Goal: Complete application form: Complete application form

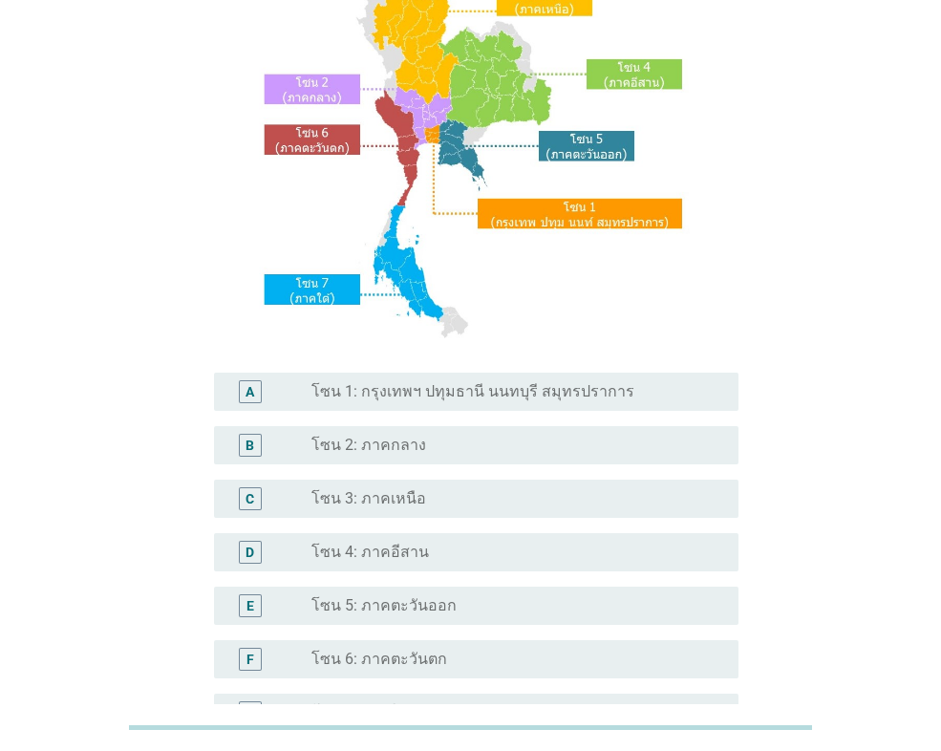
scroll to position [191, 0]
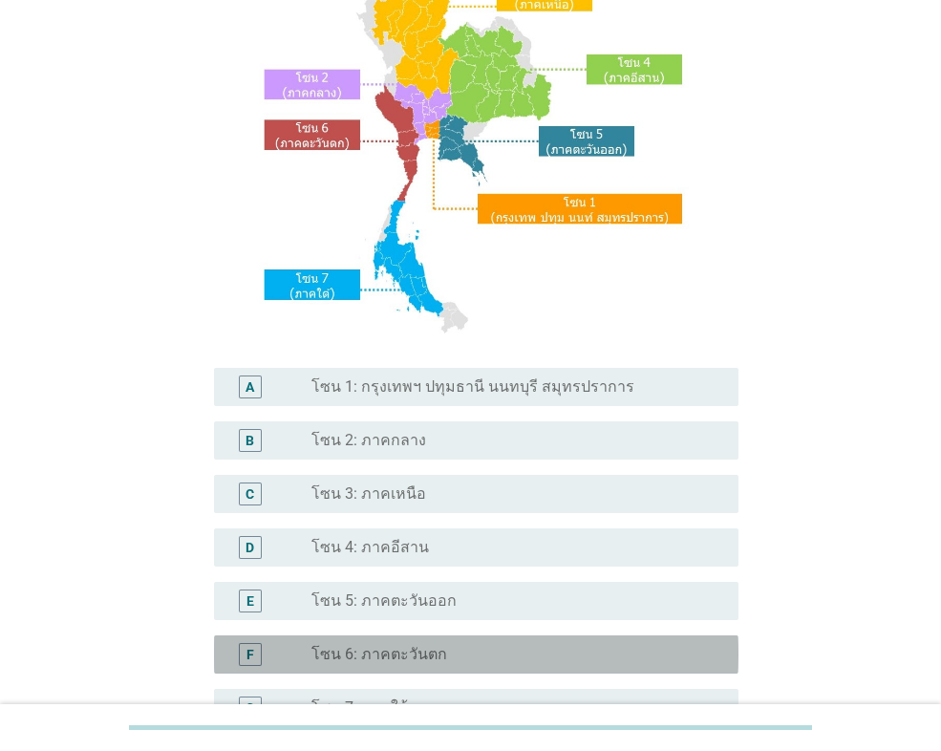
click at [437, 654] on div "radio_button_unchecked โซน 6: ภาคตะวันตก" at bounding box center [509, 654] width 396 height 19
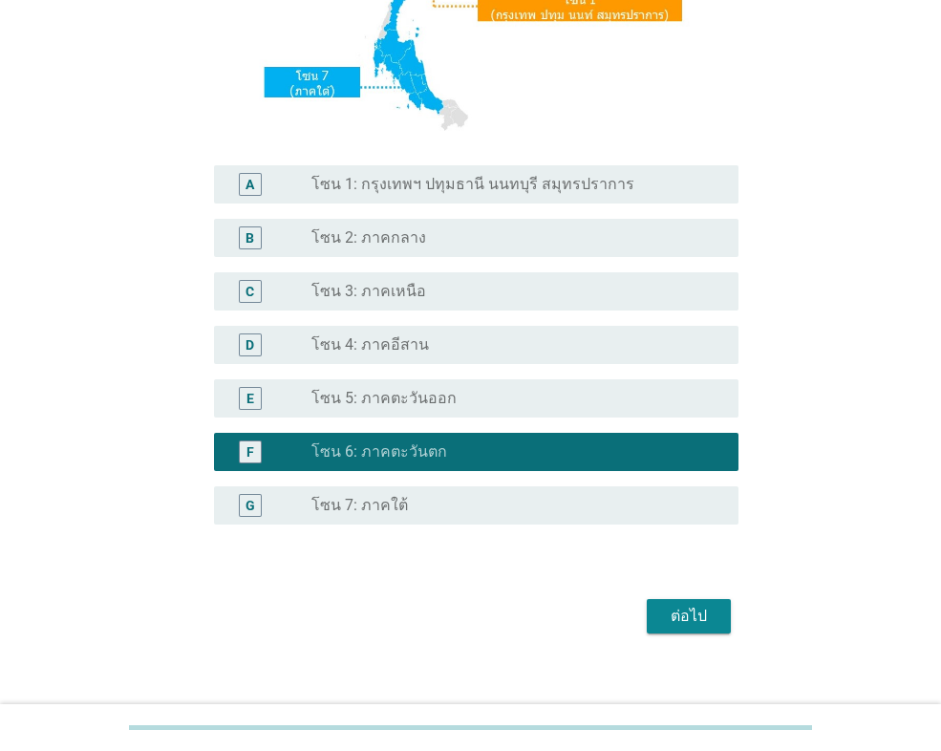
scroll to position [413, 0]
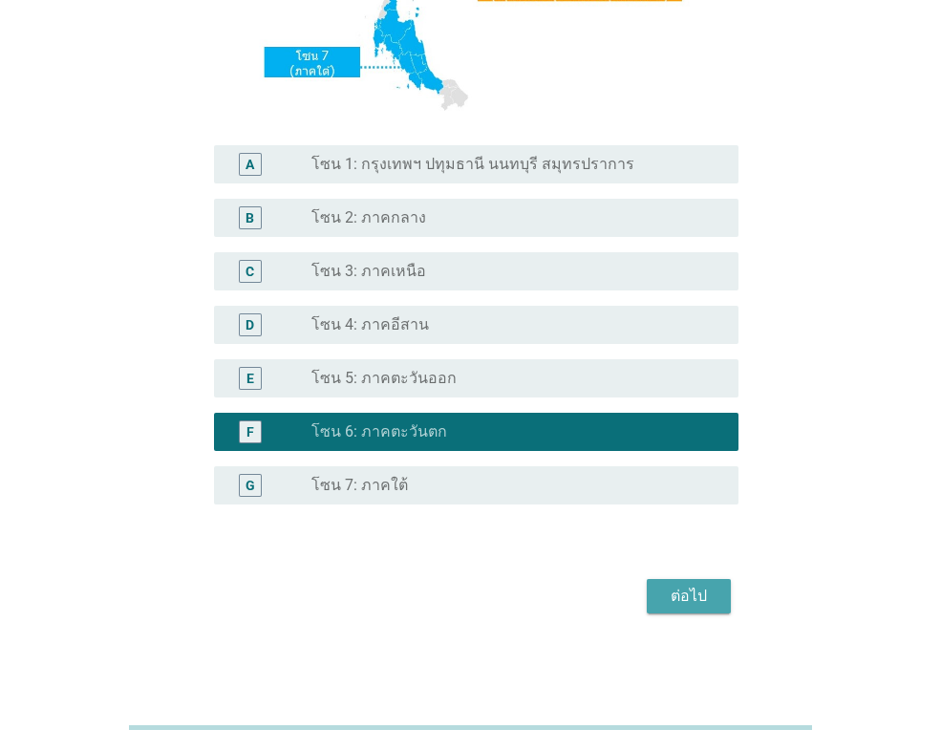
click at [658, 588] on button "ต่อไป" at bounding box center [688, 596] width 84 height 34
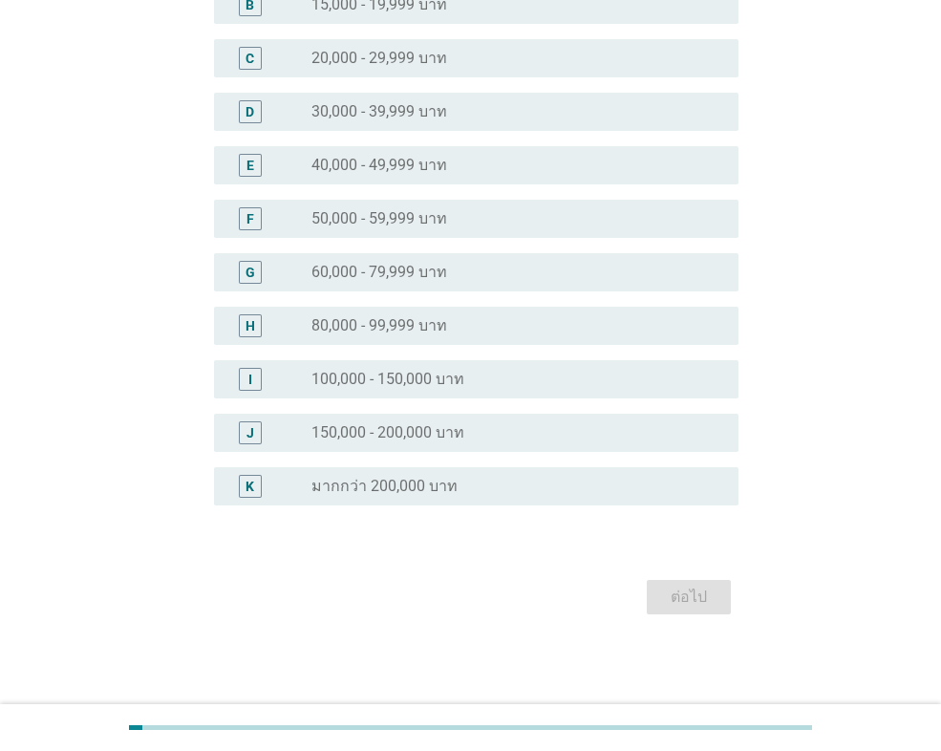
scroll to position [0, 0]
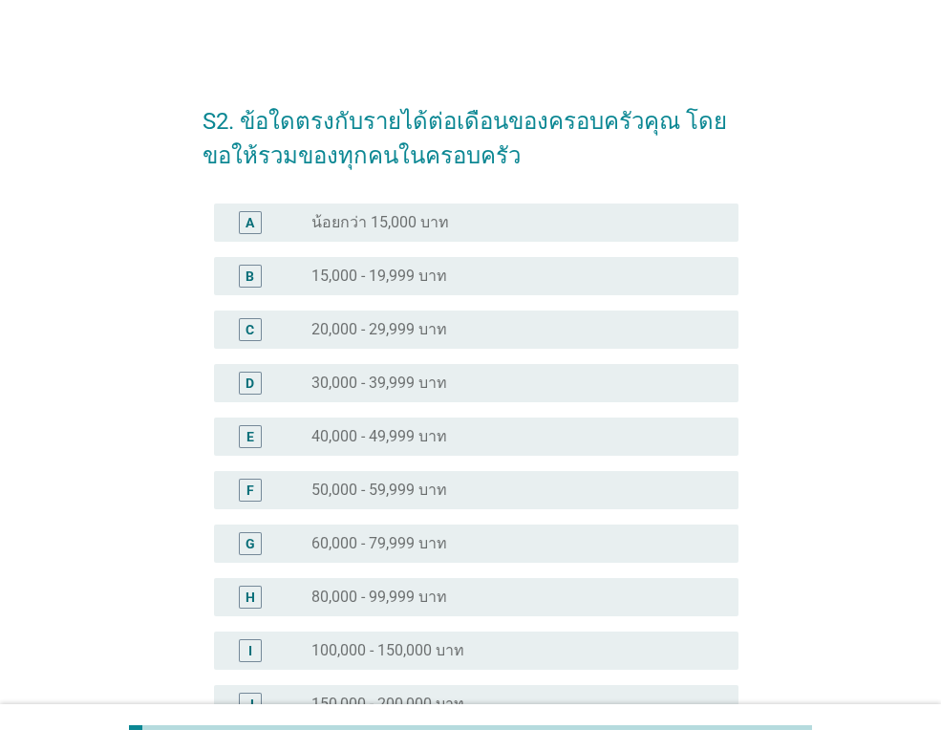
click at [434, 434] on label "40,000 - 49,999 บาท" at bounding box center [379, 436] width 136 height 19
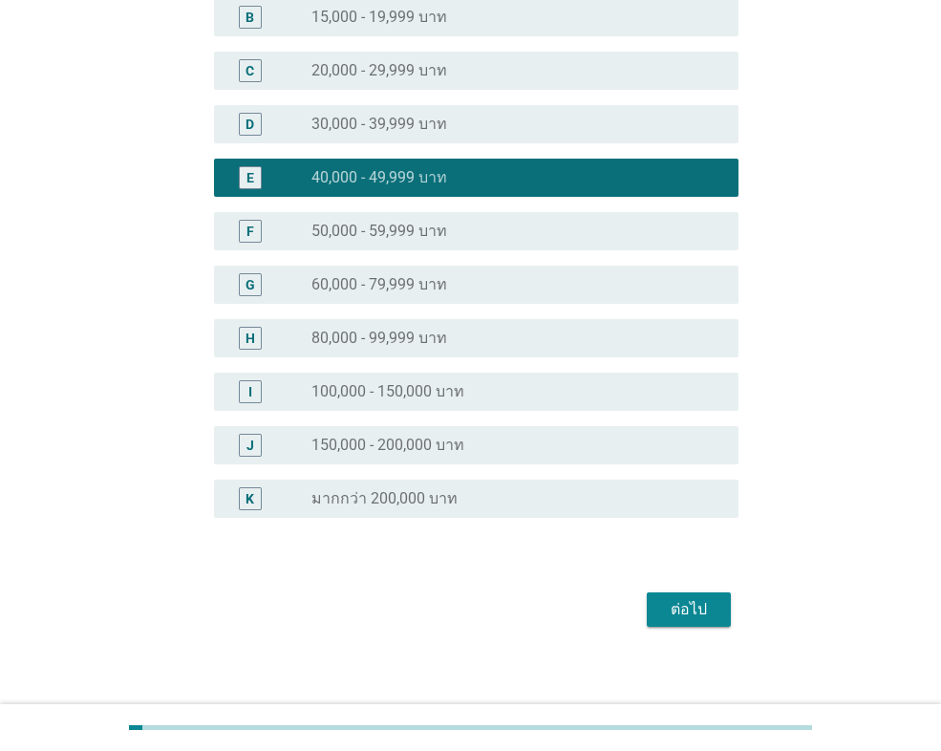
scroll to position [271, 0]
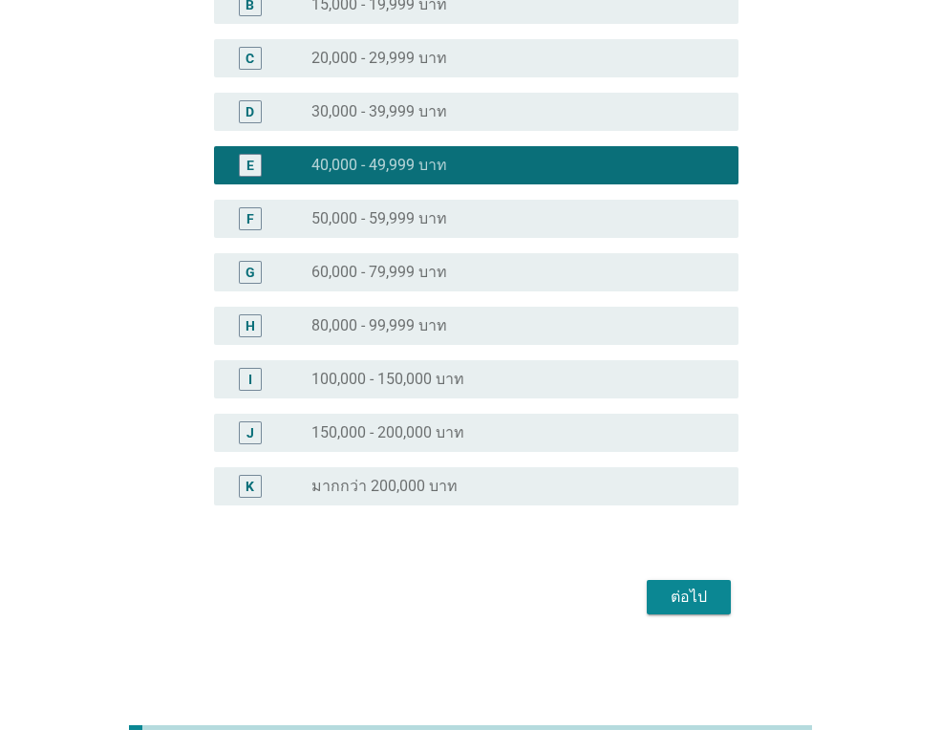
click at [693, 602] on div "ต่อไป" at bounding box center [688, 596] width 53 height 23
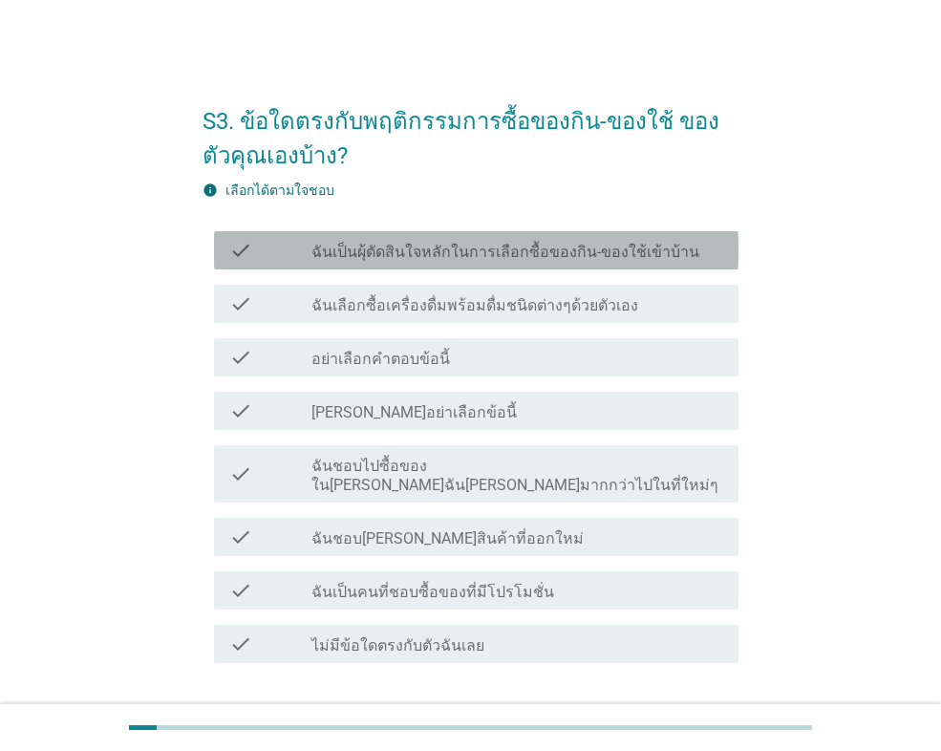
click at [307, 255] on div "check" at bounding box center [270, 250] width 82 height 23
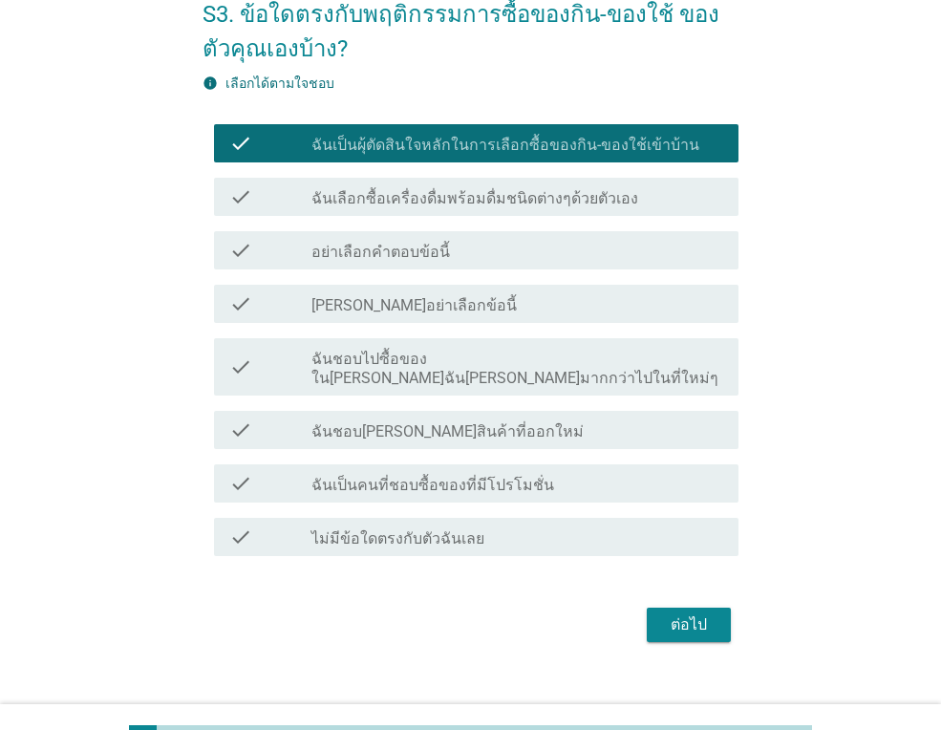
scroll to position [116, 0]
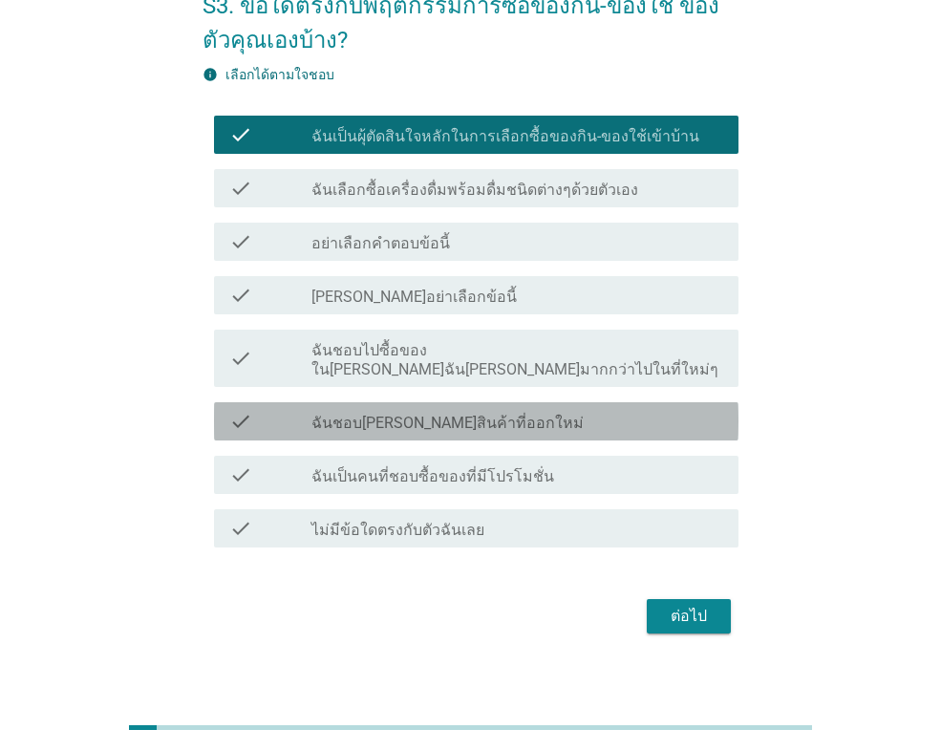
click at [468, 413] on label "ฉันชอบ[PERSON_NAME]สินค้าที่ออกใหม่" at bounding box center [447, 422] width 272 height 19
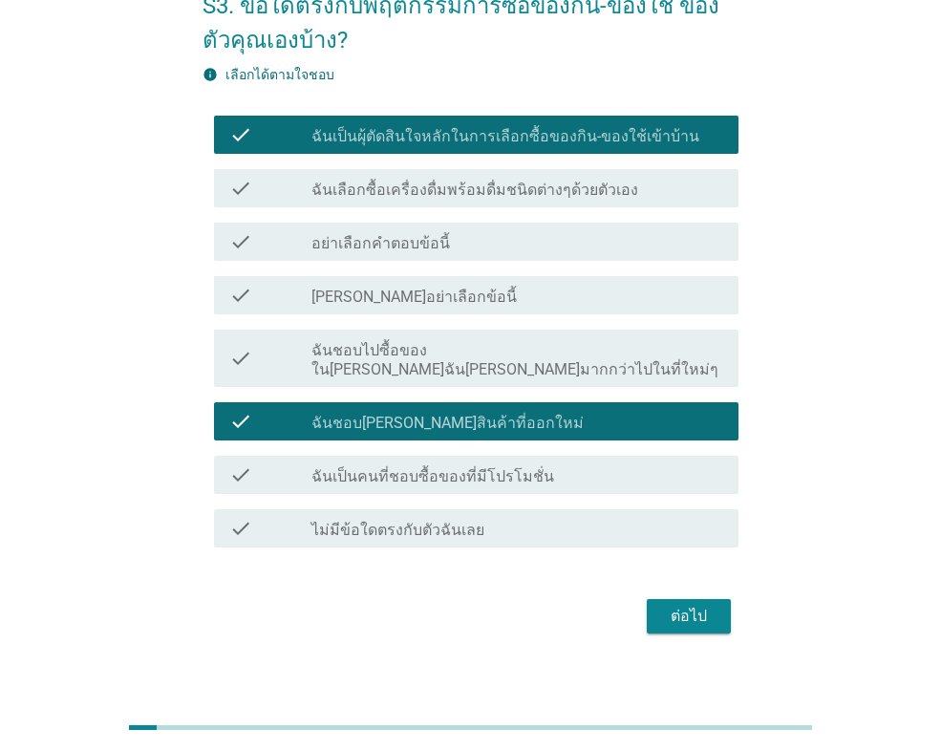
click at [469, 467] on label "ฉันเป็นคนที่ชอบซื้อของที่มีโปรโมชั่น" at bounding box center [432, 476] width 243 height 19
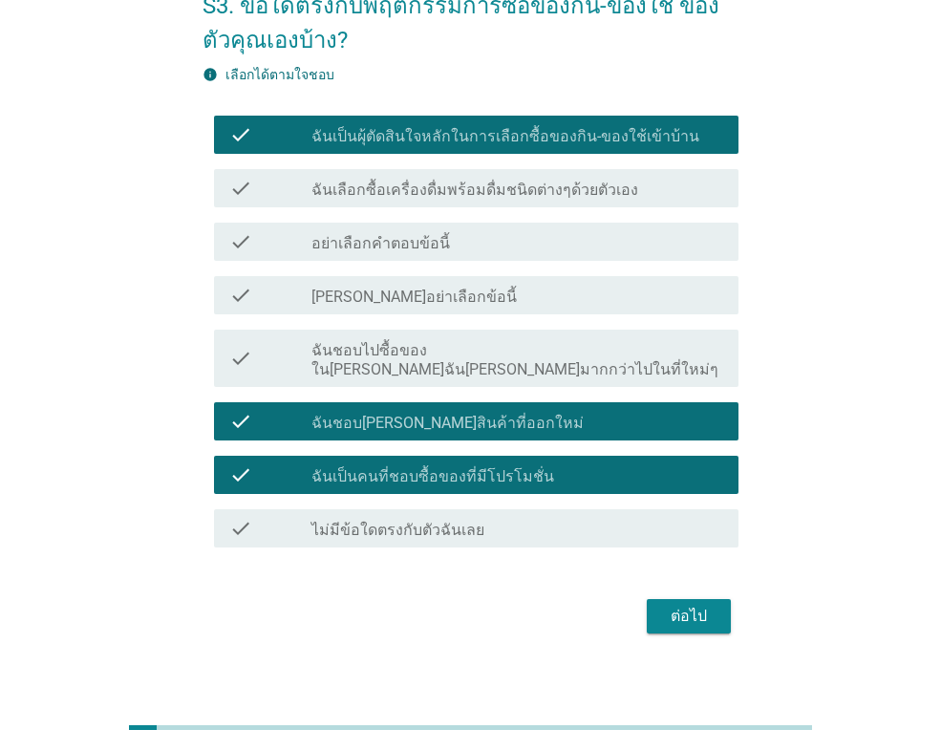
click at [680, 604] on div "ต่อไป" at bounding box center [688, 615] width 53 height 23
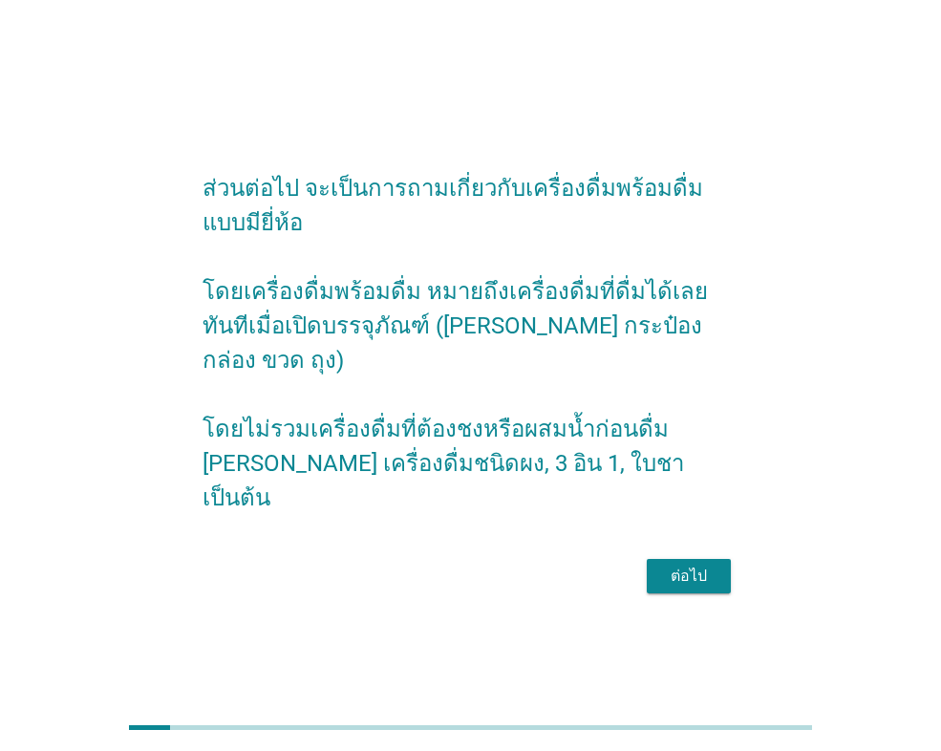
click at [687, 568] on div "ต่อไป" at bounding box center [688, 575] width 53 height 23
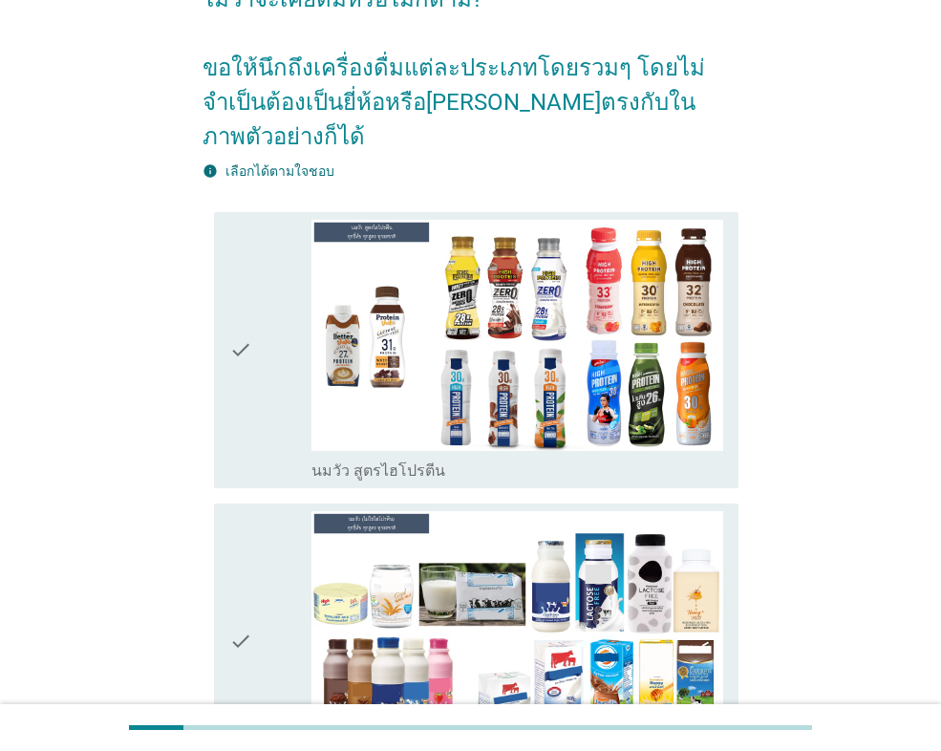
scroll to position [191, 0]
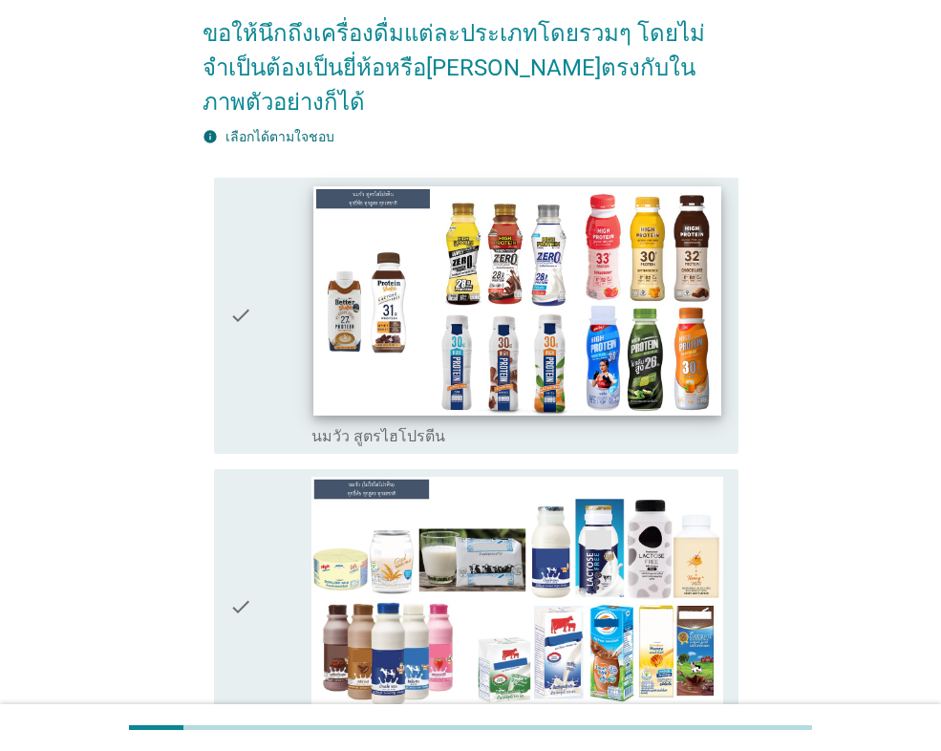
click at [405, 321] on img at bounding box center [516, 300] width 407 height 229
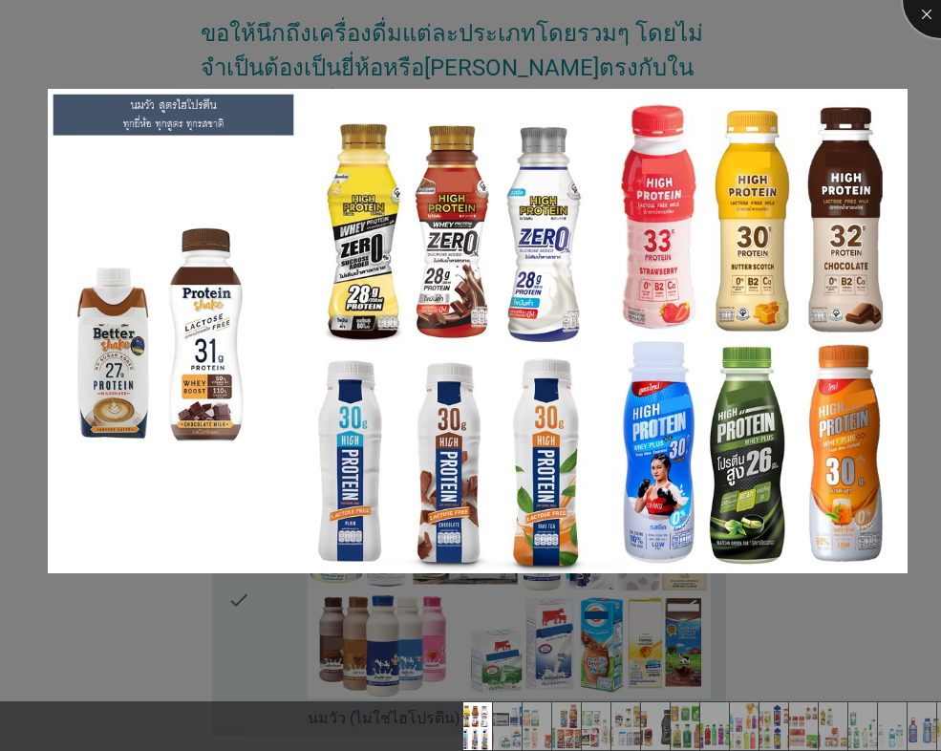
click at [916, 15] on div at bounding box center [940, 0] width 76 height 76
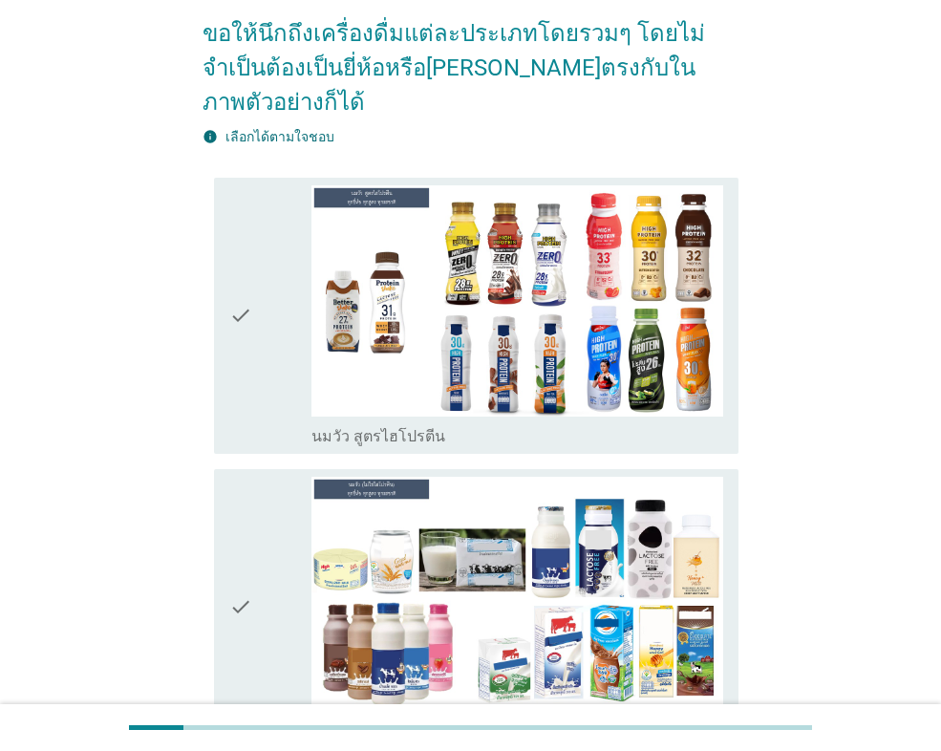
click at [253, 269] on div "check" at bounding box center [270, 315] width 82 height 261
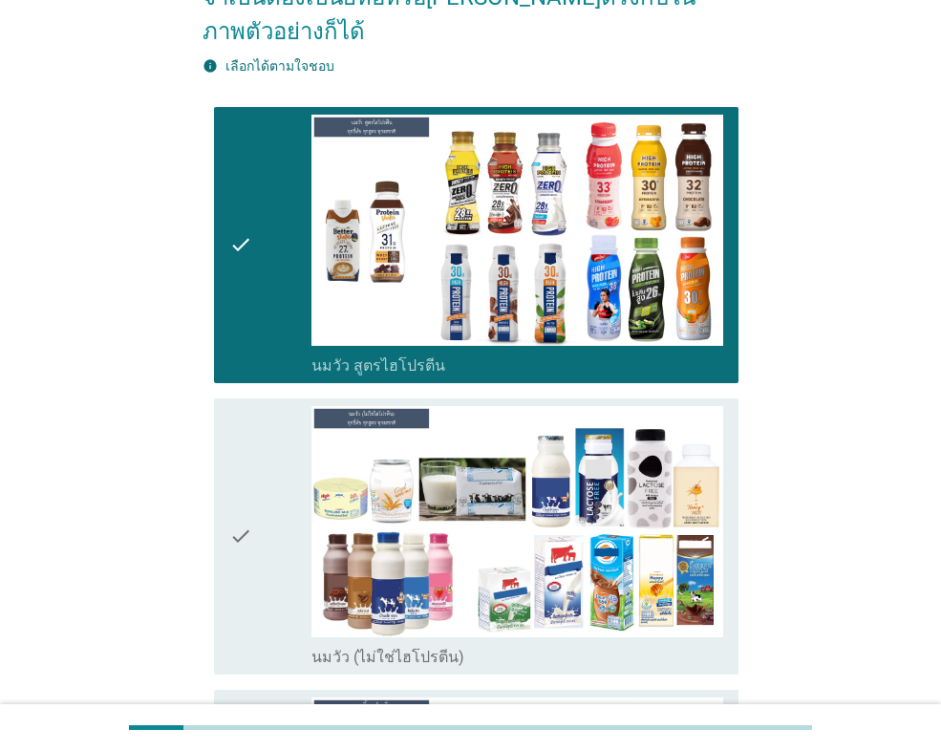
scroll to position [477, 0]
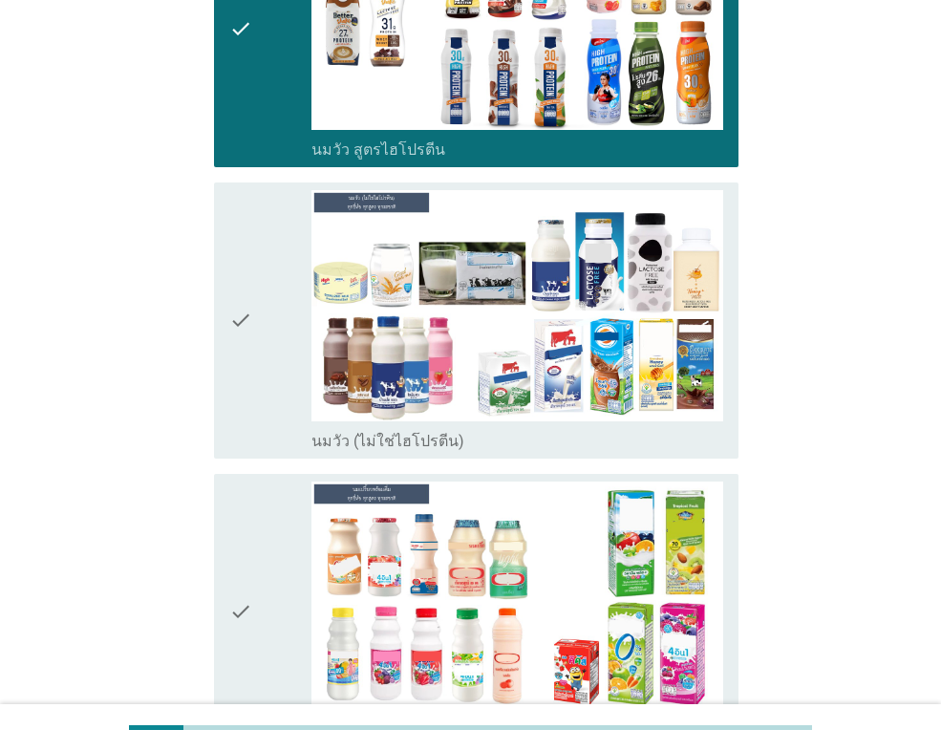
click at [434, 526] on img at bounding box center [517, 596] width 412 height 231
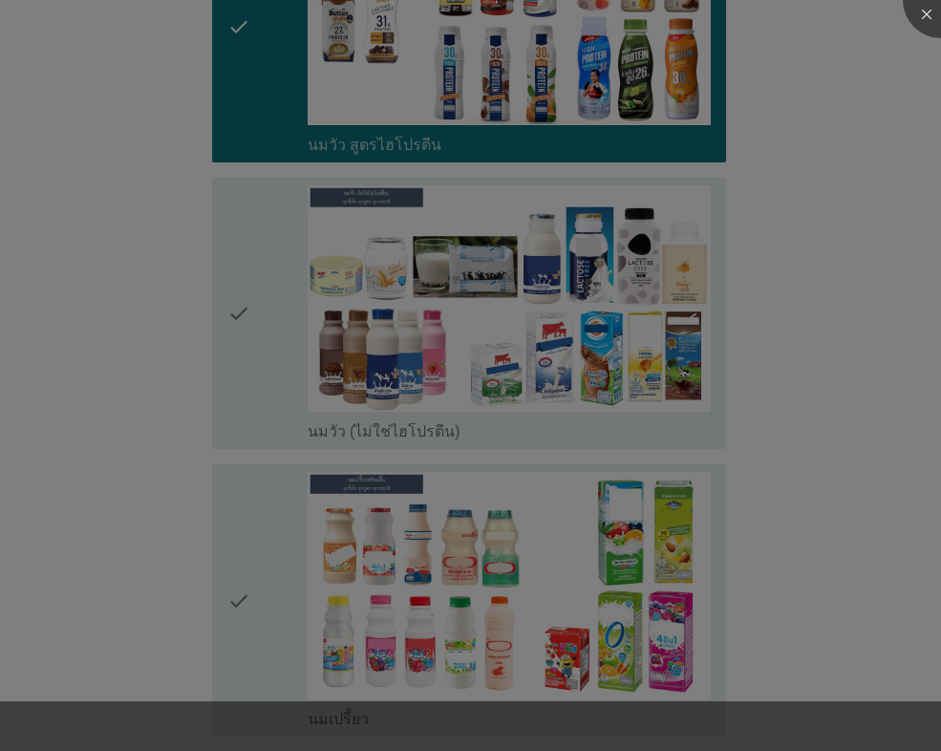
click at [278, 394] on div at bounding box center [470, 375] width 941 height 751
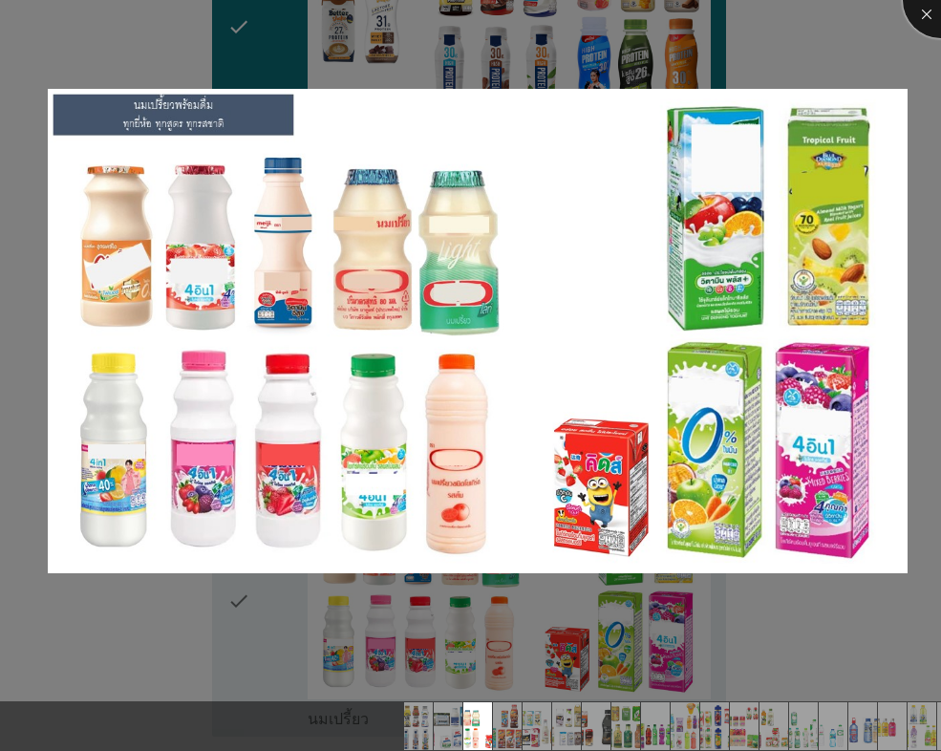
click at [928, 9] on div at bounding box center [940, 0] width 76 height 76
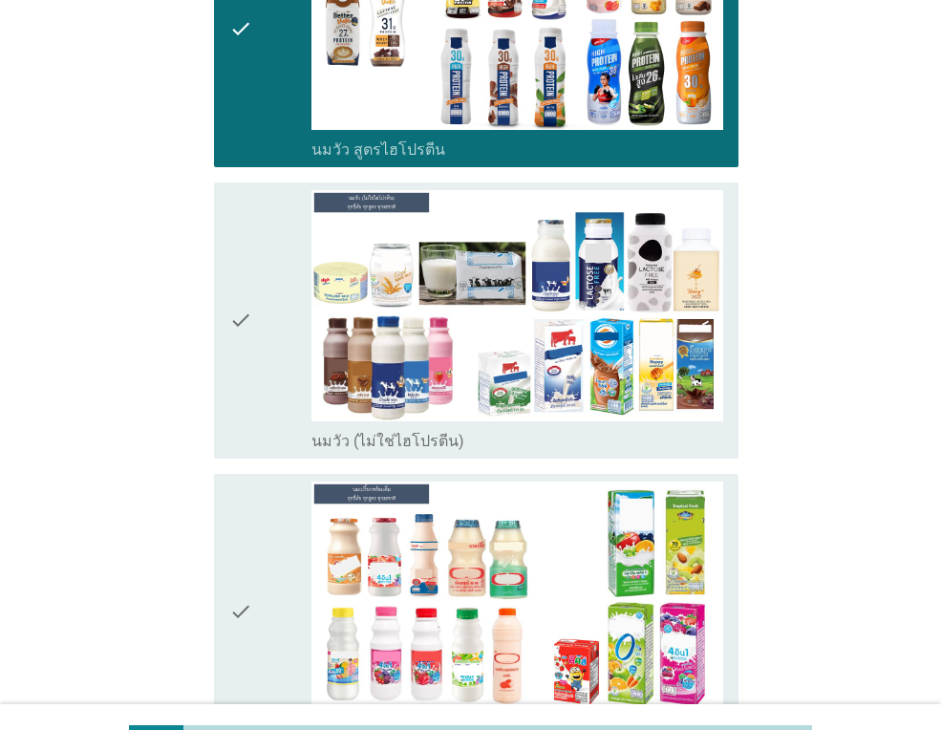
click at [243, 285] on icon "check" at bounding box center [240, 320] width 23 height 261
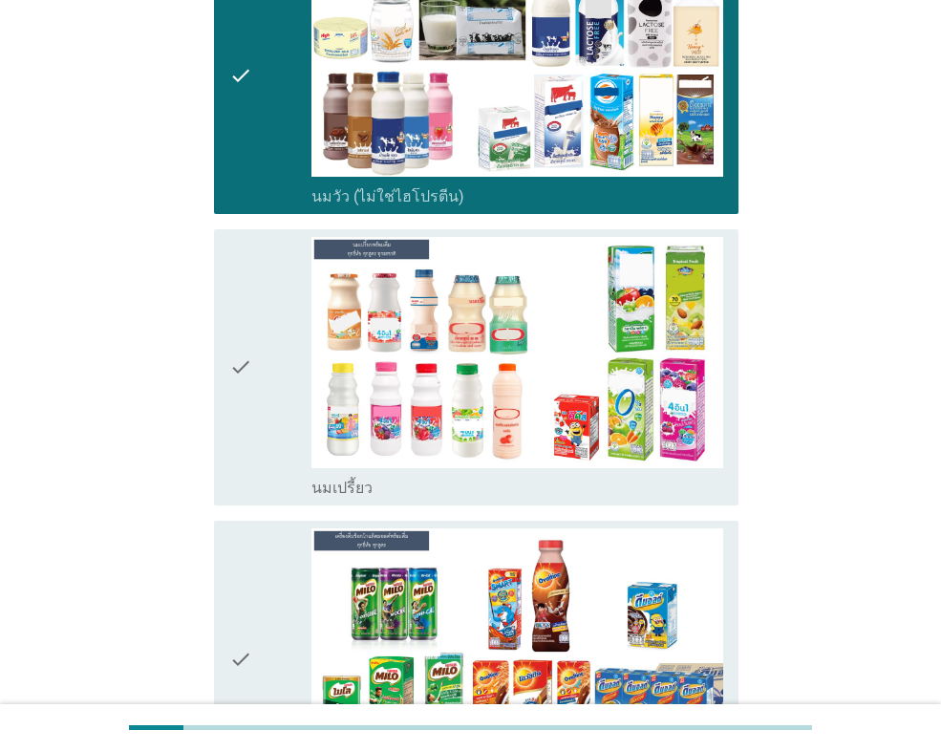
scroll to position [764, 0]
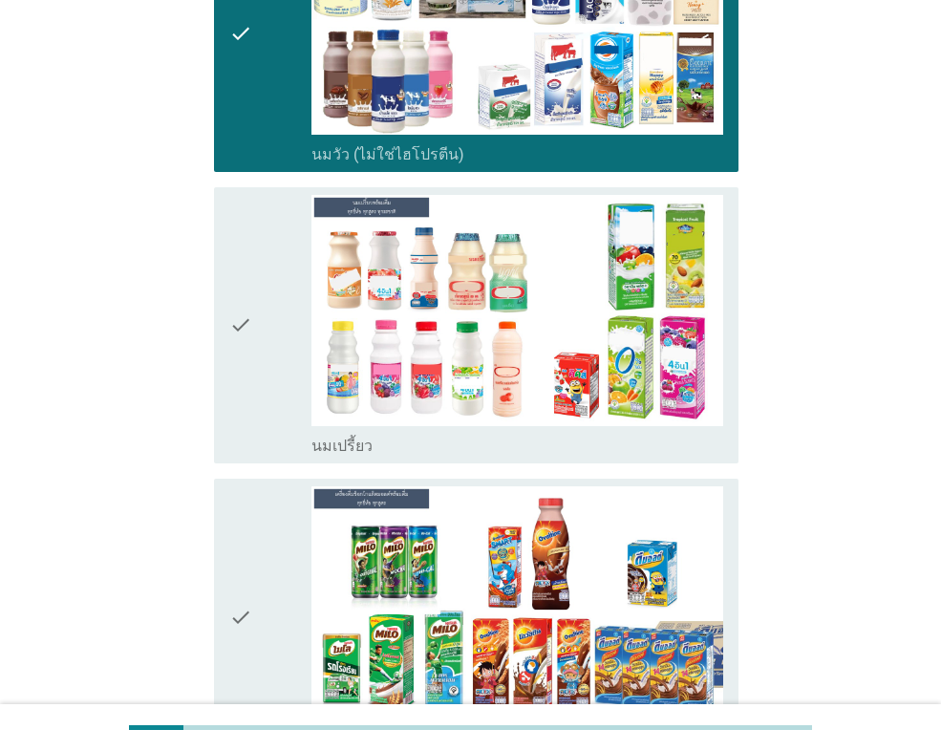
click at [238, 292] on icon "check" at bounding box center [240, 325] width 23 height 261
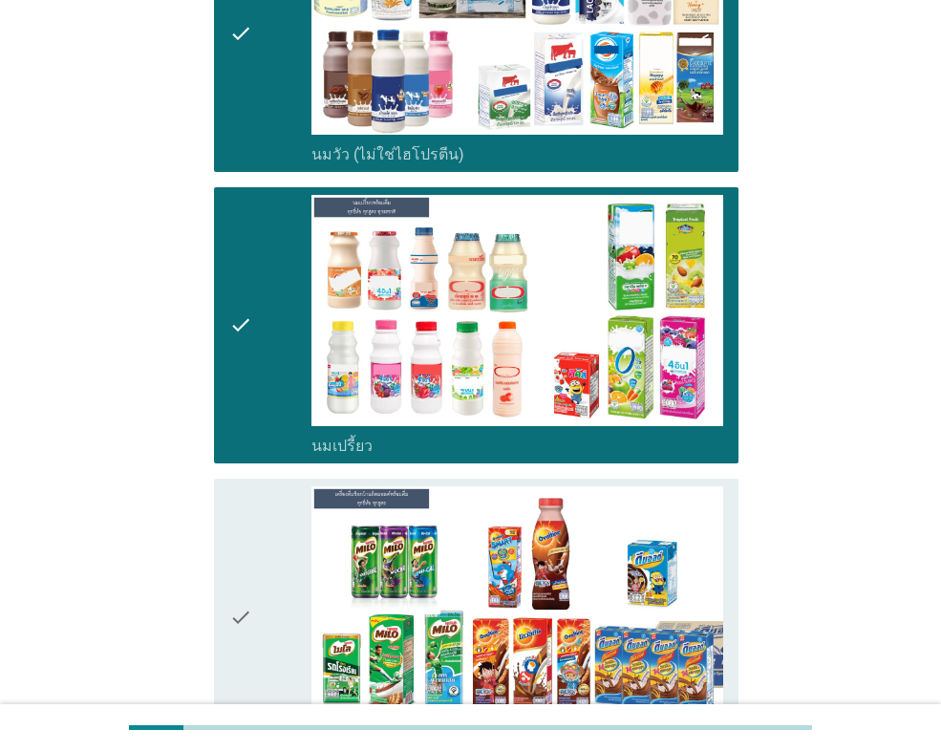
click at [237, 587] on icon "check" at bounding box center [240, 616] width 23 height 261
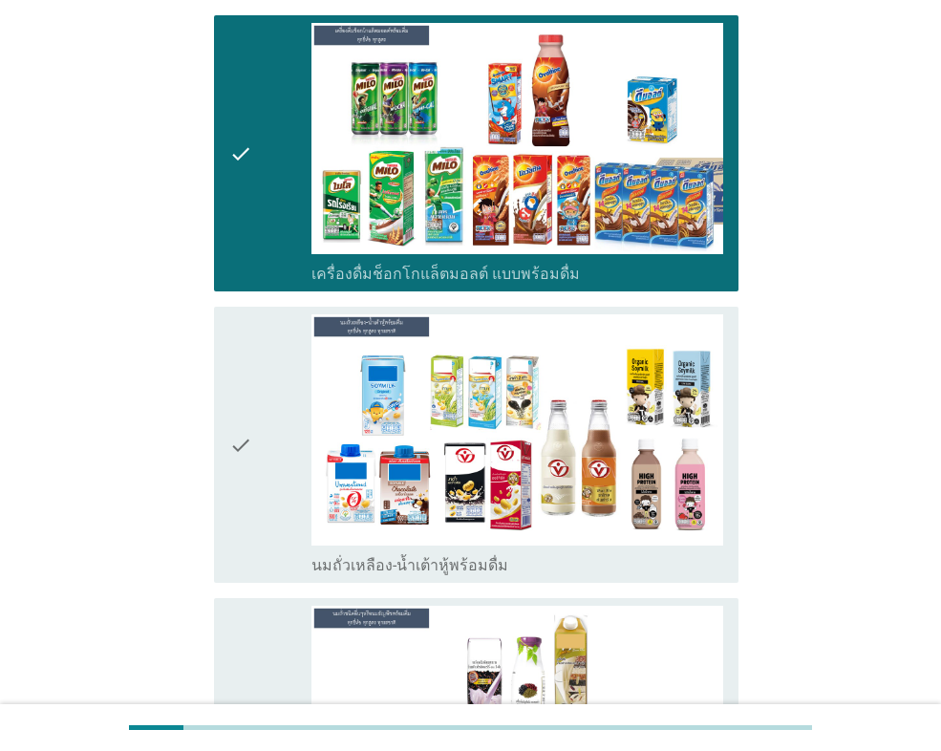
scroll to position [1241, 0]
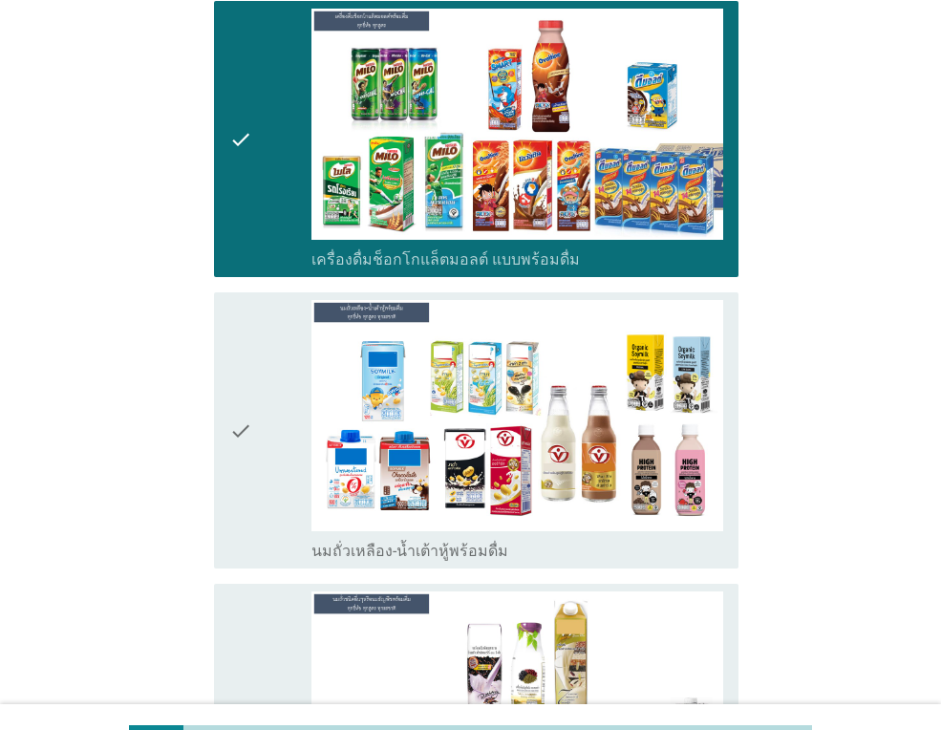
click at [240, 415] on icon "check" at bounding box center [240, 430] width 23 height 261
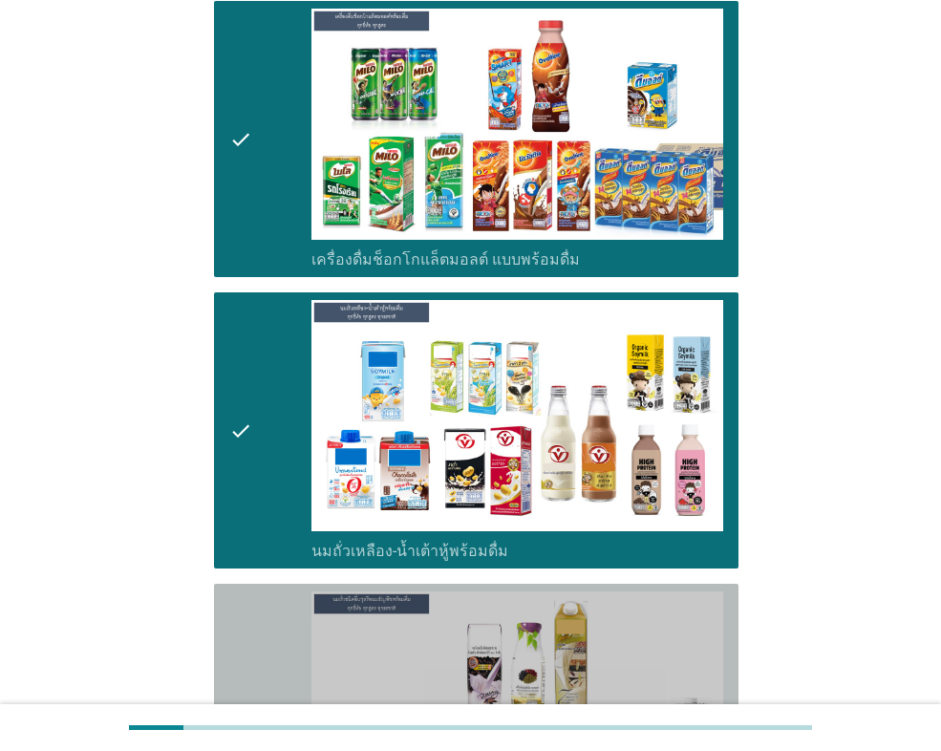
click at [240, 675] on icon "check" at bounding box center [240, 731] width 23 height 280
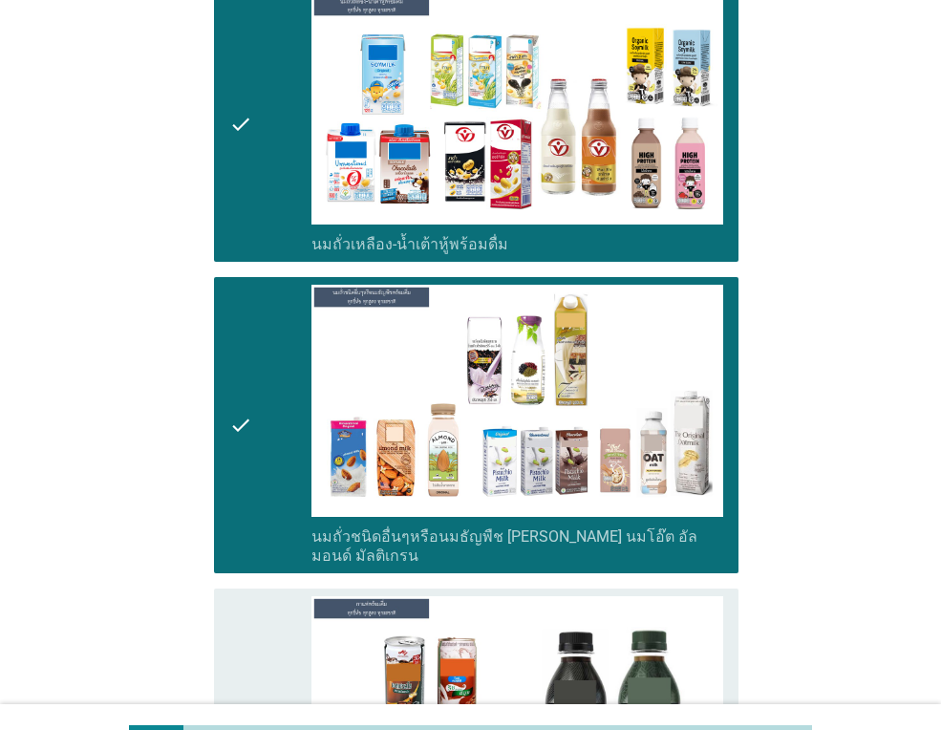
scroll to position [1719, 0]
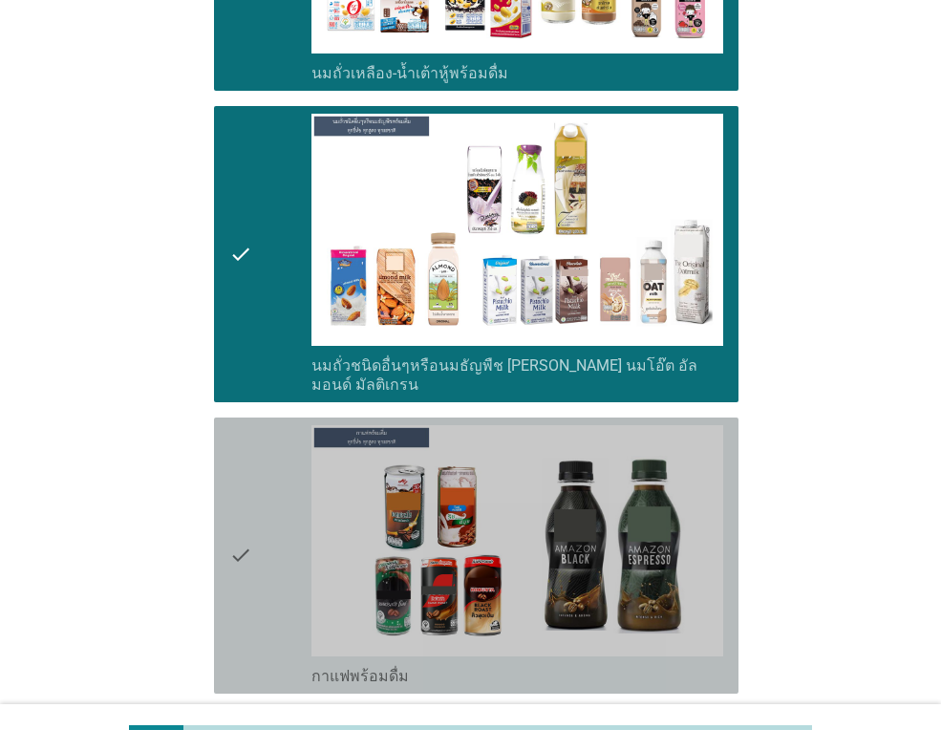
click at [246, 527] on icon "check" at bounding box center [240, 555] width 23 height 261
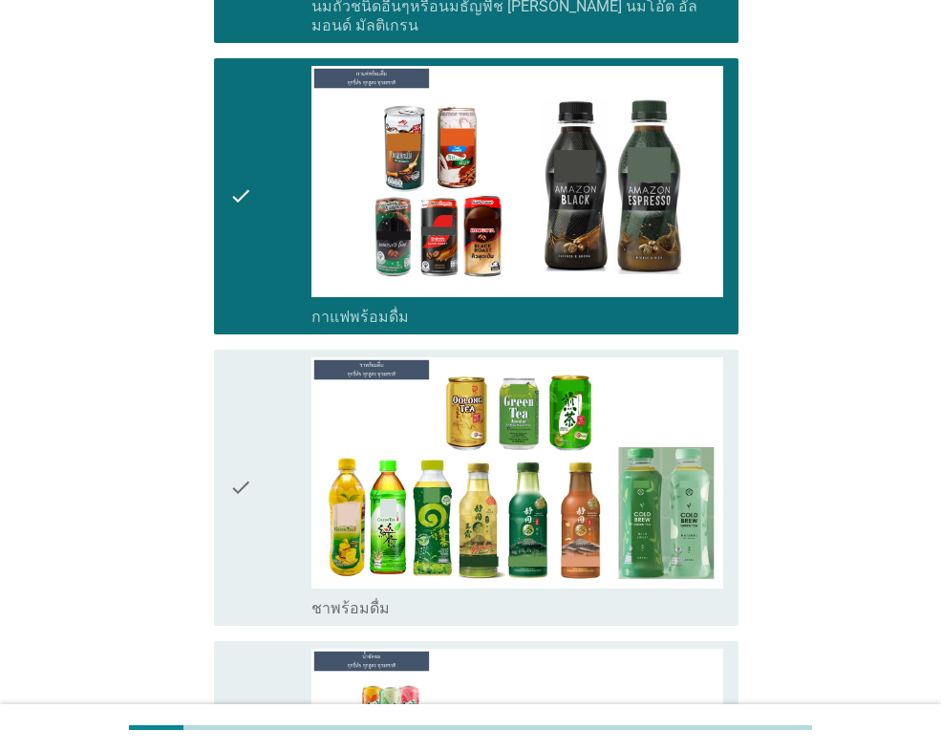
scroll to position [2101, 0]
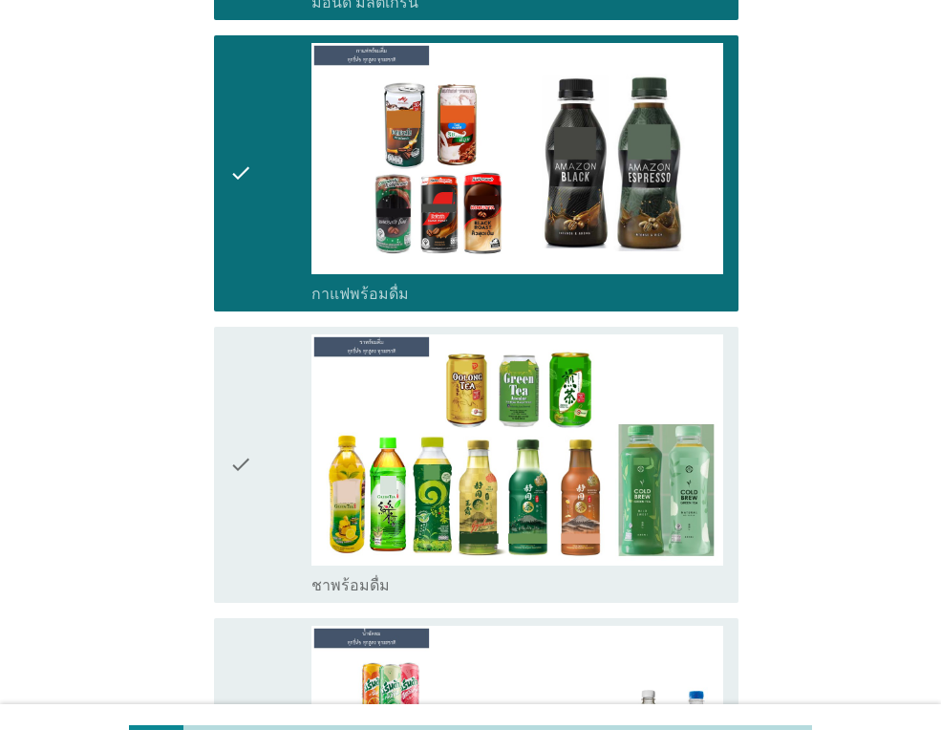
click at [254, 451] on div "check" at bounding box center [270, 464] width 82 height 261
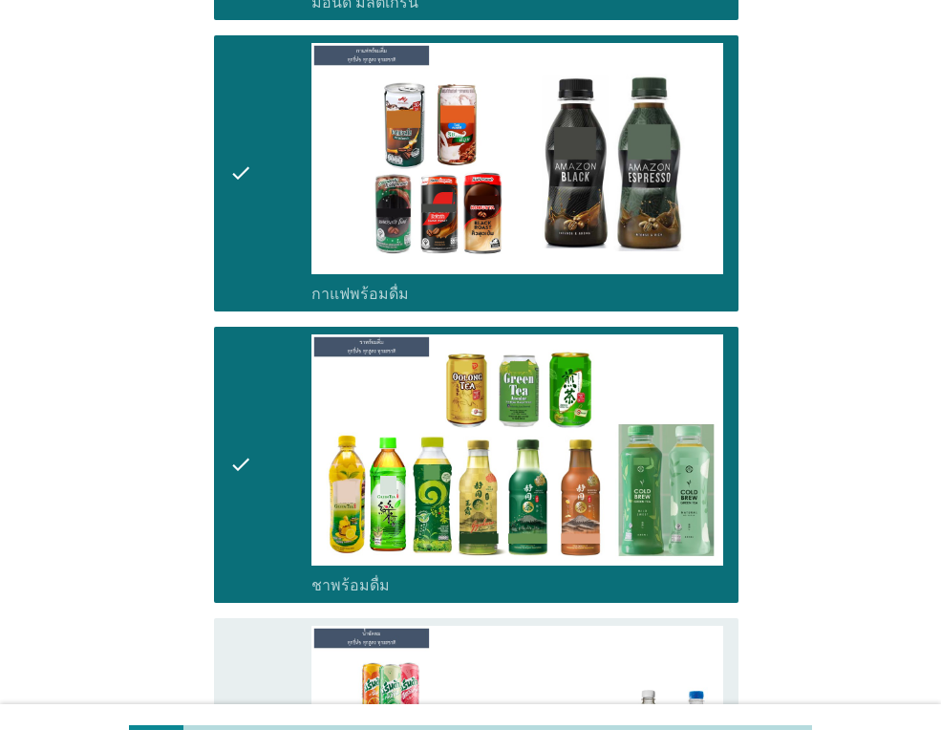
click at [247, 628] on icon "check" at bounding box center [240, 755] width 23 height 261
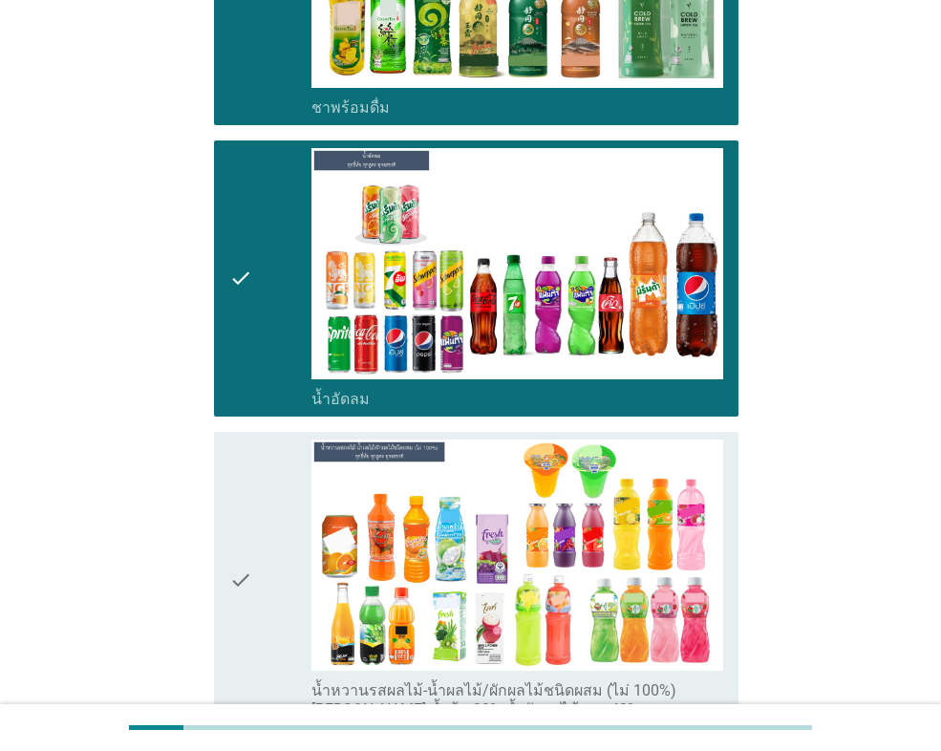
click at [260, 519] on div "check" at bounding box center [270, 579] width 82 height 280
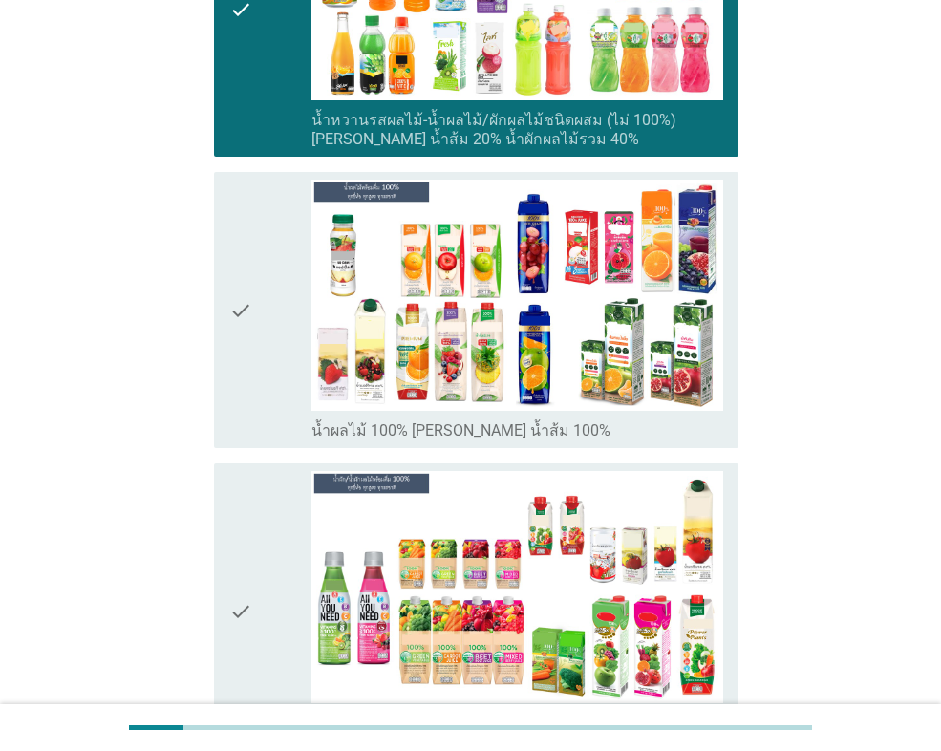
scroll to position [3151, 0]
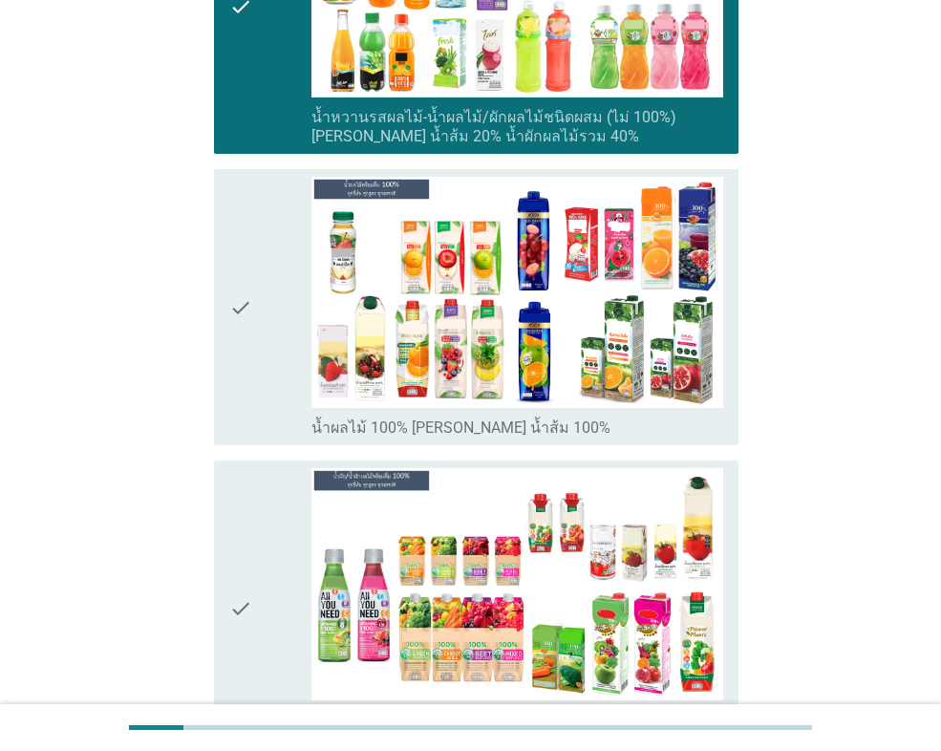
click at [256, 329] on div "check" at bounding box center [270, 307] width 82 height 261
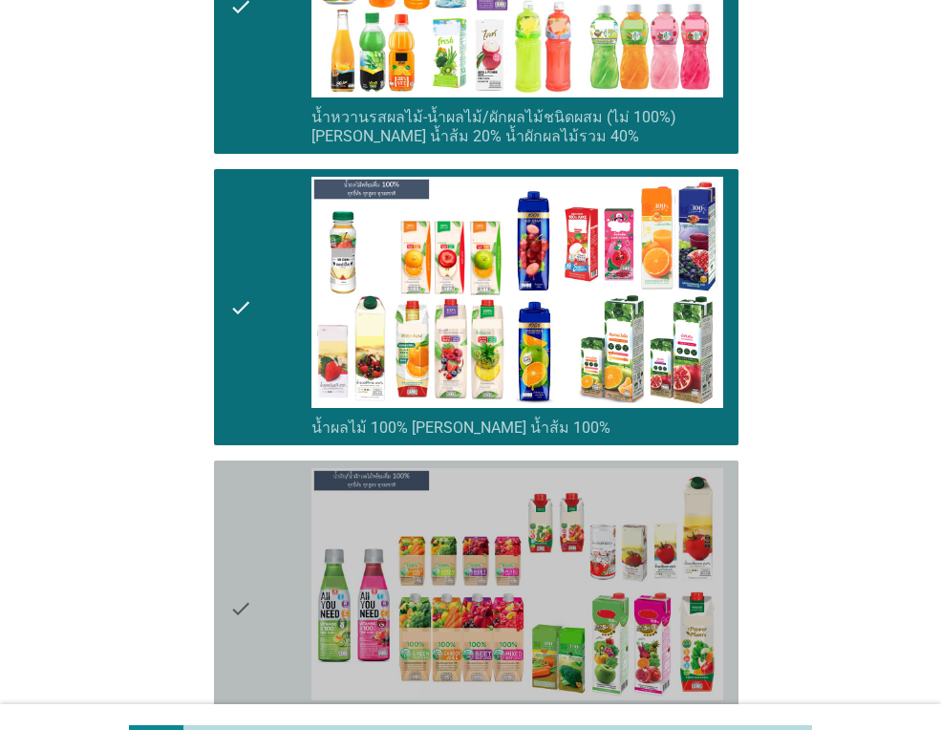
click at [256, 489] on div "check" at bounding box center [270, 608] width 82 height 280
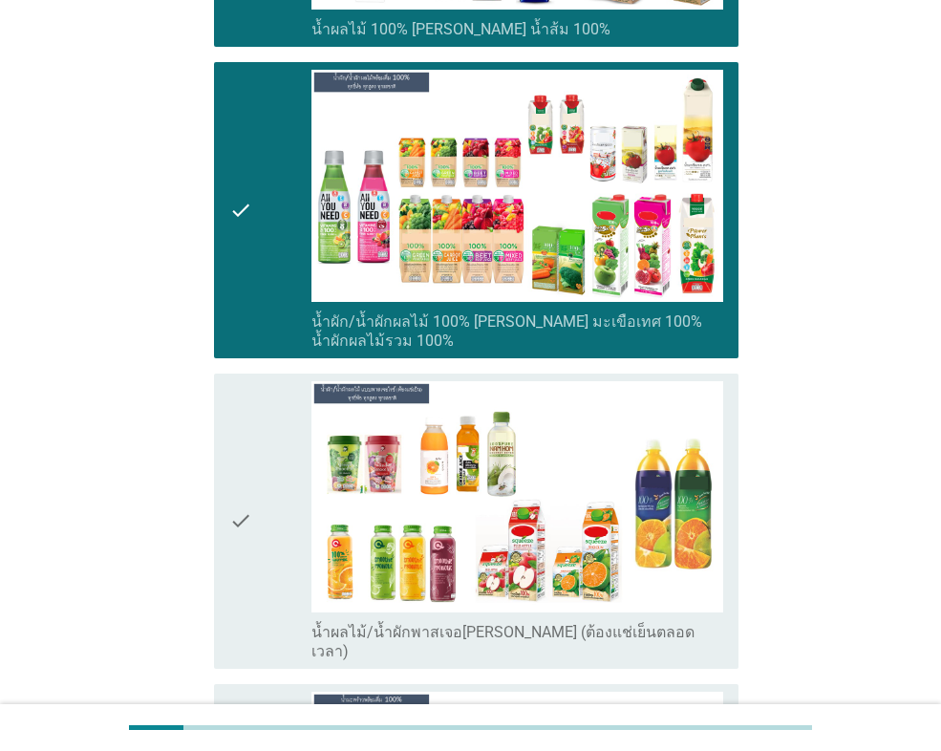
scroll to position [3629, 0]
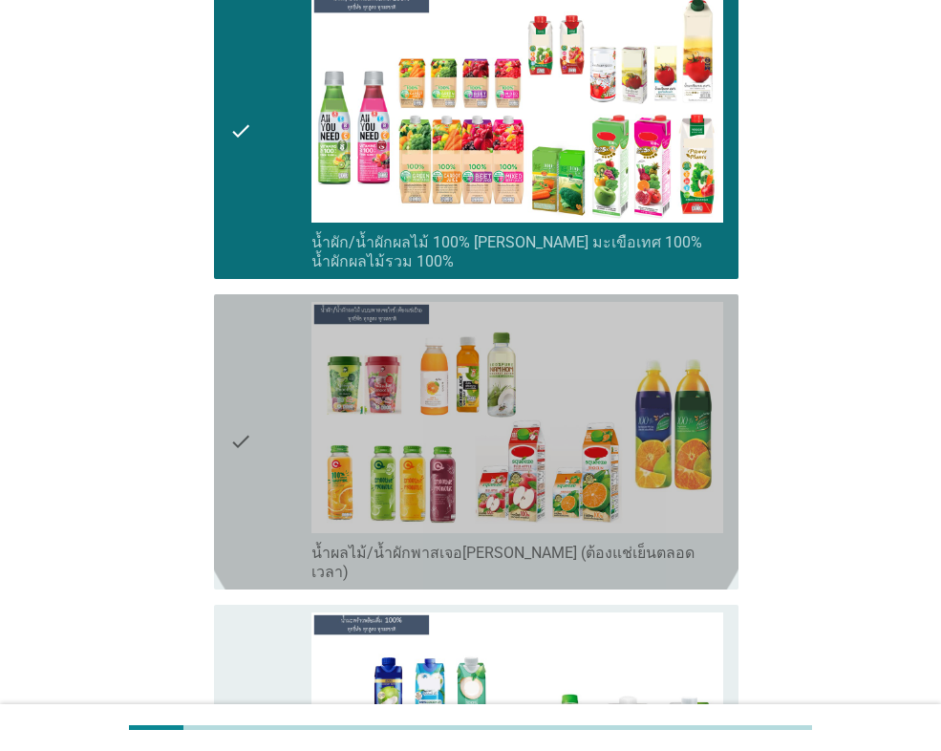
click at [243, 413] on icon "check" at bounding box center [240, 442] width 23 height 280
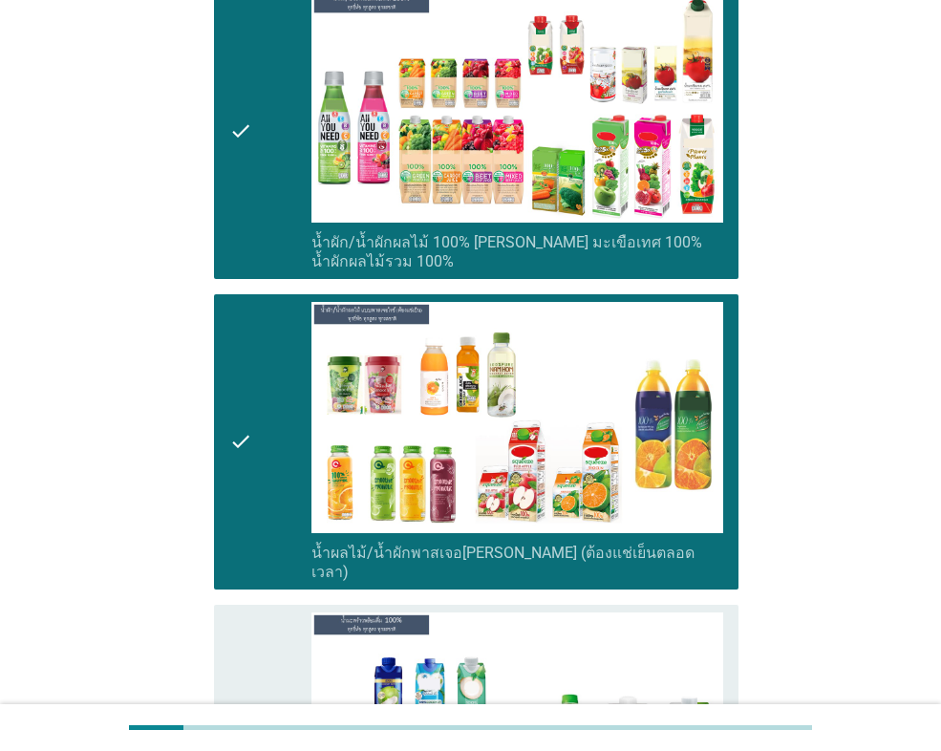
click at [230, 612] on icon "check" at bounding box center [240, 742] width 23 height 261
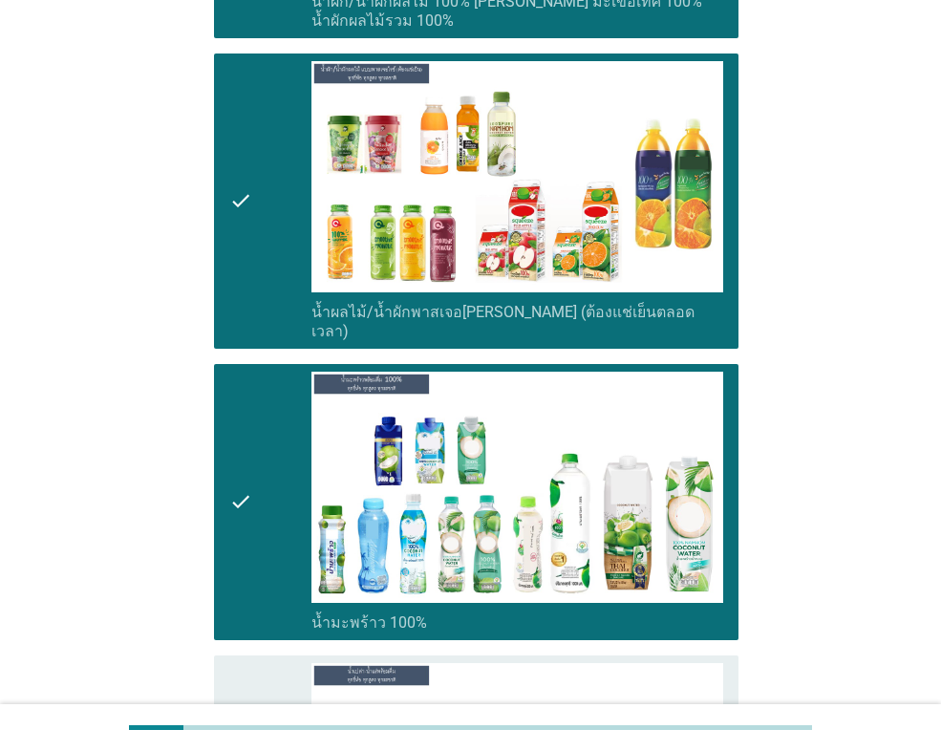
scroll to position [4202, 0]
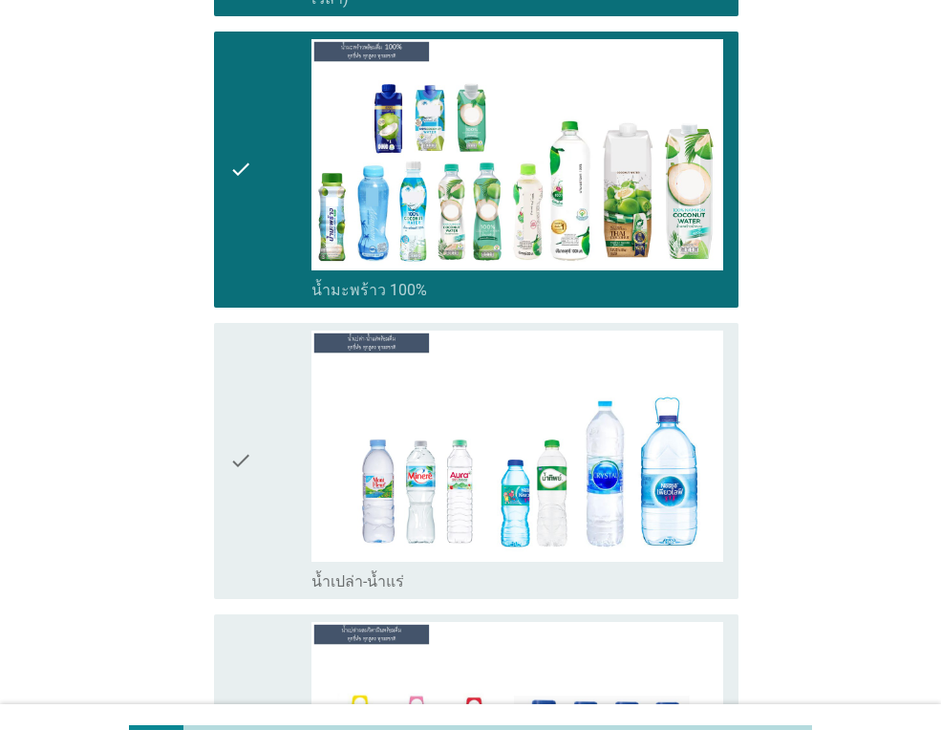
click at [251, 433] on icon "check" at bounding box center [240, 460] width 23 height 261
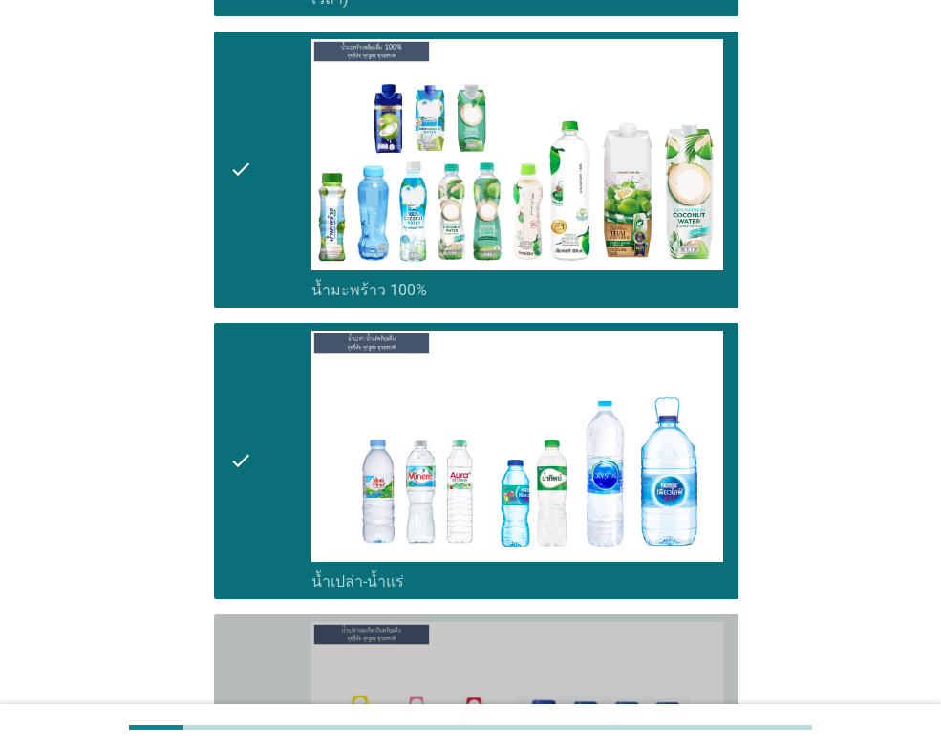
click at [248, 622] on icon "check" at bounding box center [240, 752] width 23 height 261
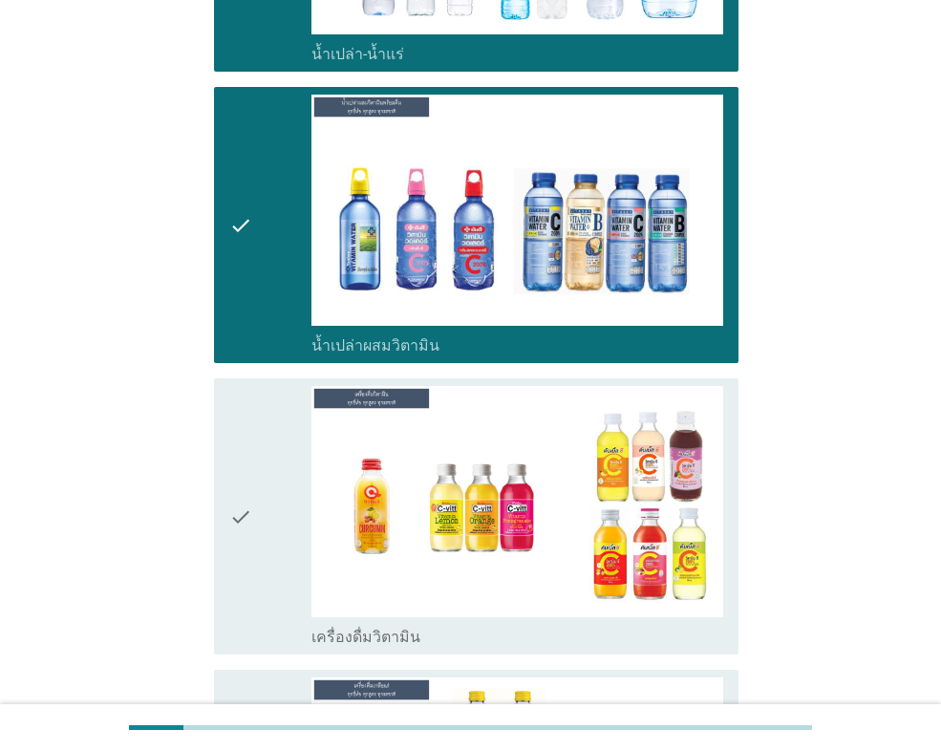
scroll to position [4774, 0]
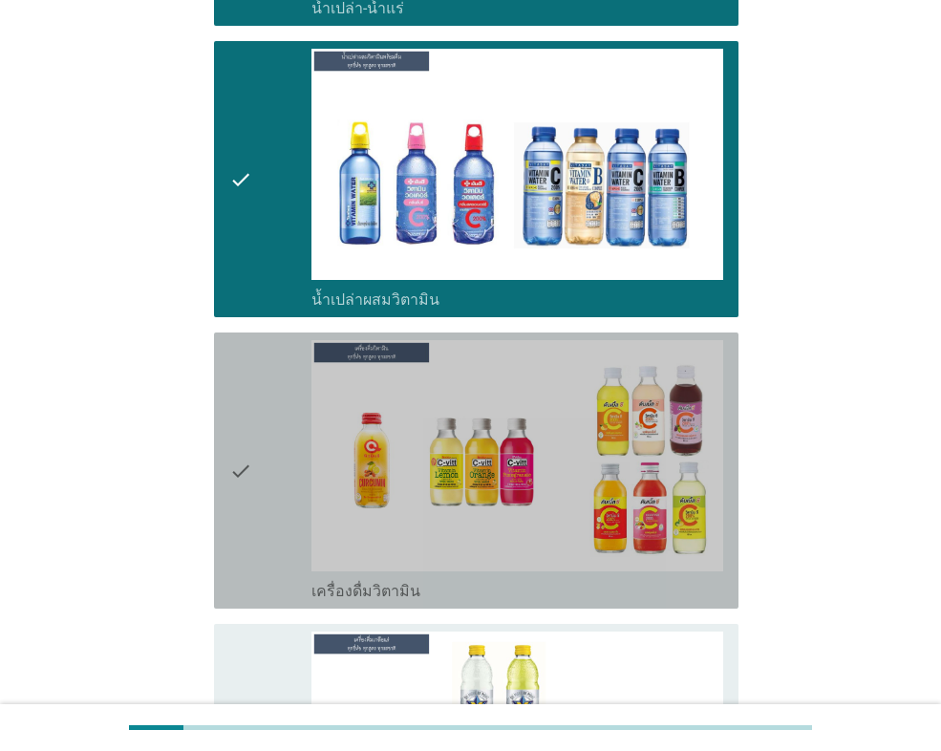
click at [265, 464] on div "check" at bounding box center [270, 470] width 82 height 261
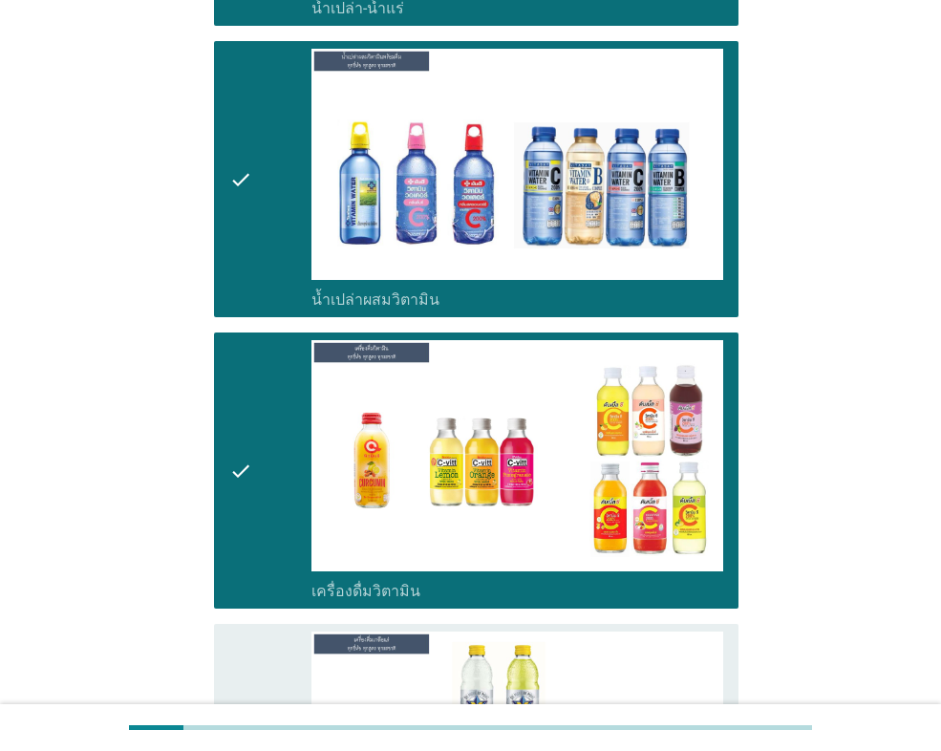
click at [236, 631] on icon "check" at bounding box center [240, 761] width 23 height 261
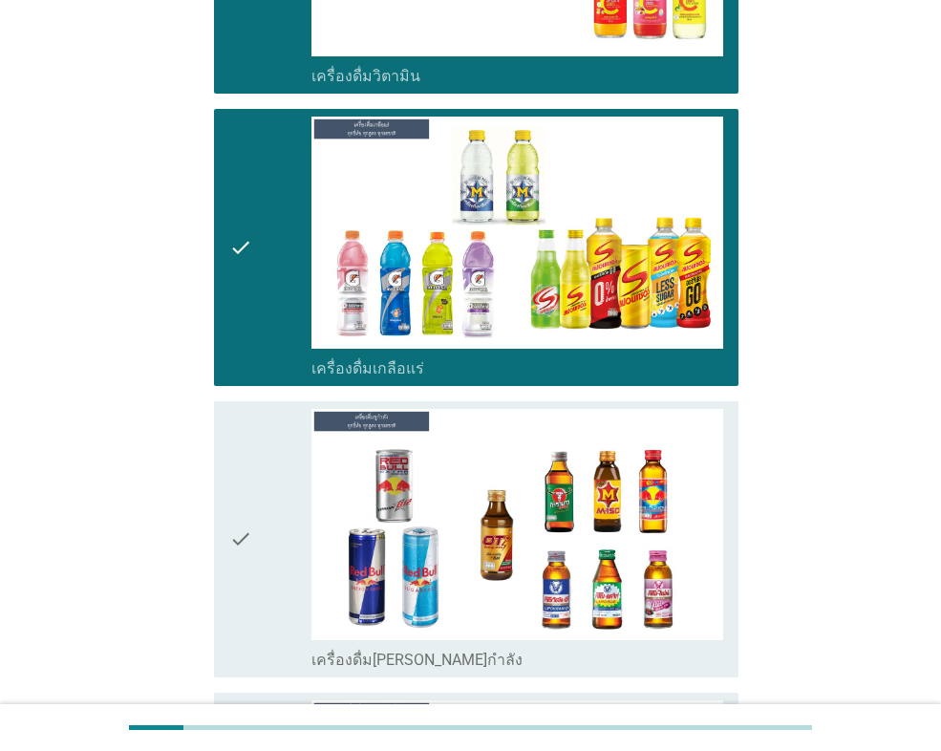
scroll to position [5347, 0]
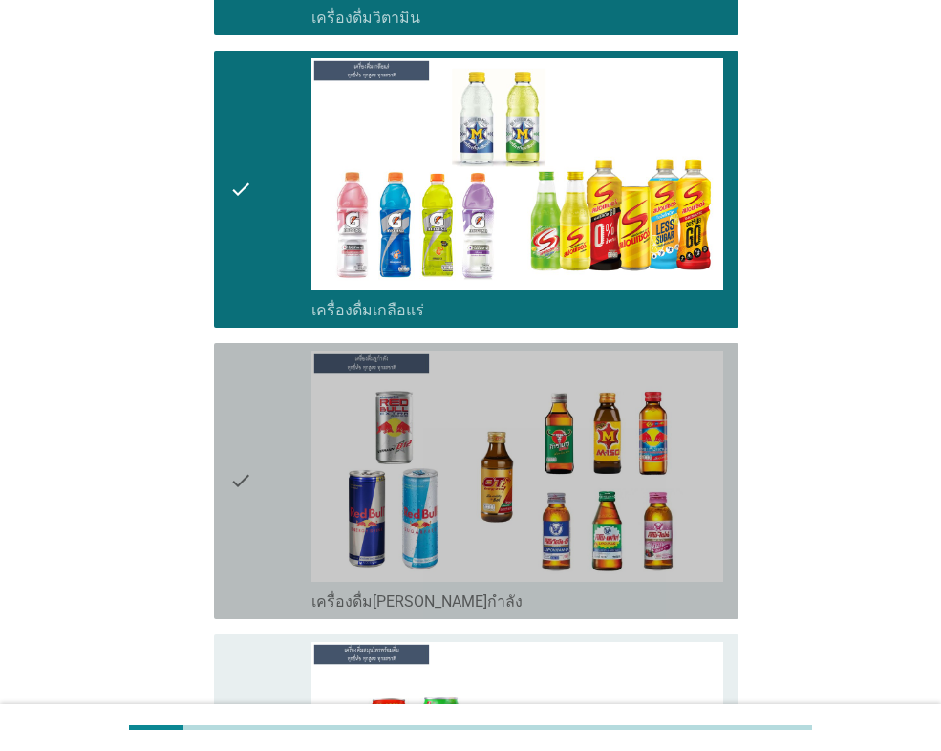
click at [266, 463] on div "check" at bounding box center [270, 480] width 82 height 261
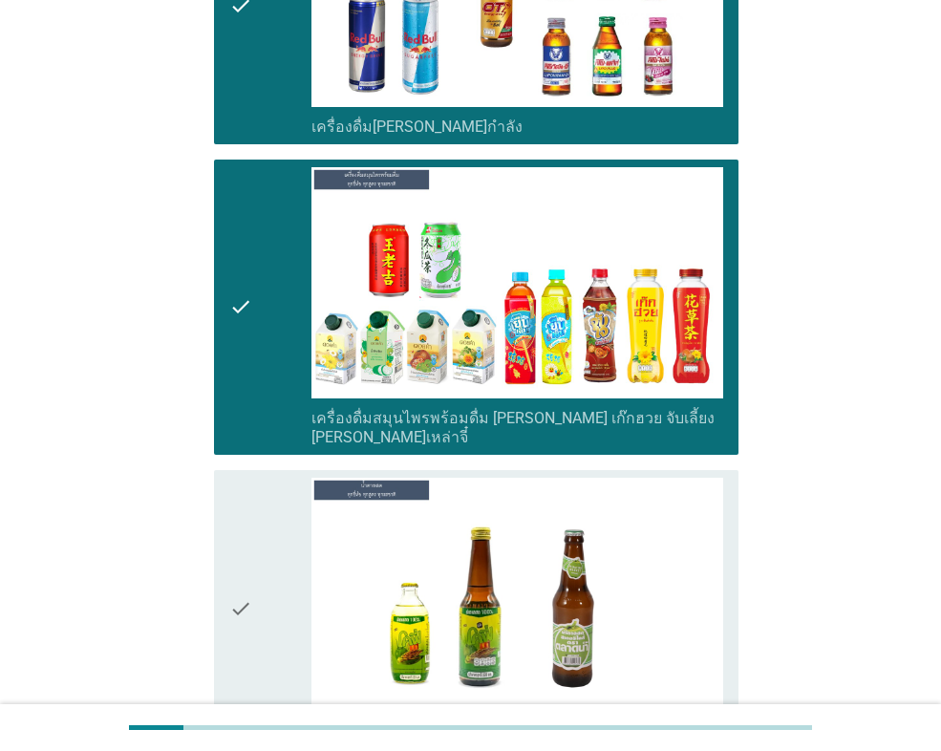
scroll to position [5825, 0]
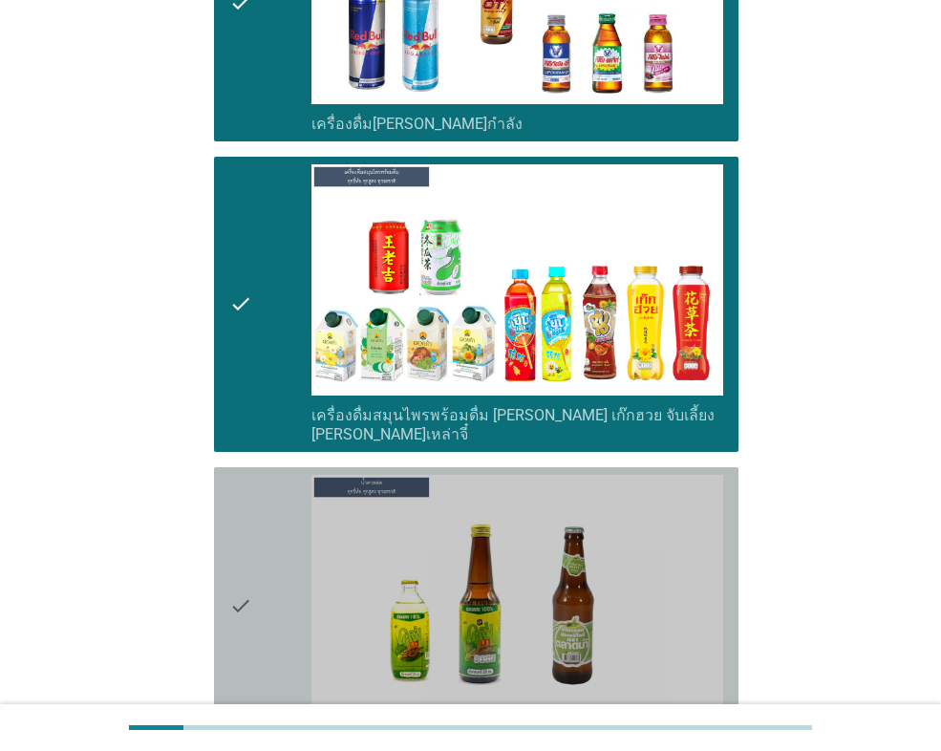
click at [245, 551] on icon "check" at bounding box center [240, 605] width 23 height 261
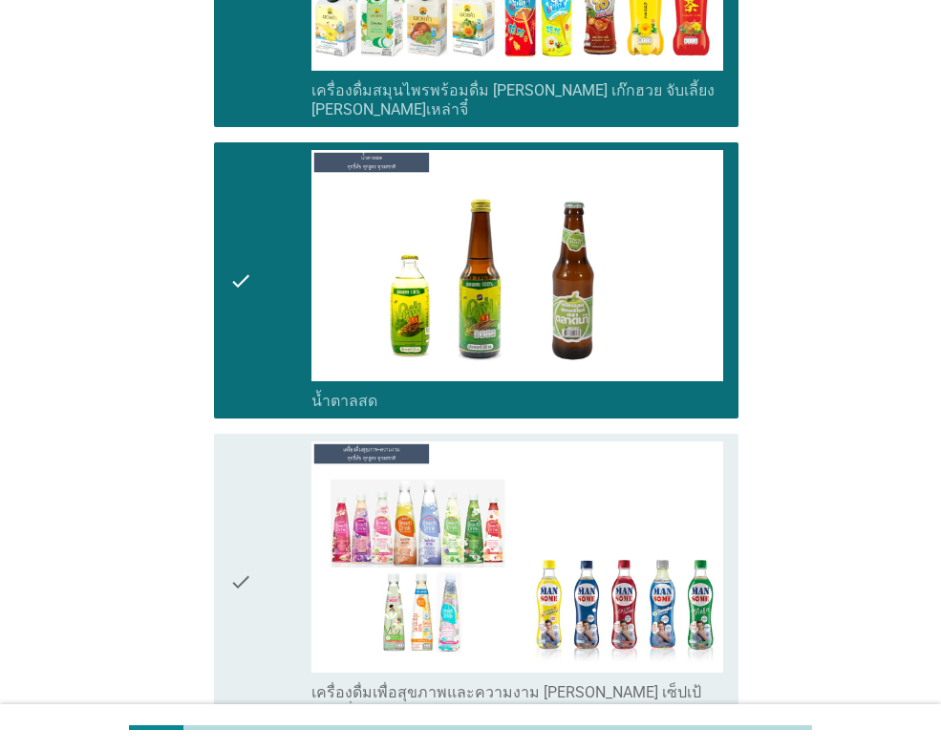
scroll to position [6398, 0]
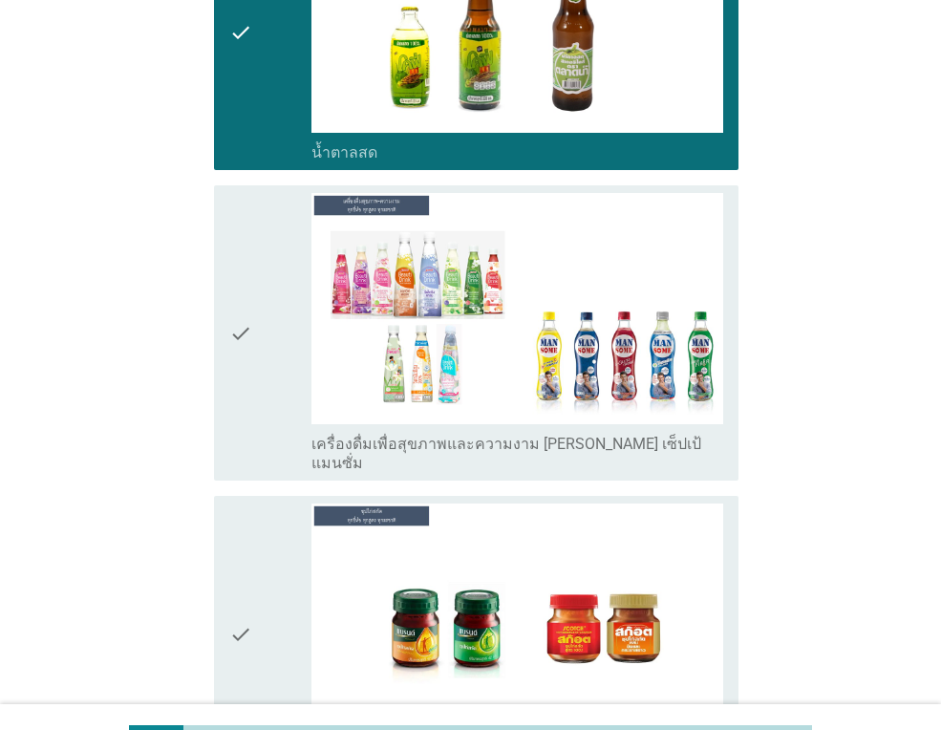
click at [260, 303] on div "check" at bounding box center [270, 333] width 82 height 280
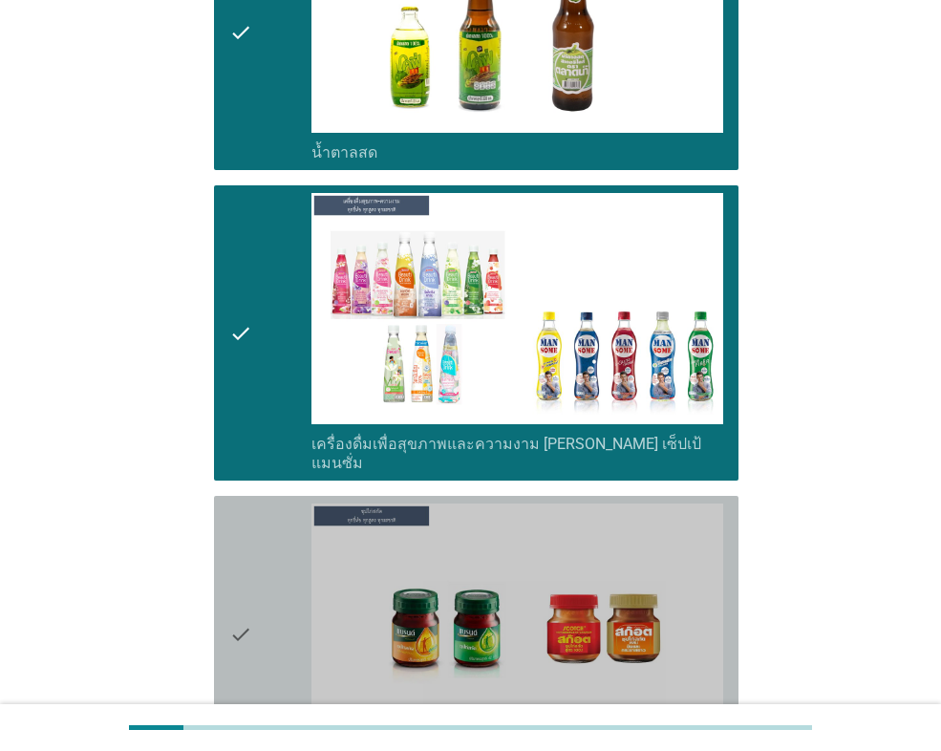
click at [236, 503] on icon "check" at bounding box center [240, 633] width 23 height 261
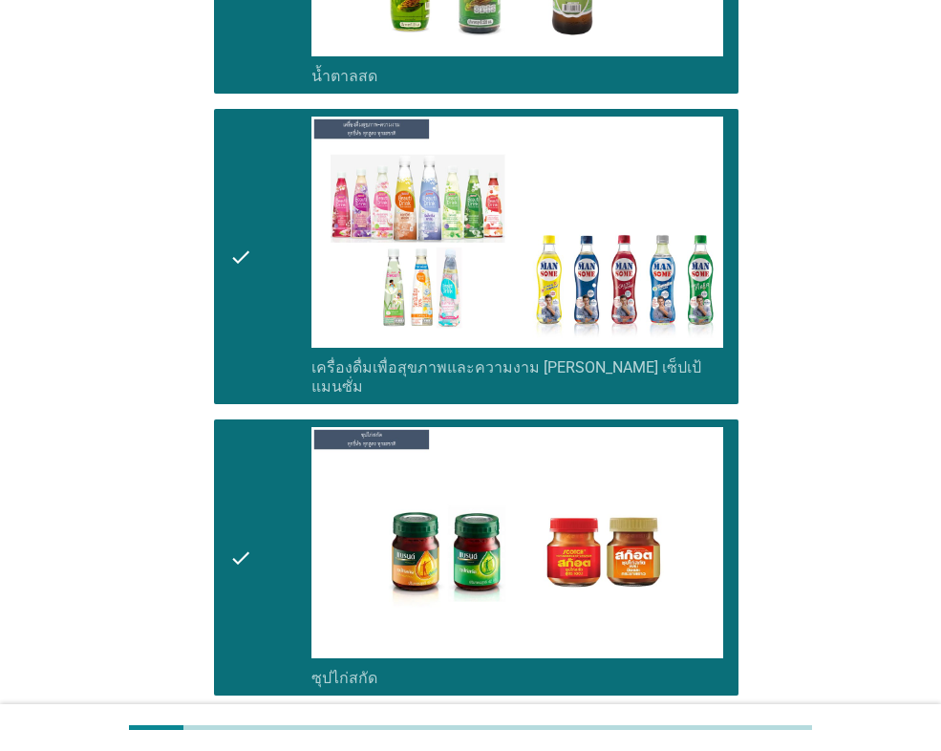
scroll to position [6823, 0]
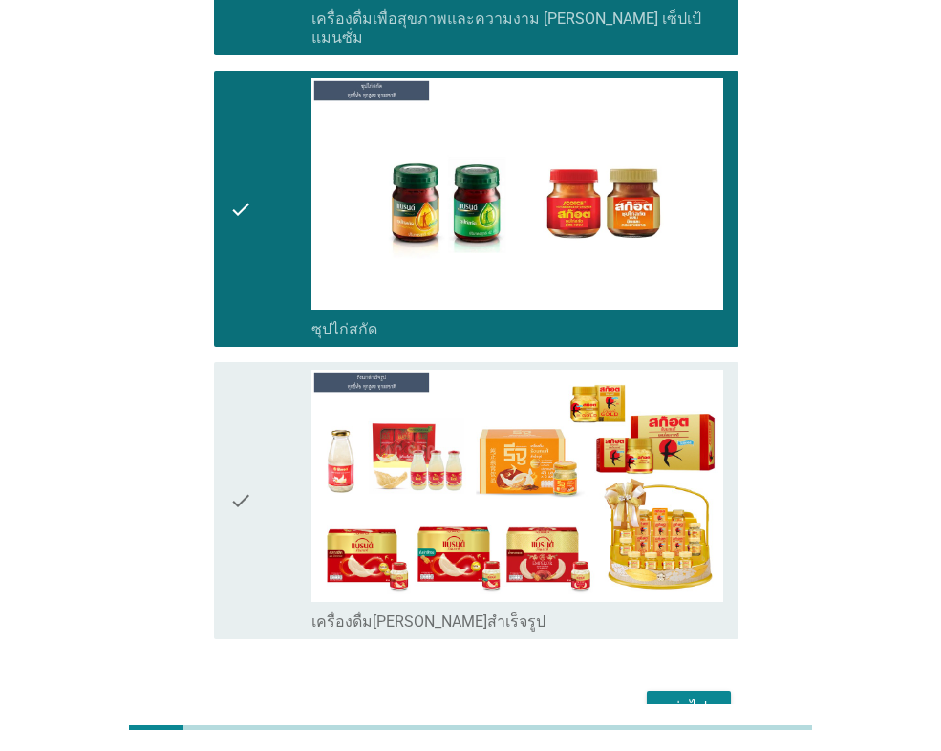
click at [254, 478] on div "check" at bounding box center [270, 500] width 82 height 261
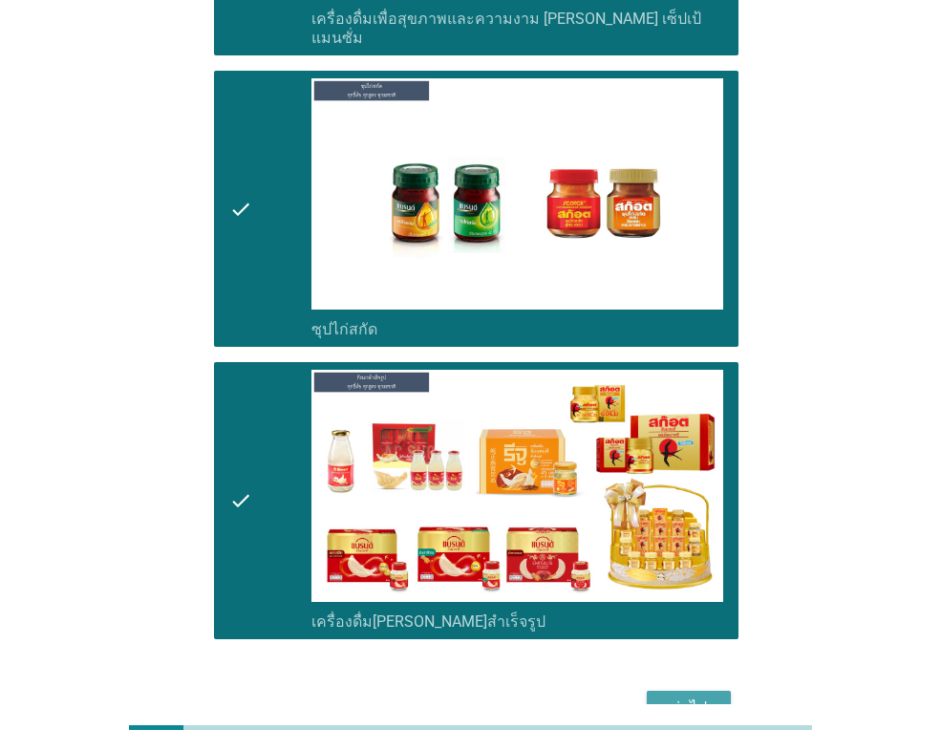
click at [675, 696] on div "ต่อไป" at bounding box center [688, 707] width 53 height 23
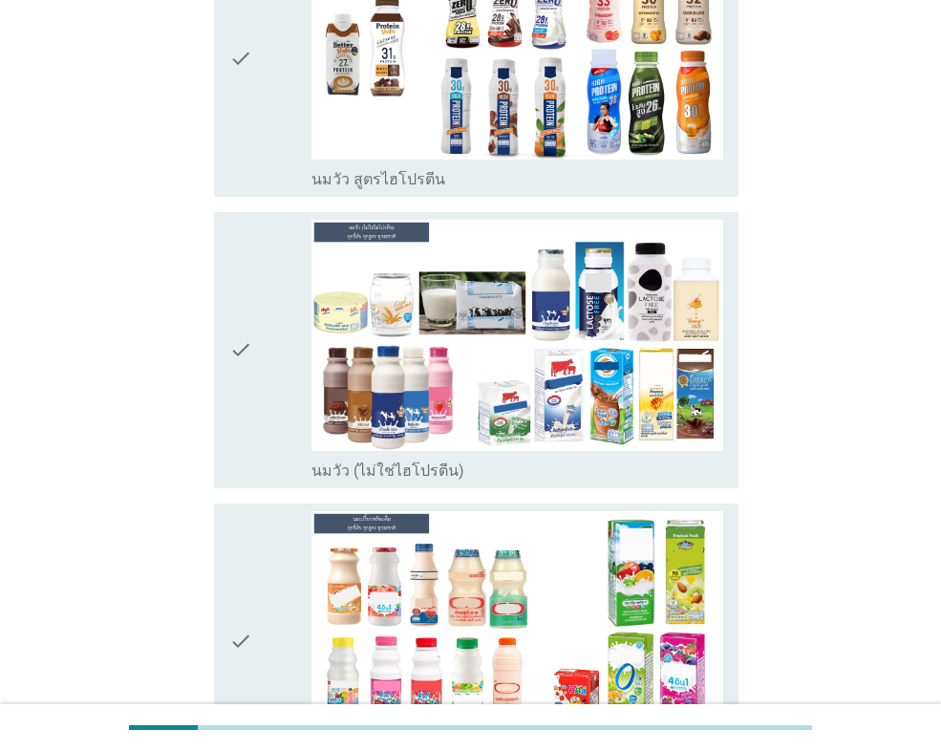
scroll to position [286, 0]
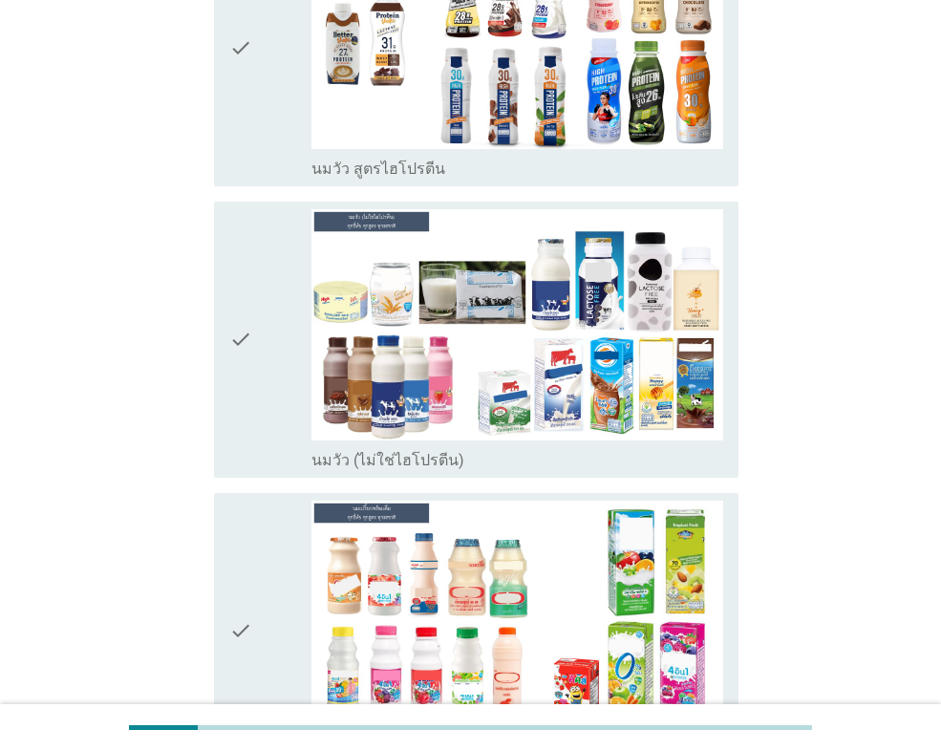
click at [234, 397] on icon "check" at bounding box center [240, 339] width 23 height 261
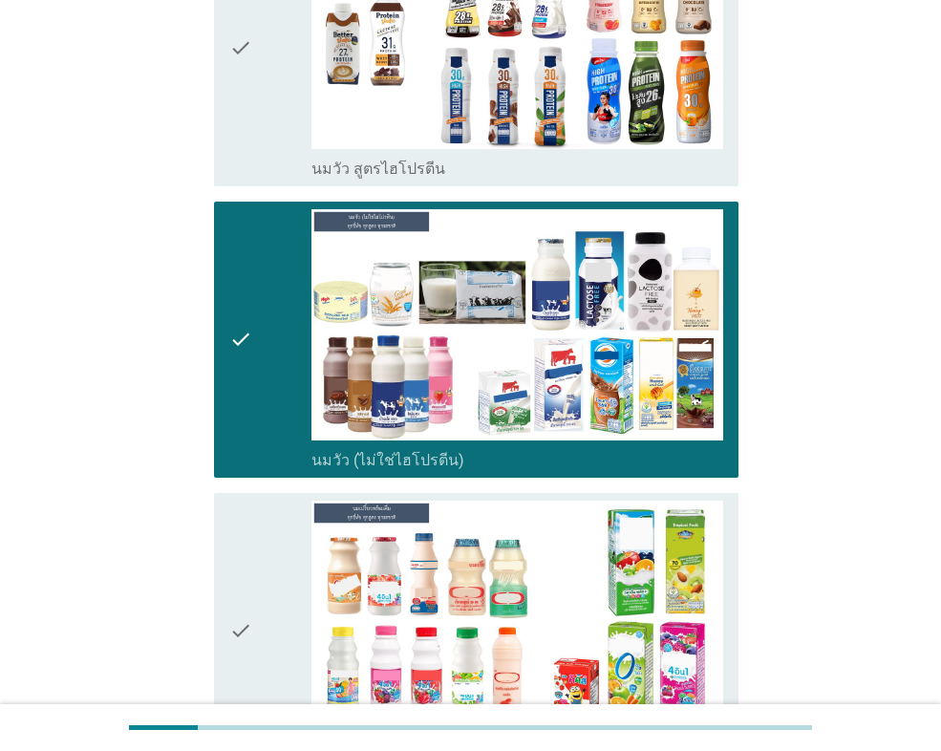
click at [273, 592] on div "check" at bounding box center [270, 630] width 82 height 261
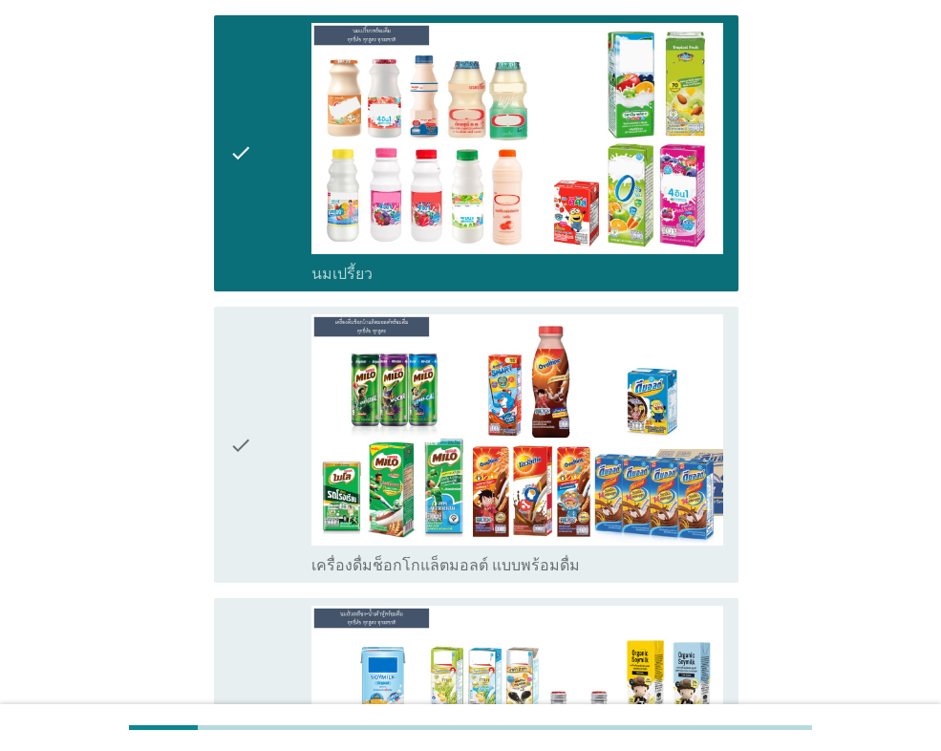
scroll to position [859, 0]
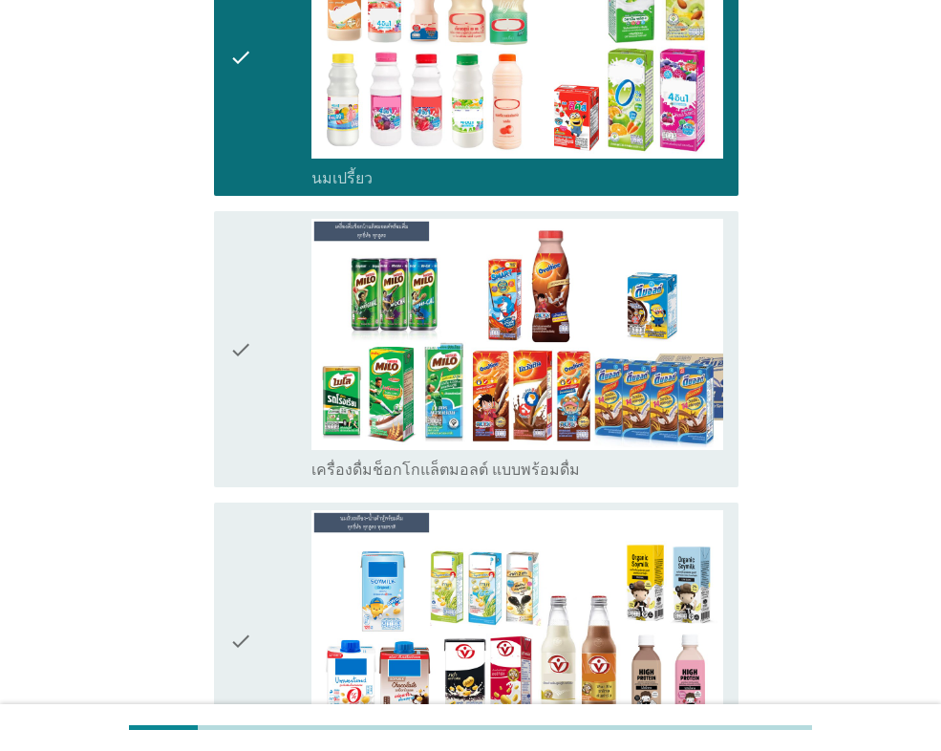
click at [275, 406] on div "check" at bounding box center [270, 349] width 82 height 261
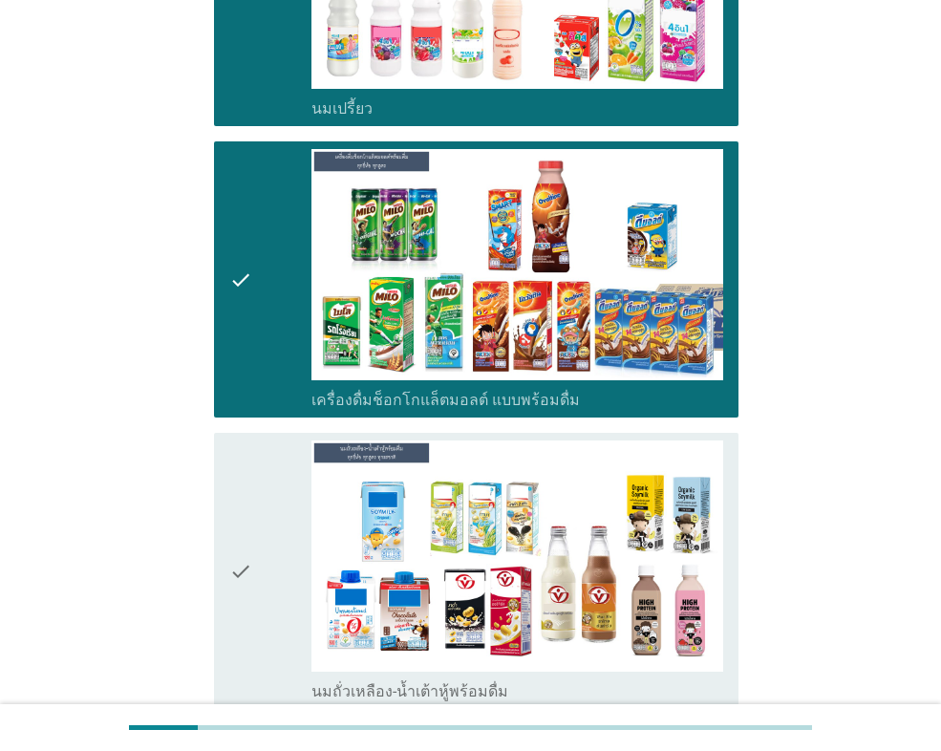
scroll to position [1146, 0]
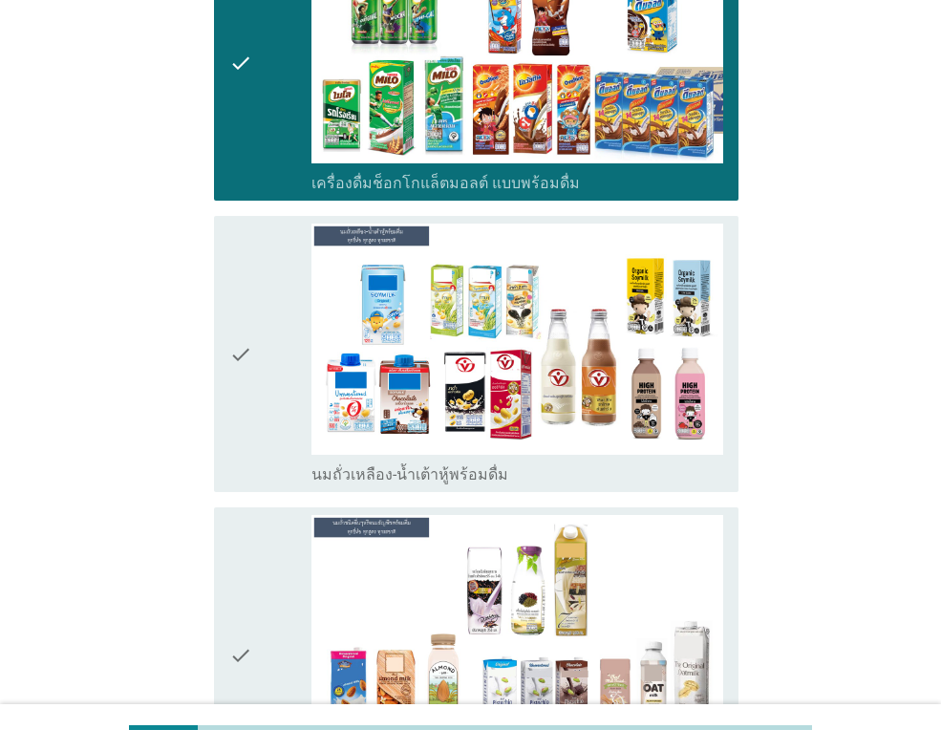
click at [237, 443] on icon "check" at bounding box center [240, 353] width 23 height 261
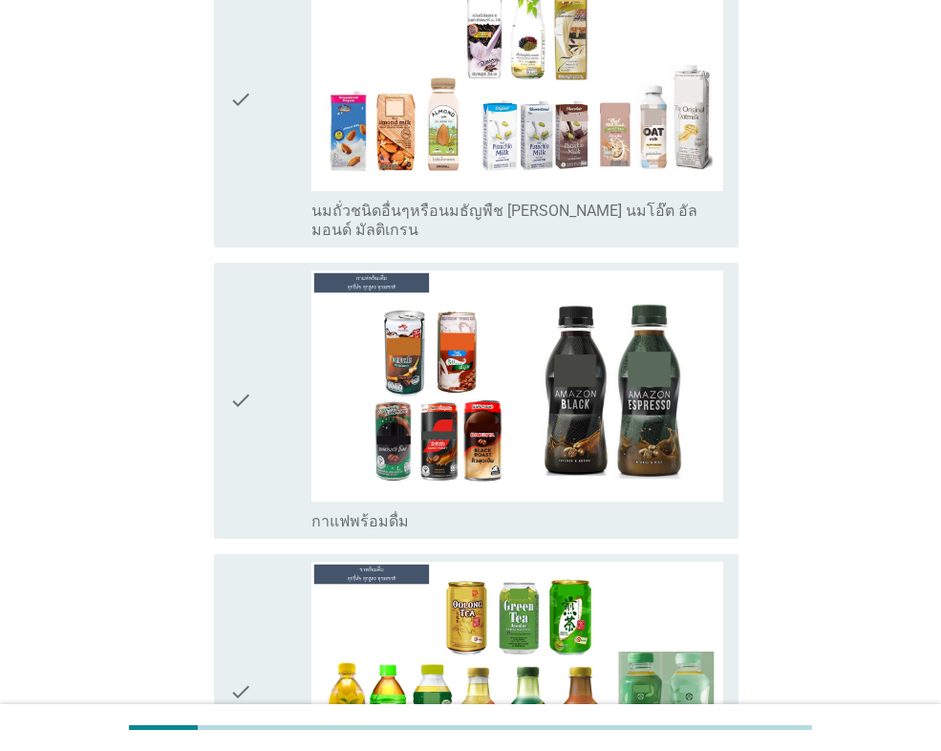
scroll to position [1719, 0]
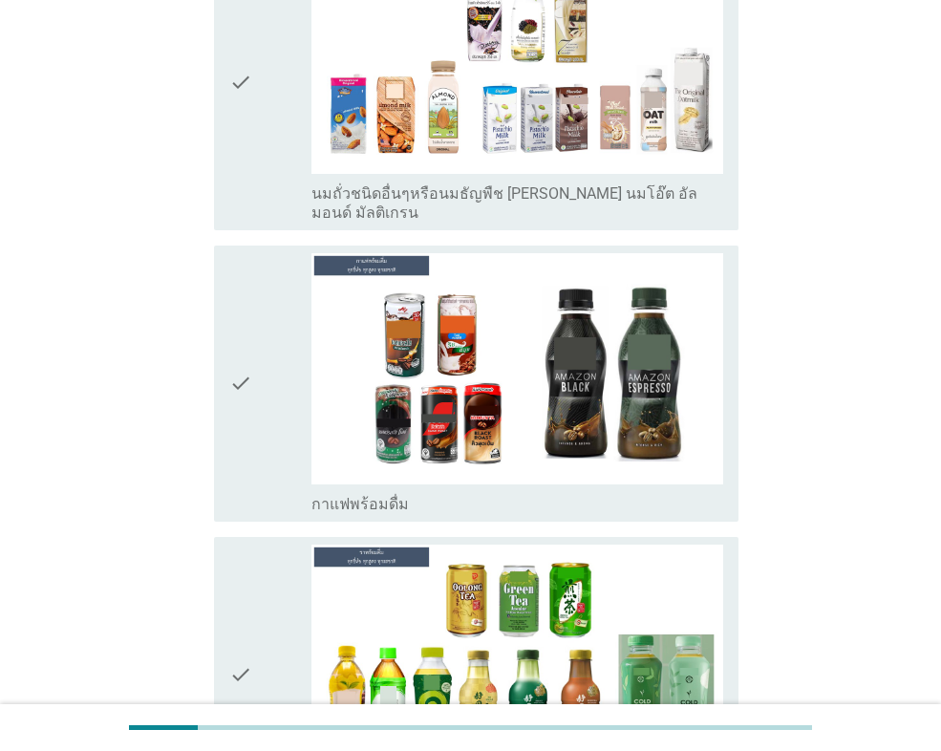
click at [255, 424] on div "check" at bounding box center [270, 383] width 82 height 261
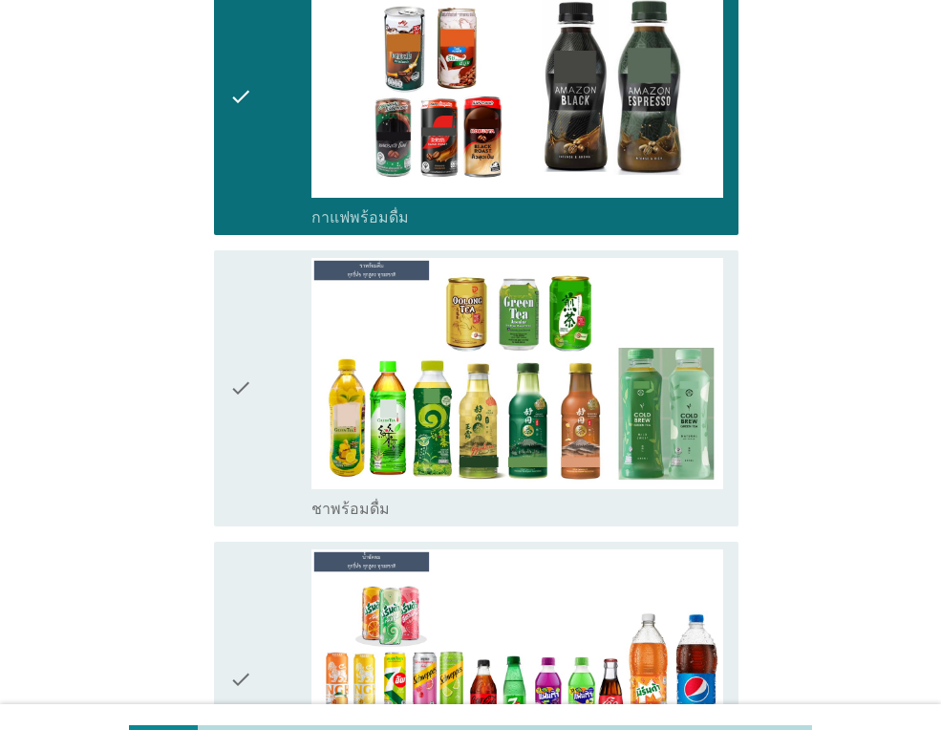
click at [247, 427] on icon "check" at bounding box center [240, 388] width 23 height 261
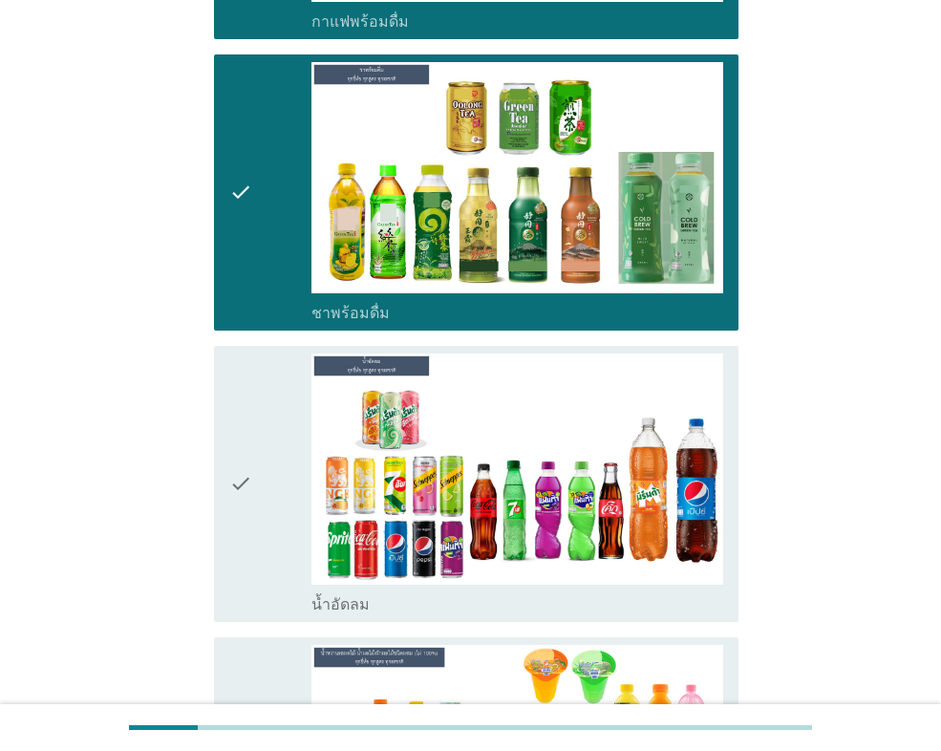
scroll to position [2292, 0]
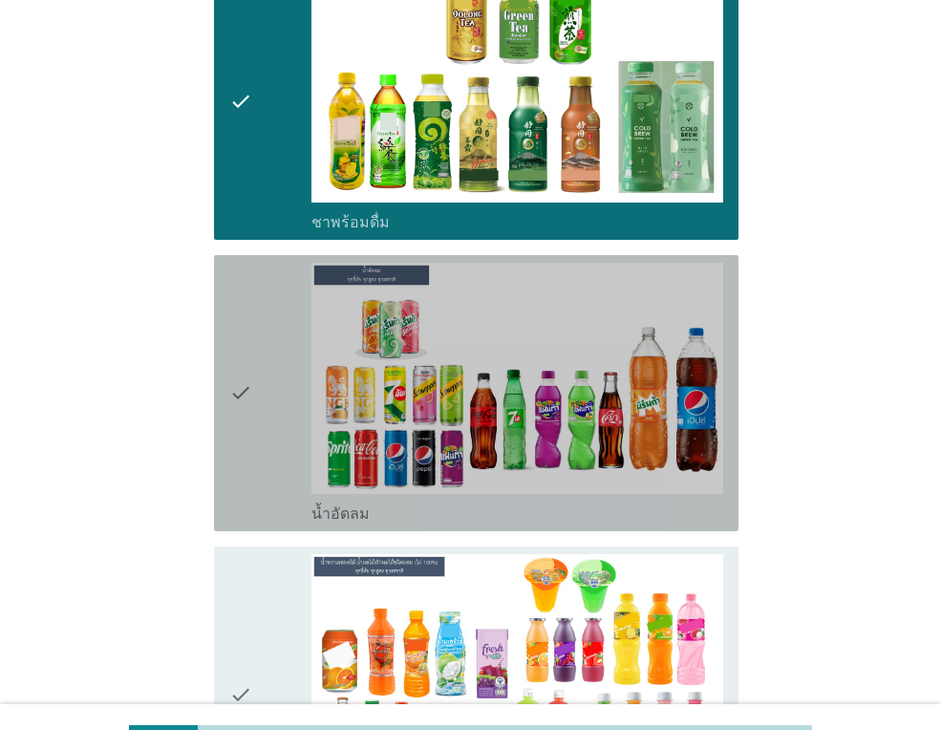
click at [251, 454] on icon "check" at bounding box center [240, 393] width 23 height 261
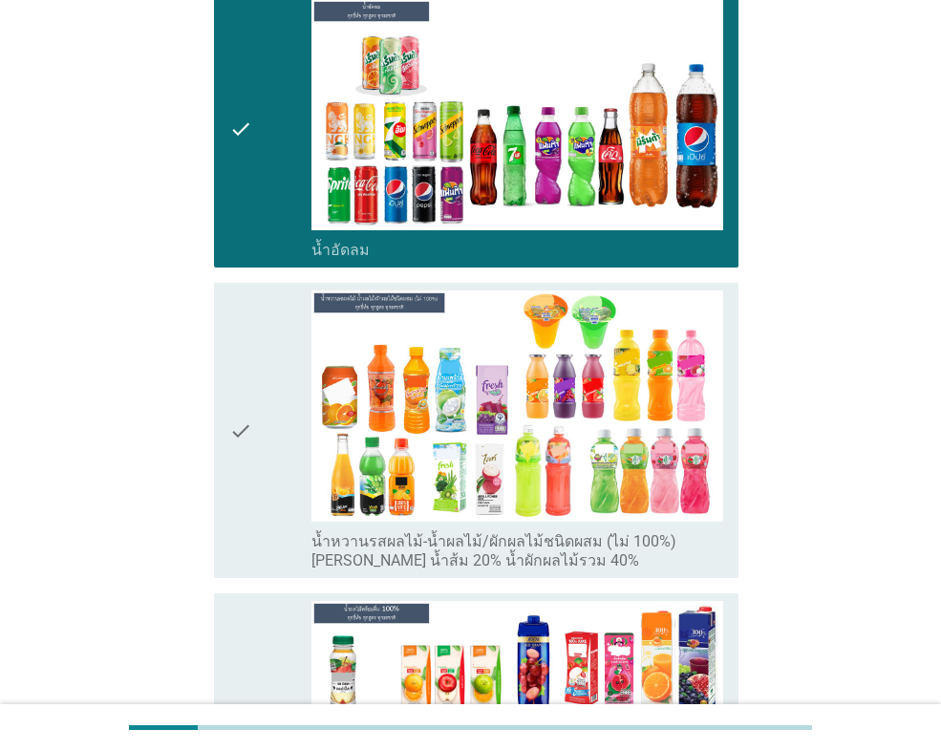
scroll to position [2578, 0]
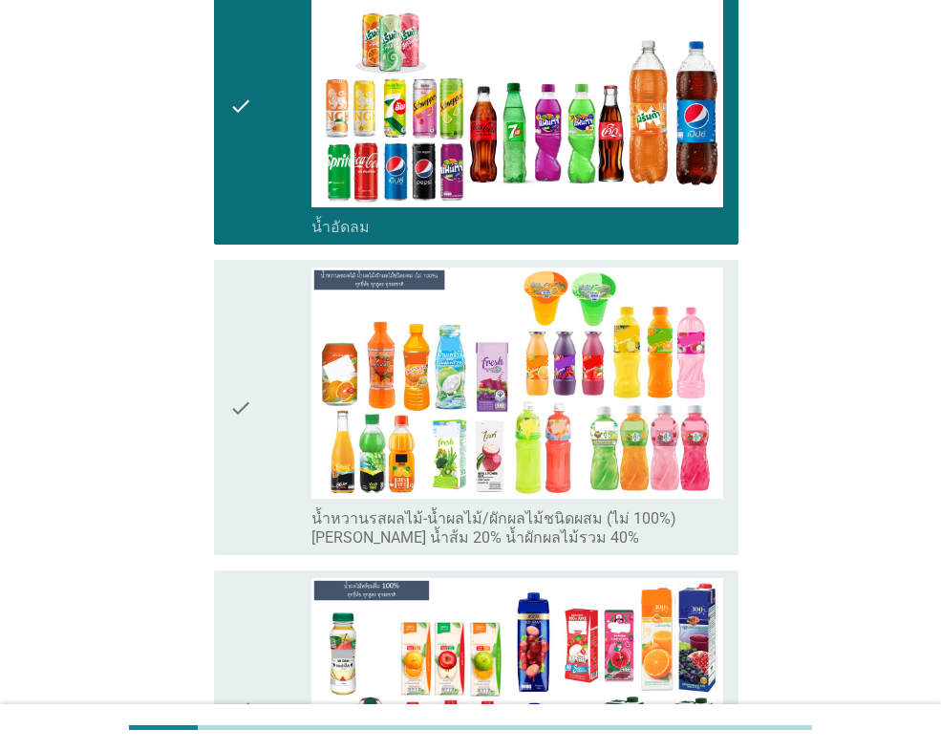
click at [259, 458] on div "check" at bounding box center [270, 407] width 82 height 280
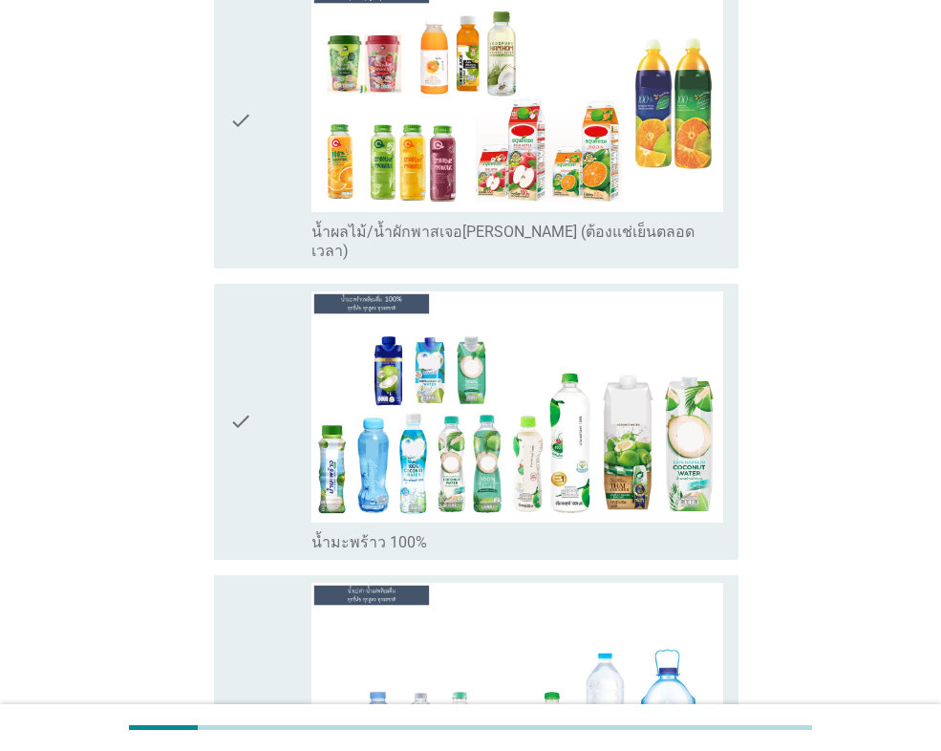
scroll to position [3820, 0]
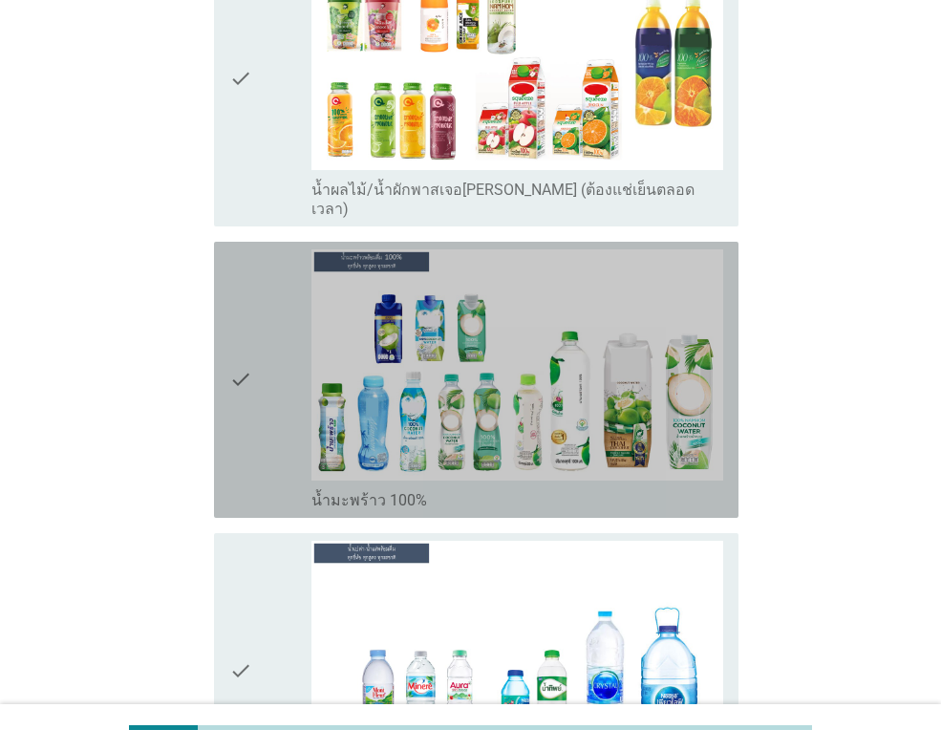
click at [269, 413] on div "check" at bounding box center [270, 379] width 82 height 261
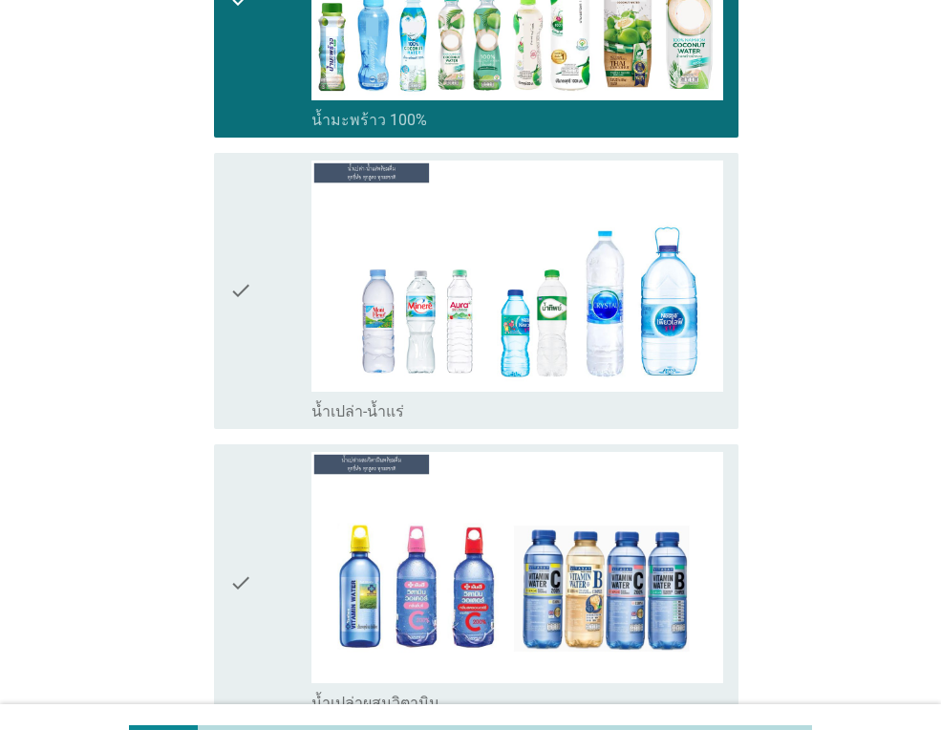
scroll to position [4202, 0]
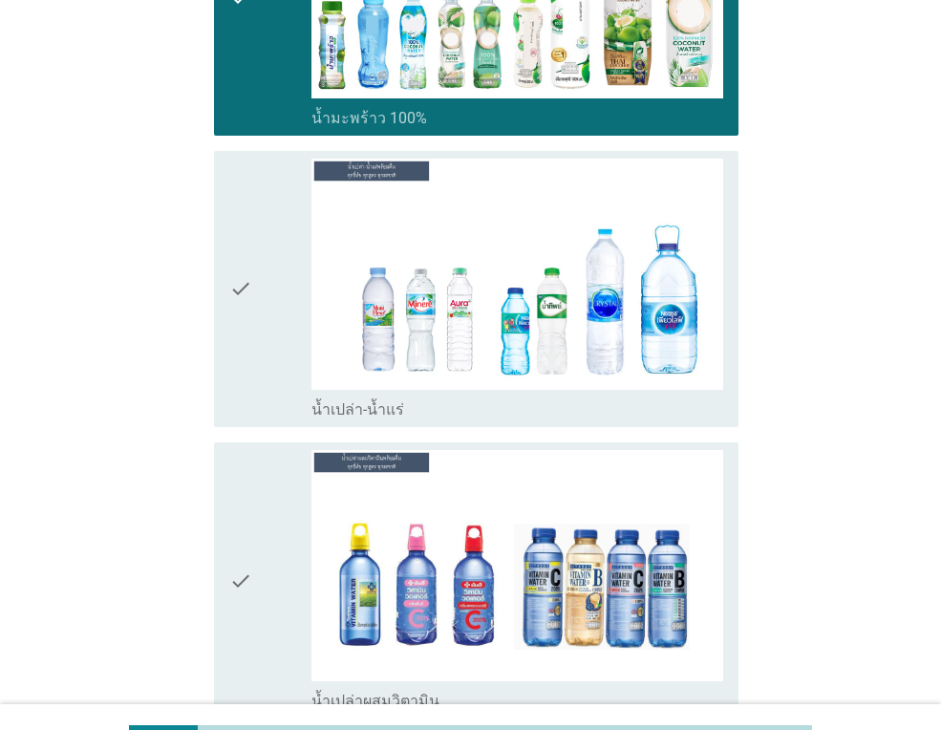
click at [241, 319] on icon "check" at bounding box center [240, 289] width 23 height 261
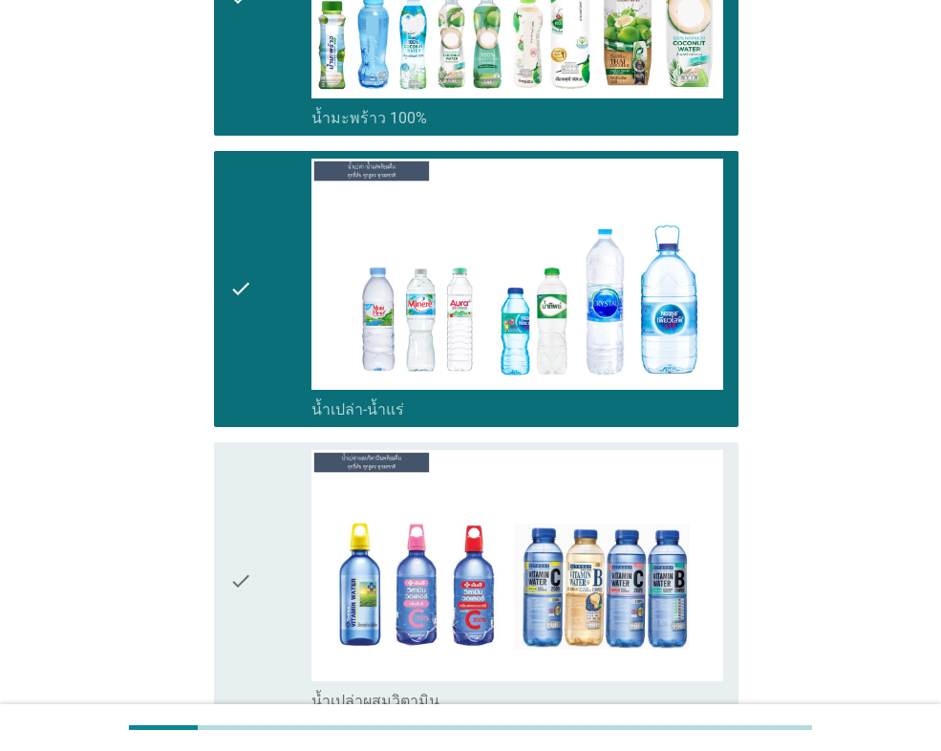
click at [255, 509] on div "check" at bounding box center [270, 580] width 82 height 261
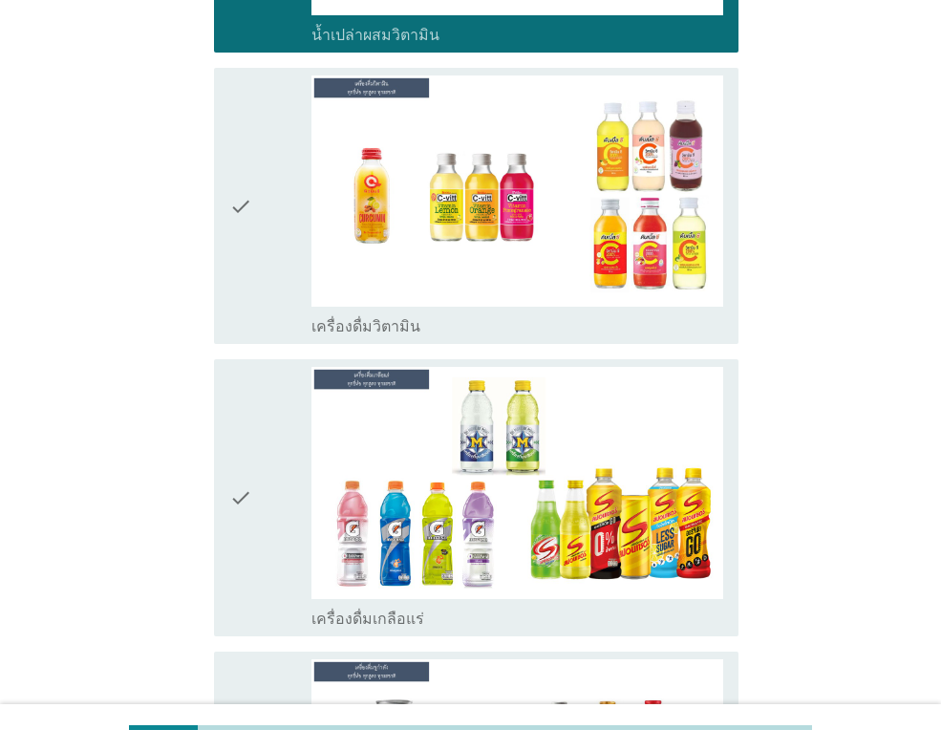
scroll to position [4870, 0]
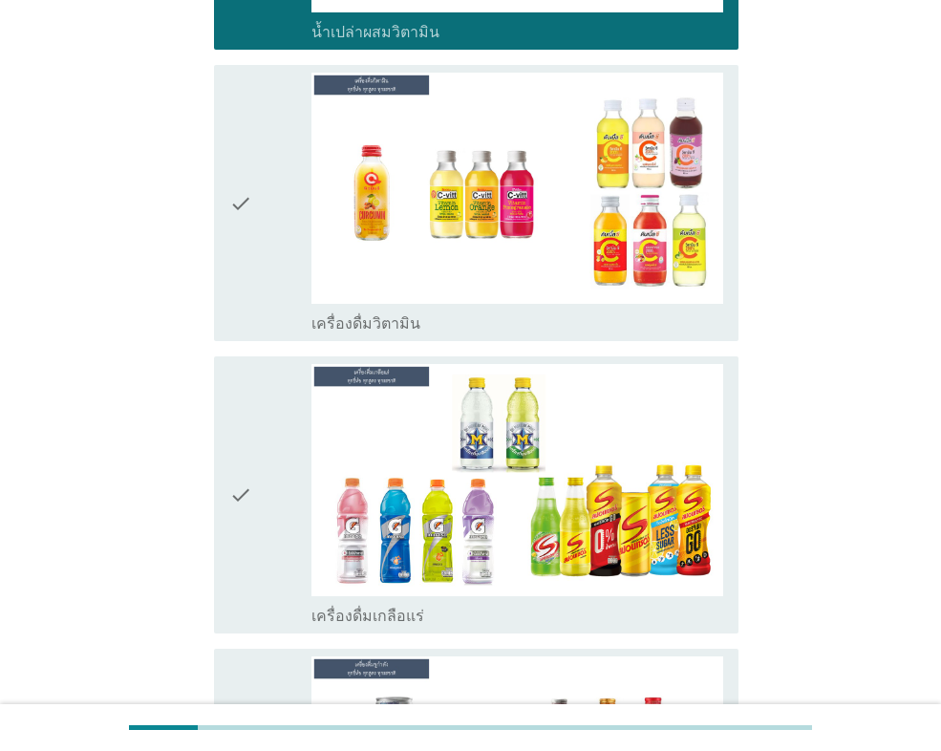
click at [254, 209] on div "check" at bounding box center [270, 203] width 82 height 261
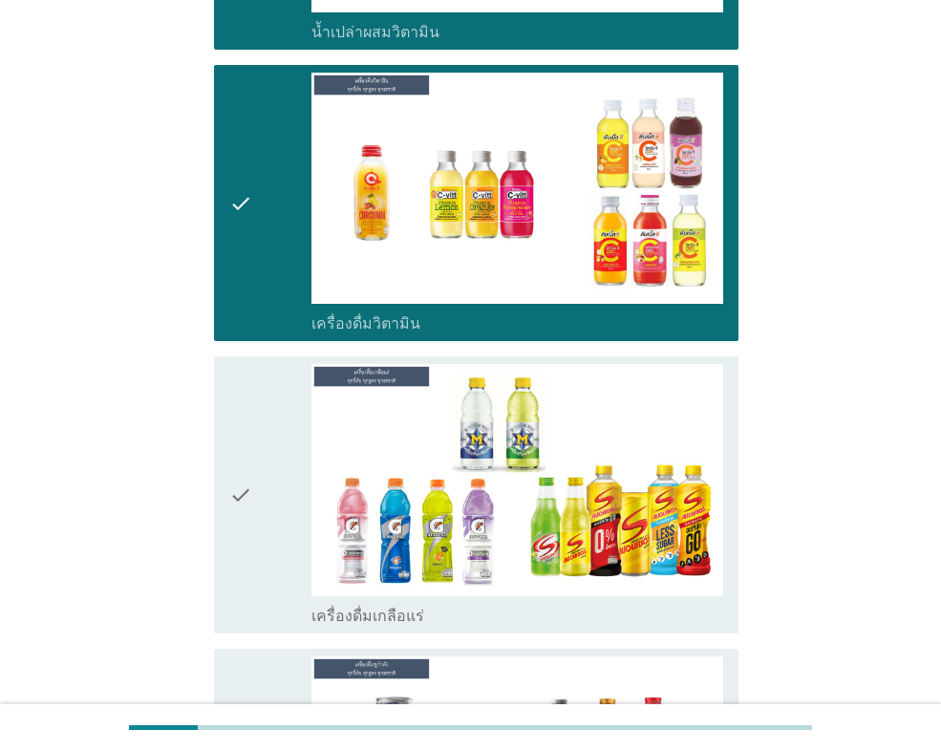
click at [243, 491] on icon "check" at bounding box center [240, 494] width 23 height 261
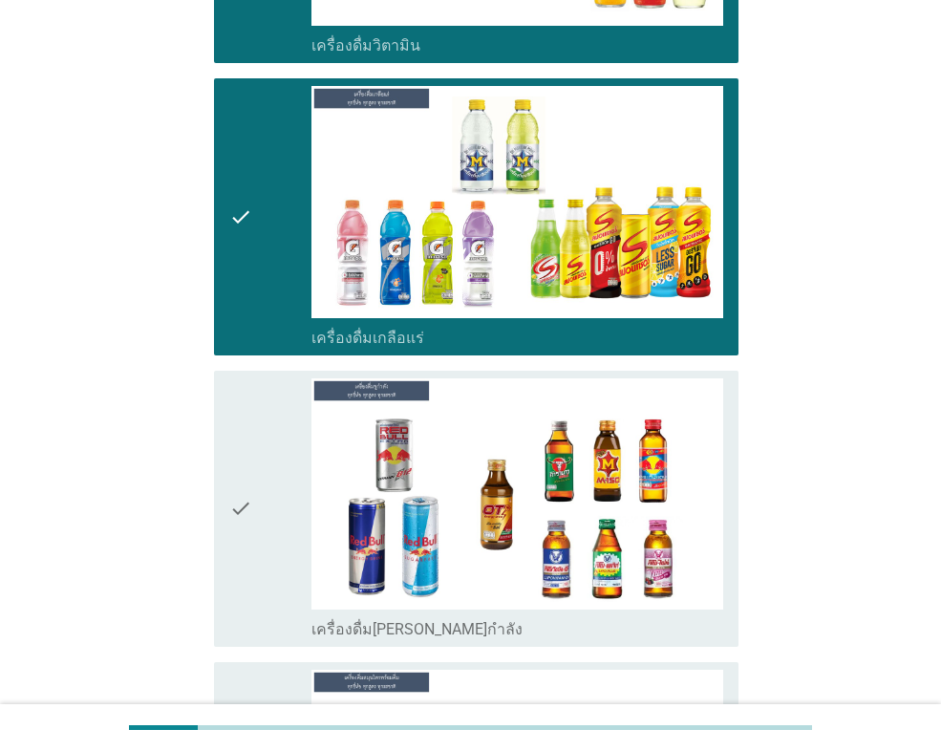
scroll to position [5347, 0]
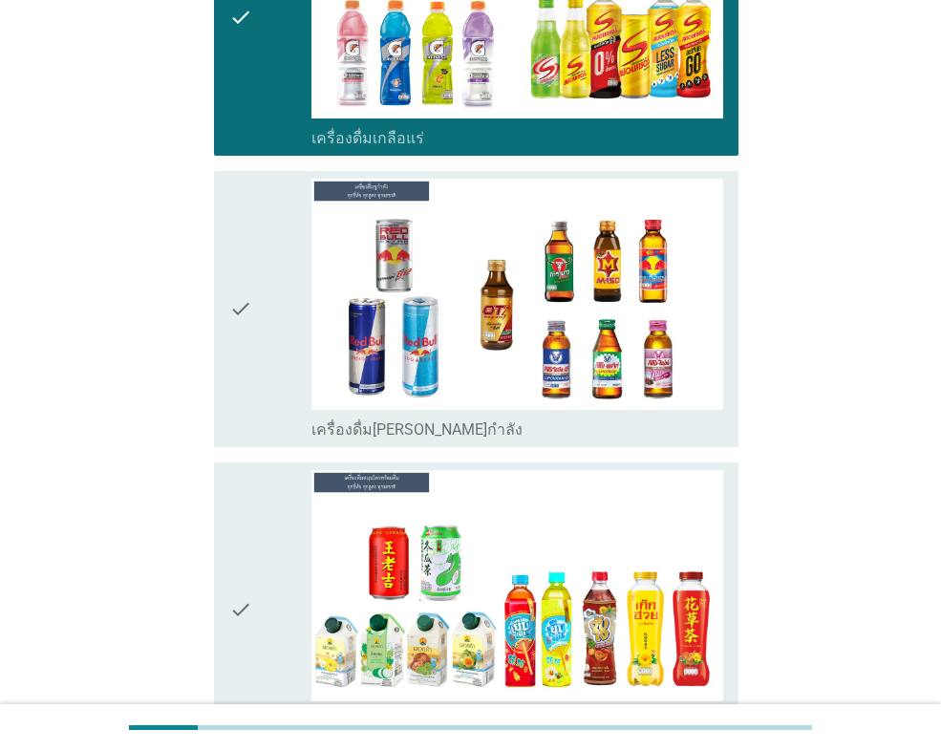
click at [252, 299] on icon "check" at bounding box center [240, 309] width 23 height 261
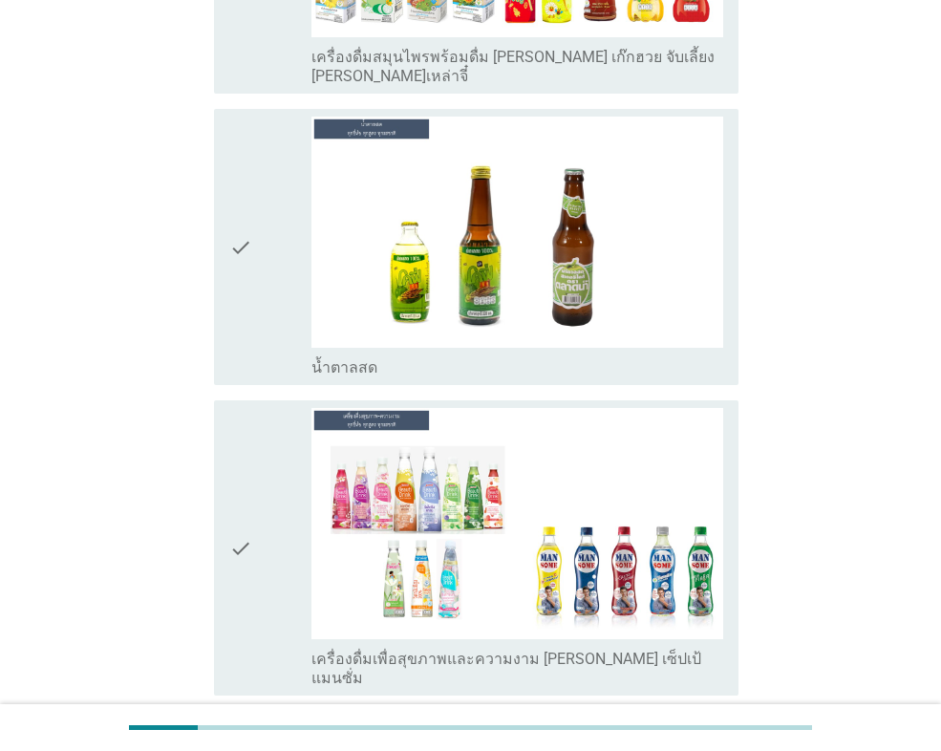
scroll to position [6016, 0]
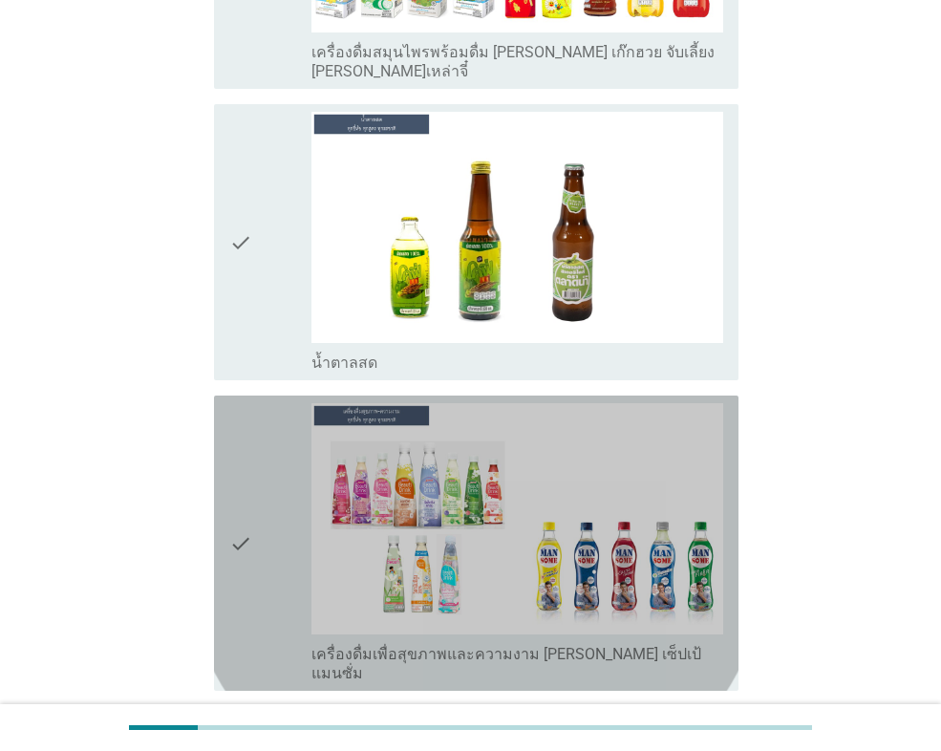
click at [267, 439] on div "check" at bounding box center [270, 543] width 82 height 280
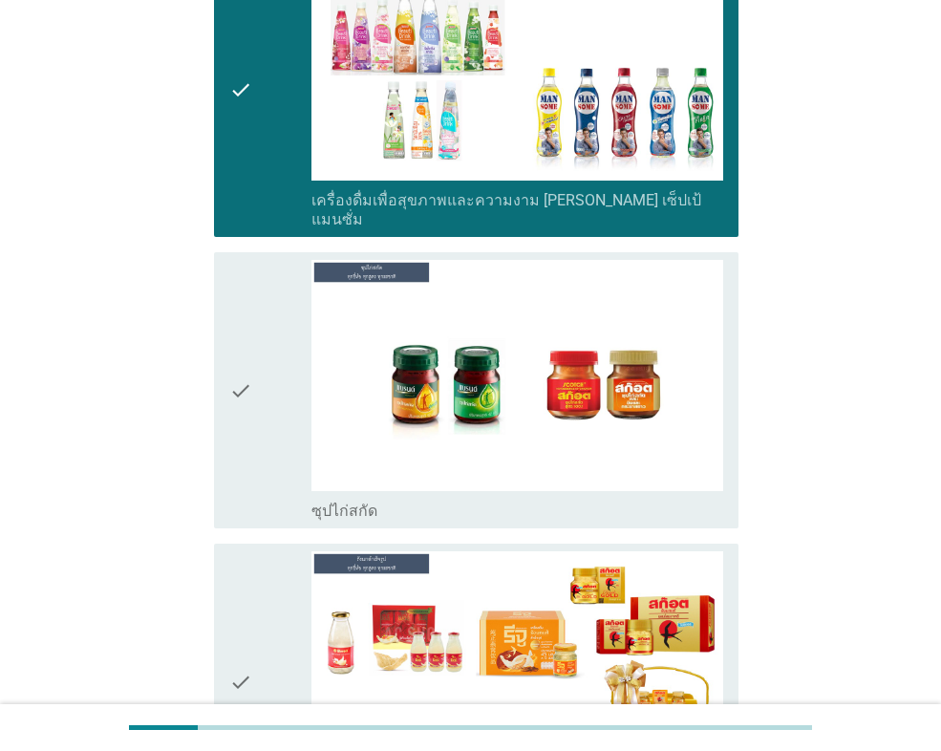
scroll to position [6493, 0]
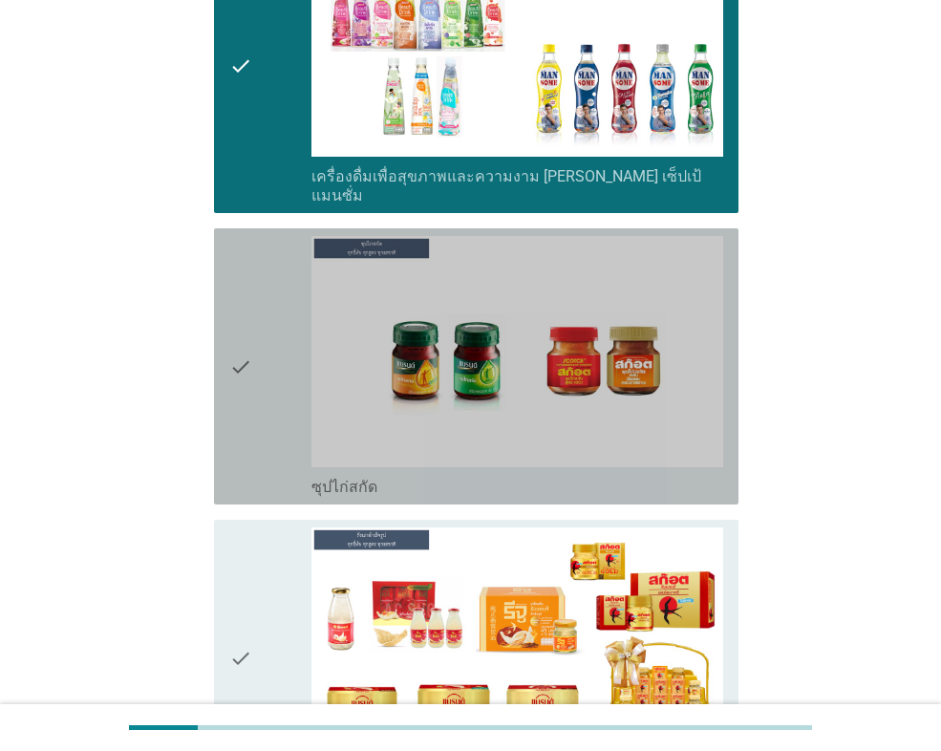
click at [254, 350] on div "check" at bounding box center [270, 366] width 82 height 261
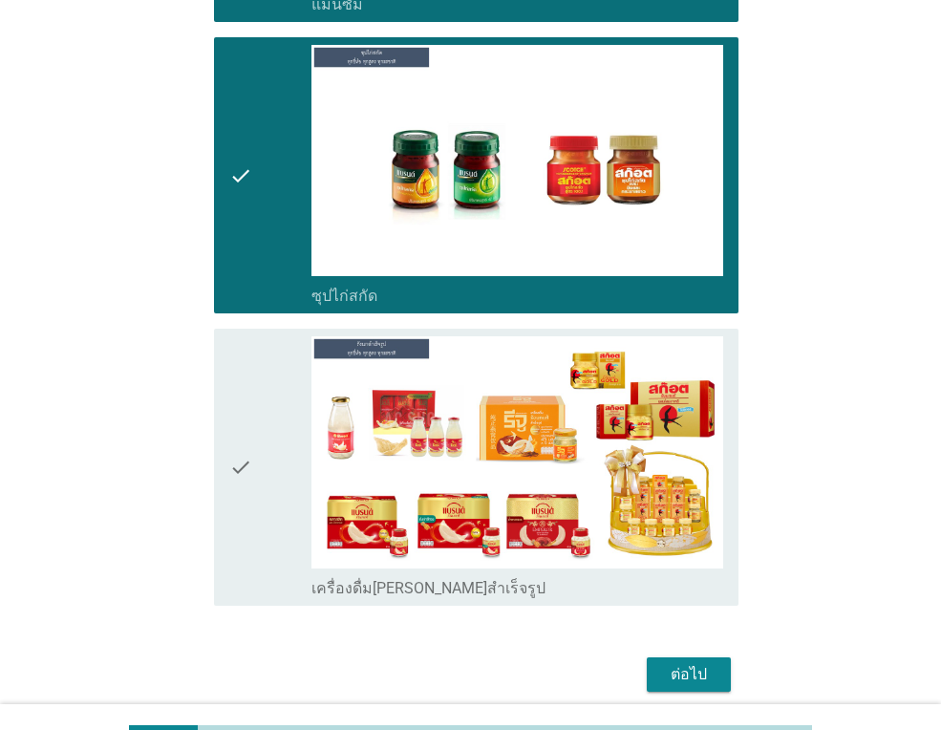
scroll to position [6685, 0]
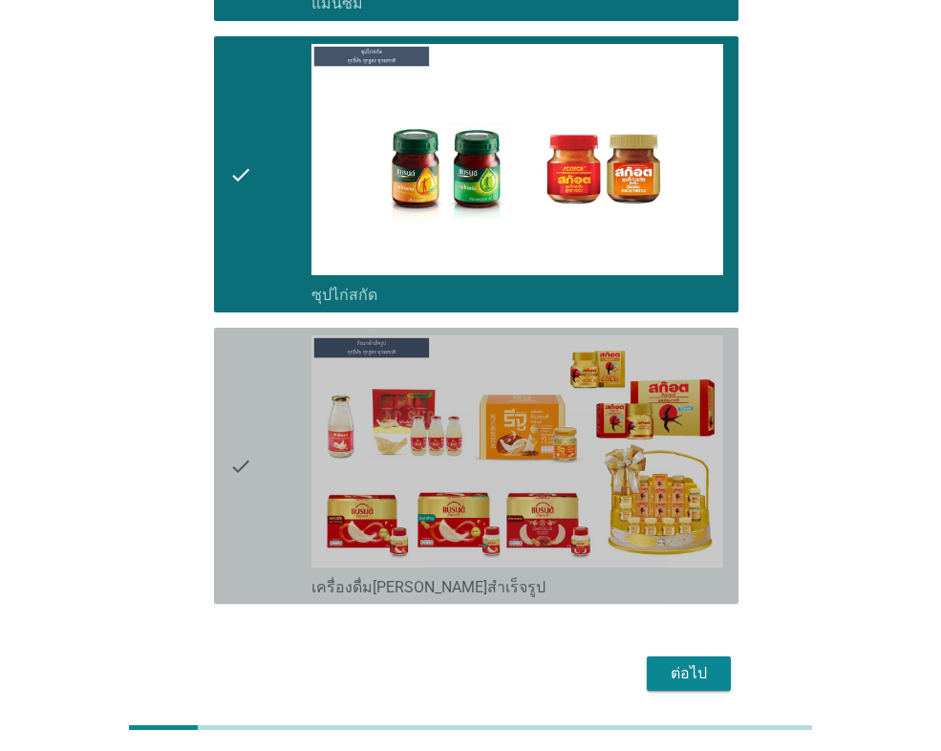
click at [267, 466] on div "check" at bounding box center [270, 465] width 82 height 261
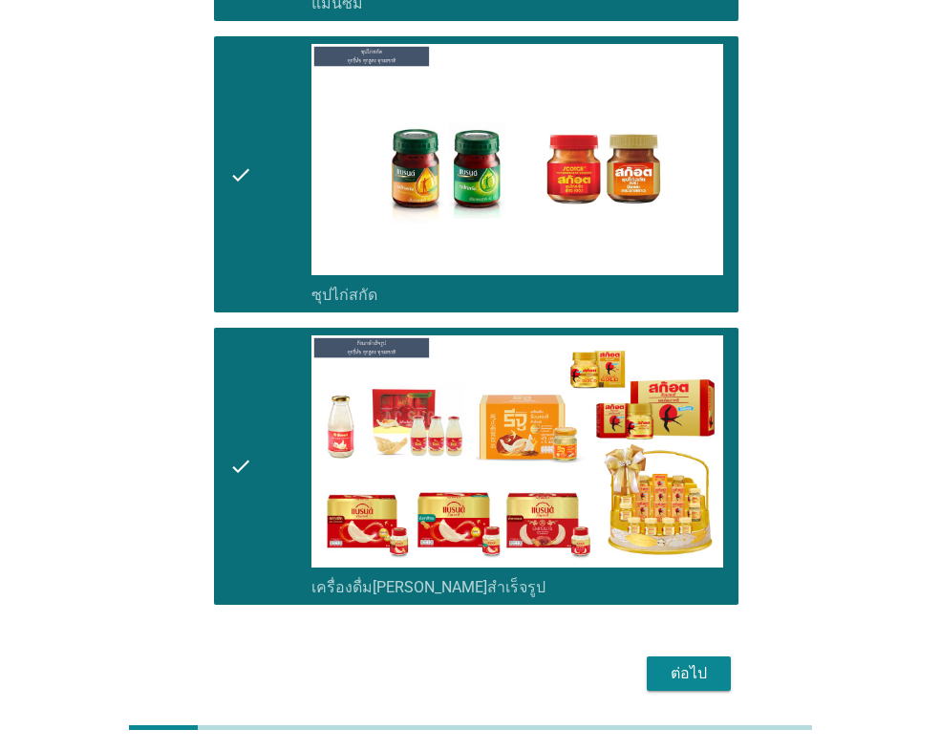
click at [682, 662] on div "ต่อไป" at bounding box center [688, 673] width 53 height 23
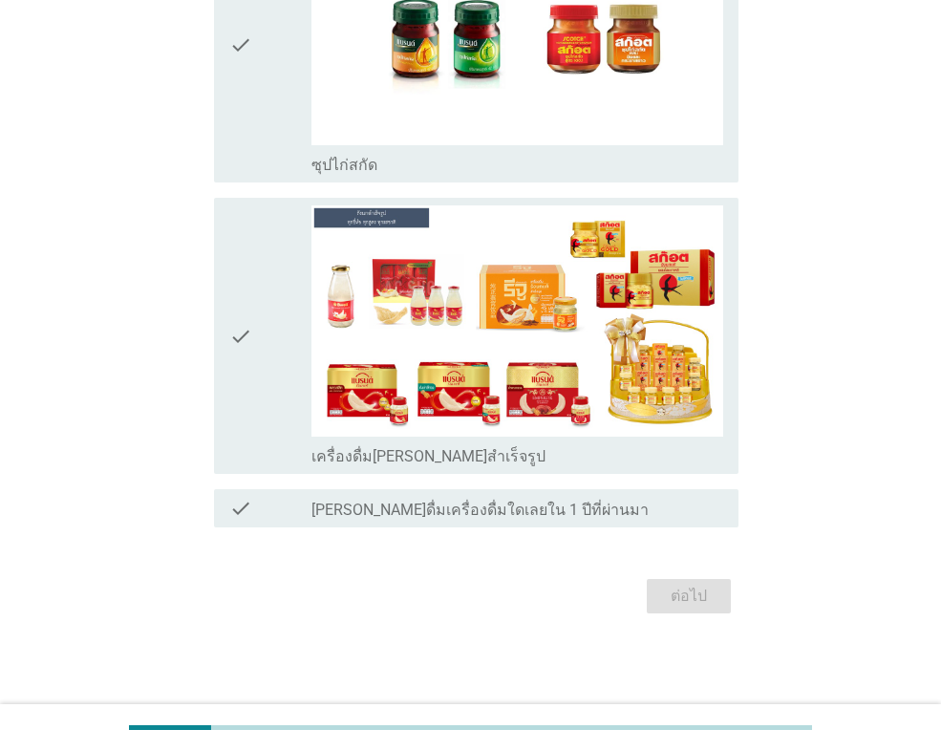
scroll to position [0, 0]
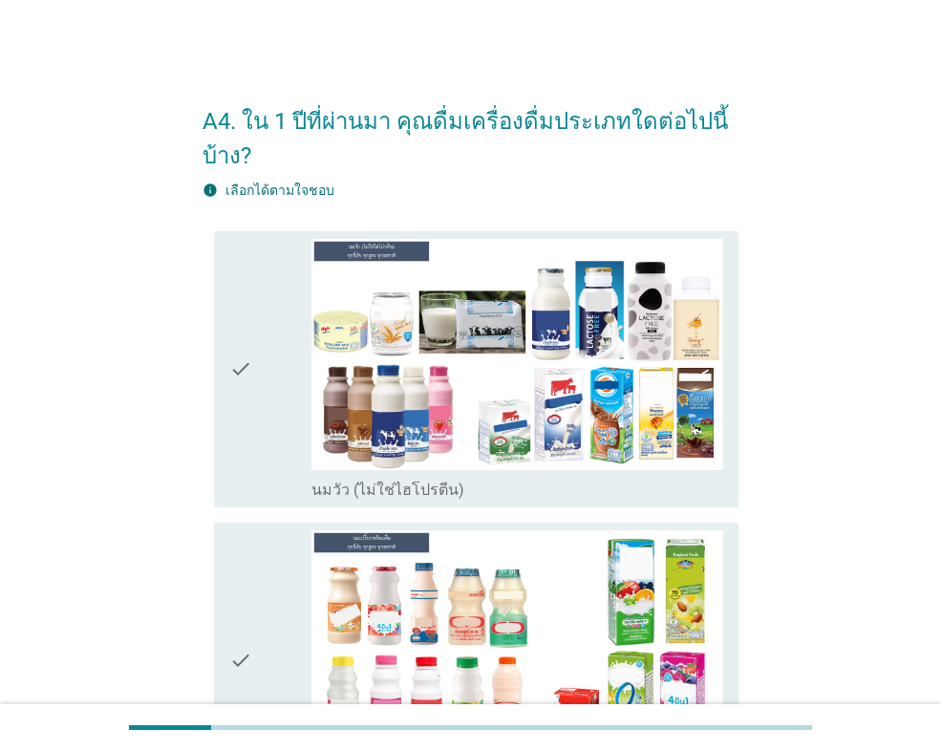
click at [250, 417] on icon "check" at bounding box center [240, 369] width 23 height 261
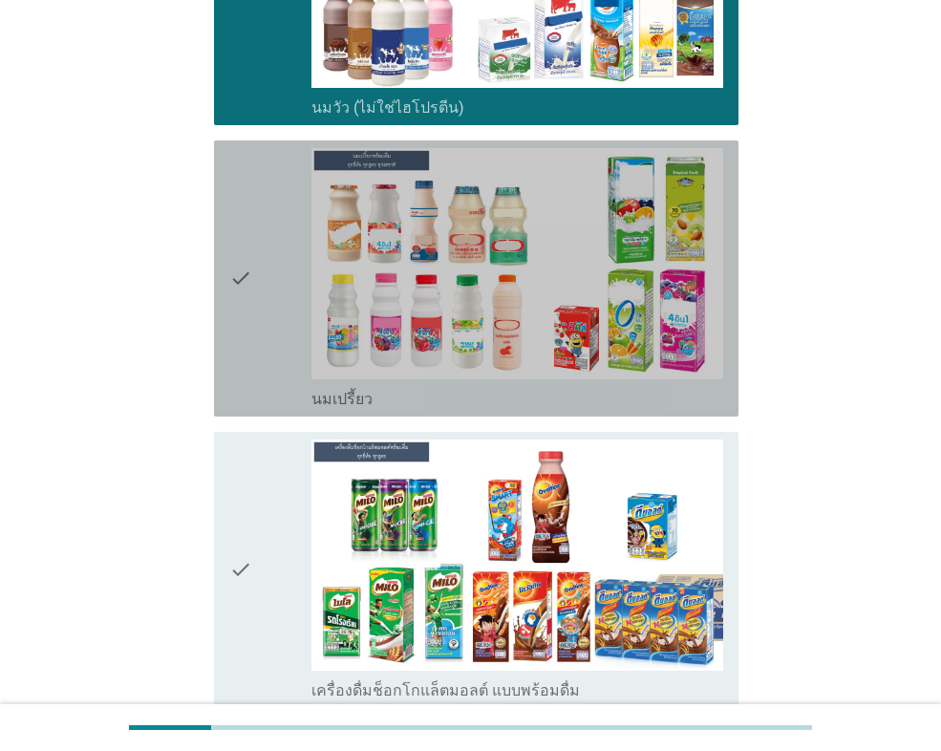
click at [250, 333] on icon "check" at bounding box center [240, 278] width 23 height 261
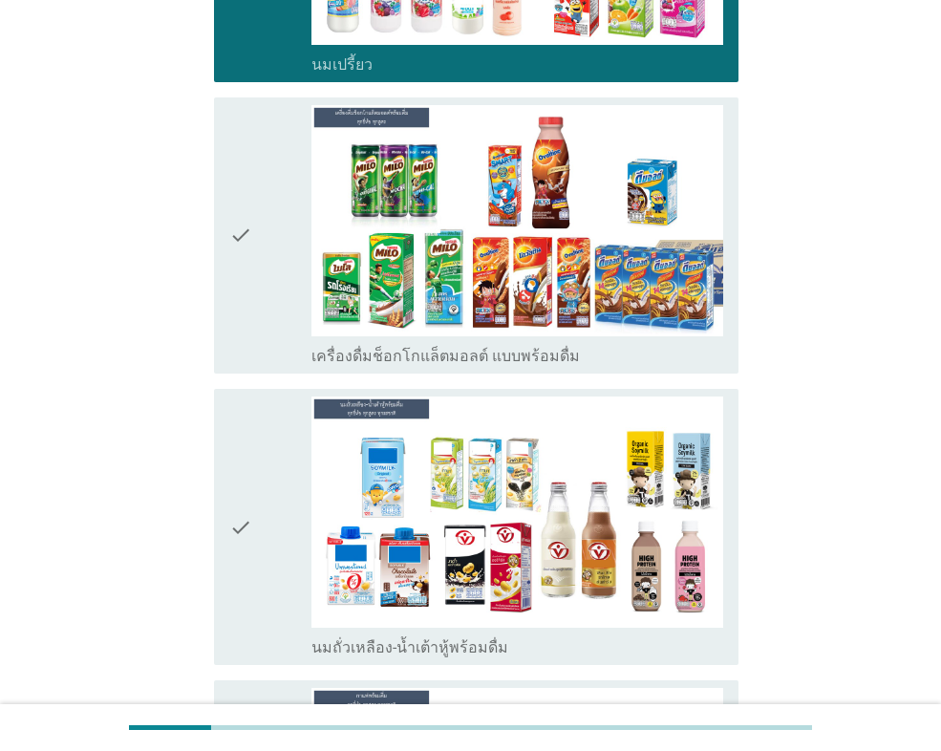
scroll to position [764, 0]
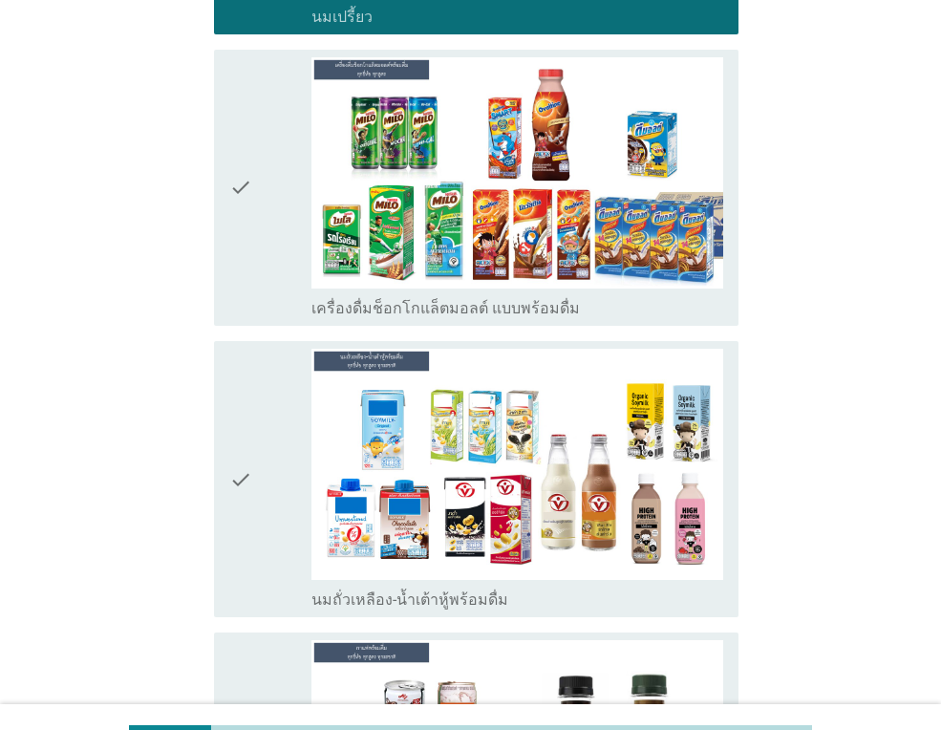
click at [257, 260] on div "check" at bounding box center [270, 187] width 82 height 261
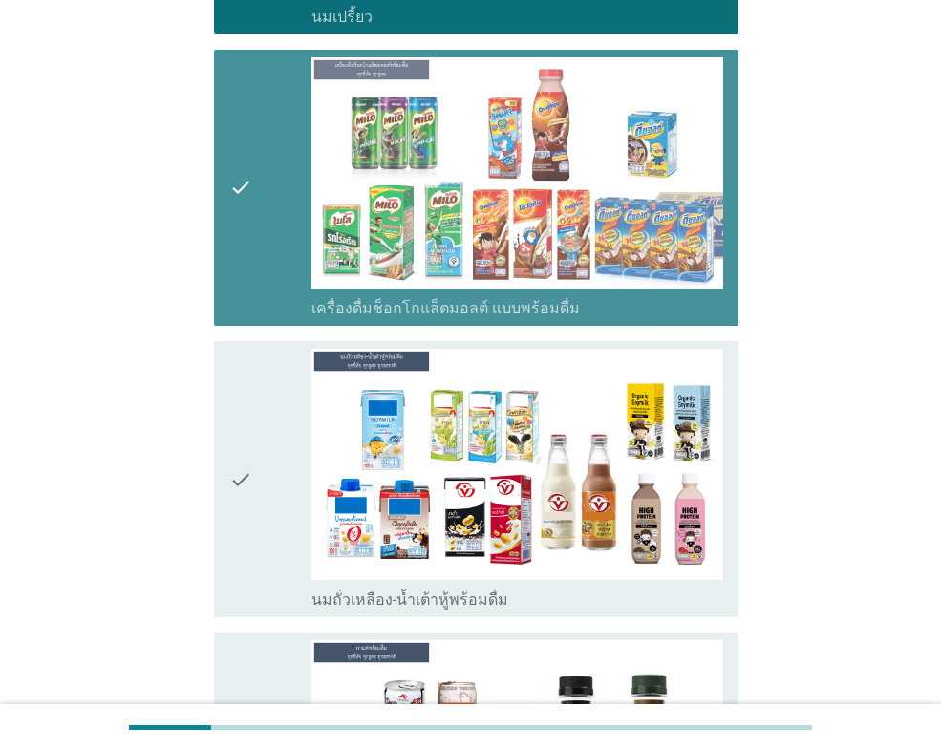
click at [235, 455] on icon "check" at bounding box center [240, 479] width 23 height 261
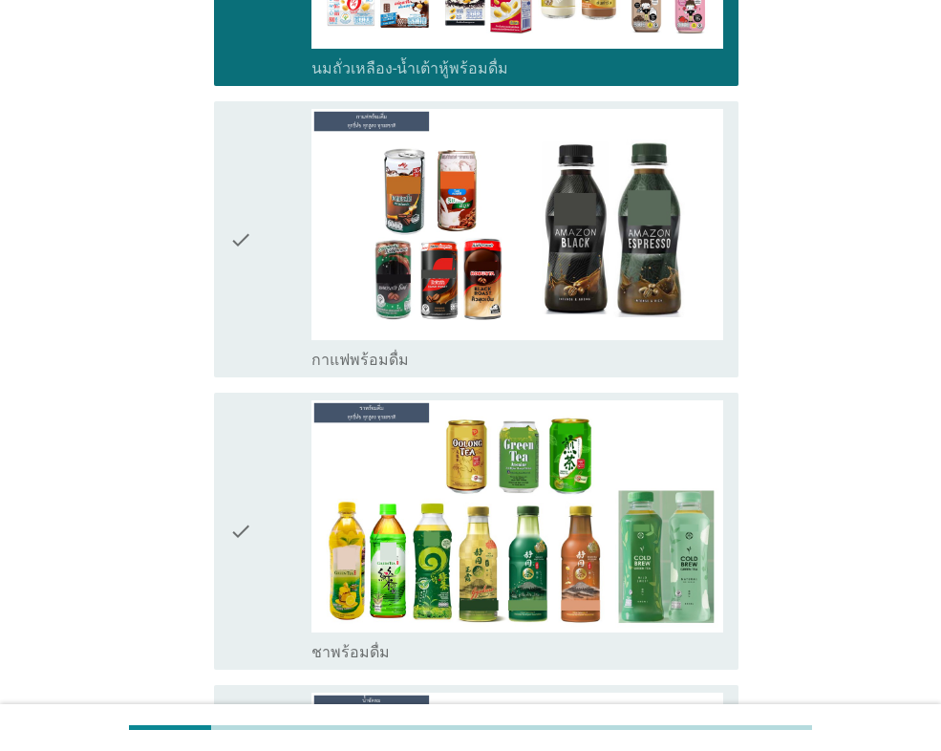
scroll to position [1337, 0]
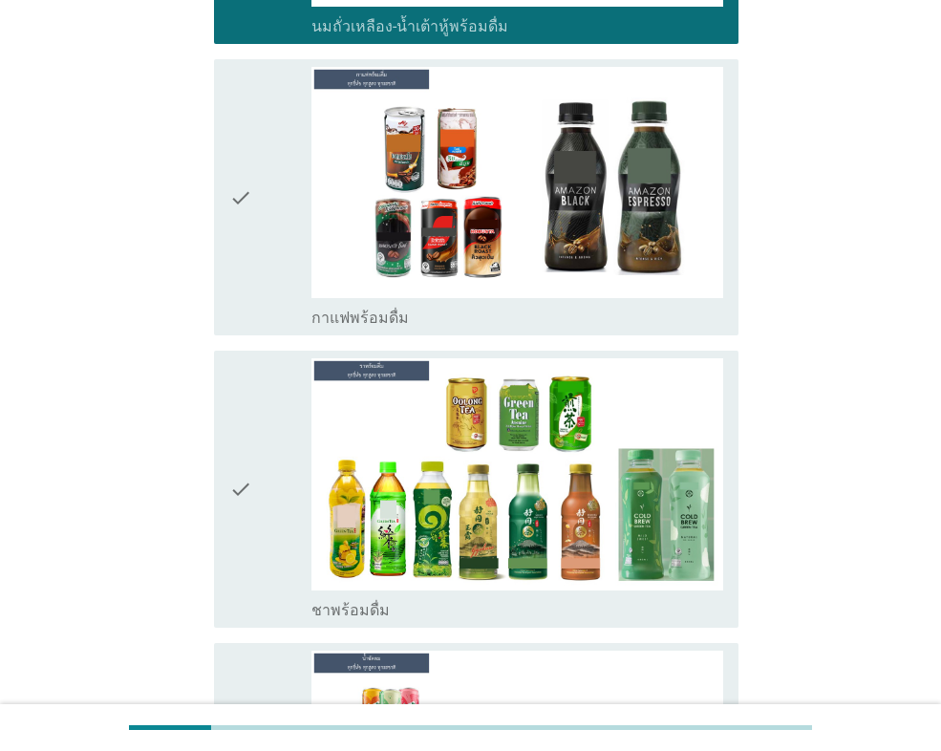
drag, startPoint x: 263, startPoint y: 242, endPoint x: 257, endPoint y: 251, distance: 11.1
click at [262, 242] on div "check" at bounding box center [270, 197] width 82 height 261
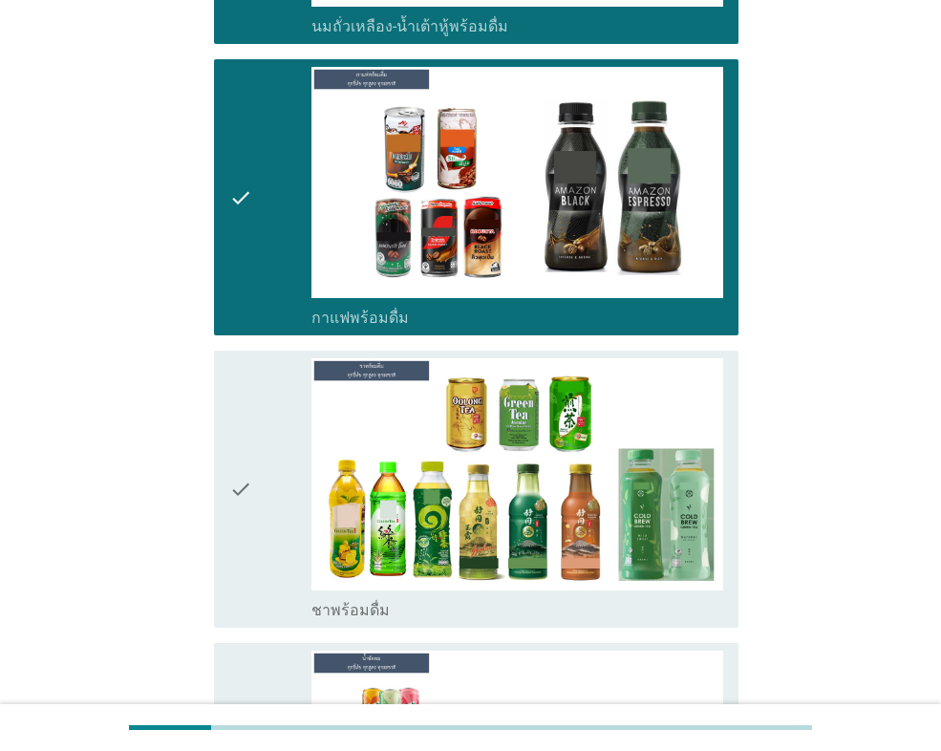
click at [243, 445] on icon "check" at bounding box center [240, 488] width 23 height 261
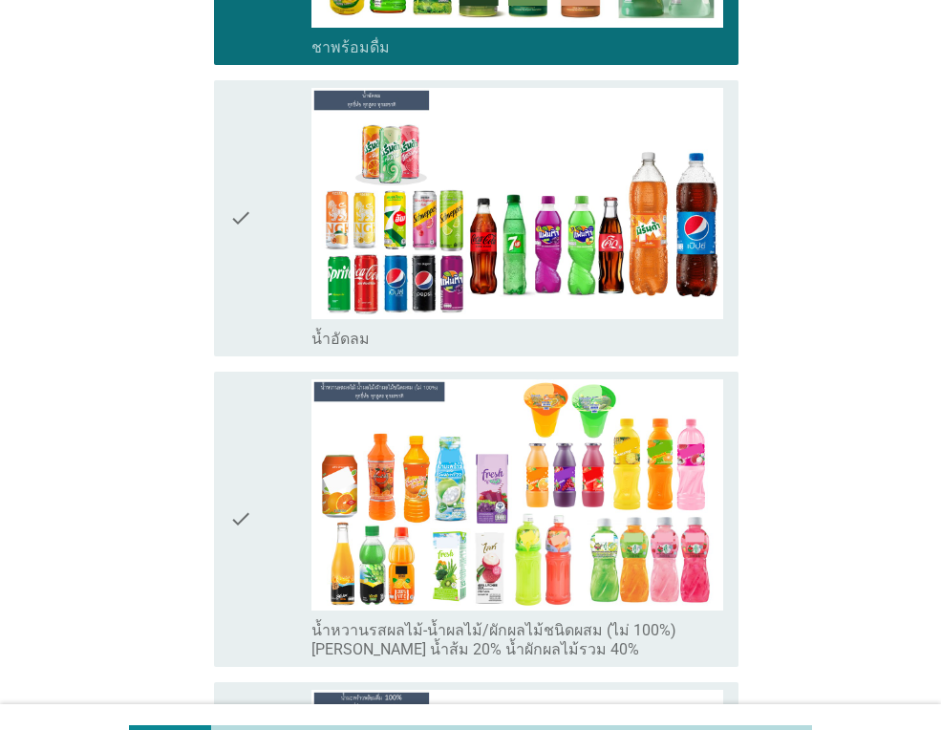
scroll to position [1910, 0]
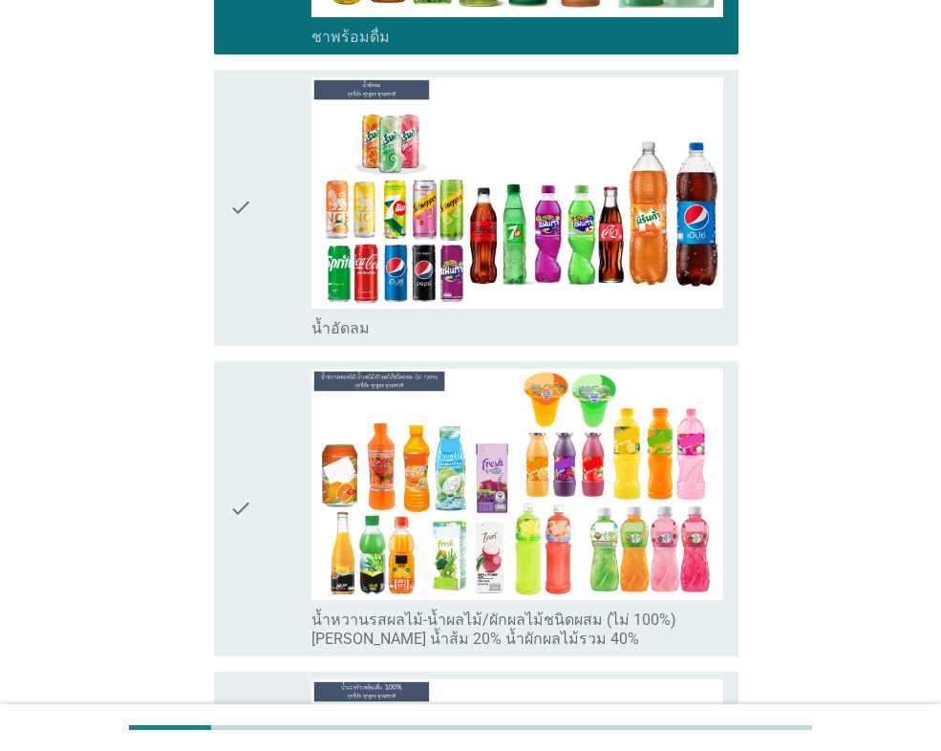
click at [238, 293] on icon "check" at bounding box center [240, 207] width 23 height 261
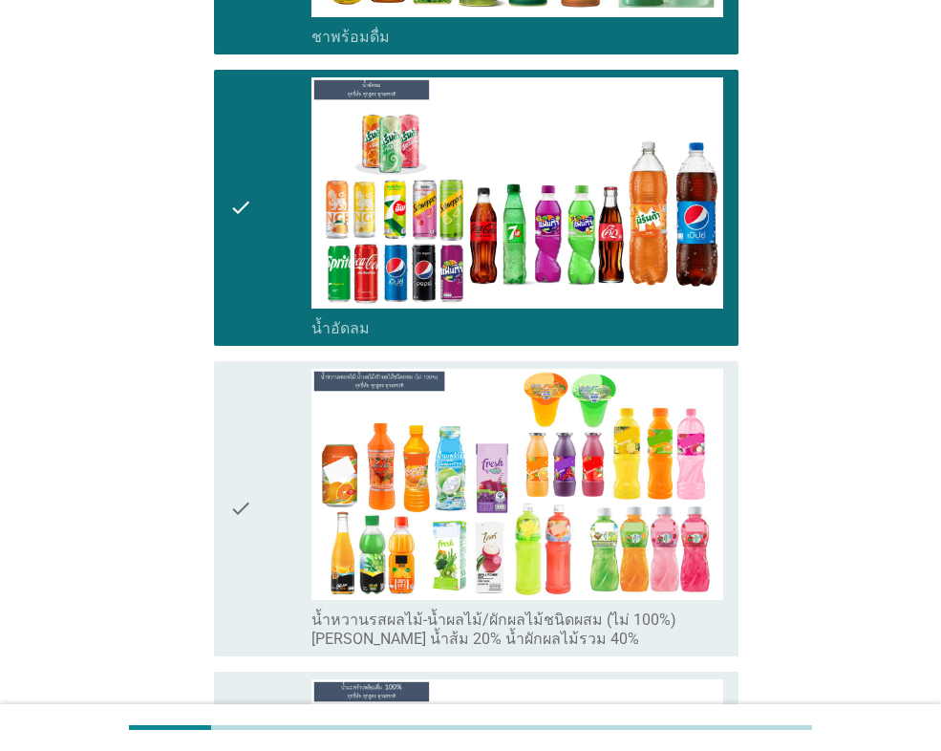
click at [230, 450] on icon "check" at bounding box center [240, 509] width 23 height 280
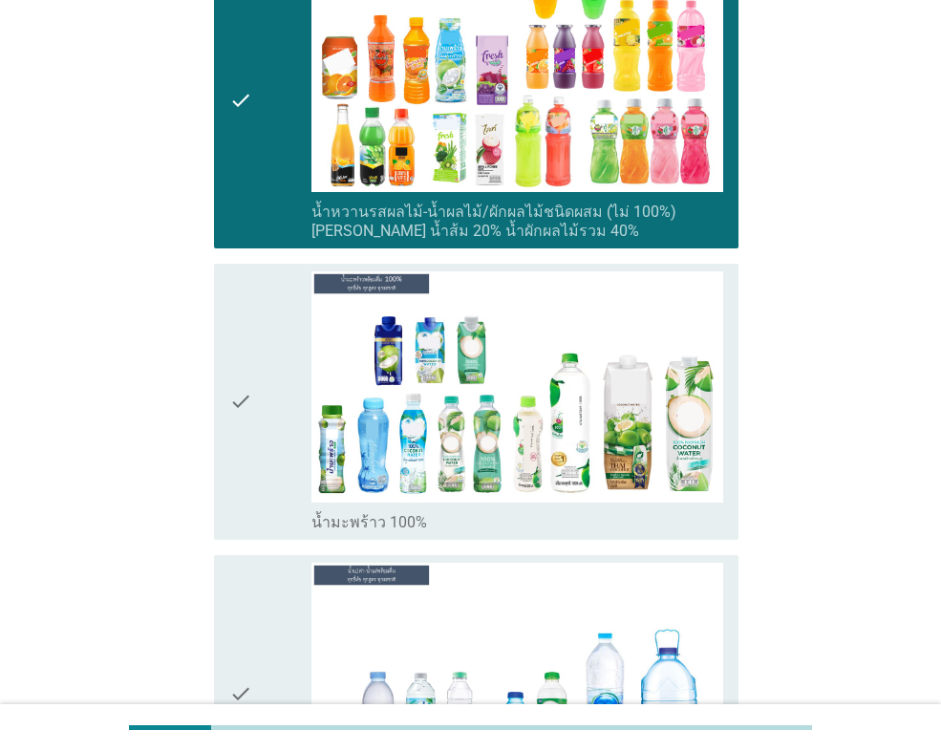
scroll to position [2483, 0]
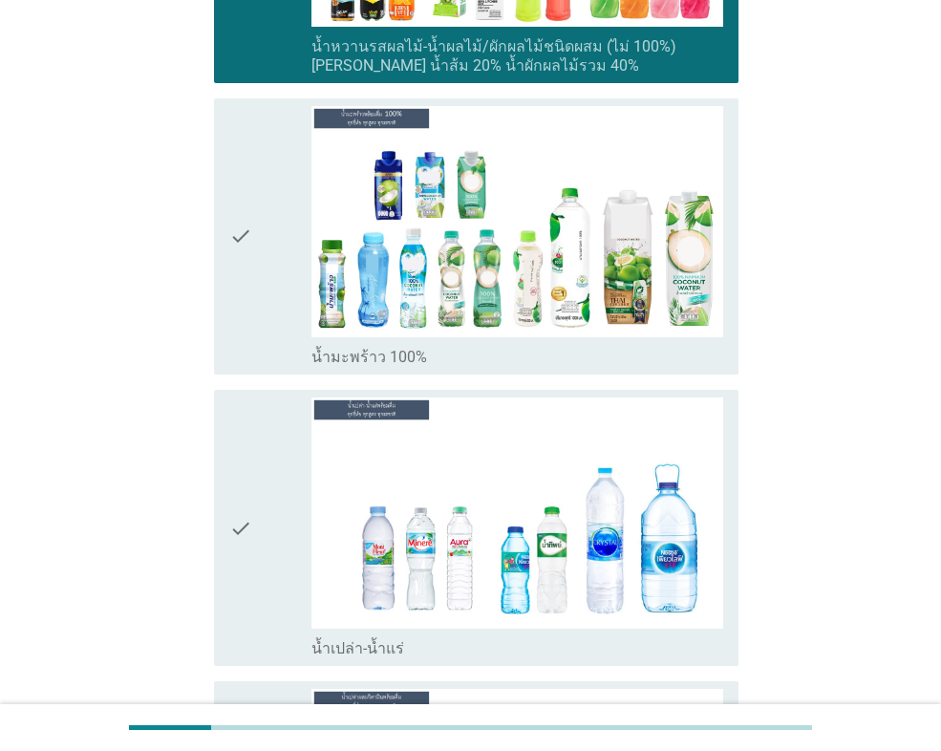
click at [247, 314] on icon "check" at bounding box center [240, 236] width 23 height 261
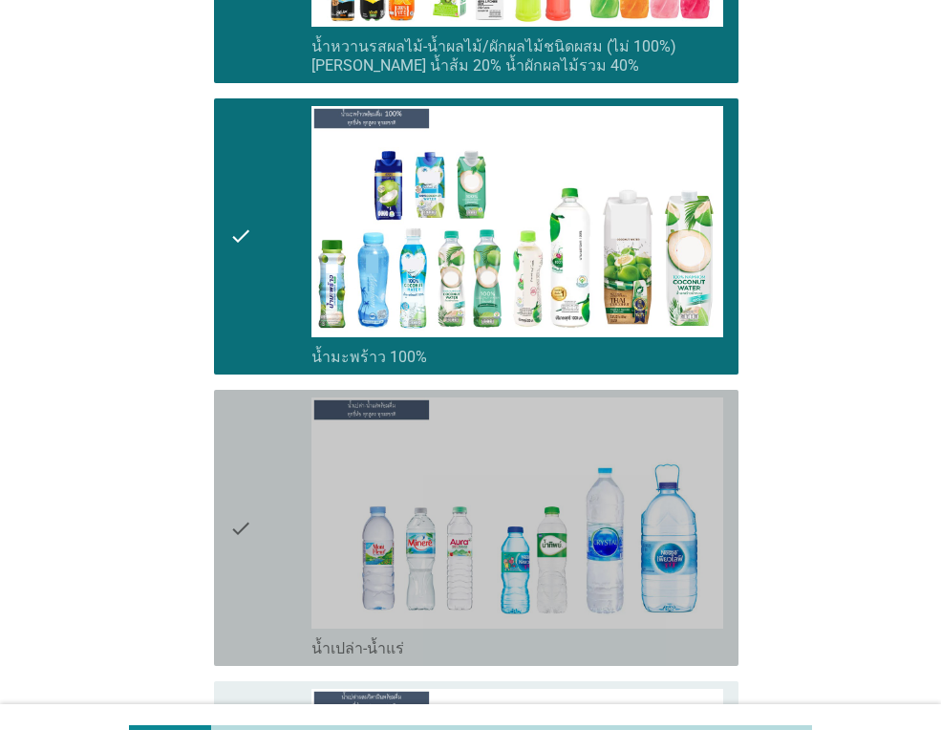
click at [225, 477] on div "check check_box น้ำเปล่า-น้ำแร่" at bounding box center [476, 528] width 524 height 276
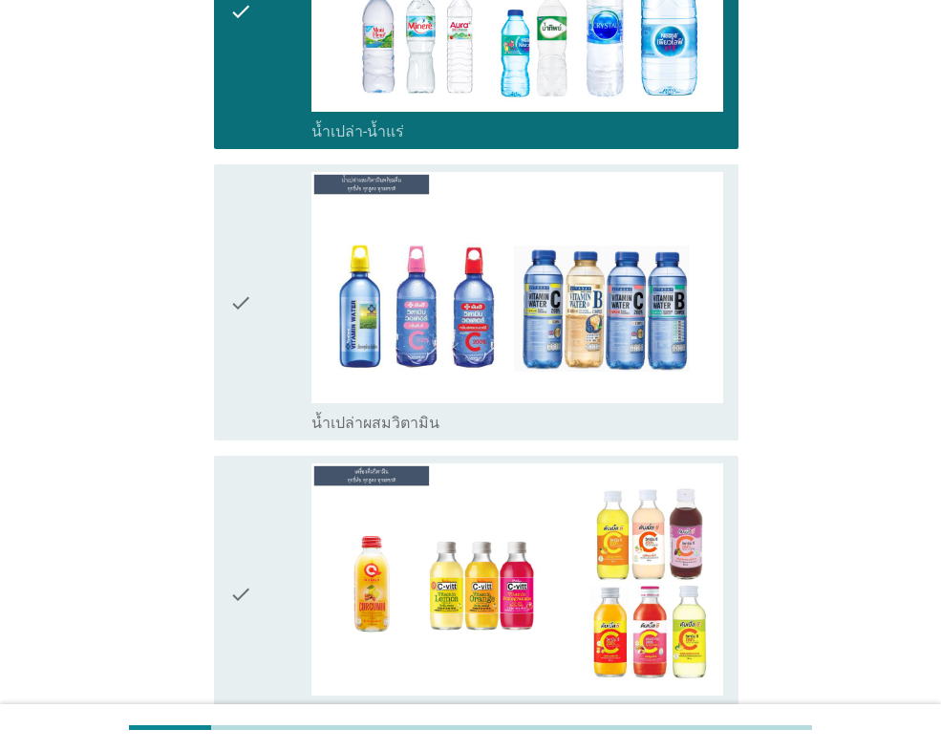
scroll to position [3056, 0]
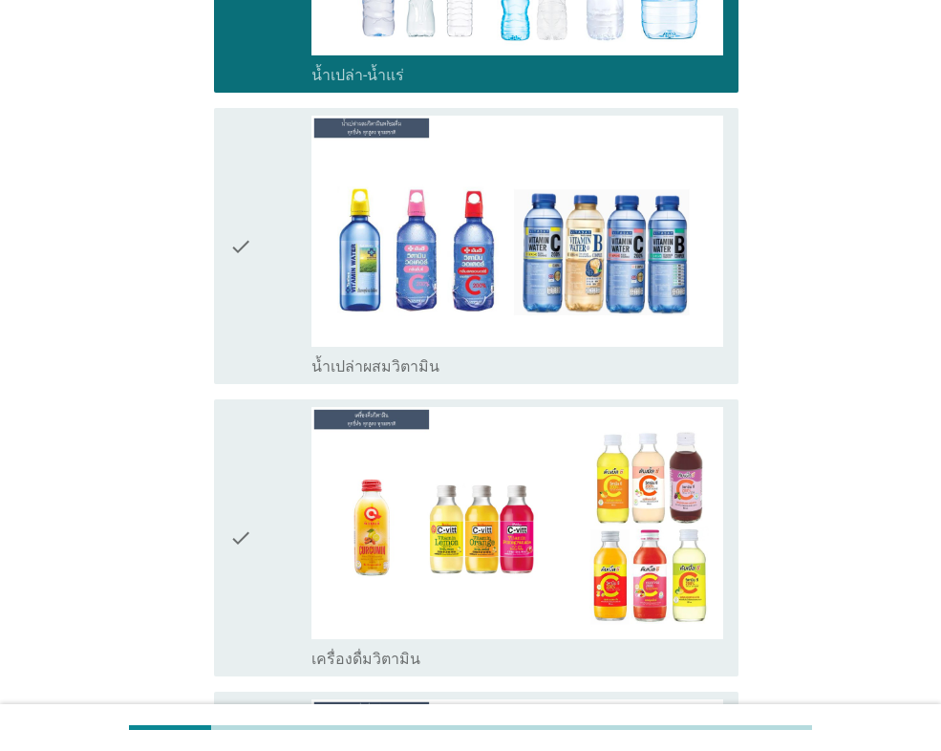
click at [259, 307] on div "check" at bounding box center [270, 246] width 82 height 261
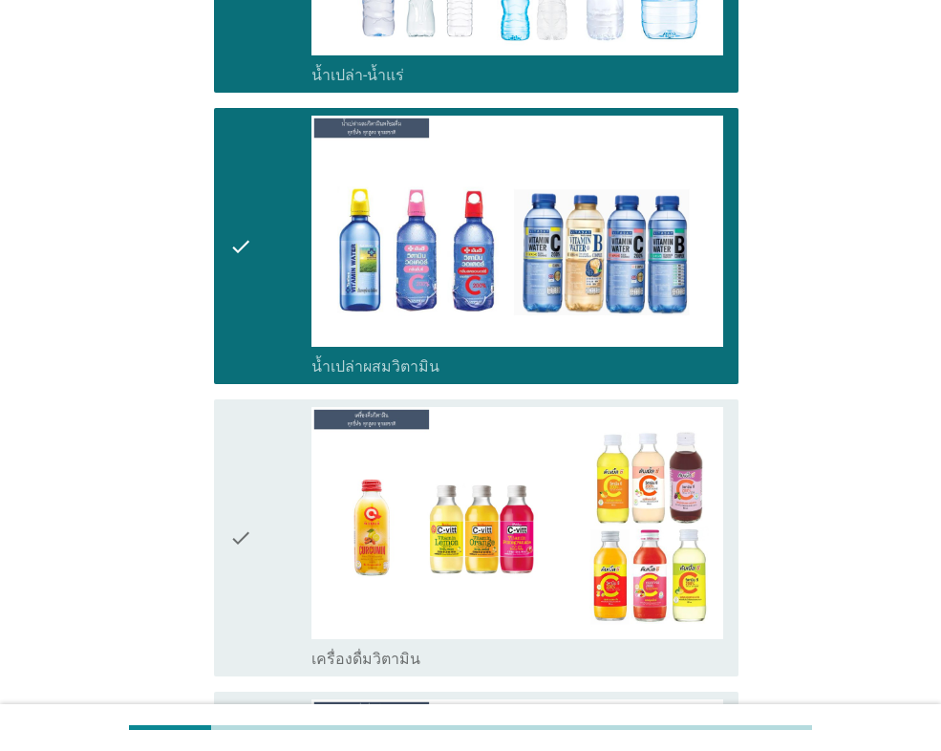
click at [231, 498] on icon "check" at bounding box center [240, 537] width 23 height 261
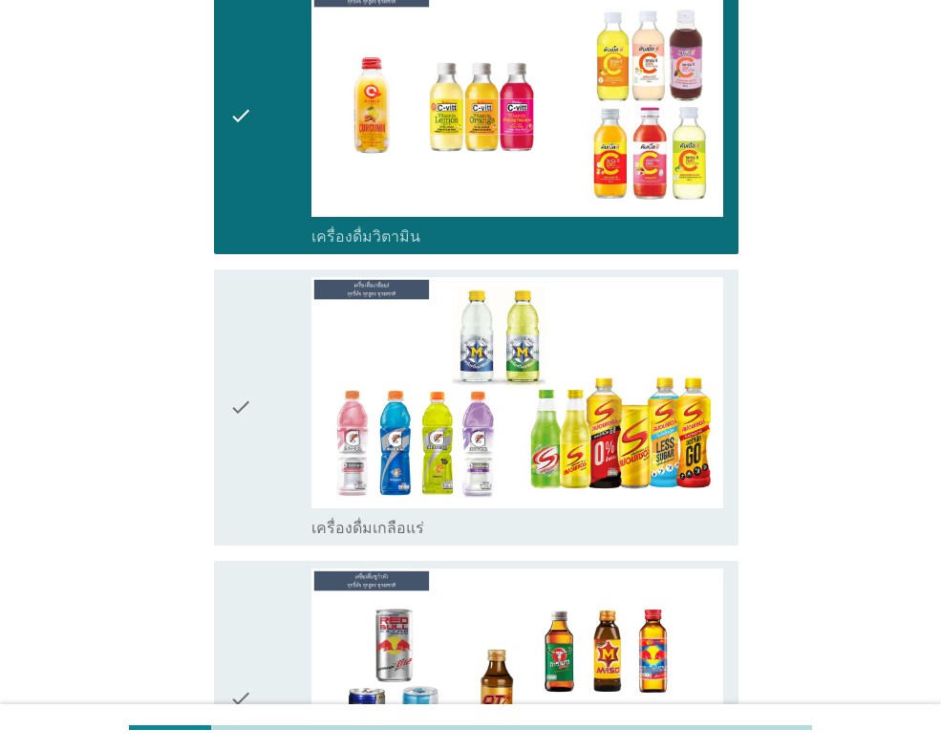
scroll to position [3629, 0]
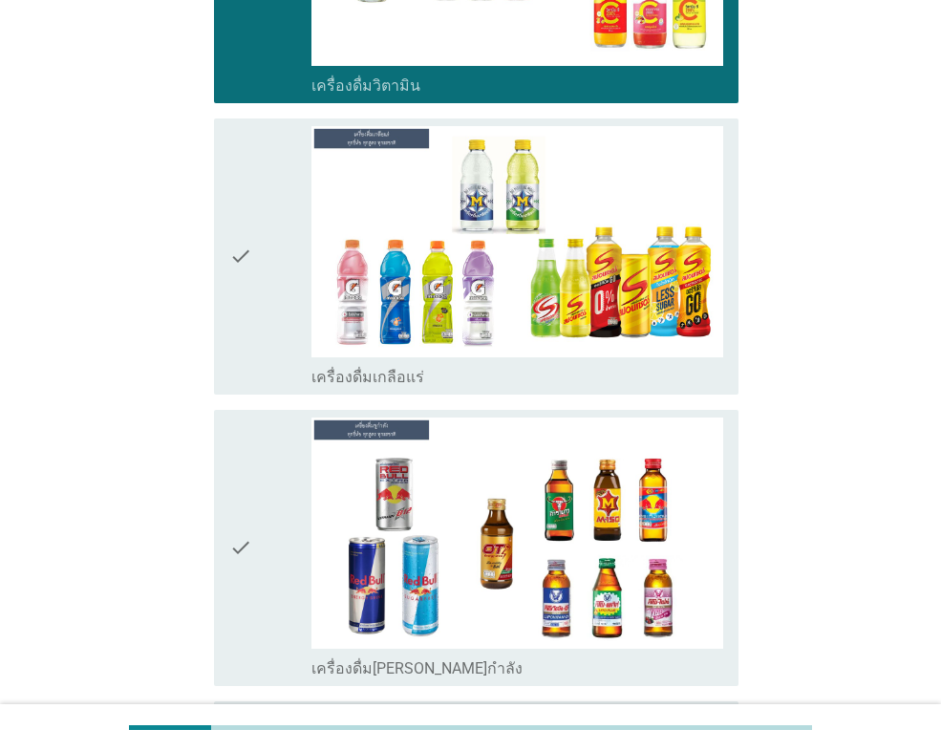
click at [233, 335] on icon "check" at bounding box center [240, 256] width 23 height 261
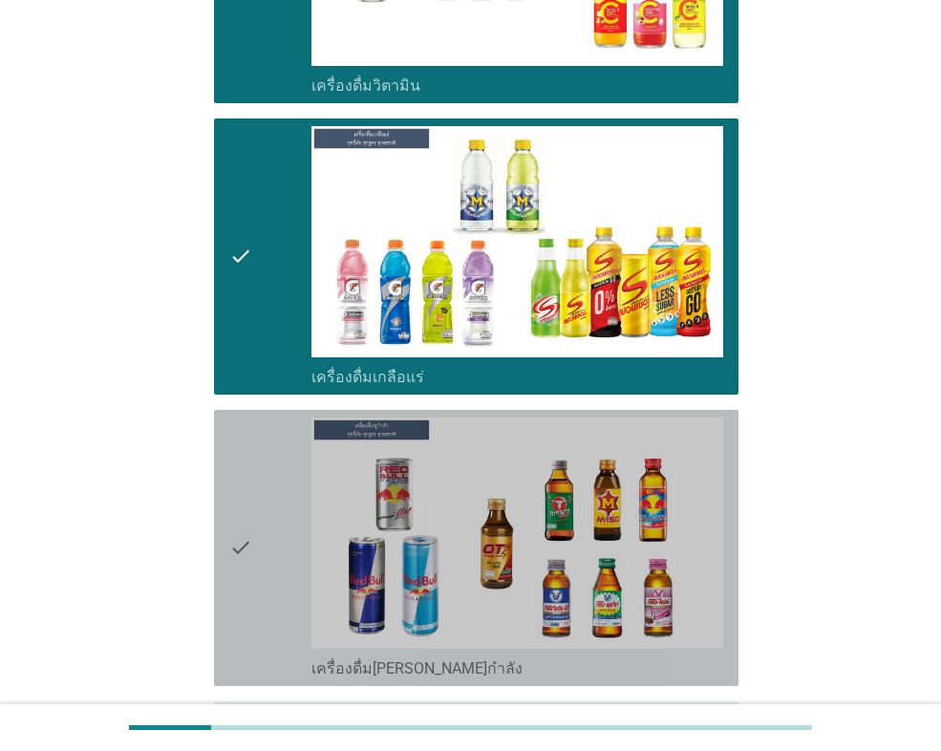
click at [250, 508] on icon "check" at bounding box center [240, 547] width 23 height 261
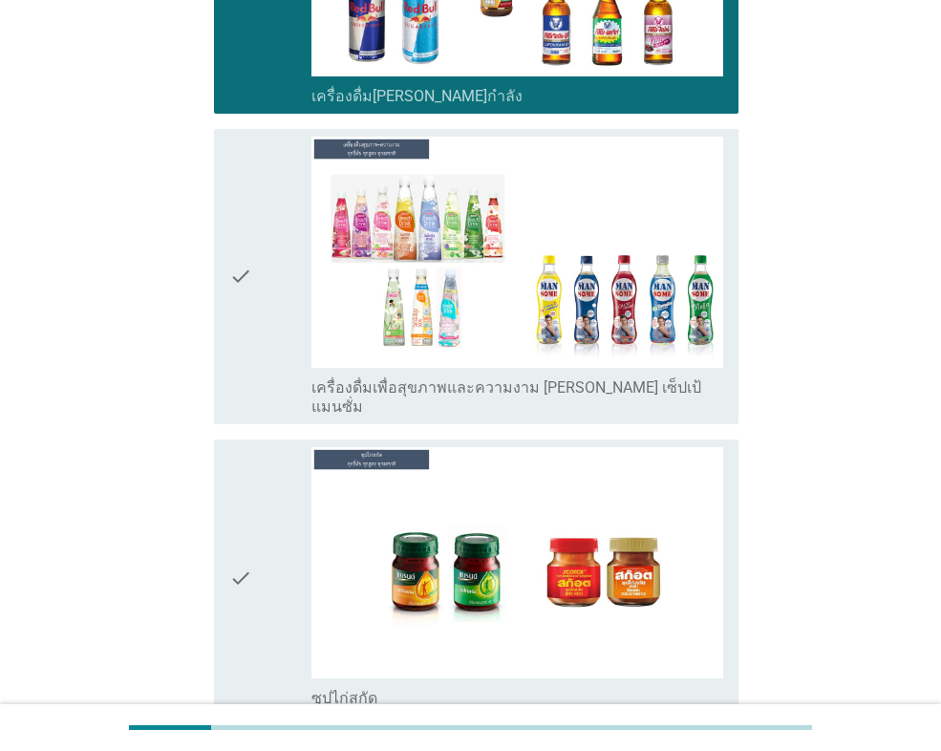
scroll to position [4202, 0]
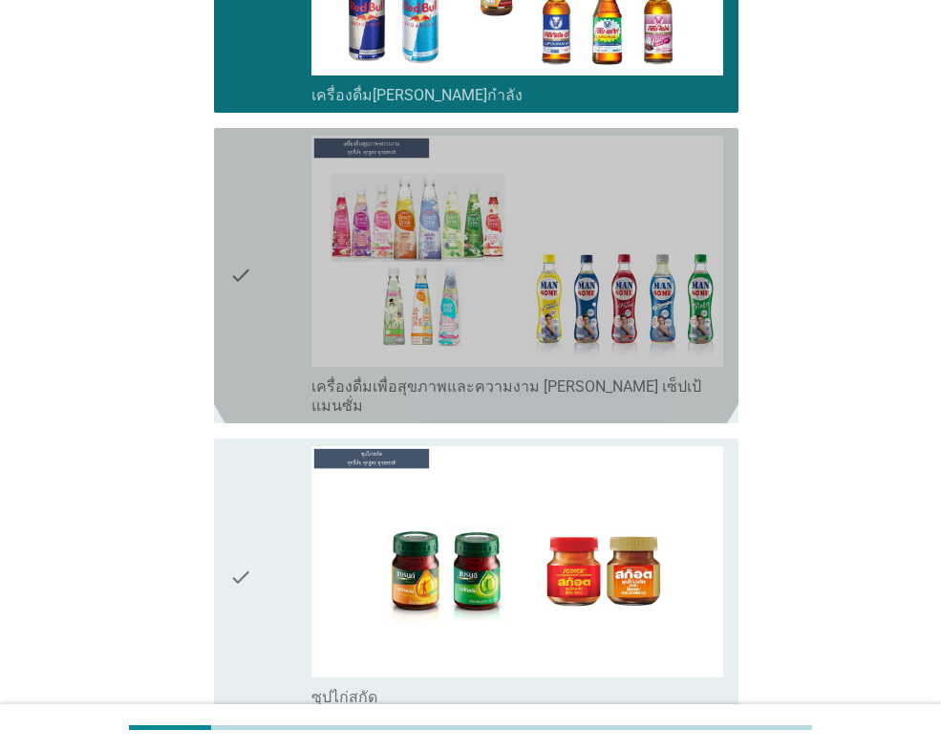
drag, startPoint x: 243, startPoint y: 367, endPoint x: 232, endPoint y: 418, distance: 52.8
click at [243, 367] on icon "check" at bounding box center [240, 276] width 23 height 280
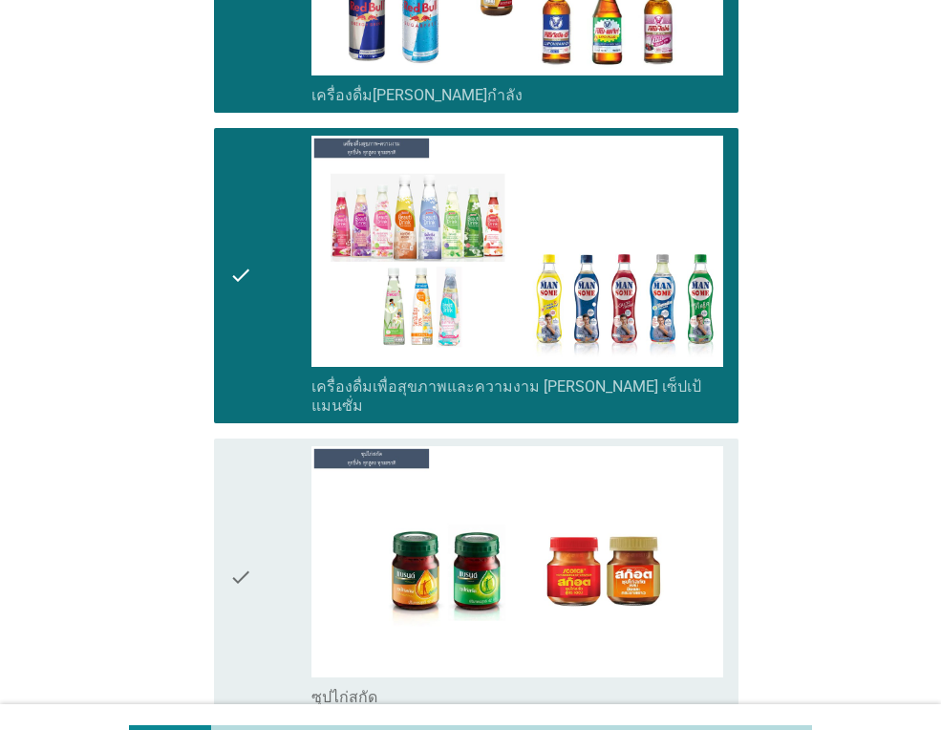
click at [228, 477] on div "check check_box ซุปไก่สกัด" at bounding box center [476, 576] width 524 height 276
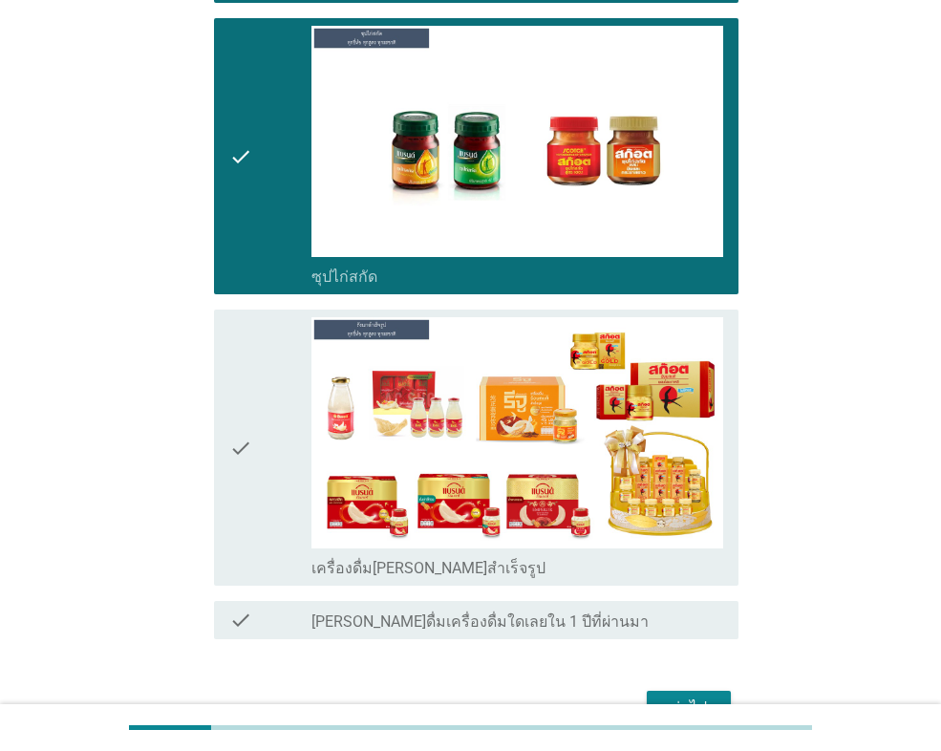
scroll to position [4714, 0]
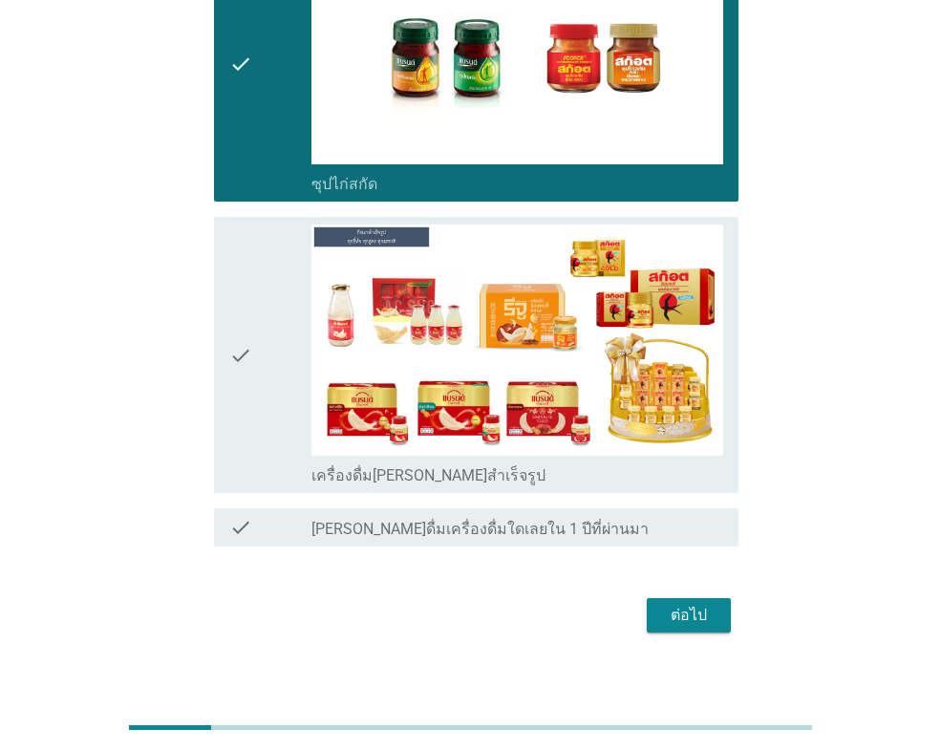
click at [234, 337] on icon "check" at bounding box center [240, 354] width 23 height 261
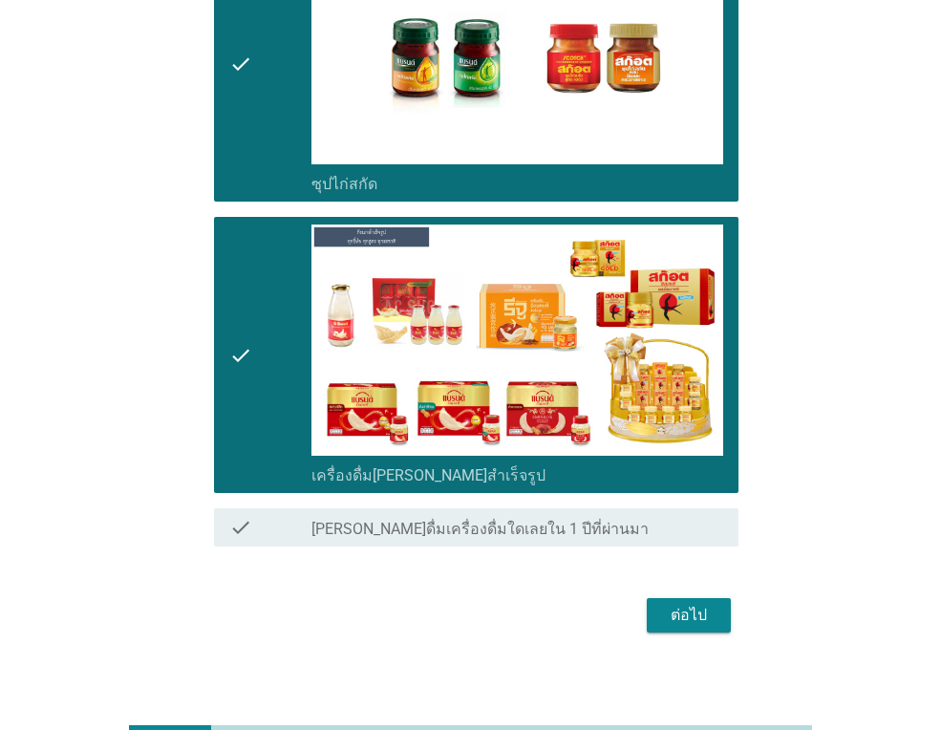
click at [673, 603] on div "ต่อไป" at bounding box center [688, 614] width 53 height 23
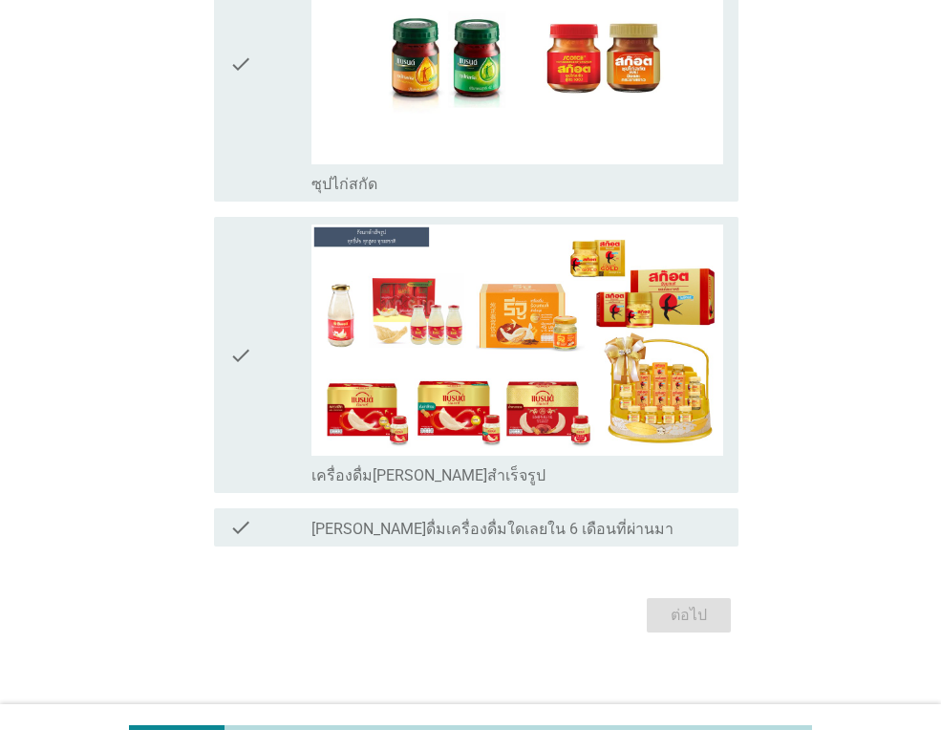
scroll to position [0, 0]
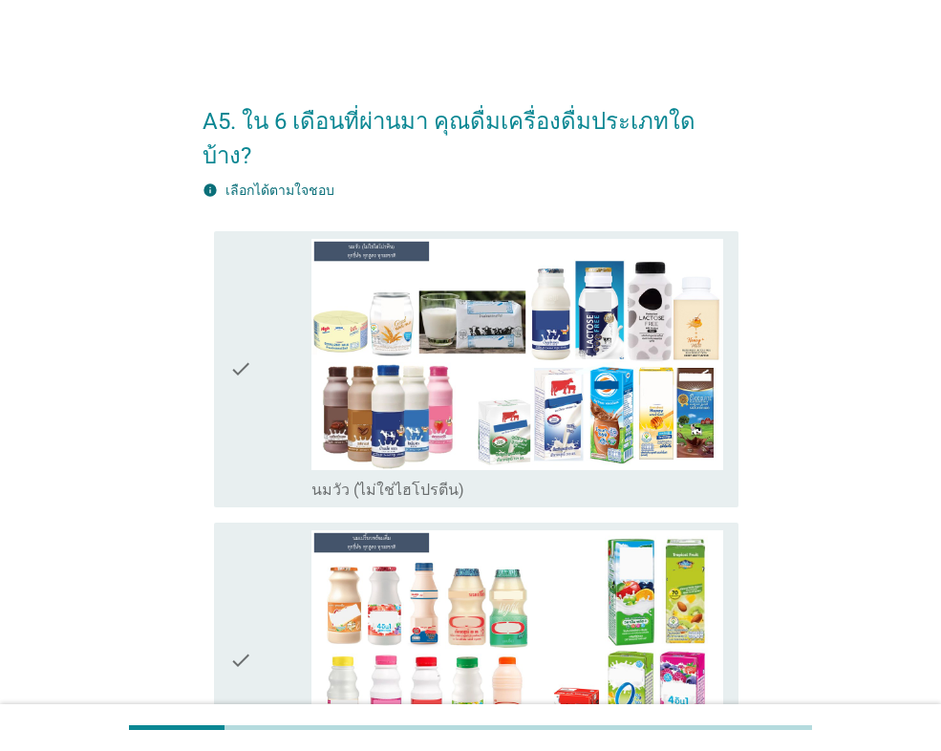
click at [247, 384] on icon "check" at bounding box center [240, 369] width 23 height 261
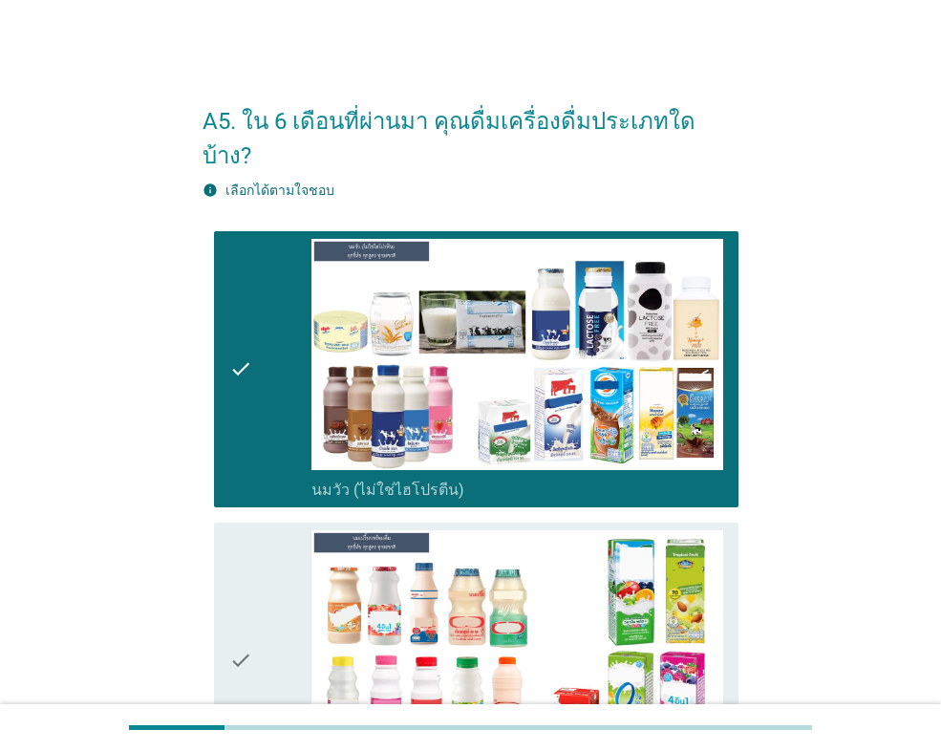
click at [254, 551] on div "check" at bounding box center [270, 660] width 82 height 261
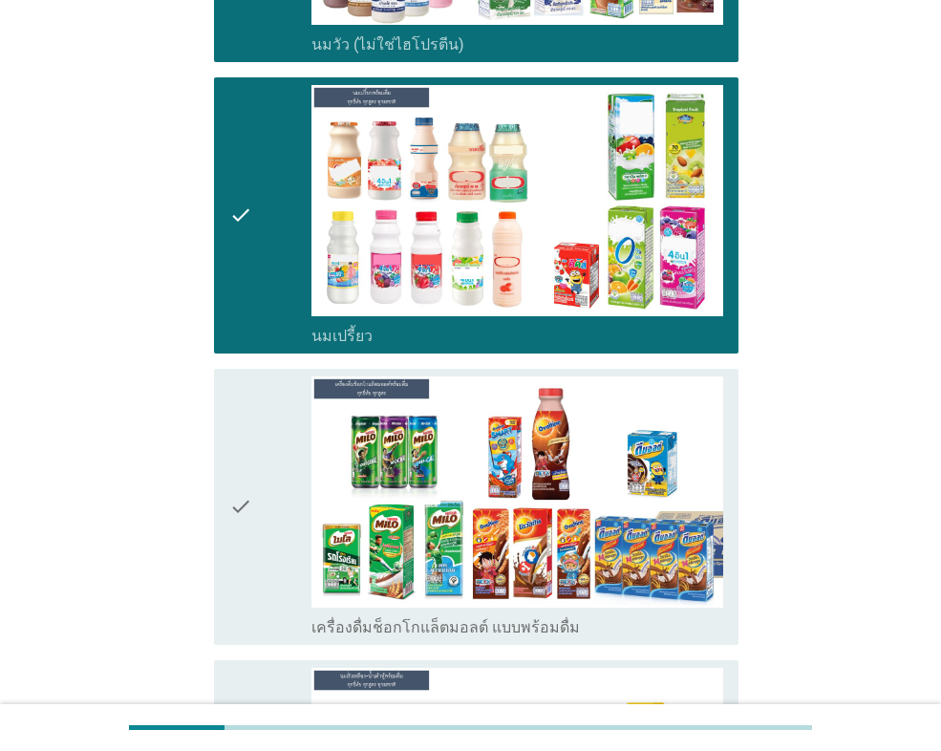
scroll to position [668, 0]
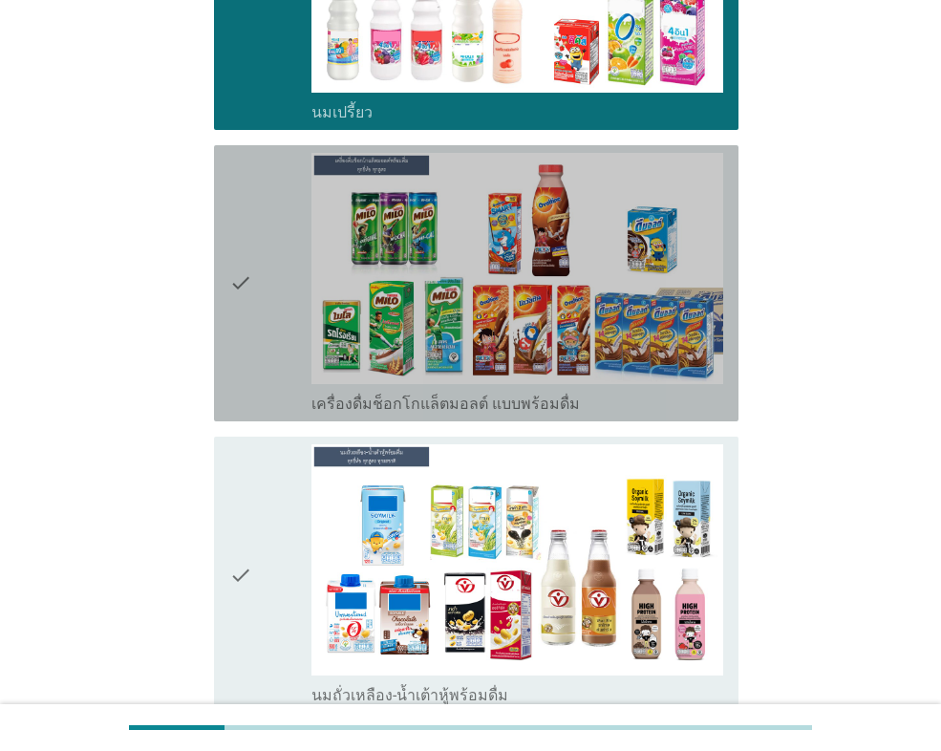
click at [249, 345] on icon "check" at bounding box center [240, 283] width 23 height 261
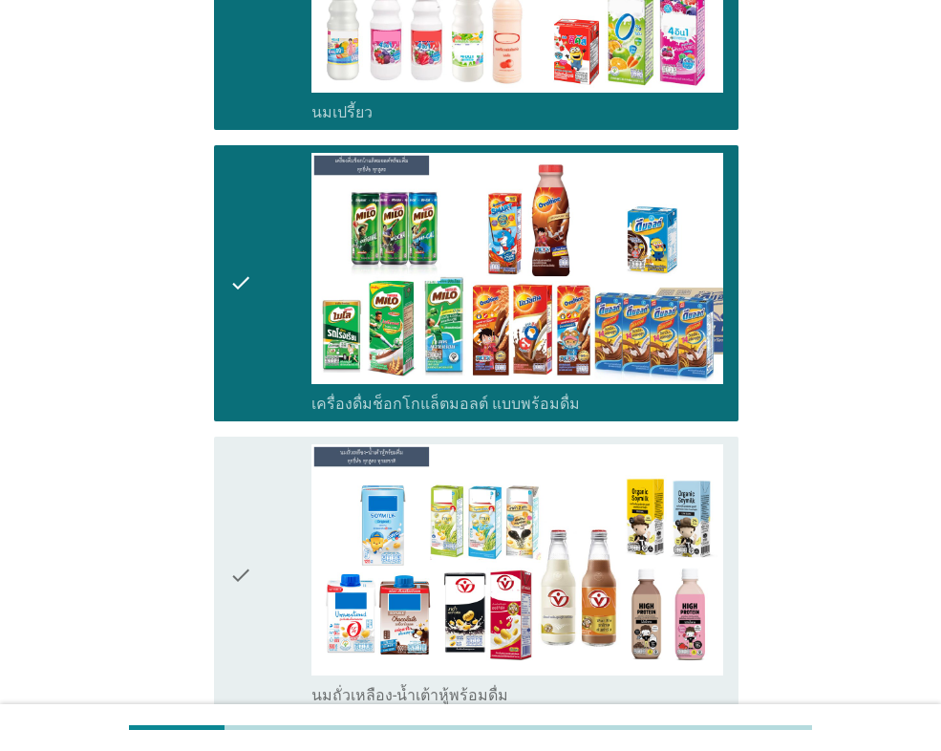
click at [238, 488] on icon "check" at bounding box center [240, 574] width 23 height 261
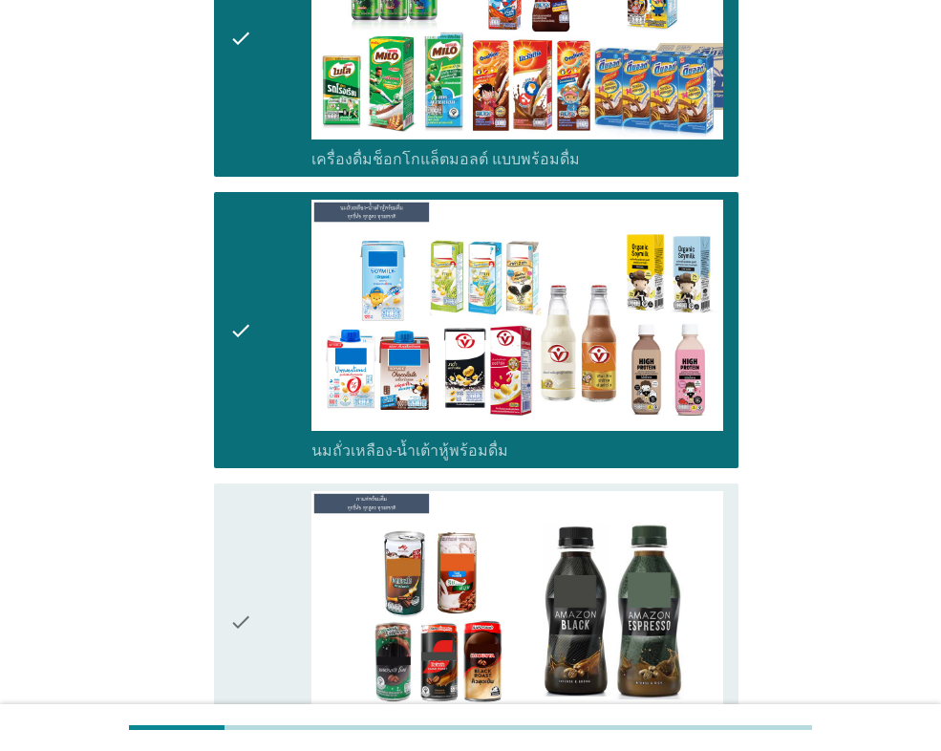
scroll to position [1241, 0]
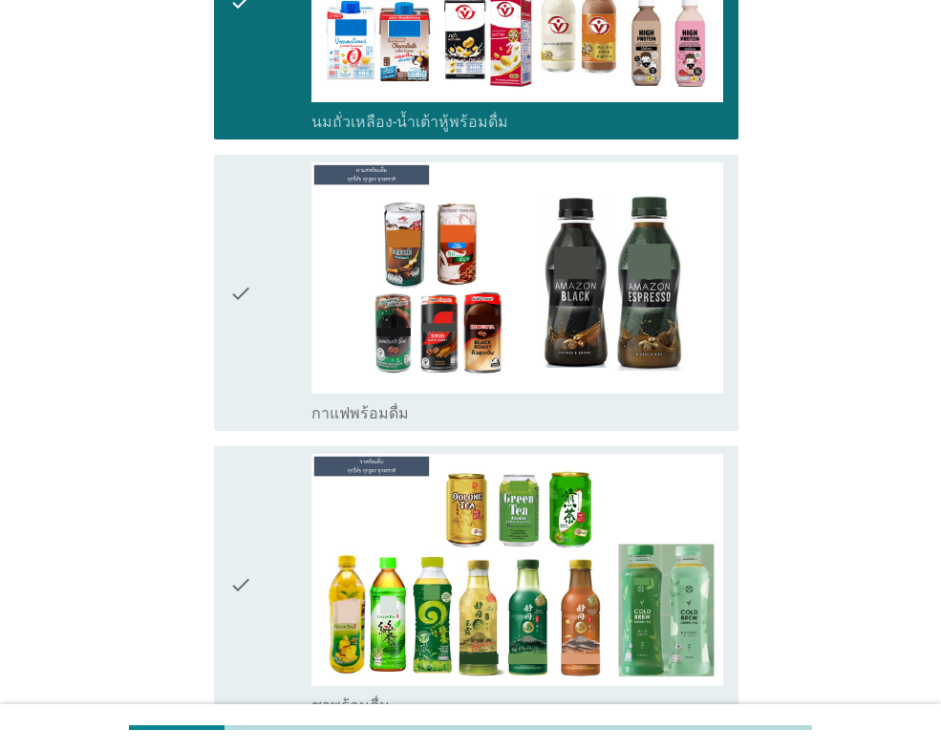
click at [264, 319] on div "check" at bounding box center [270, 292] width 82 height 261
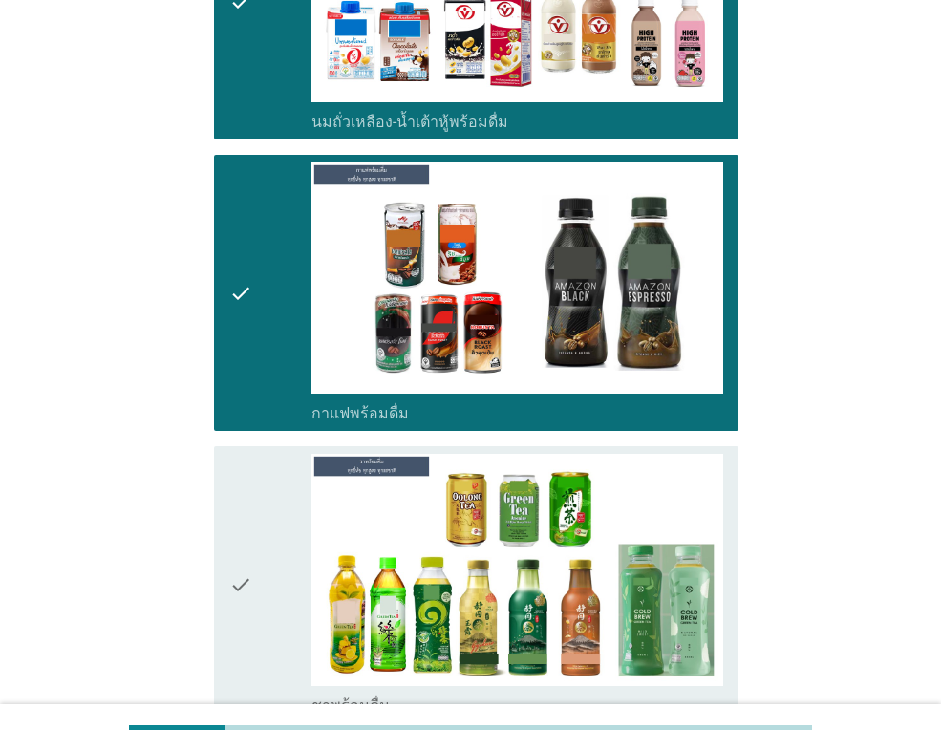
click at [269, 502] on div "check" at bounding box center [270, 584] width 82 height 261
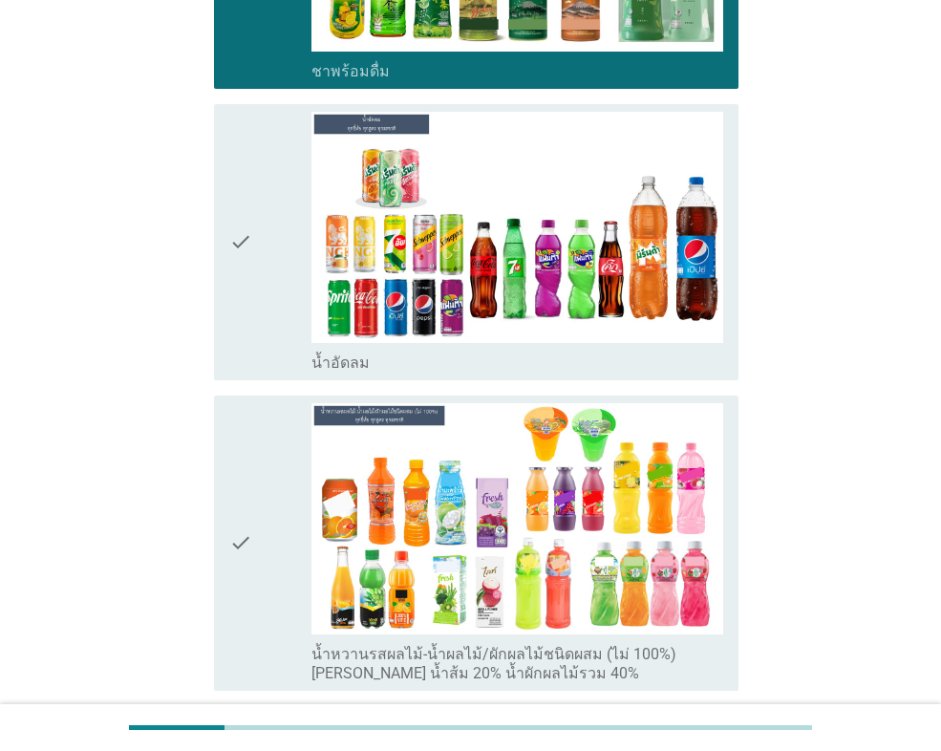
scroll to position [1910, 0]
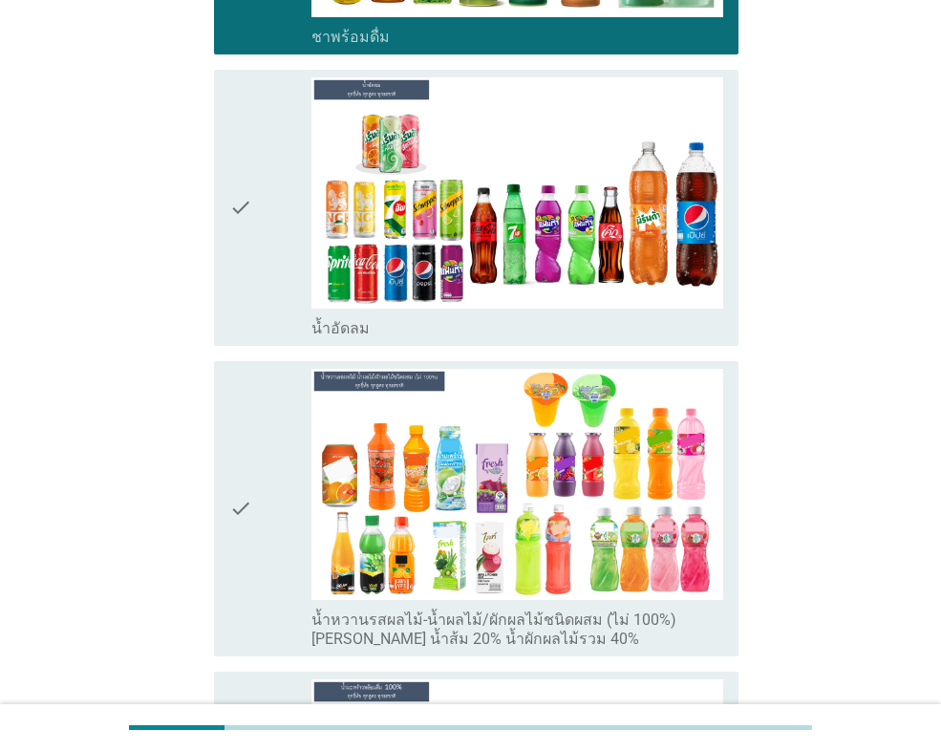
click at [258, 243] on div "check" at bounding box center [270, 207] width 82 height 261
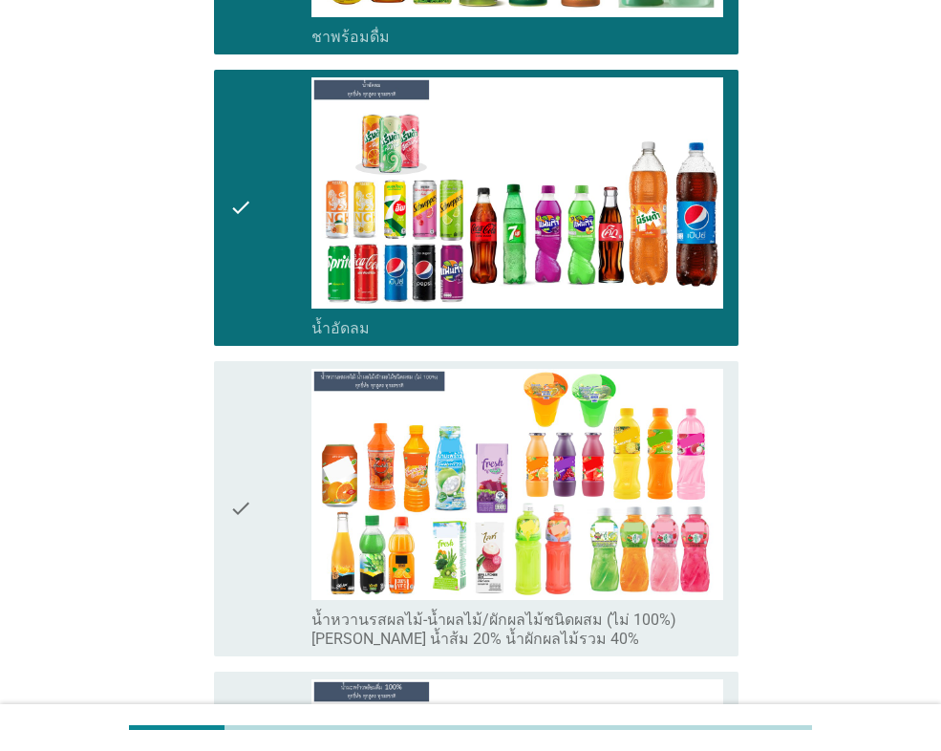
click at [254, 415] on div "check" at bounding box center [270, 509] width 82 height 280
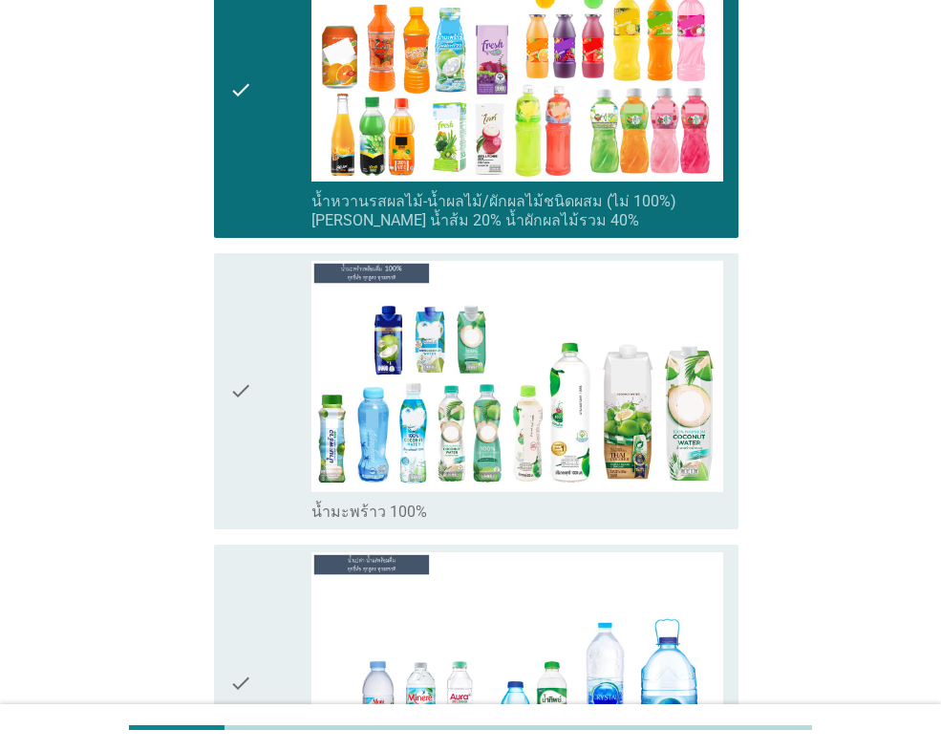
scroll to position [2387, 0]
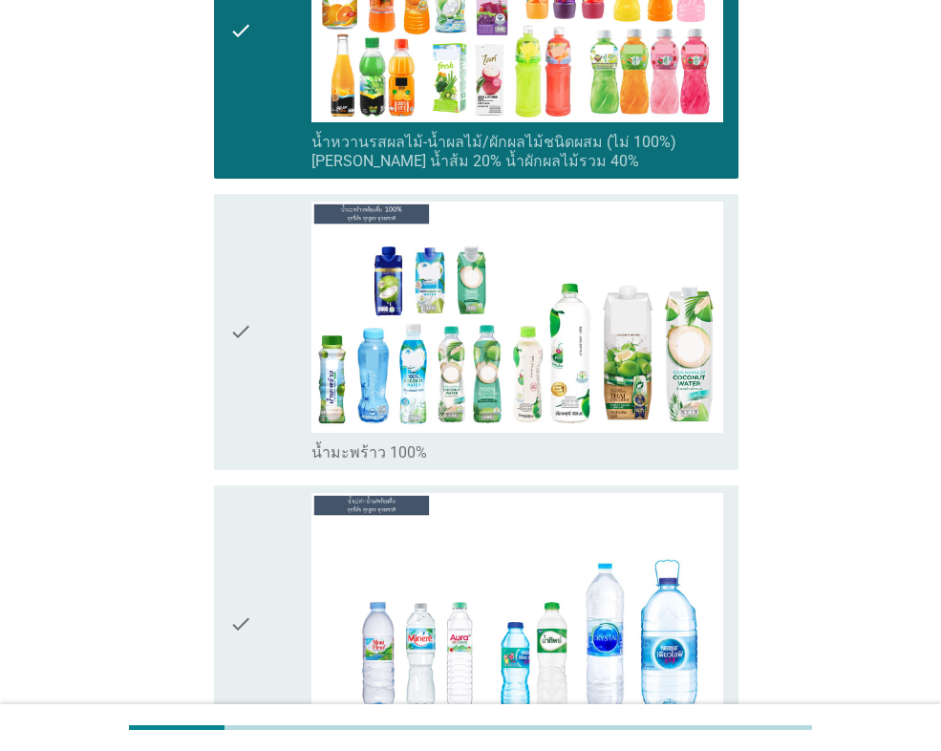
click at [270, 337] on div "check" at bounding box center [270, 331] width 82 height 261
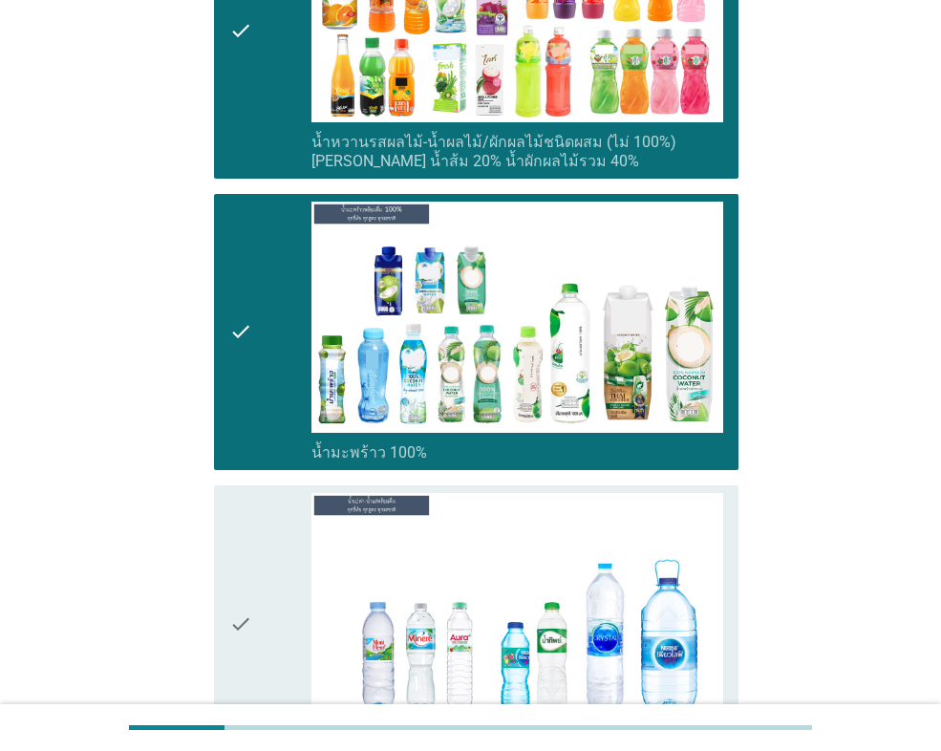
click at [264, 526] on div "check" at bounding box center [270, 623] width 82 height 261
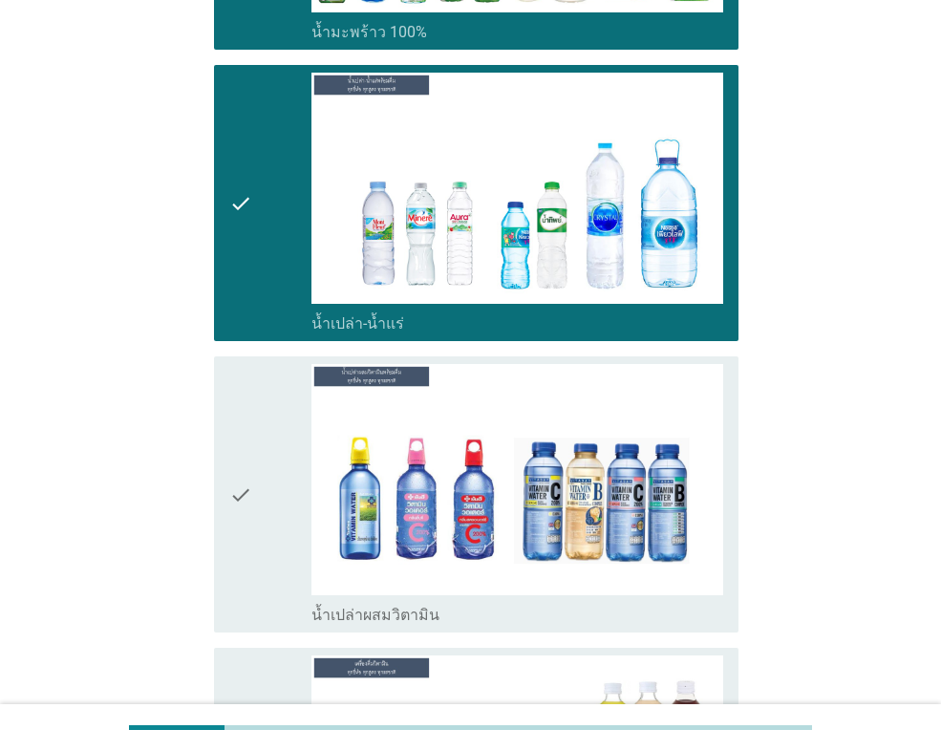
scroll to position [2960, 0]
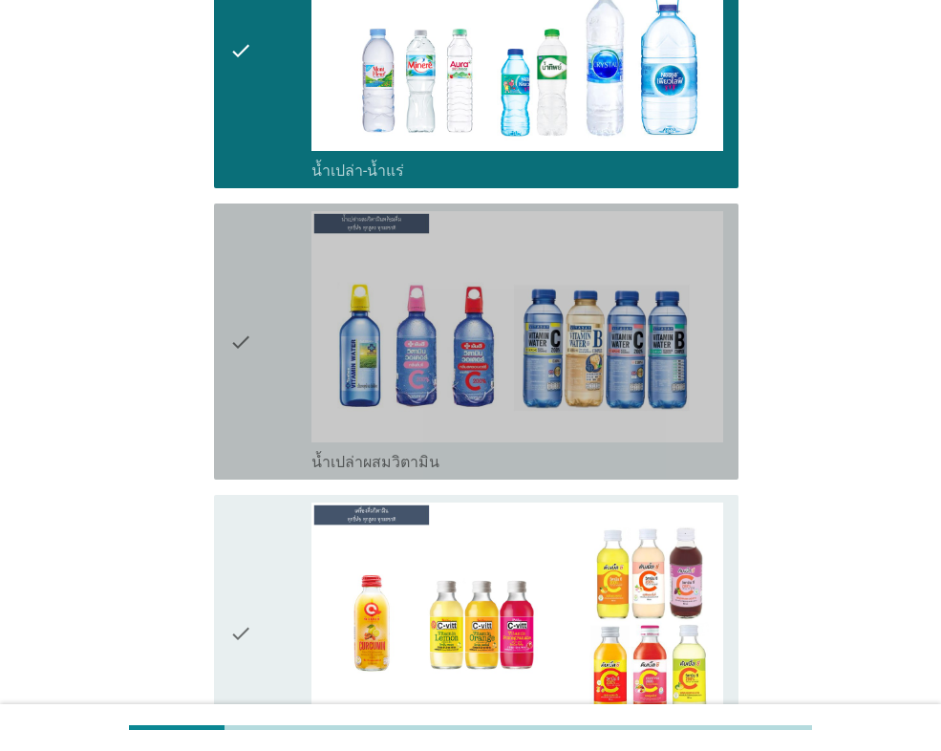
click at [244, 366] on icon "check" at bounding box center [240, 341] width 23 height 261
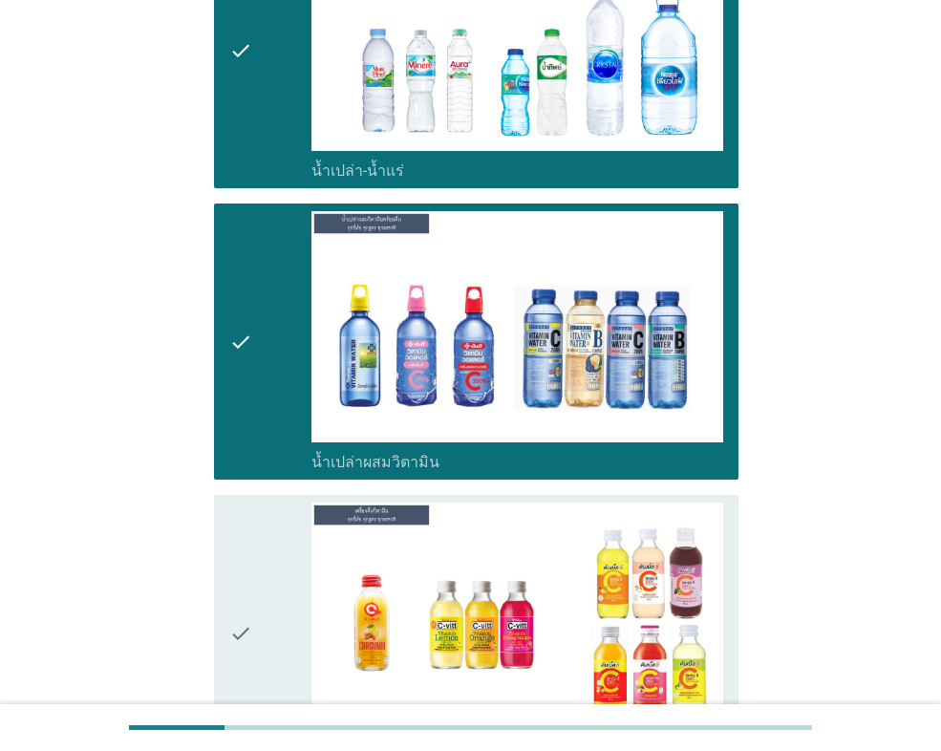
click at [244, 550] on icon "check" at bounding box center [240, 632] width 23 height 261
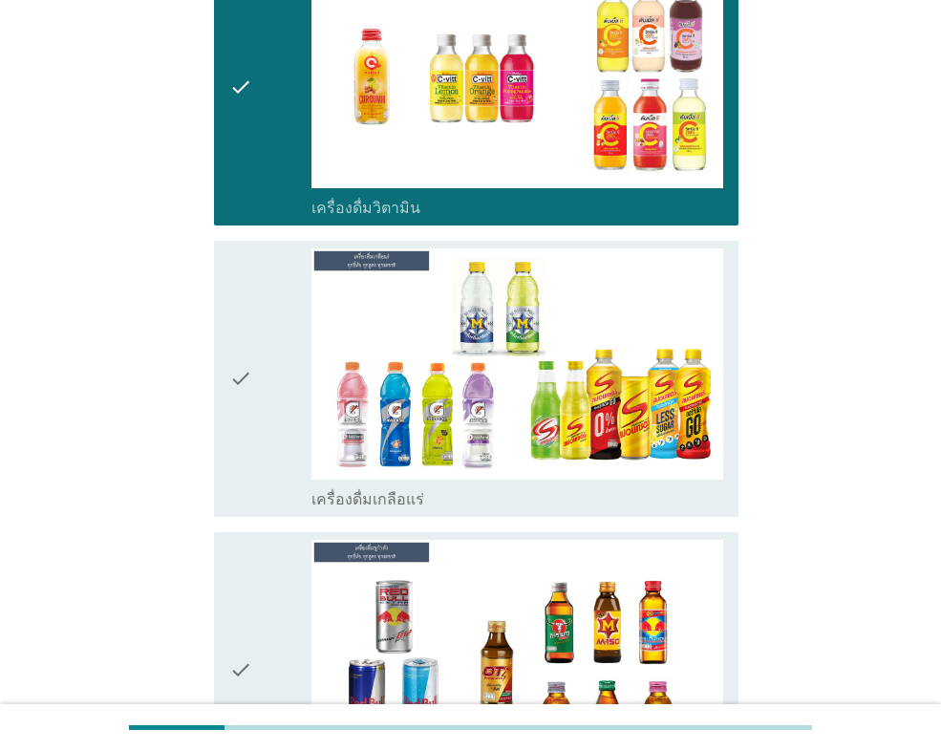
scroll to position [3533, 0]
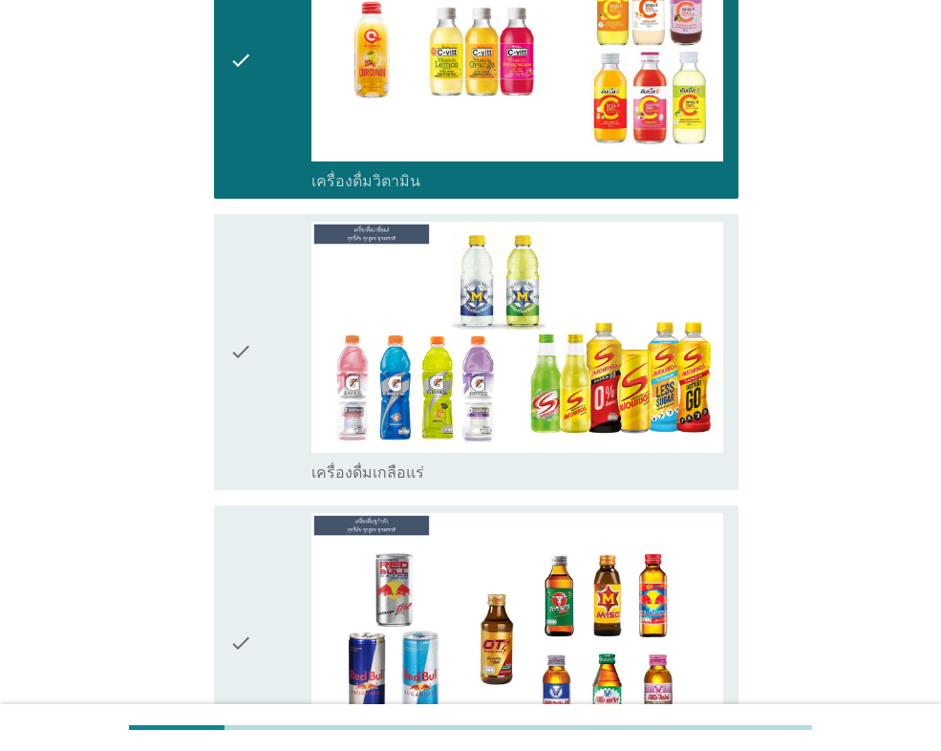
click at [260, 383] on div "check" at bounding box center [270, 352] width 82 height 261
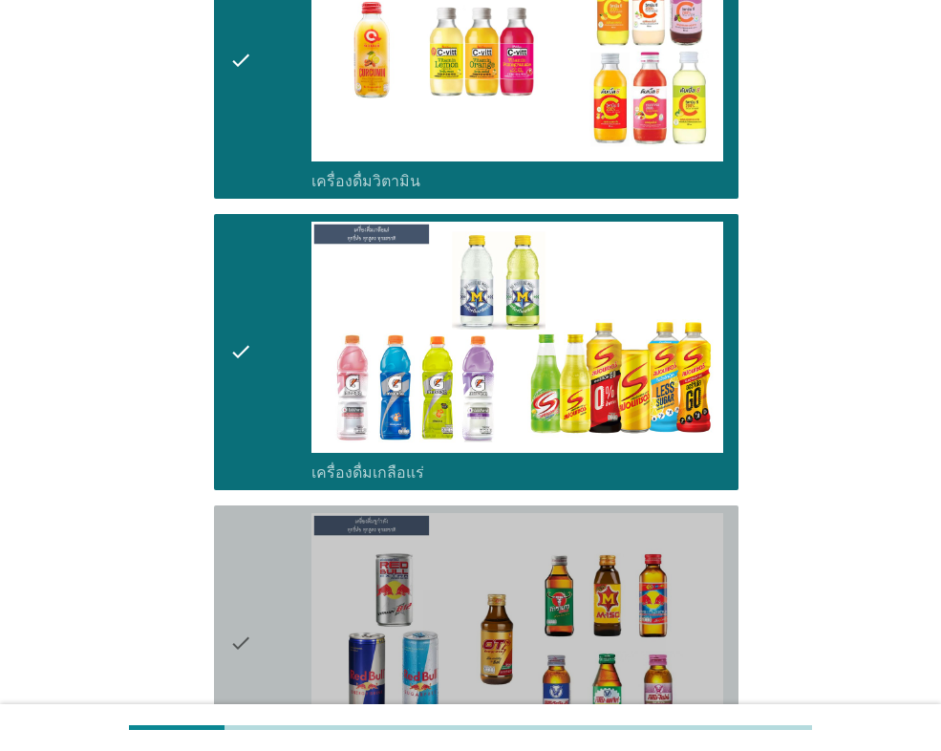
click at [250, 545] on icon "check" at bounding box center [240, 643] width 23 height 261
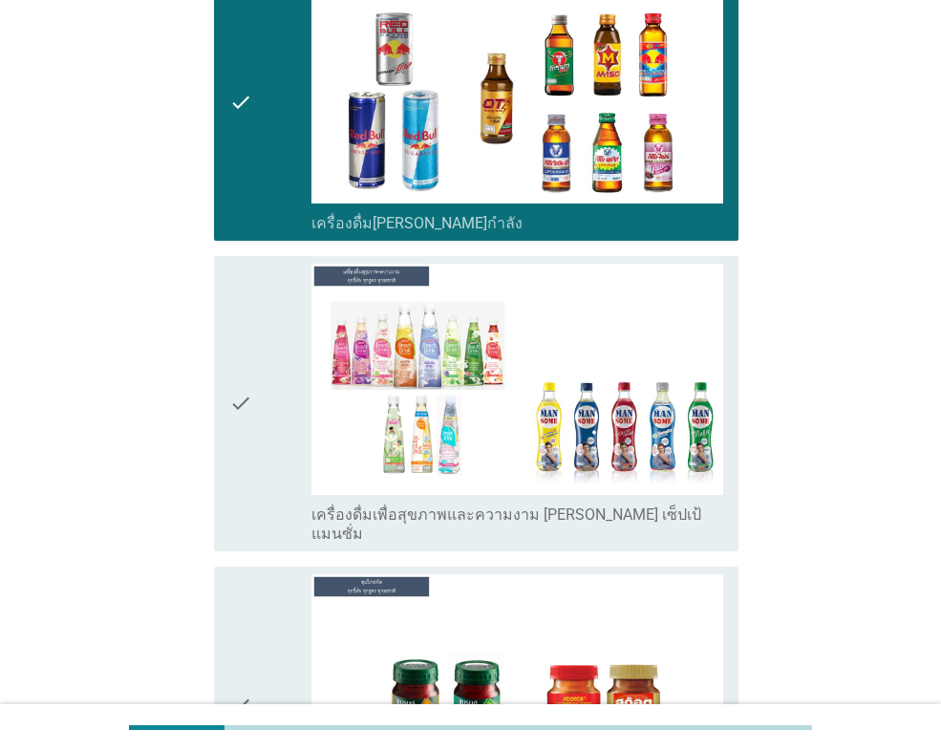
scroll to position [4106, 0]
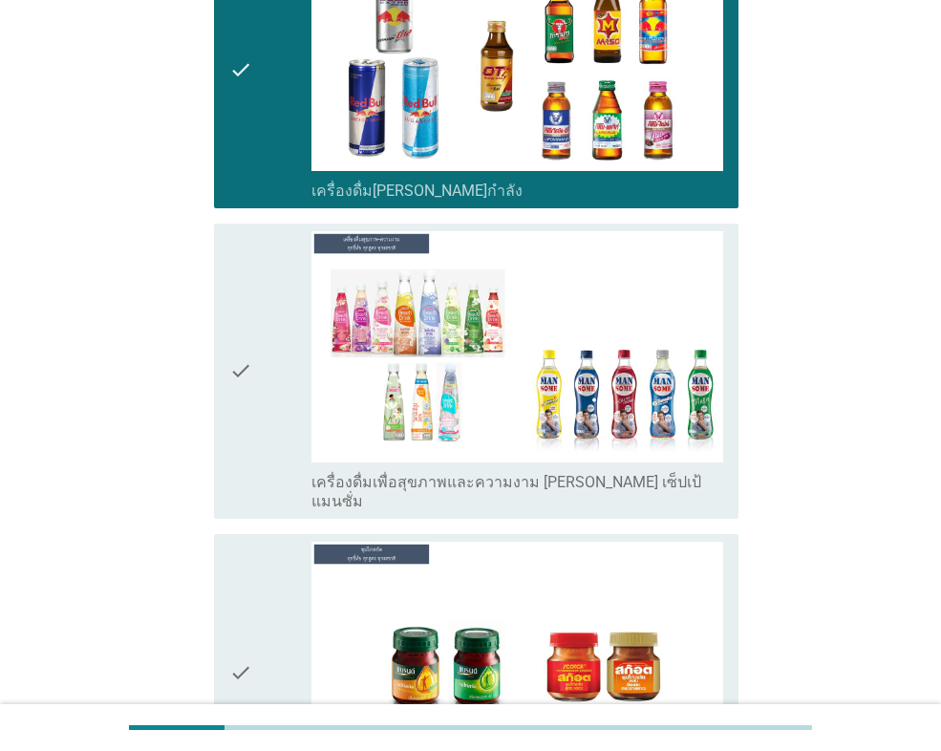
click at [251, 371] on icon "check" at bounding box center [240, 371] width 23 height 280
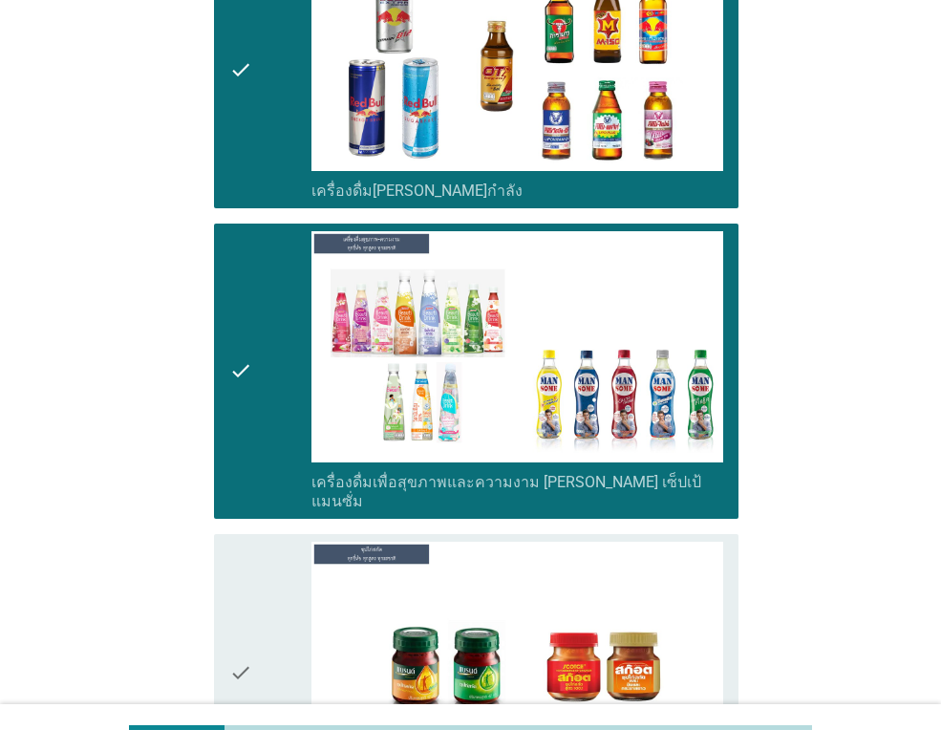
click at [277, 591] on div "check" at bounding box center [270, 671] width 82 height 261
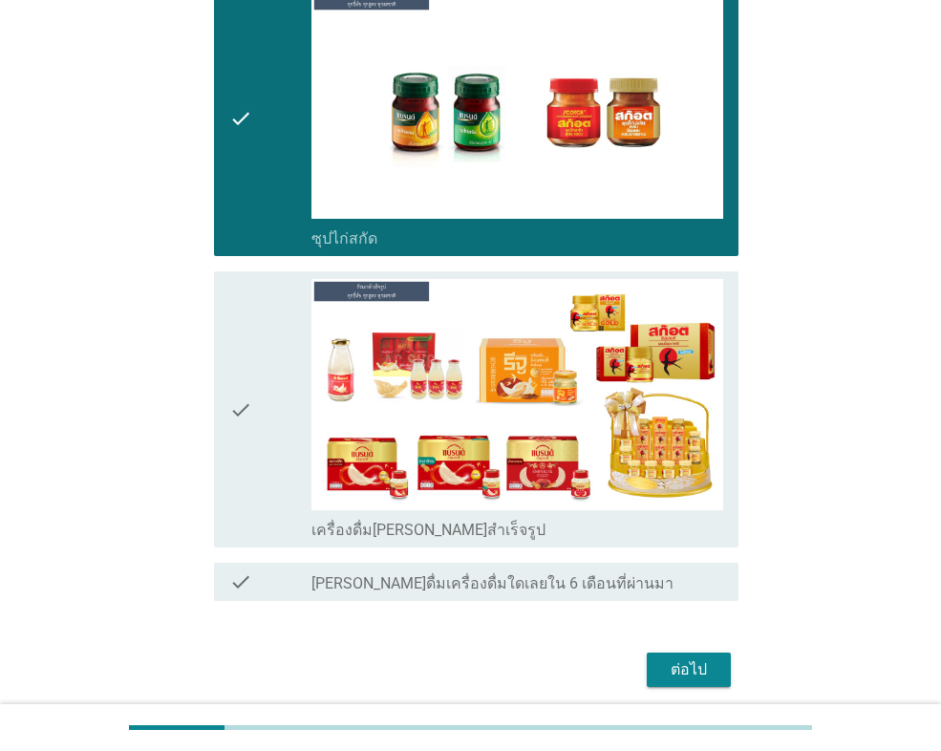
scroll to position [4679, 0]
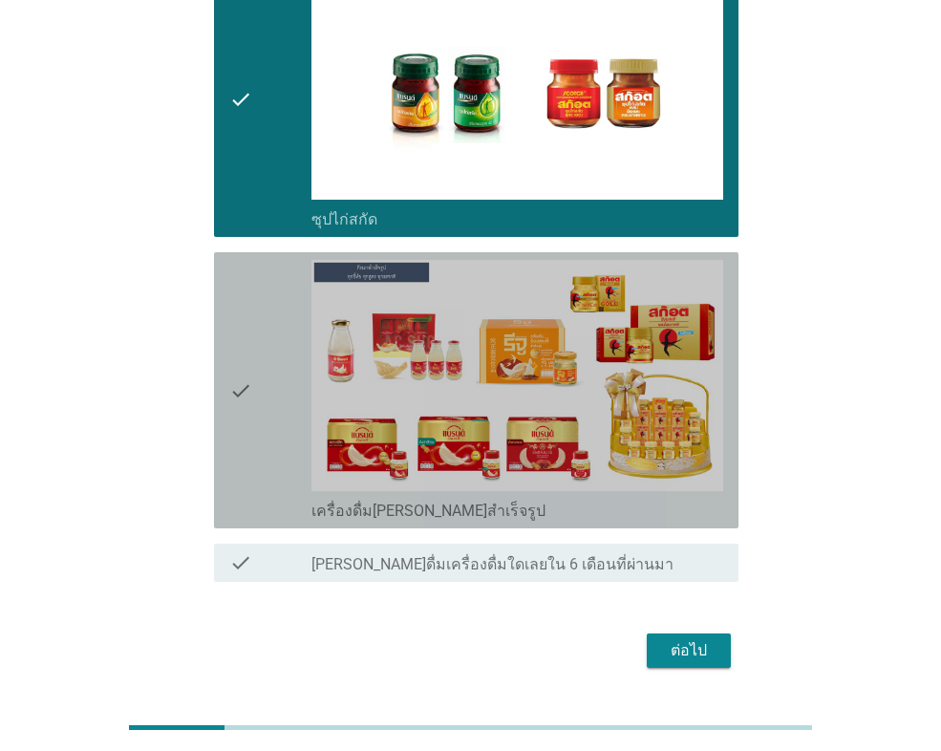
click at [248, 390] on icon "check" at bounding box center [240, 390] width 23 height 261
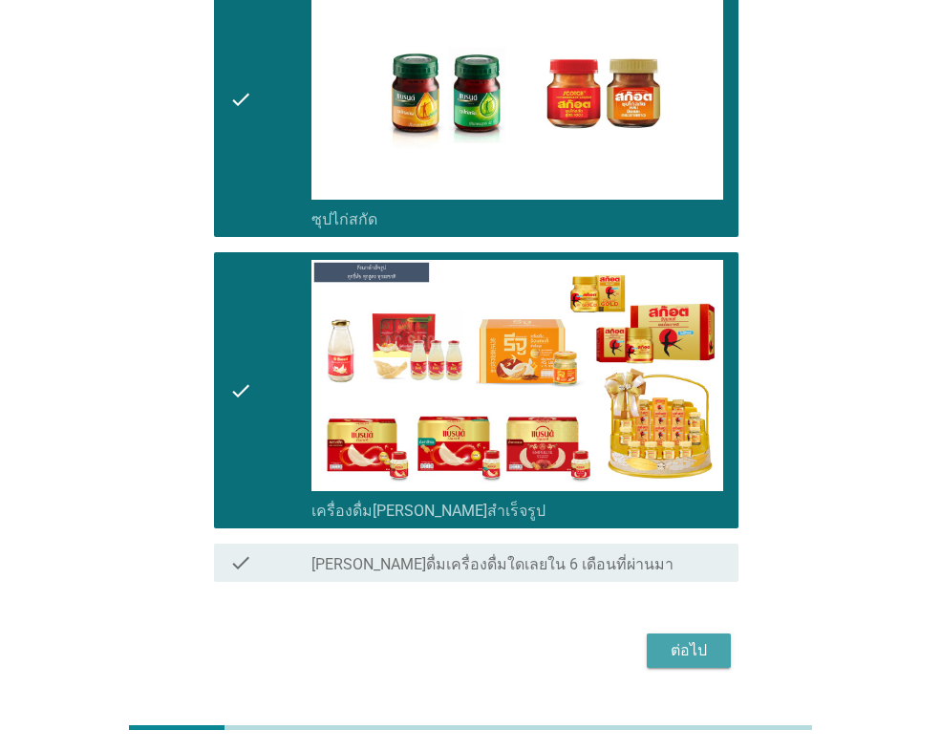
click at [692, 639] on div "ต่อไป" at bounding box center [688, 650] width 53 height 23
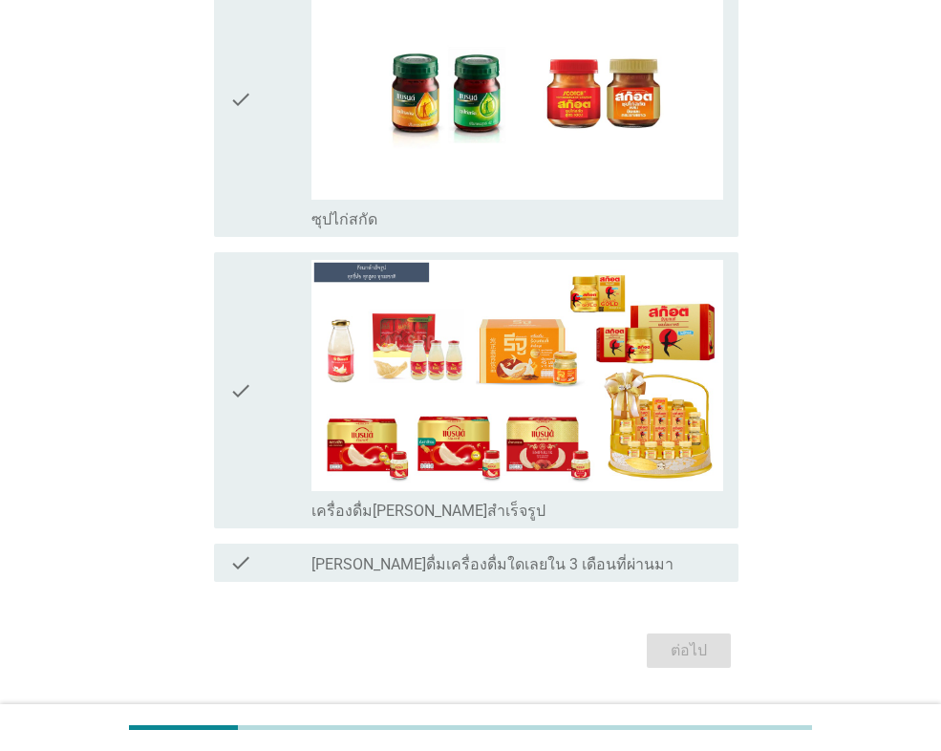
scroll to position [0, 0]
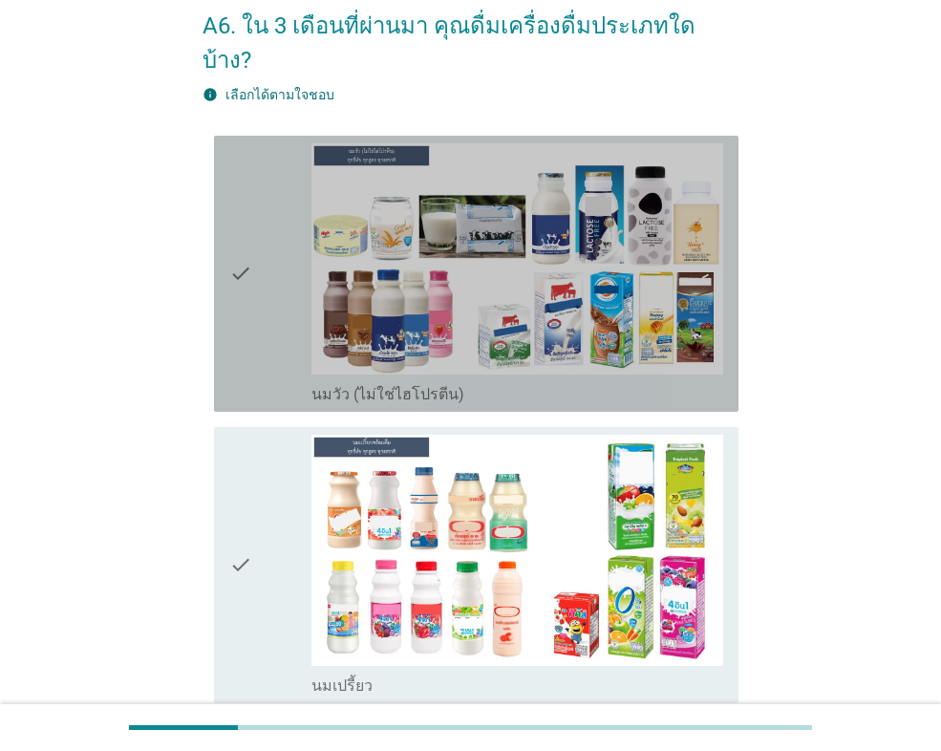
click at [264, 331] on div "check" at bounding box center [270, 273] width 82 height 261
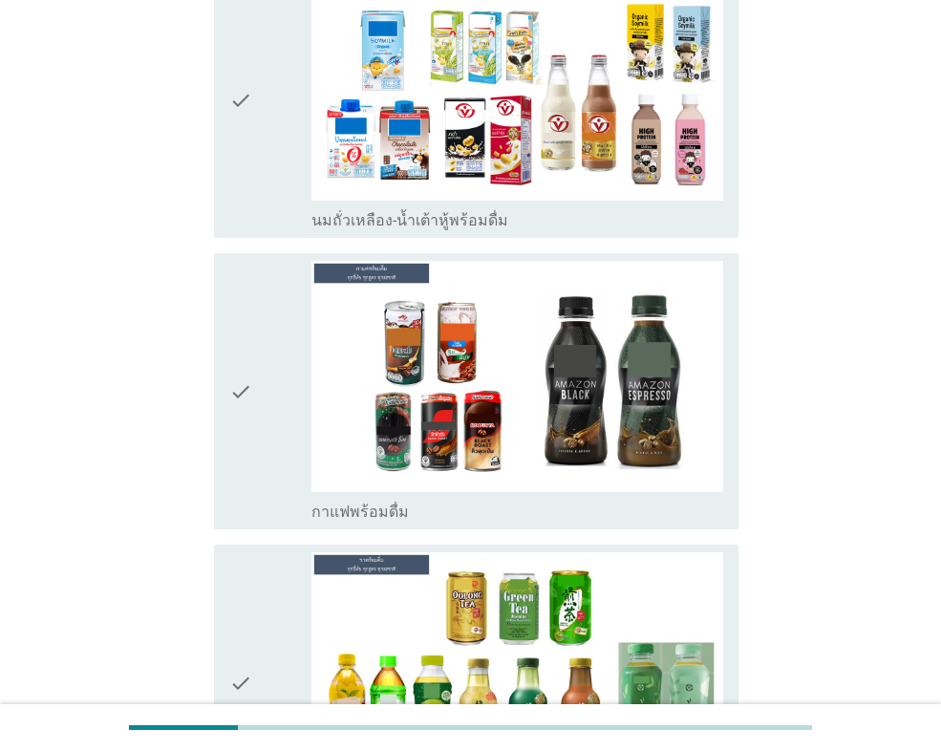
scroll to position [1146, 0]
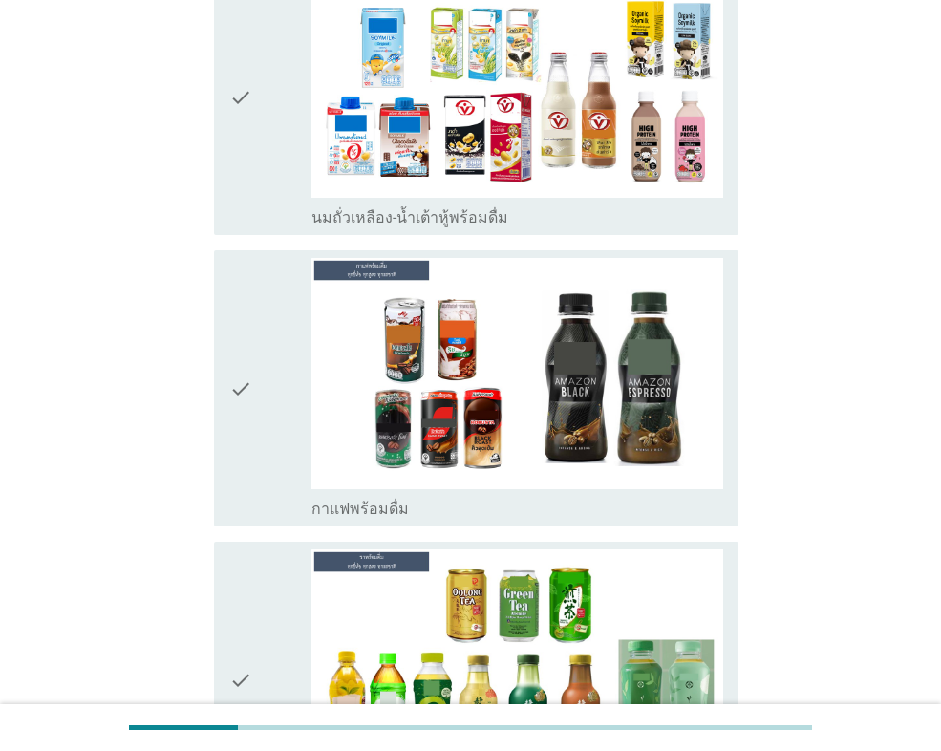
click at [246, 181] on icon "check" at bounding box center [240, 97] width 23 height 261
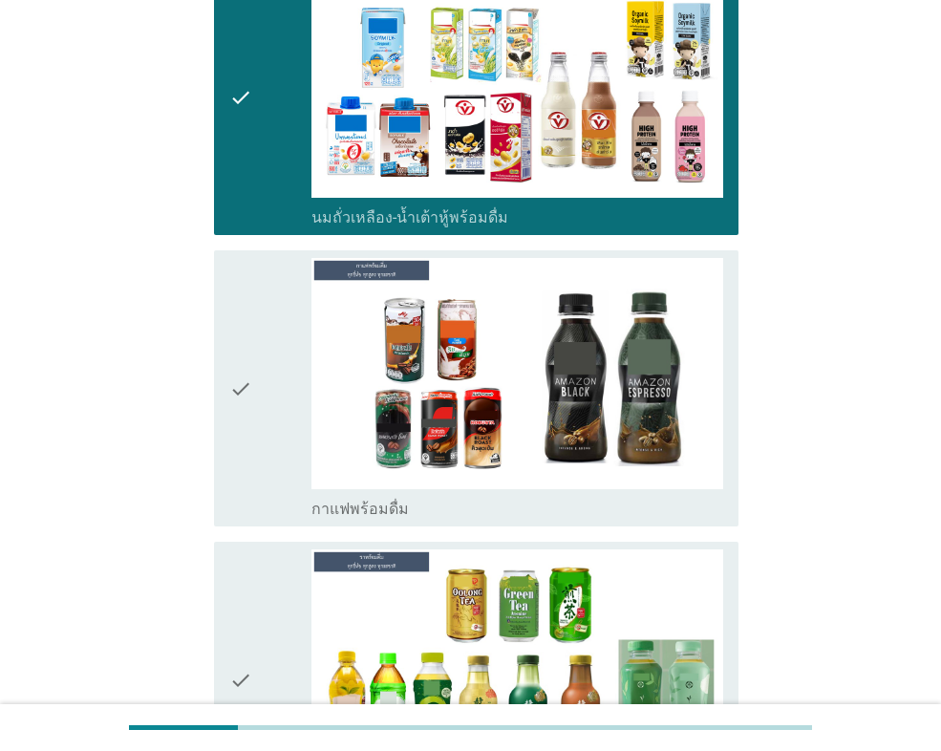
click at [287, 422] on div "check" at bounding box center [270, 388] width 82 height 261
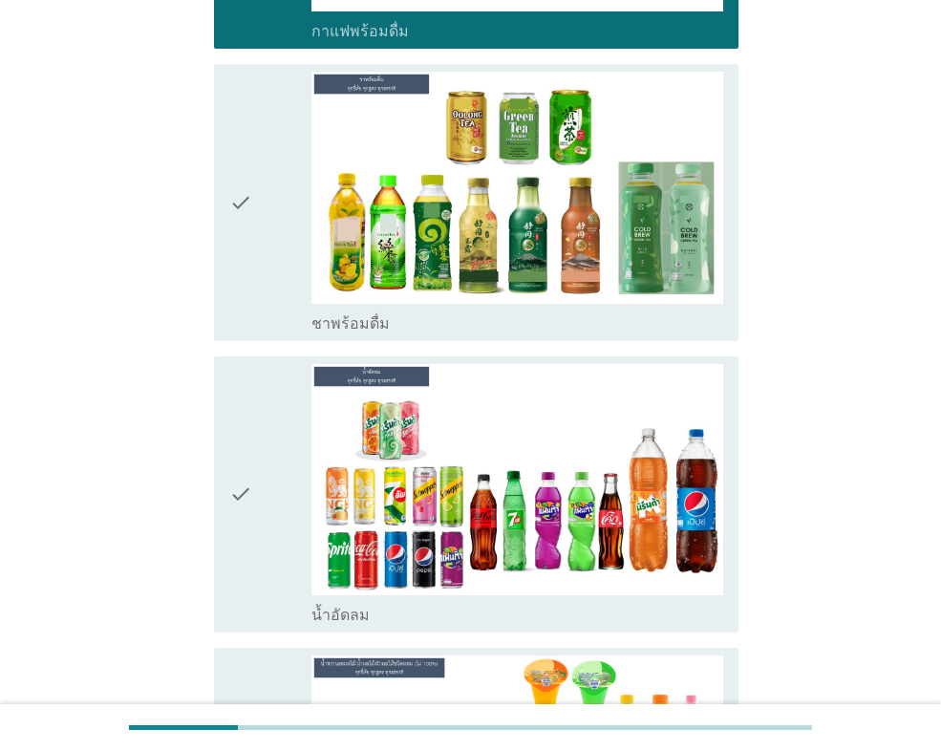
click at [260, 254] on div "check" at bounding box center [270, 202] width 82 height 261
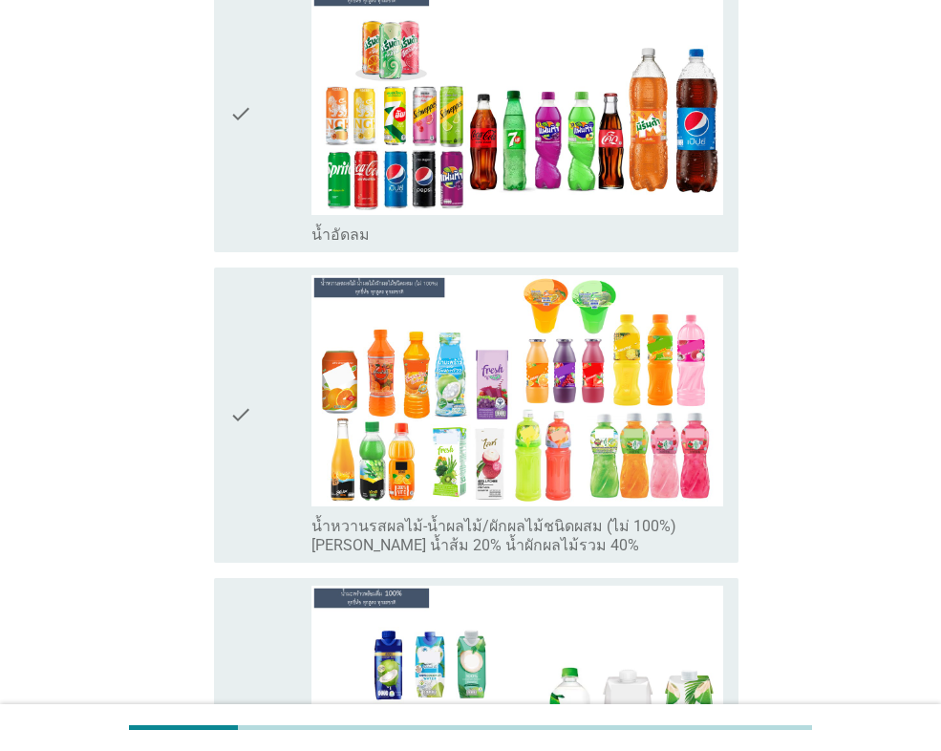
scroll to position [2005, 0]
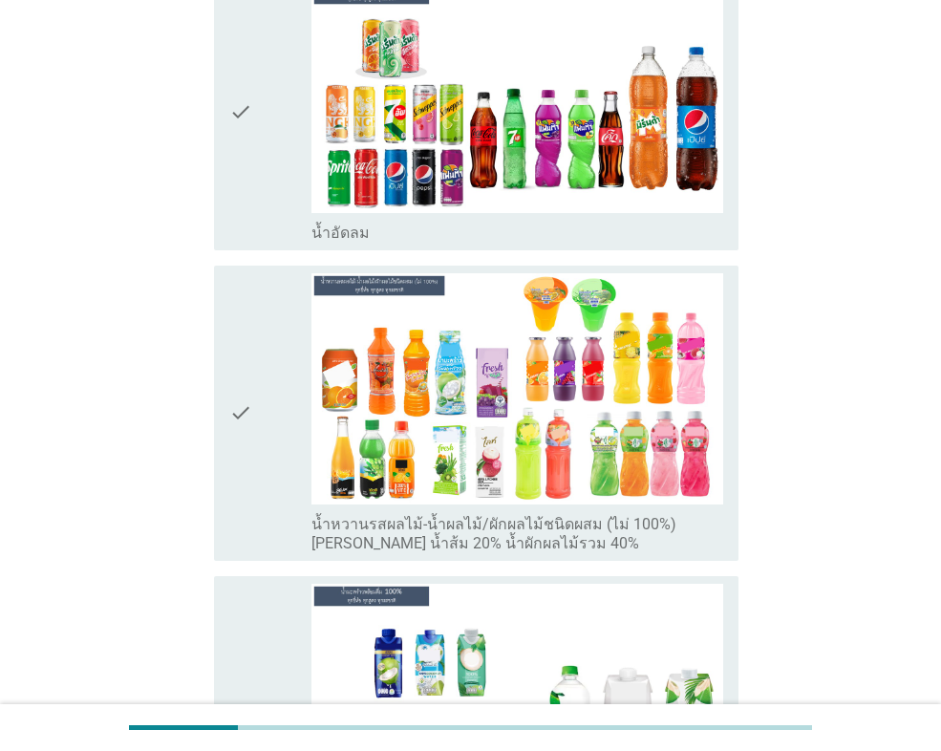
click at [267, 166] on div "check" at bounding box center [270, 112] width 82 height 261
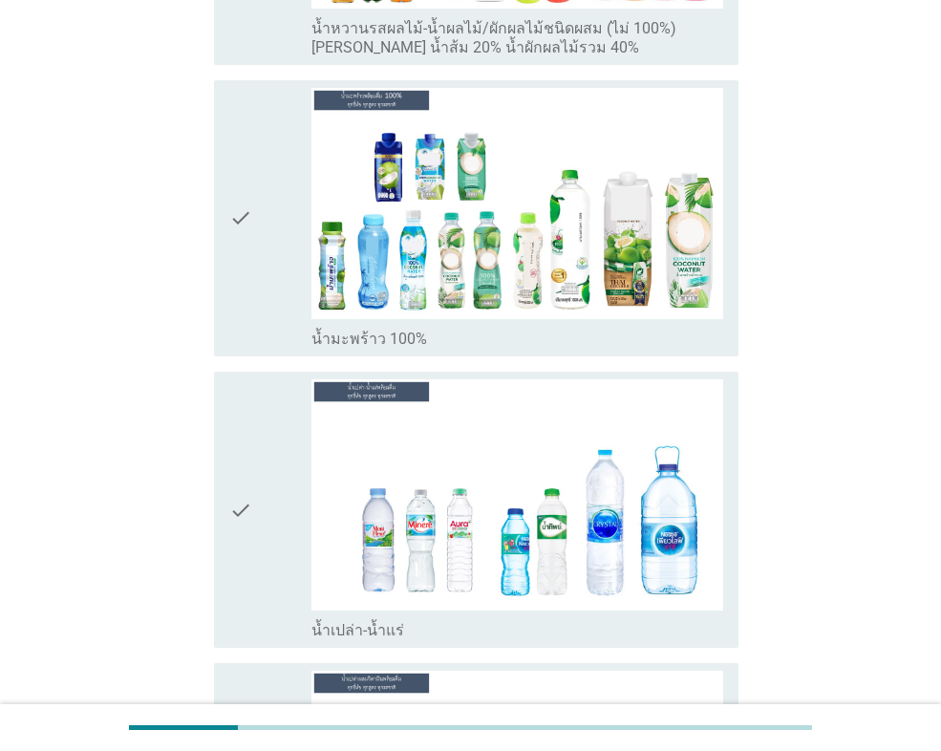
scroll to position [2578, 0]
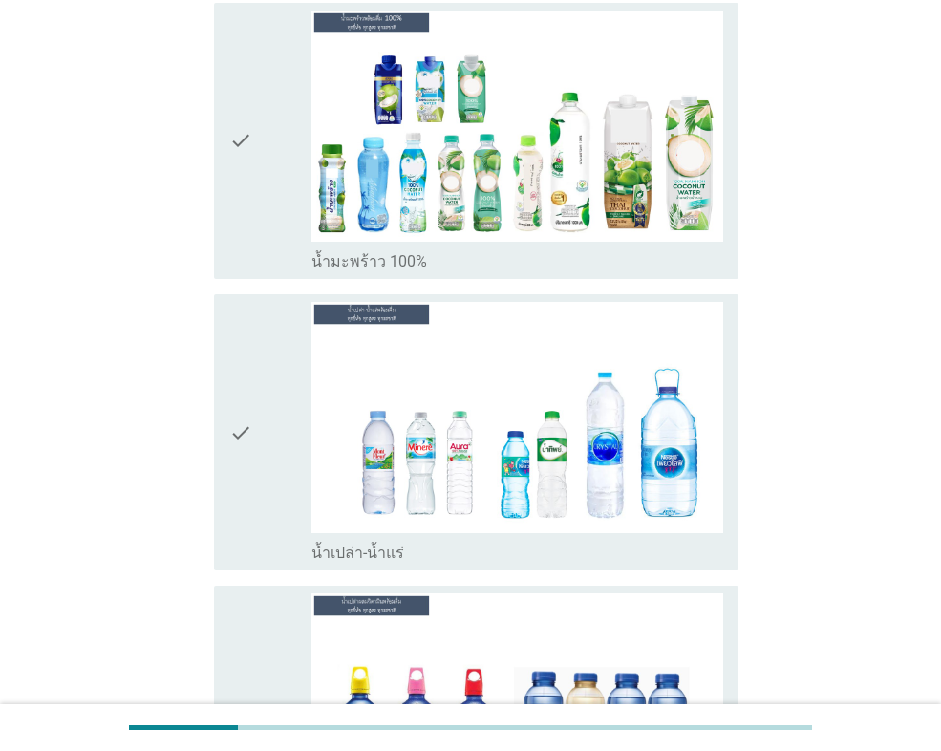
click at [242, 458] on icon "check" at bounding box center [240, 432] width 23 height 261
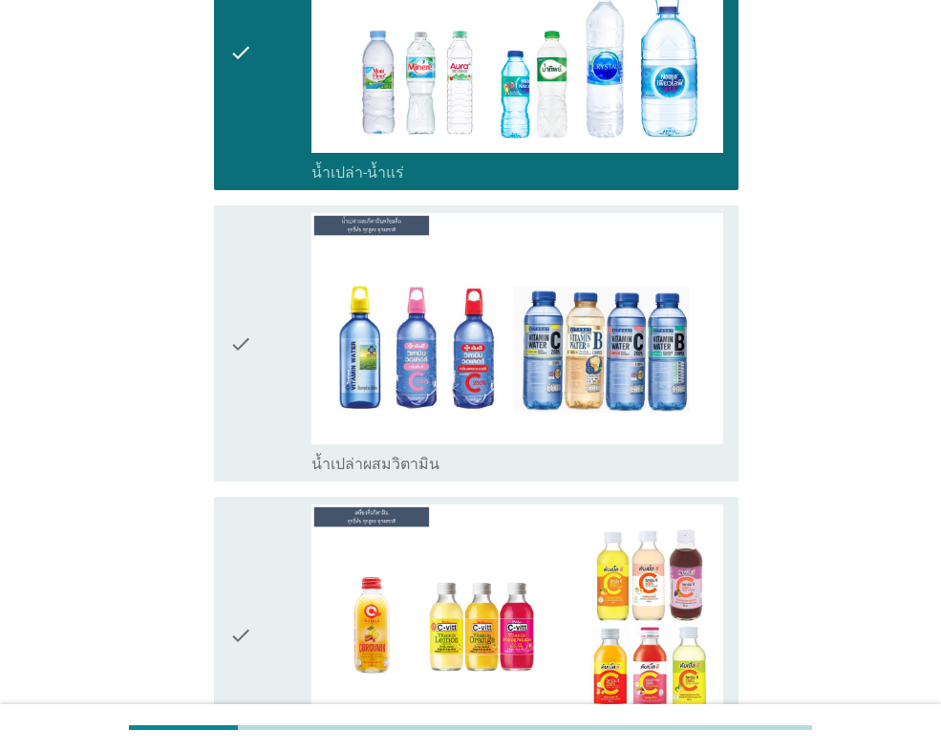
scroll to position [2960, 0]
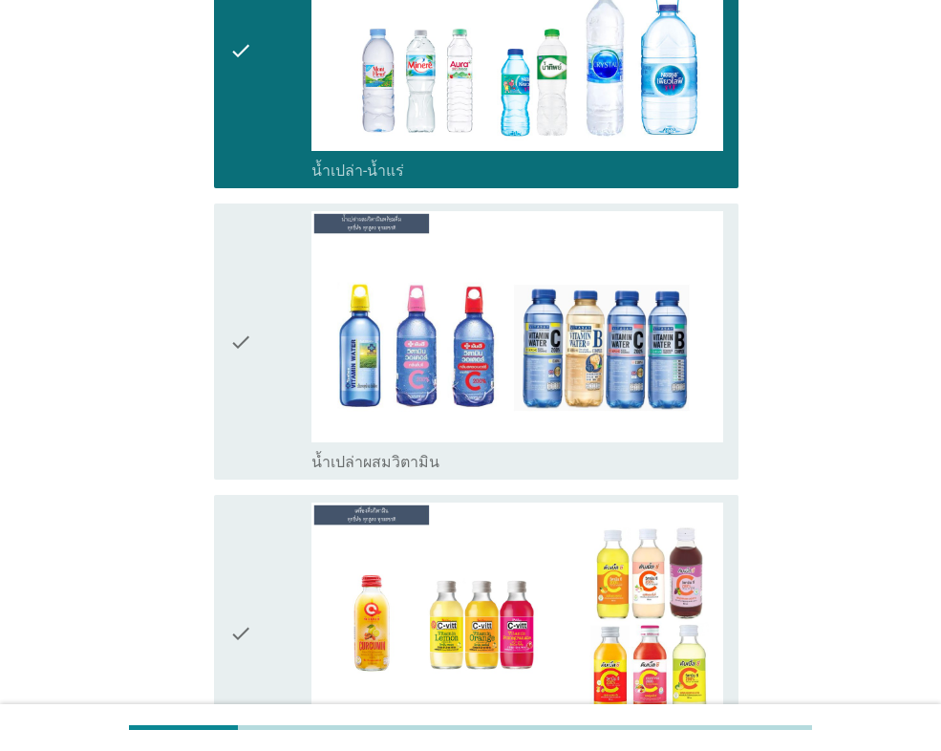
click at [250, 509] on icon "check" at bounding box center [240, 632] width 23 height 261
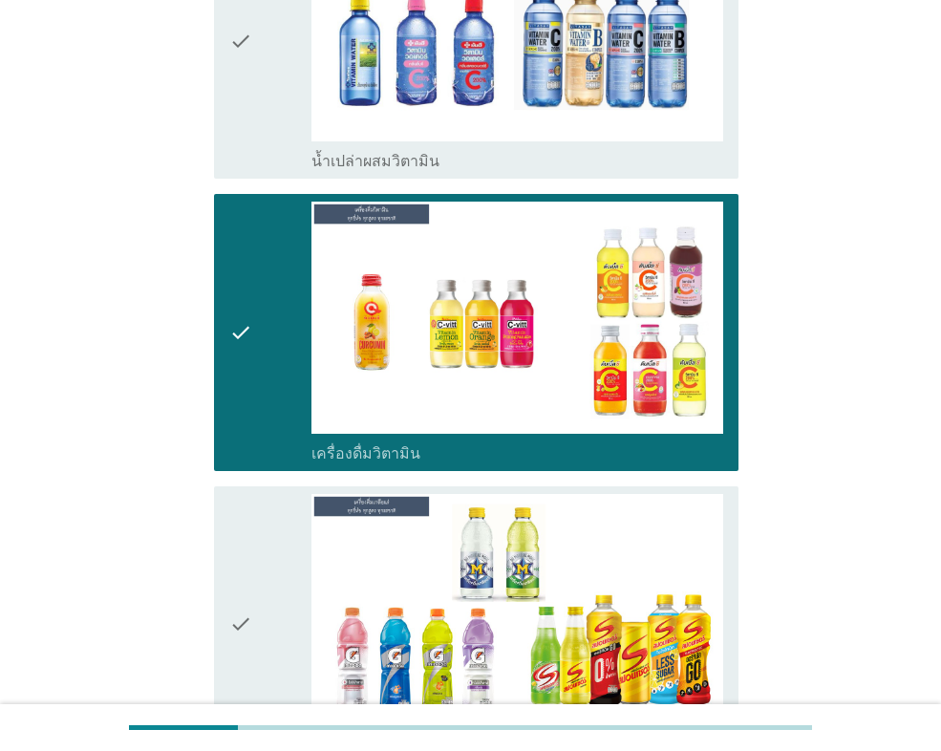
scroll to position [3151, 0]
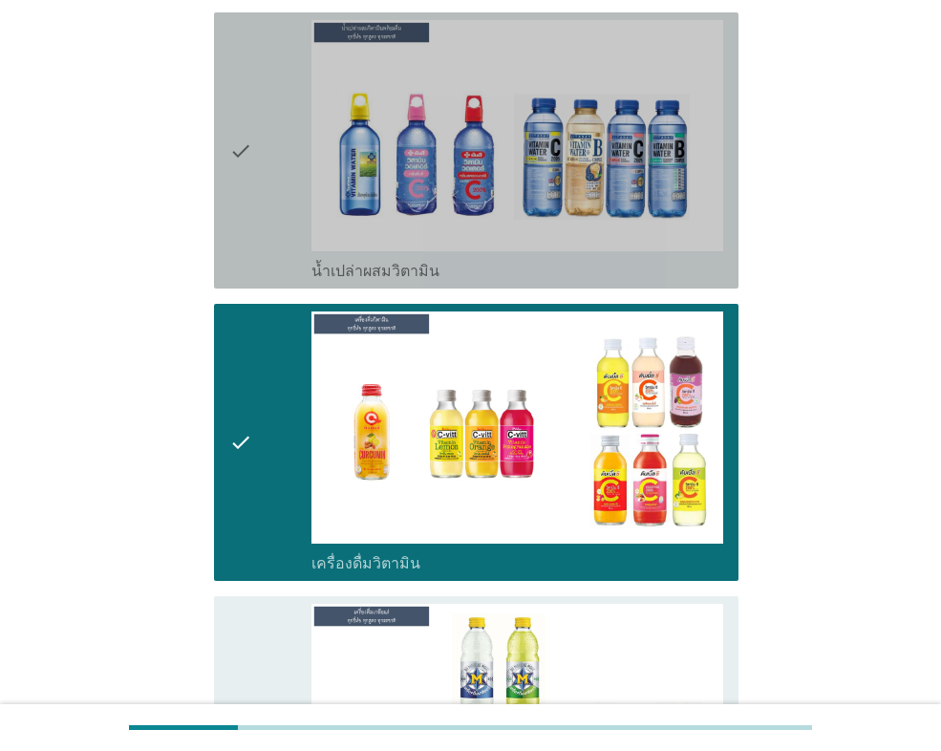
click at [253, 148] on div "check" at bounding box center [270, 150] width 82 height 261
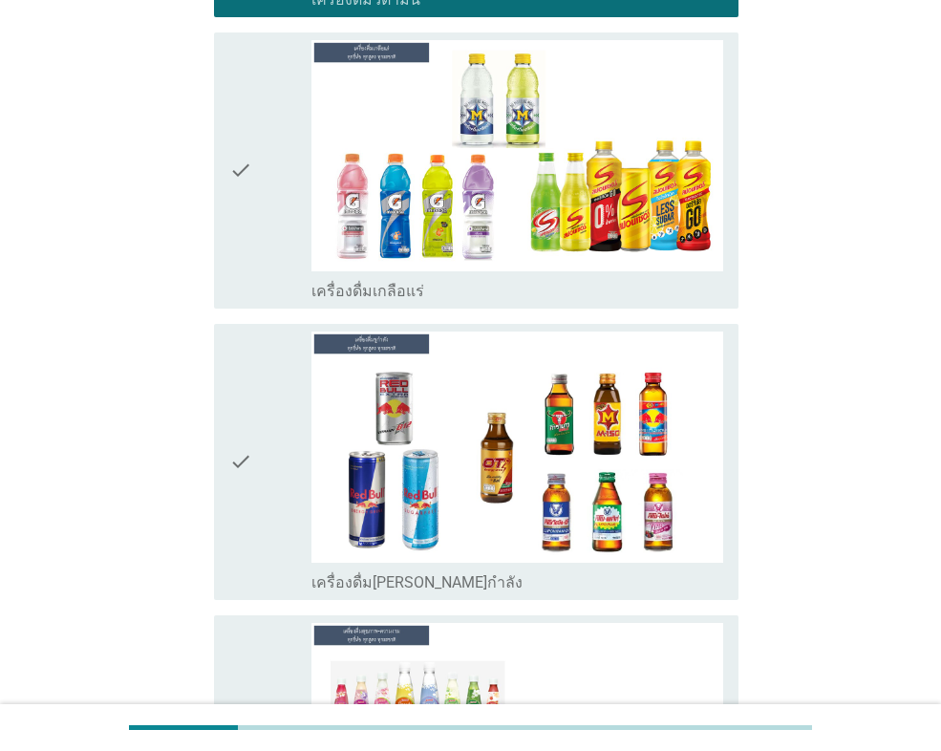
scroll to position [3724, 0]
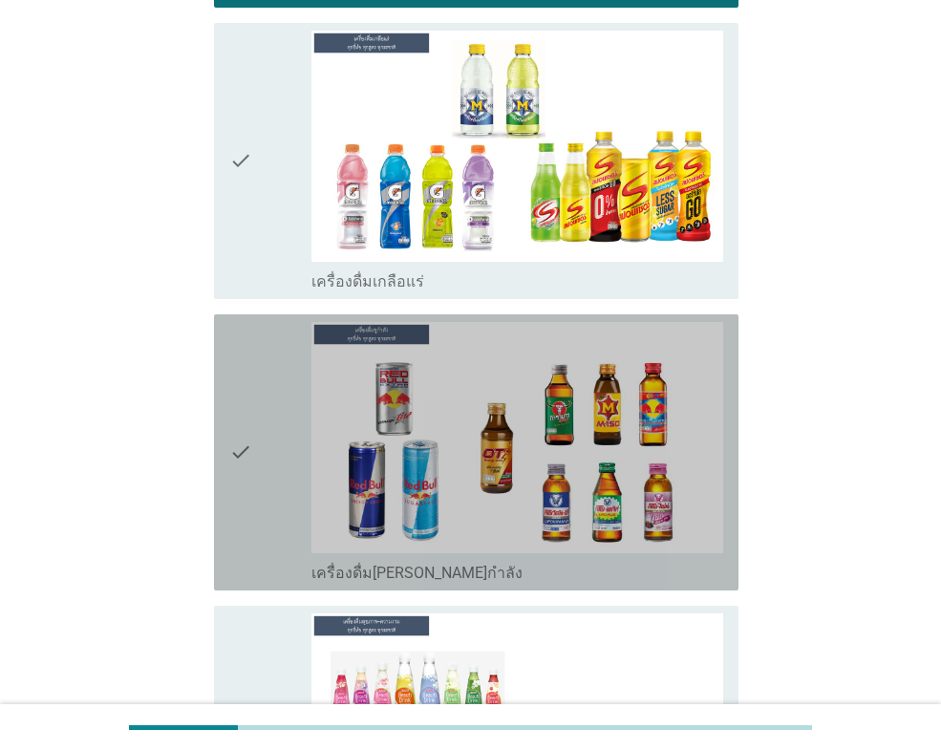
click at [269, 484] on div "check" at bounding box center [270, 452] width 82 height 261
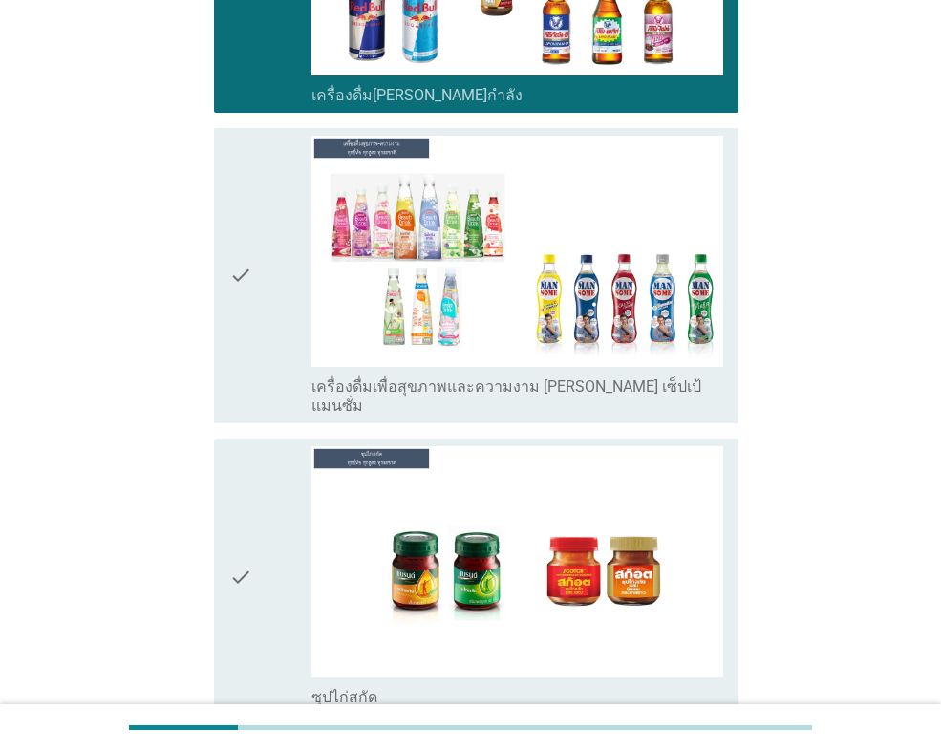
click at [274, 494] on div "check" at bounding box center [270, 576] width 82 height 261
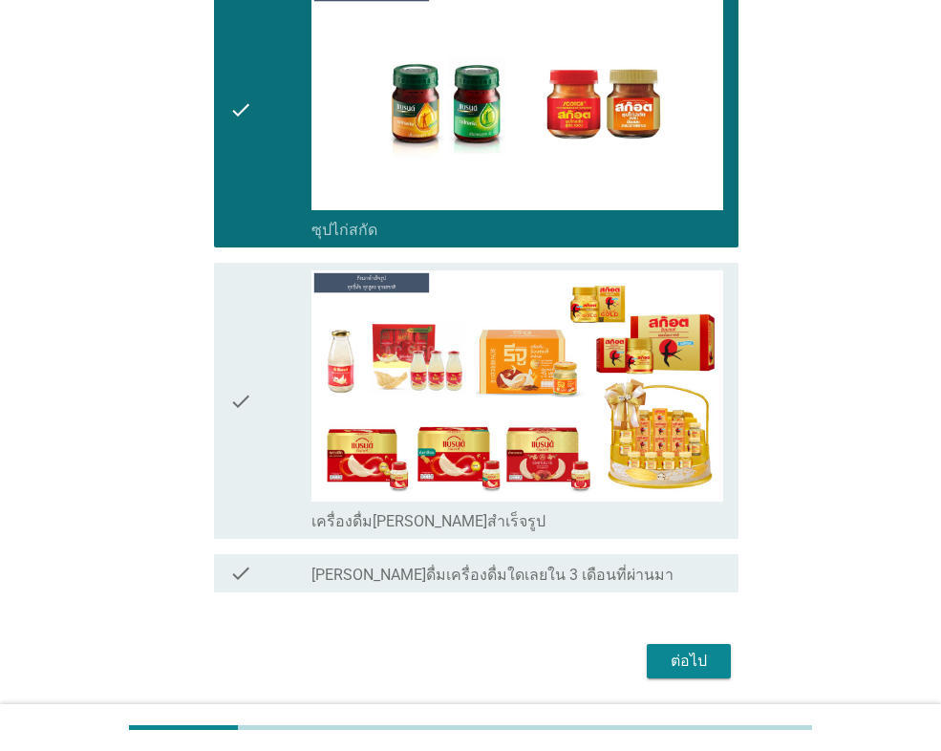
scroll to position [4680, 0]
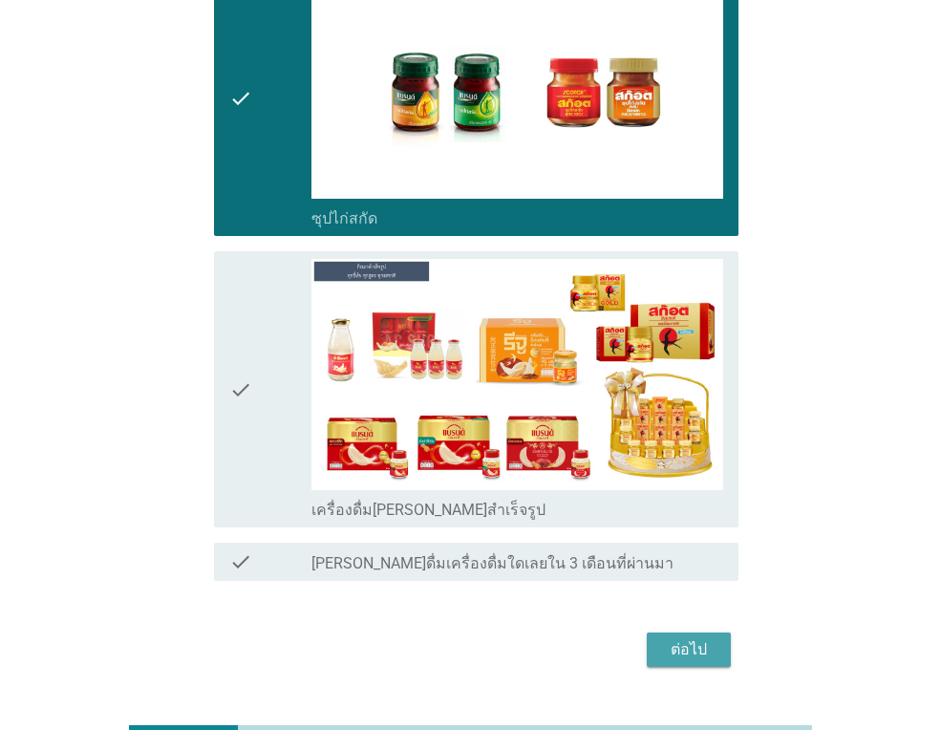
click at [699, 638] on div "ต่อไป" at bounding box center [688, 649] width 53 height 23
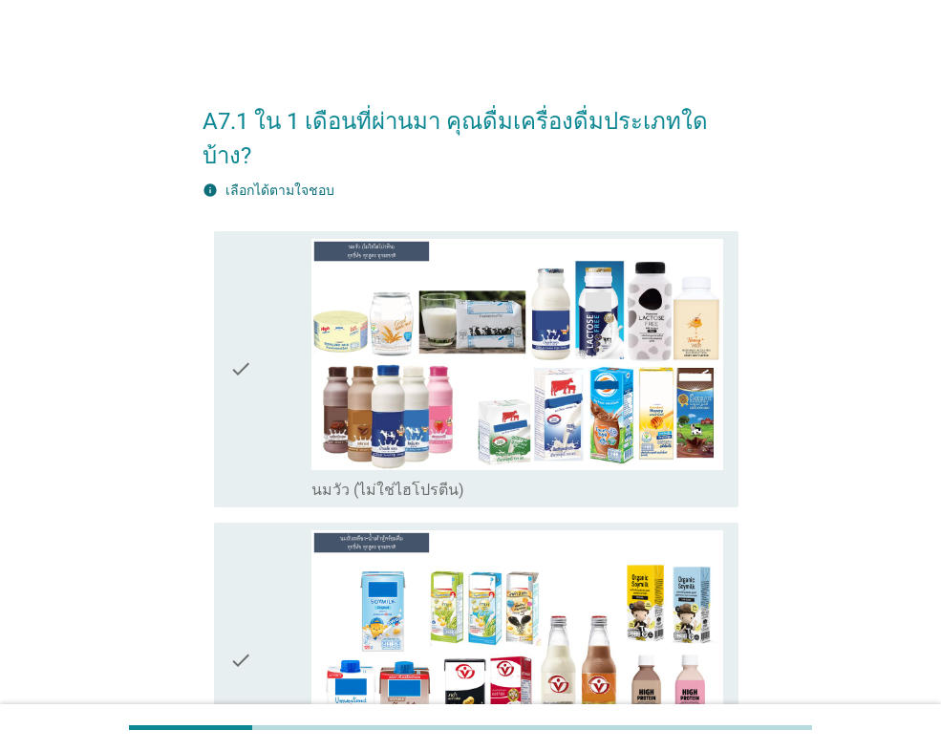
click at [209, 424] on div "check check_box นมวัว (ไม่ใช่ไฮโปรตีน)" at bounding box center [470, 368] width 536 height 291
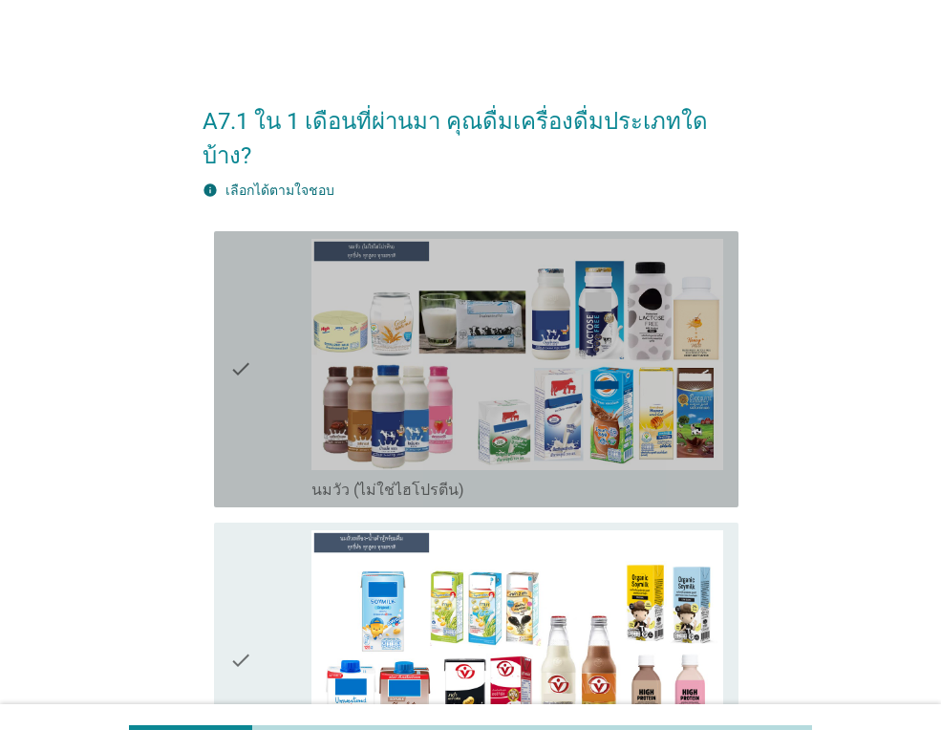
click at [238, 434] on icon "check" at bounding box center [240, 369] width 23 height 261
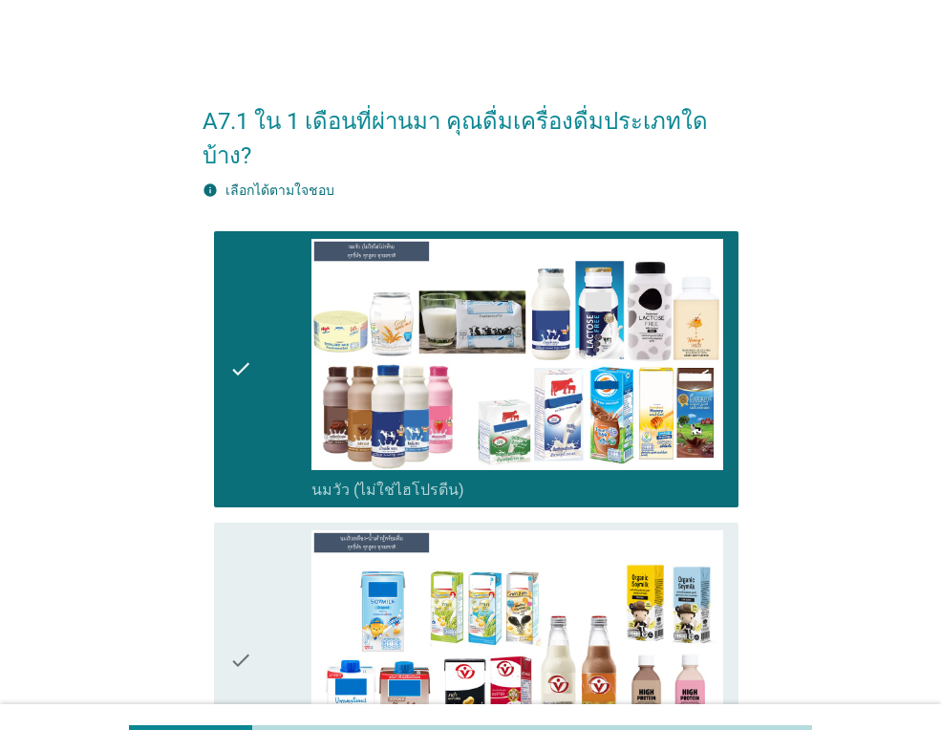
click at [240, 530] on icon "check" at bounding box center [240, 660] width 23 height 261
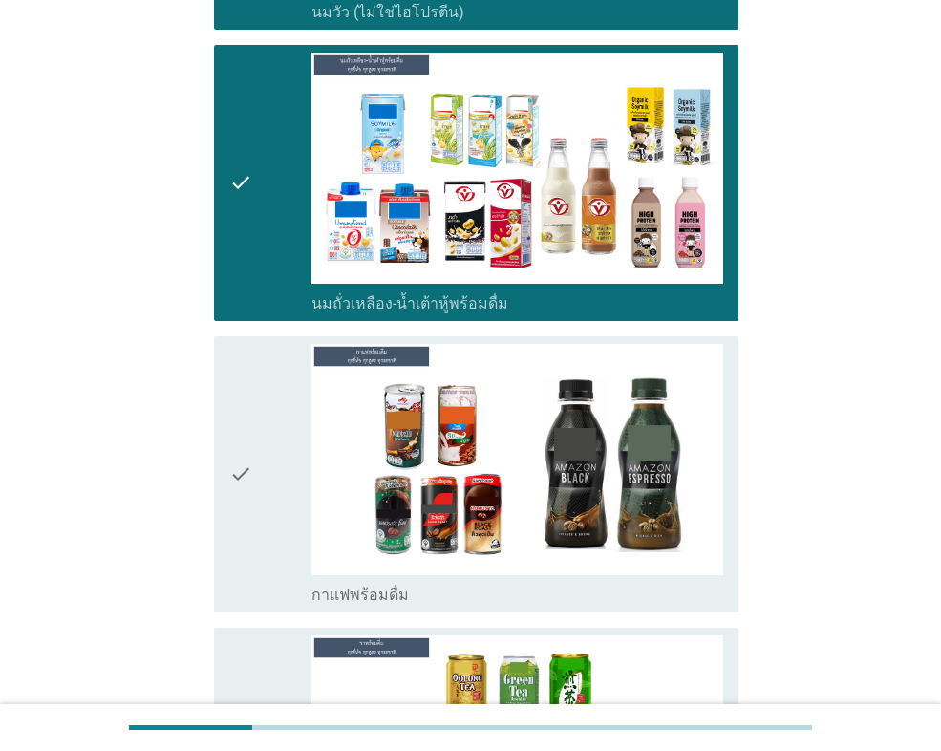
click at [227, 432] on div "check check_box กาแฟพร้อมดื่ม" at bounding box center [476, 474] width 524 height 276
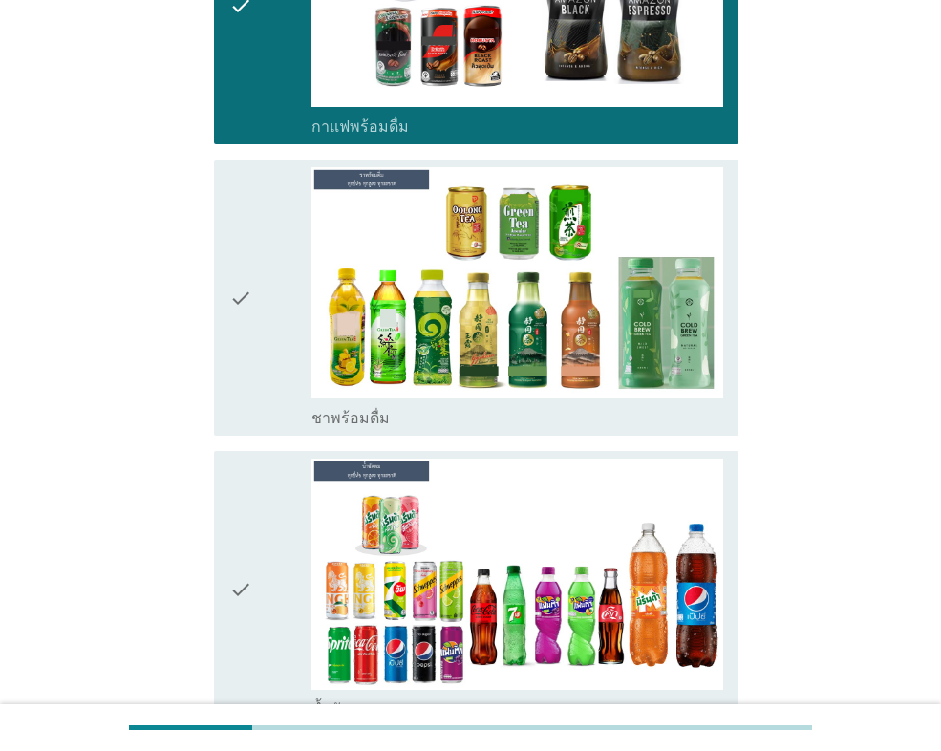
scroll to position [955, 0]
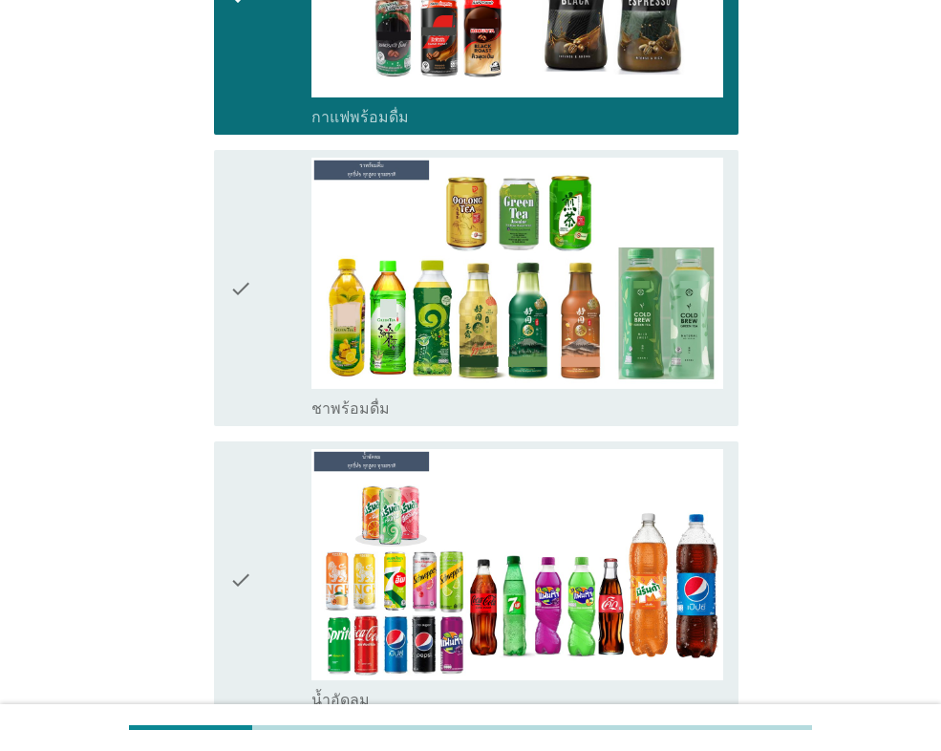
click at [237, 480] on icon "check" at bounding box center [240, 579] width 23 height 261
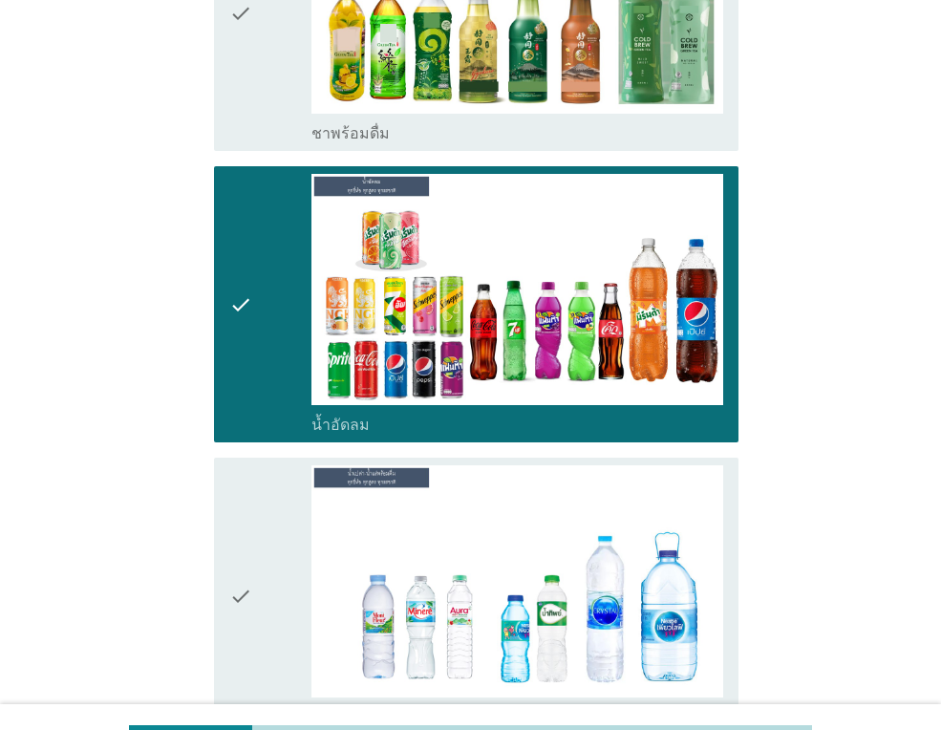
scroll to position [1241, 0]
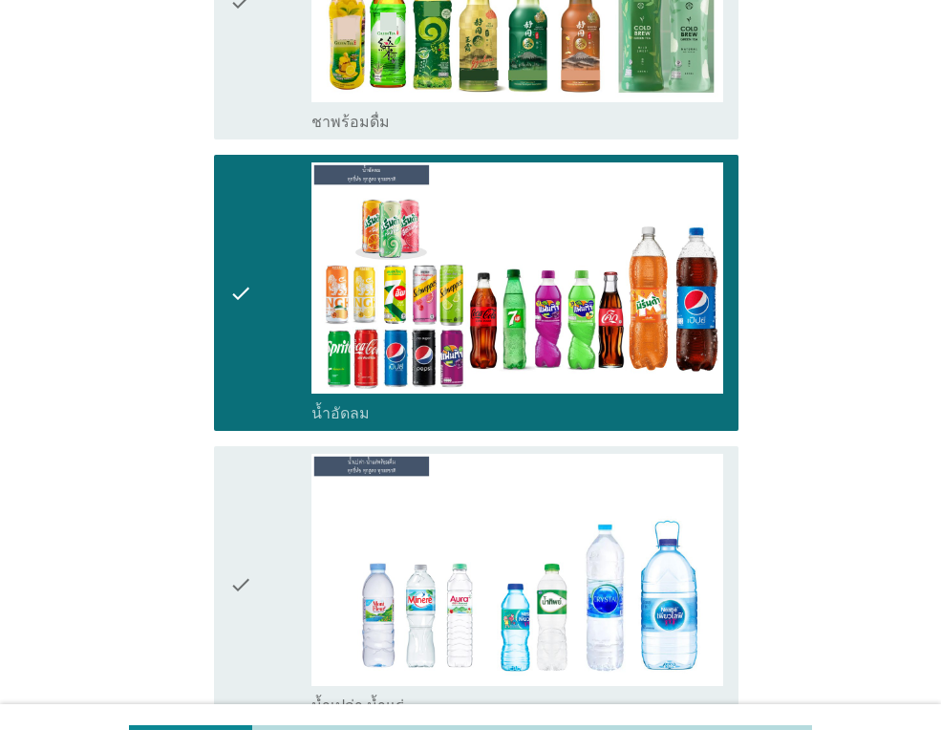
click at [245, 74] on icon "check" at bounding box center [240, 1] width 23 height 261
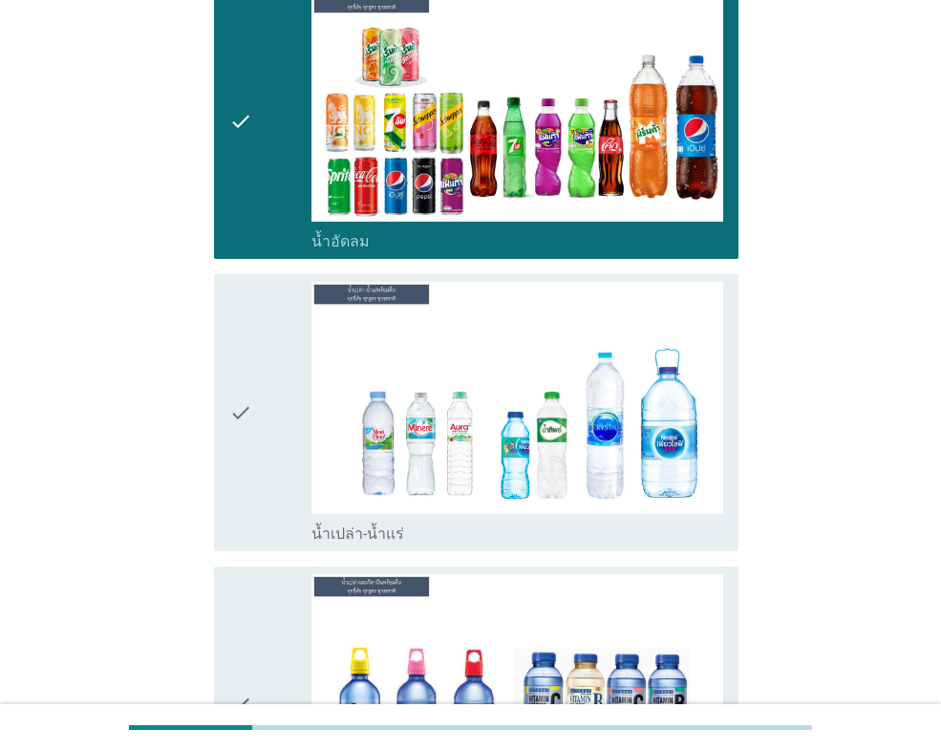
scroll to position [1432, 0]
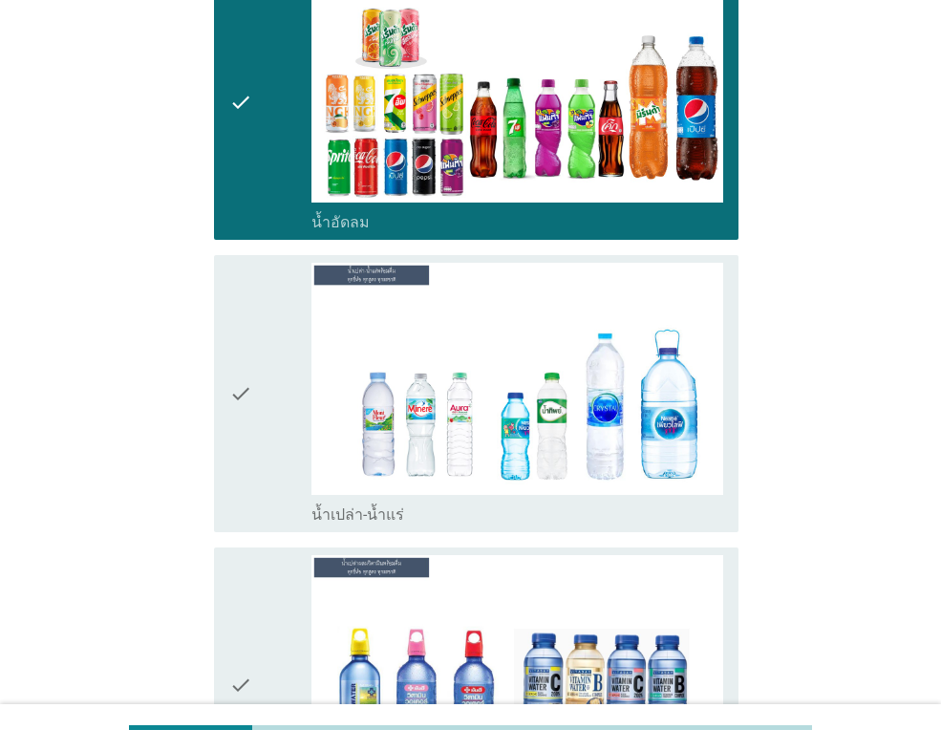
click at [248, 435] on icon "check" at bounding box center [240, 393] width 23 height 261
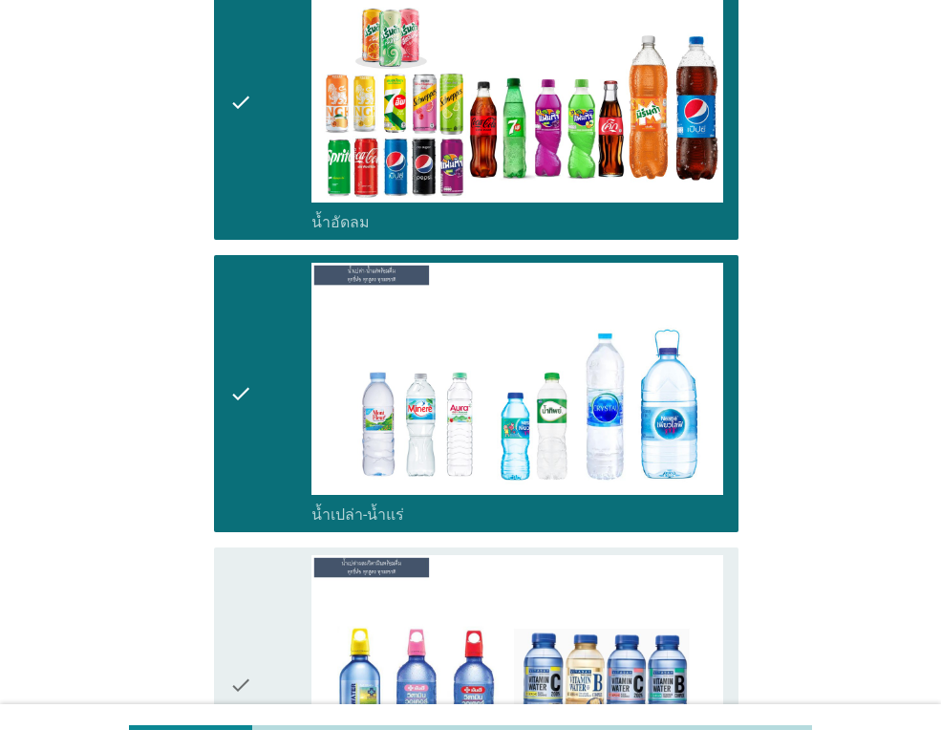
click at [244, 587] on icon "check" at bounding box center [240, 685] width 23 height 261
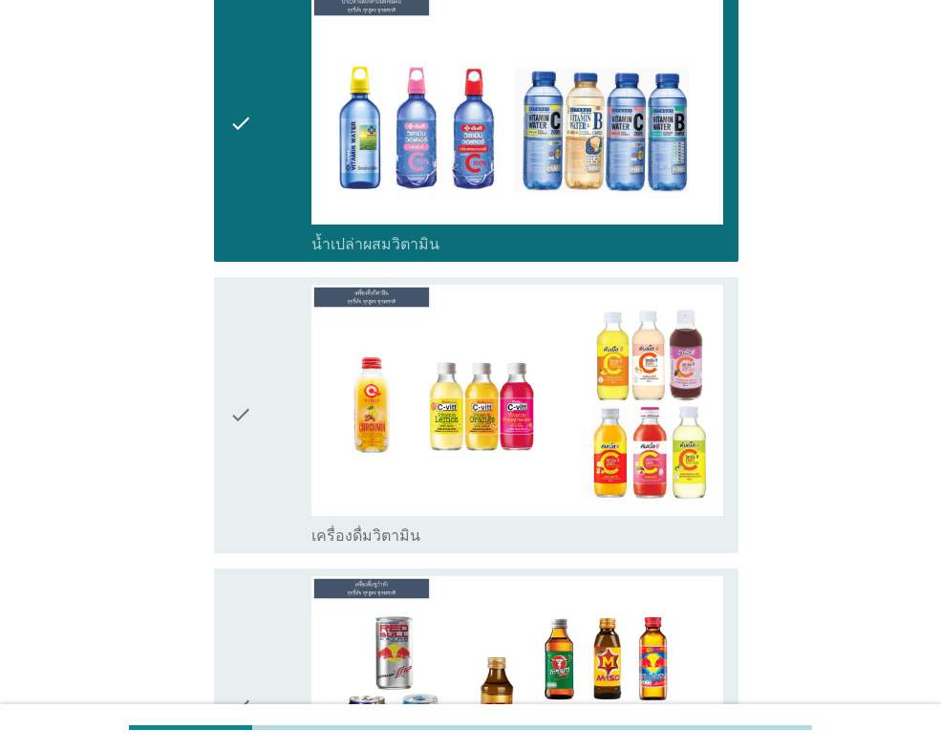
scroll to position [2005, 0]
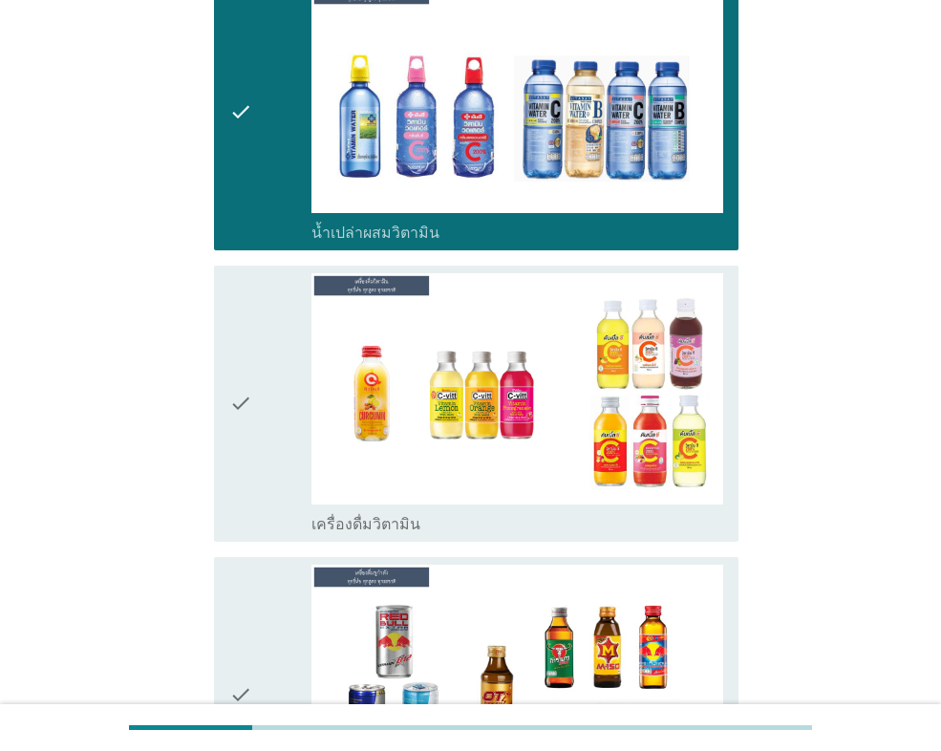
click at [256, 440] on div "check" at bounding box center [270, 403] width 82 height 261
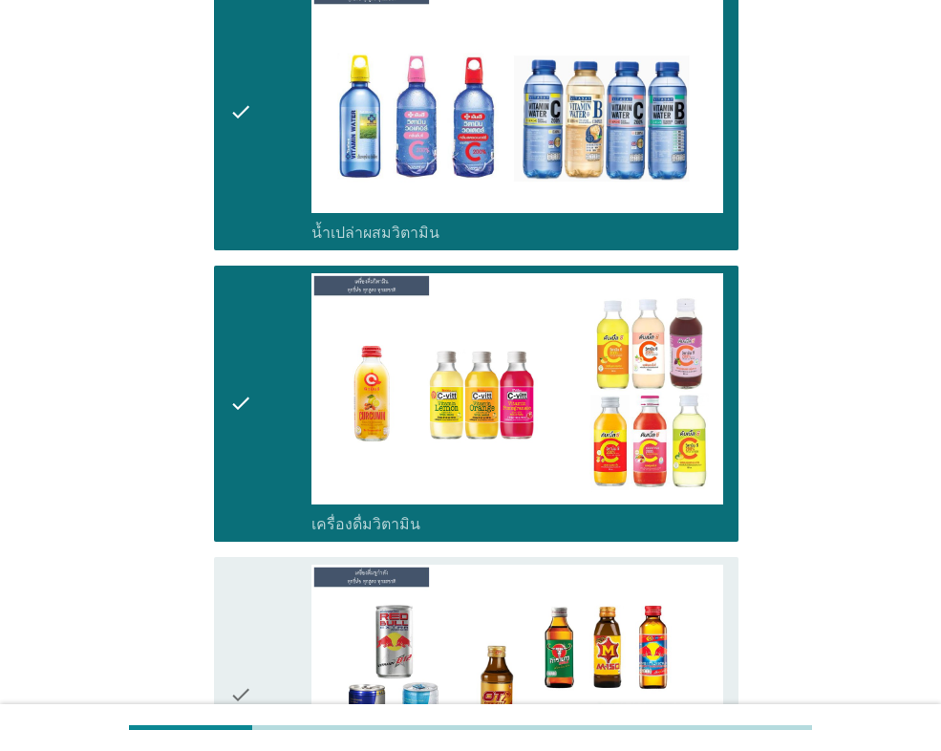
click at [261, 568] on div "check" at bounding box center [270, 694] width 82 height 261
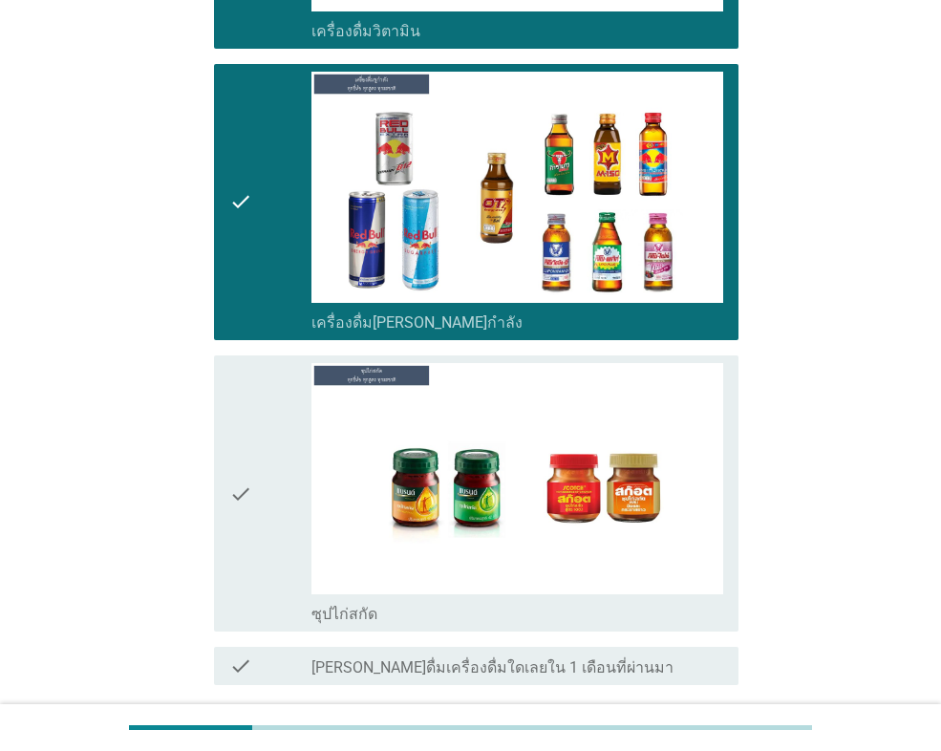
scroll to position [2578, 0]
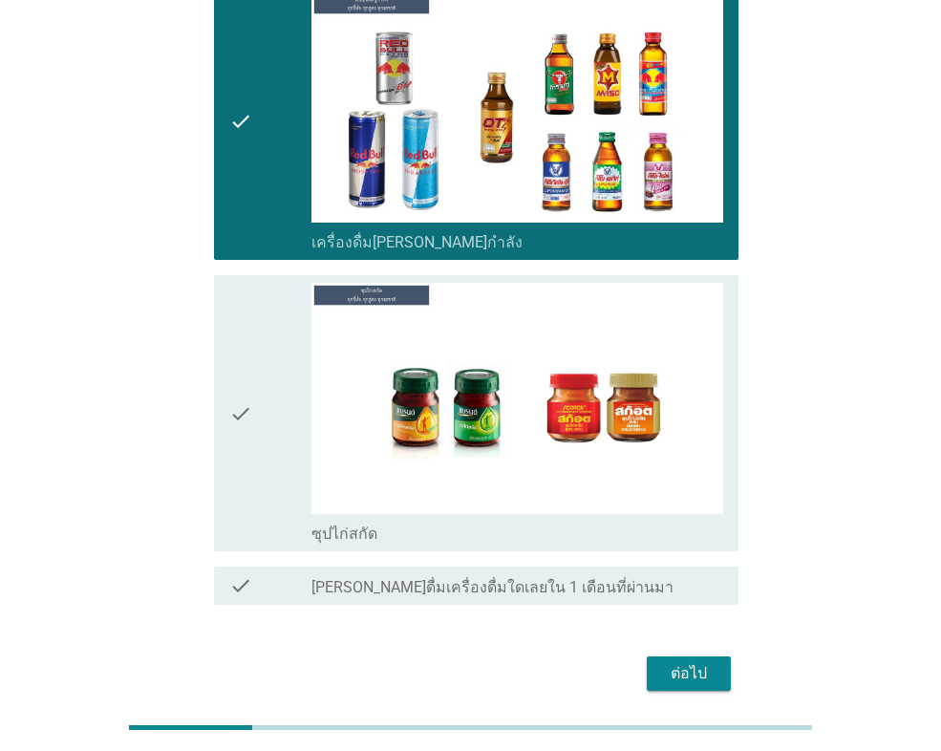
click at [225, 390] on div "check check_box ซุปไก่สกัด" at bounding box center [476, 413] width 524 height 276
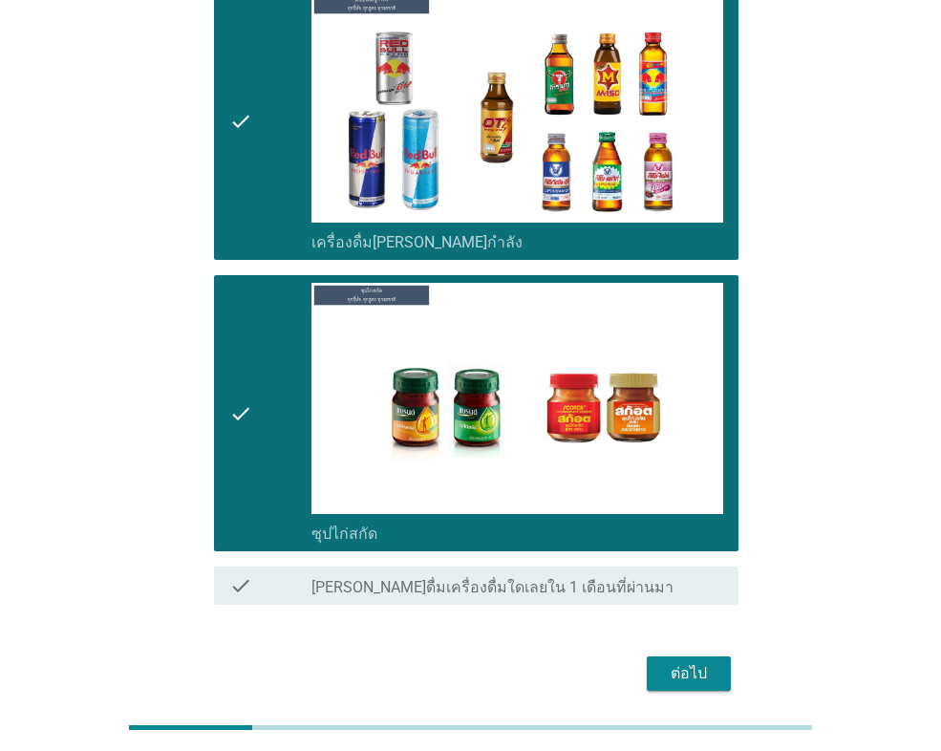
click at [679, 662] on div "ต่อไป" at bounding box center [688, 673] width 53 height 23
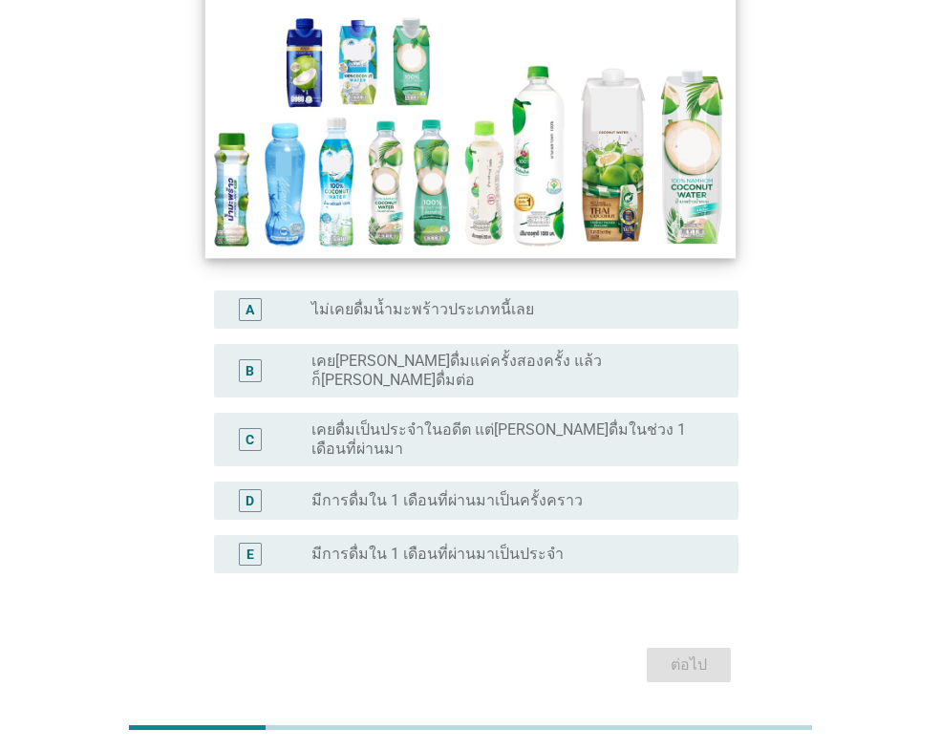
scroll to position [286, 0]
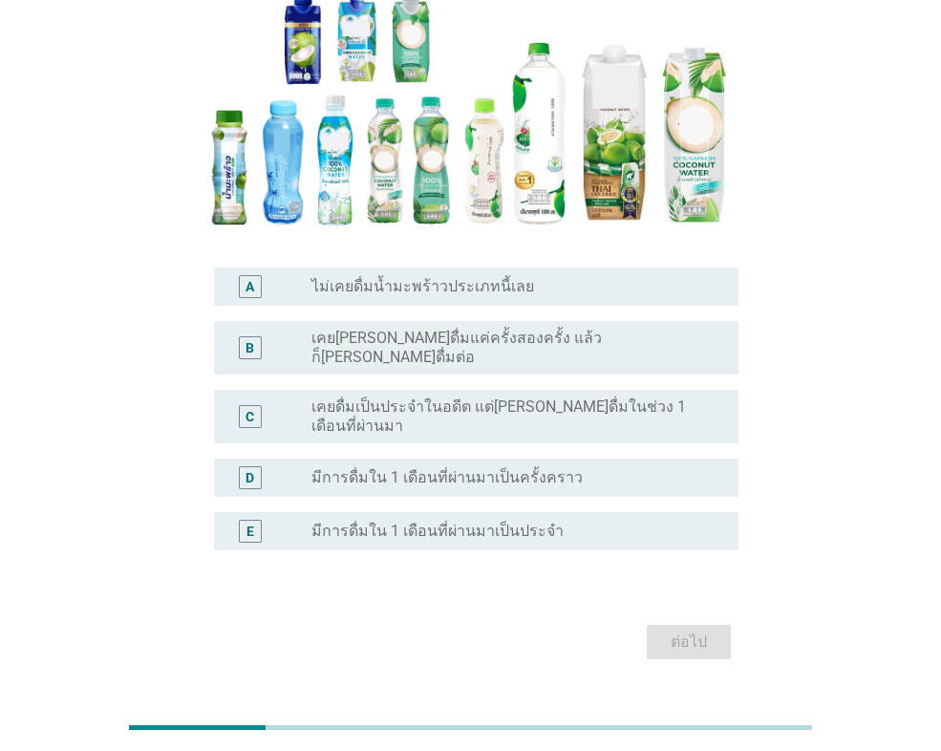
click at [350, 468] on label "มีการดื่มใน 1 เดือนที่ผ่านมาเป็นครั้งคราว" at bounding box center [446, 477] width 271 height 19
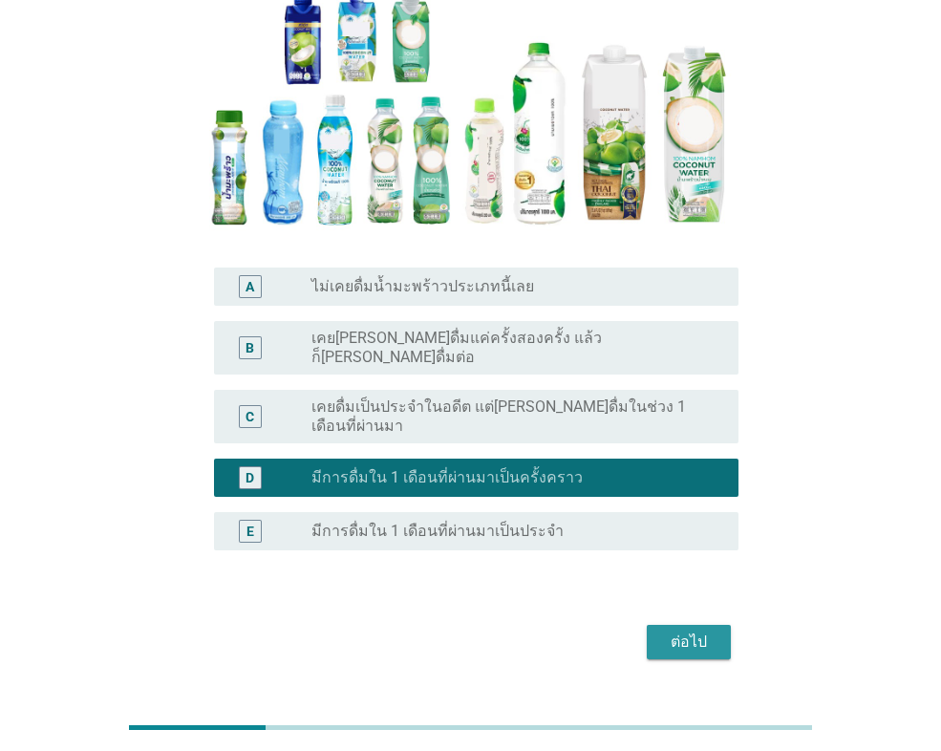
click at [661, 624] on button "ต่อไป" at bounding box center [688, 641] width 84 height 34
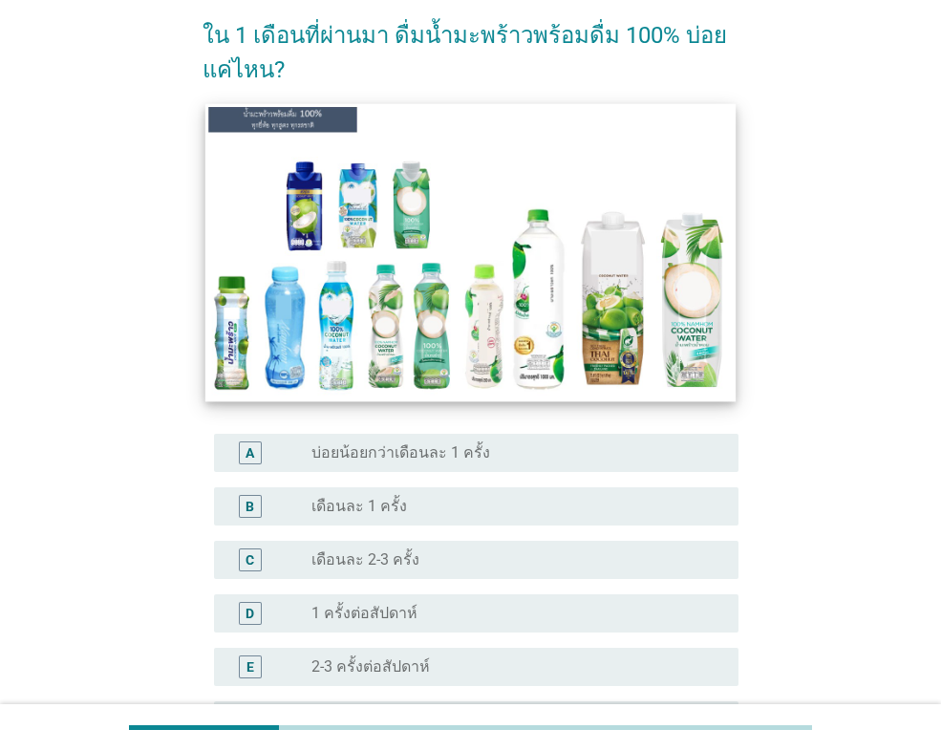
scroll to position [0, 0]
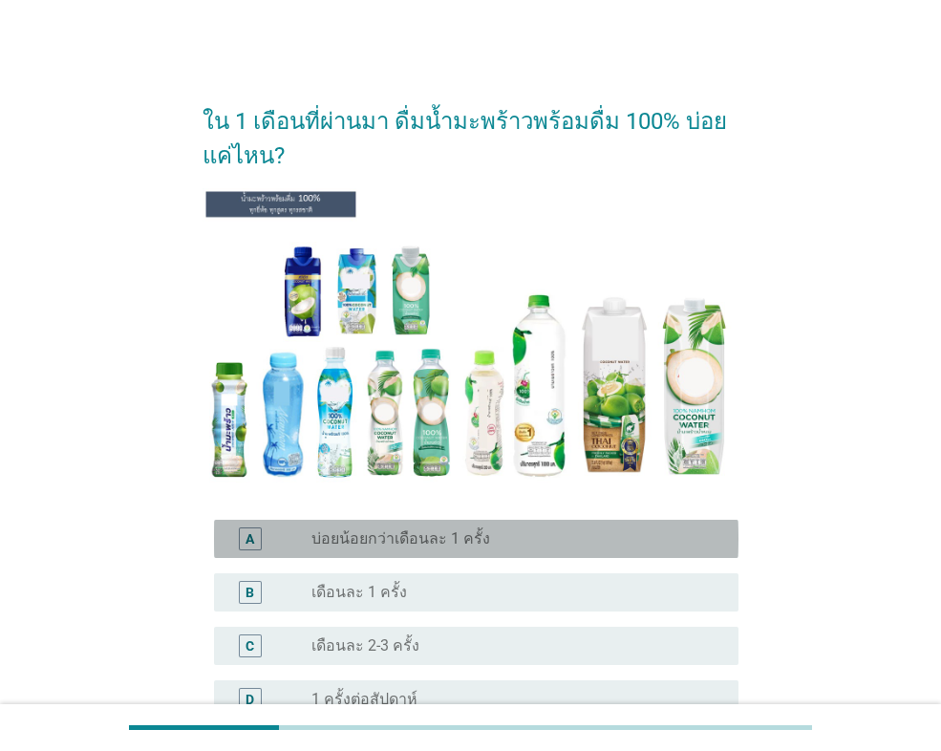
click at [361, 543] on label "บ่อยน้อยกว่าเดือนละ 1 ครั้ง" at bounding box center [400, 538] width 179 height 19
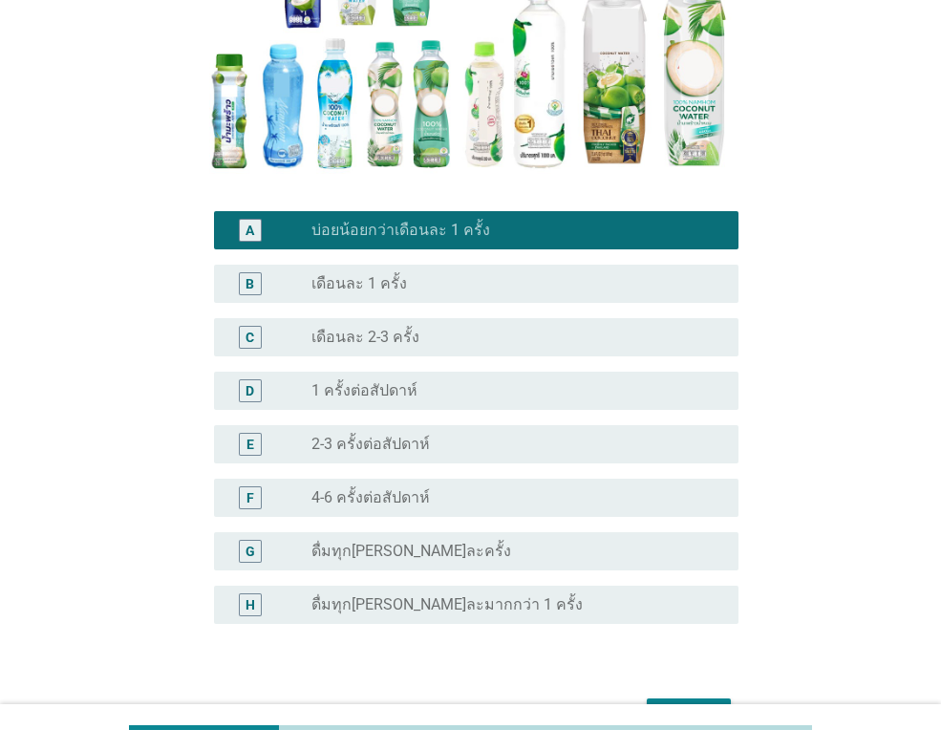
scroll to position [382, 0]
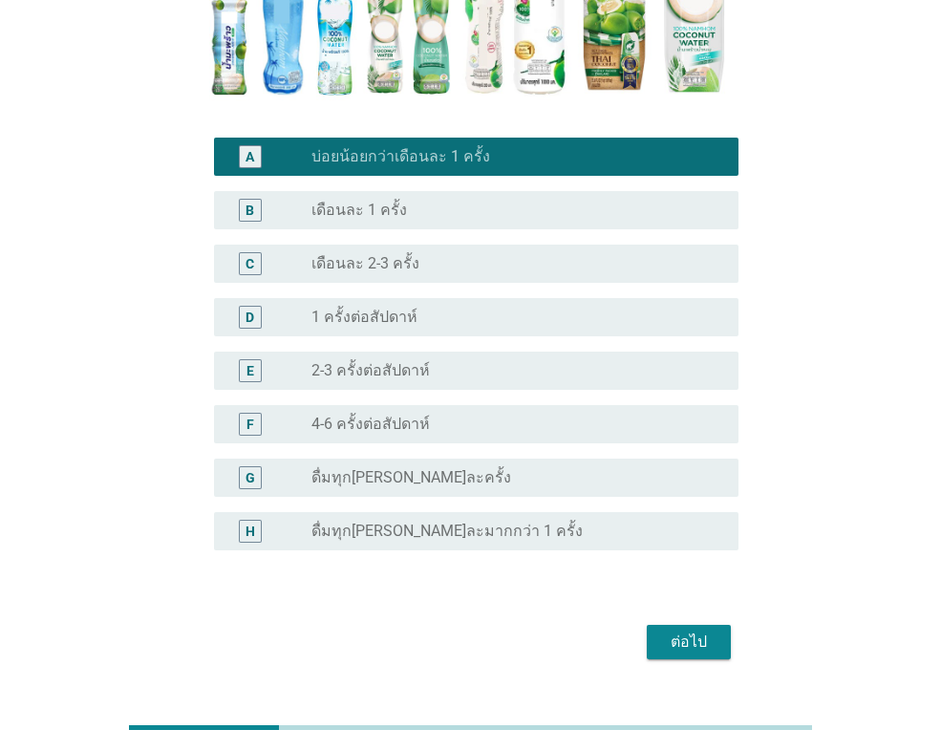
click at [690, 635] on div "ต่อไป" at bounding box center [688, 641] width 53 height 23
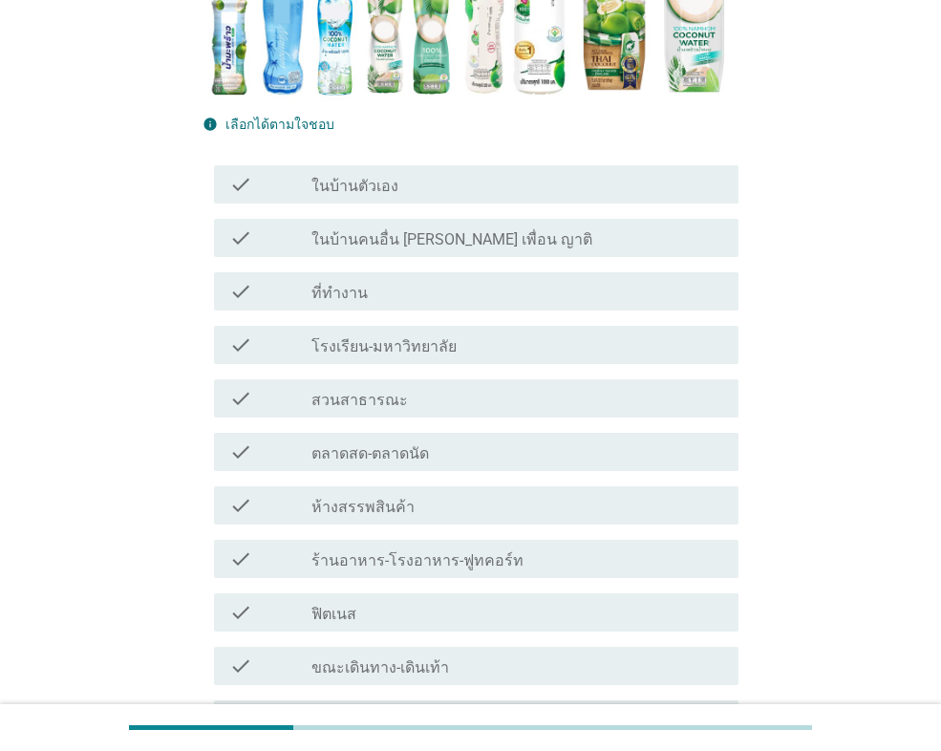
scroll to position [0, 0]
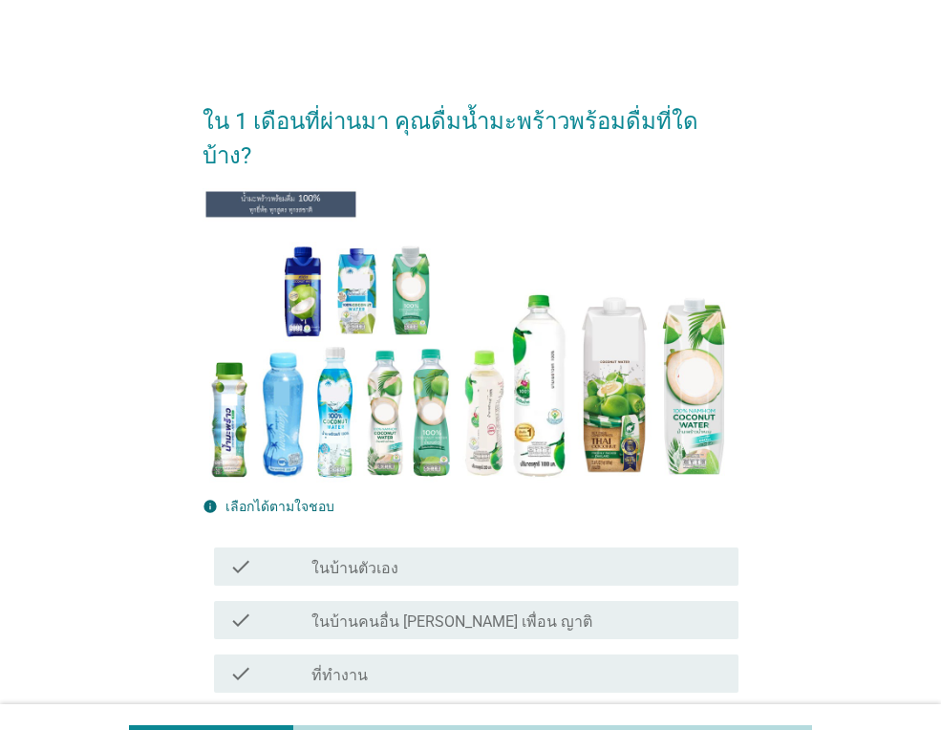
click at [306, 555] on div "check" at bounding box center [270, 566] width 82 height 23
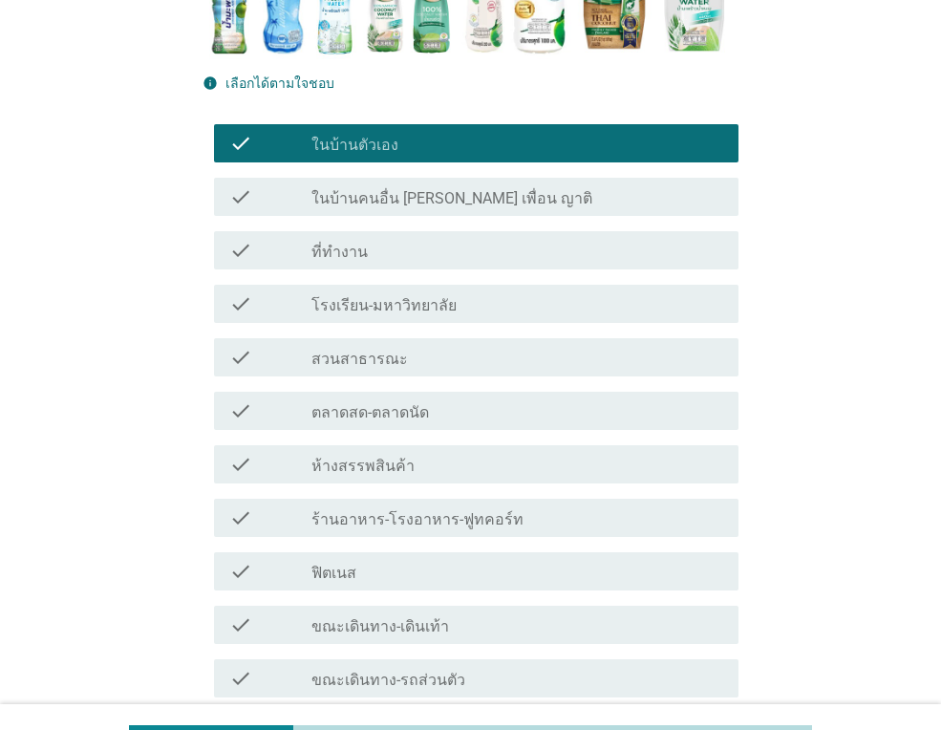
scroll to position [477, 0]
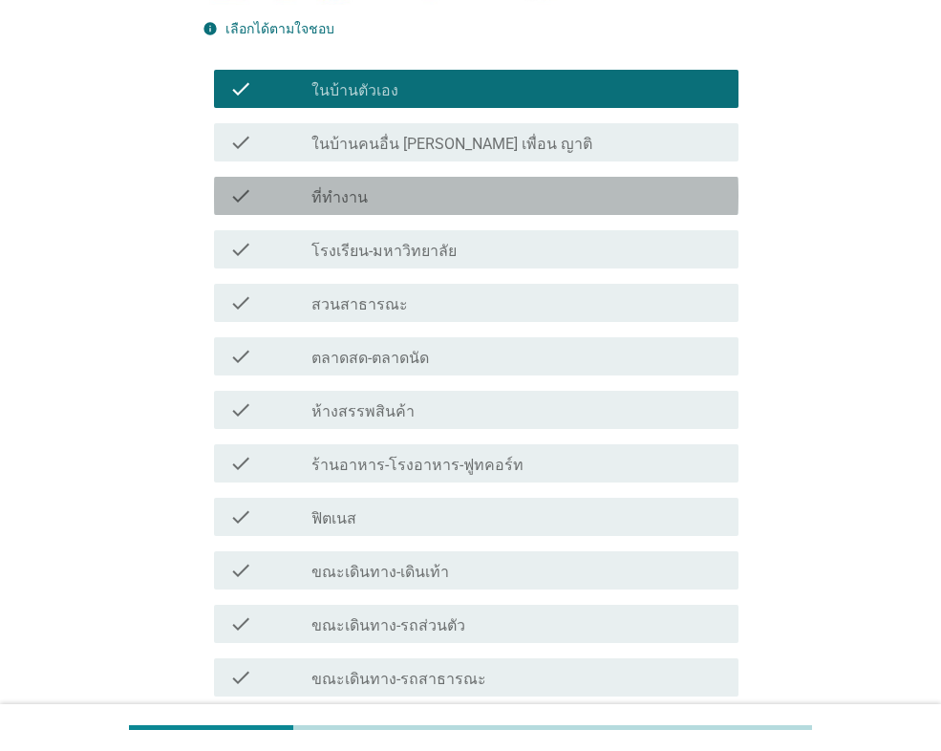
drag, startPoint x: 413, startPoint y: 170, endPoint x: 408, endPoint y: 184, distance: 15.4
click at [413, 184] on div "check_box_outline_blank ที่ทำงาน" at bounding box center [517, 195] width 412 height 23
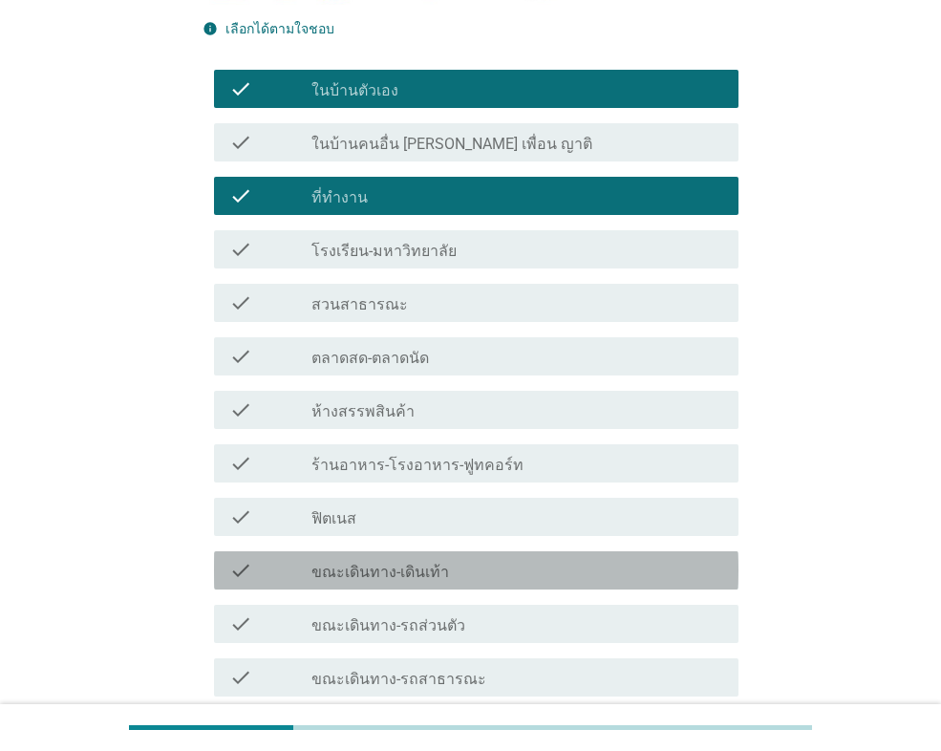
click at [403, 562] on label "ขณะเดินทาง-เดินเท้า" at bounding box center [380, 571] width 138 height 19
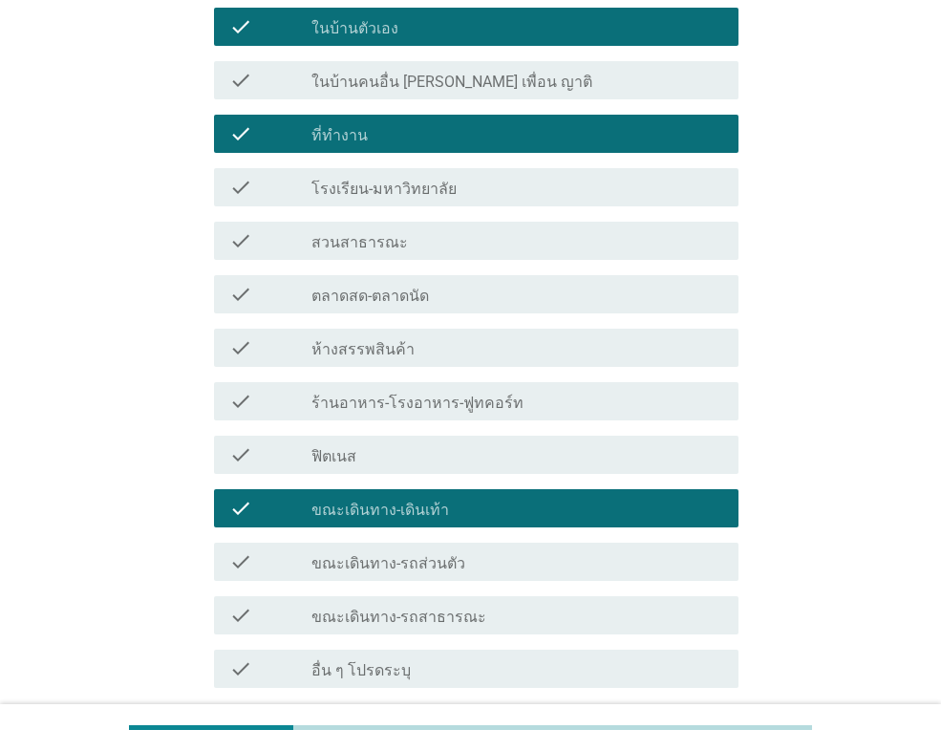
scroll to position [665, 0]
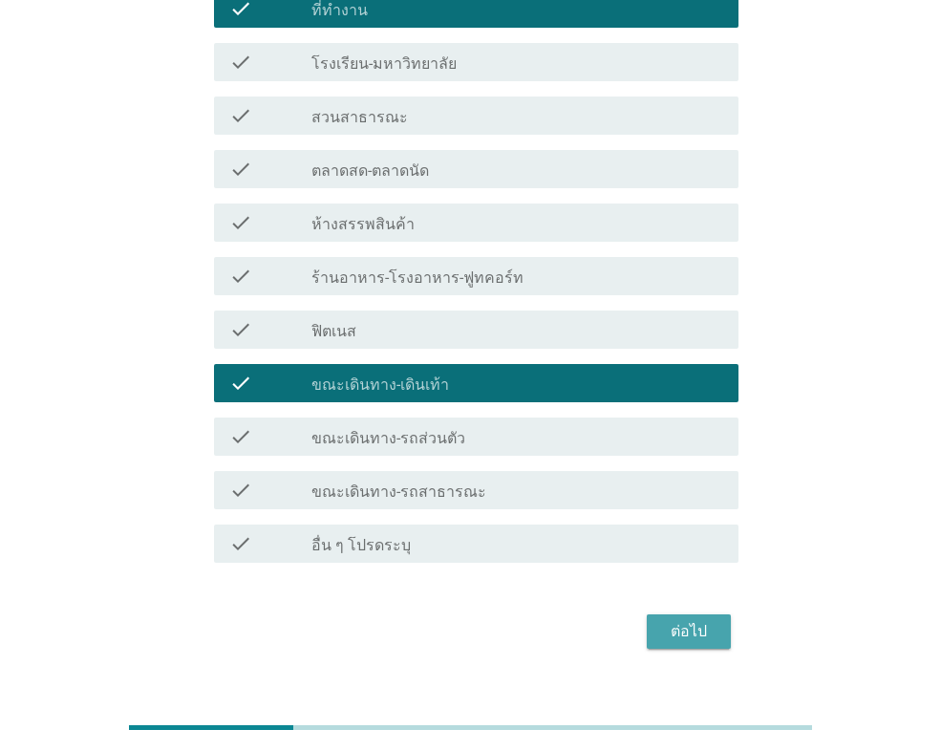
drag, startPoint x: 666, startPoint y: 603, endPoint x: 639, endPoint y: 598, distance: 27.2
click at [665, 620] on div "ต่อไป" at bounding box center [688, 631] width 53 height 23
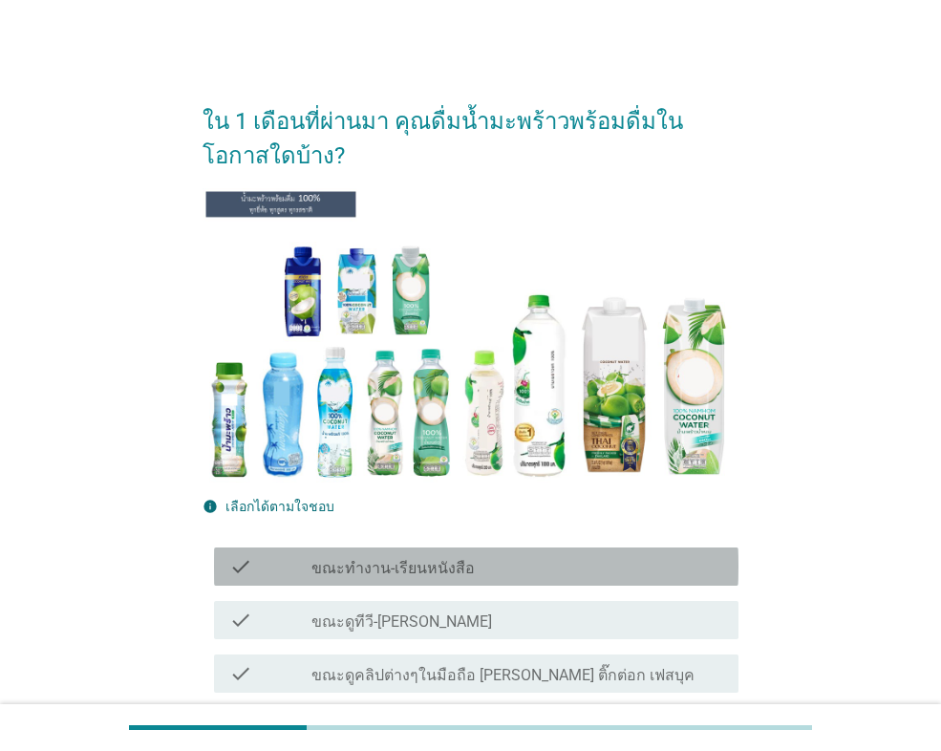
click at [328, 570] on label "ขณะทำงาน-เรียนหนังสือ" at bounding box center [392, 568] width 163 height 19
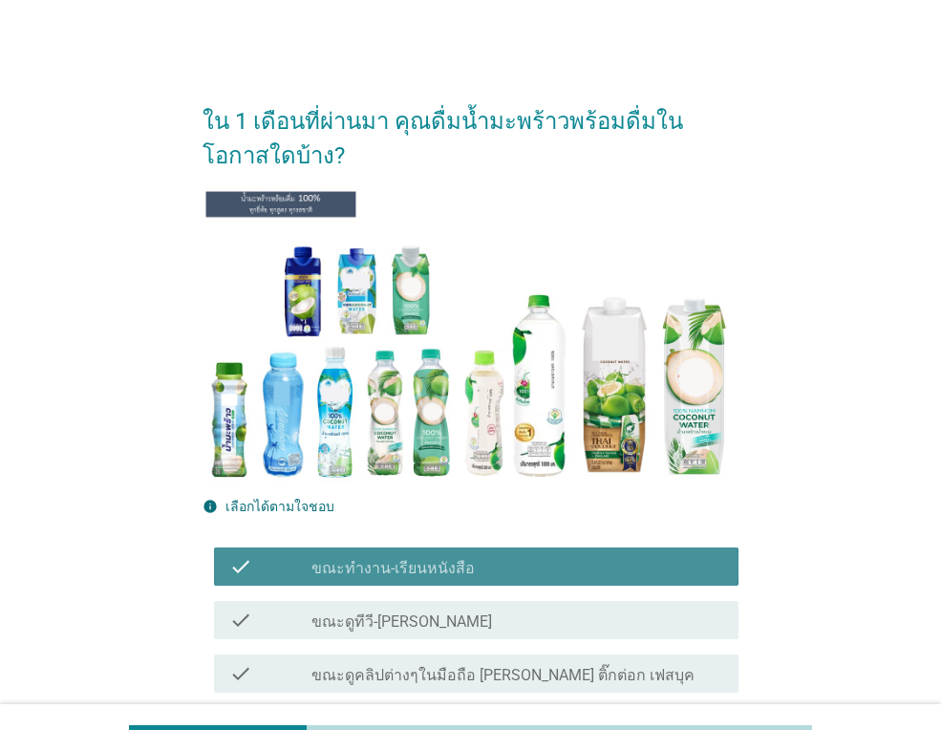
click at [336, 568] on label "ขณะทำงาน-เรียนหนังสือ" at bounding box center [392, 568] width 163 height 19
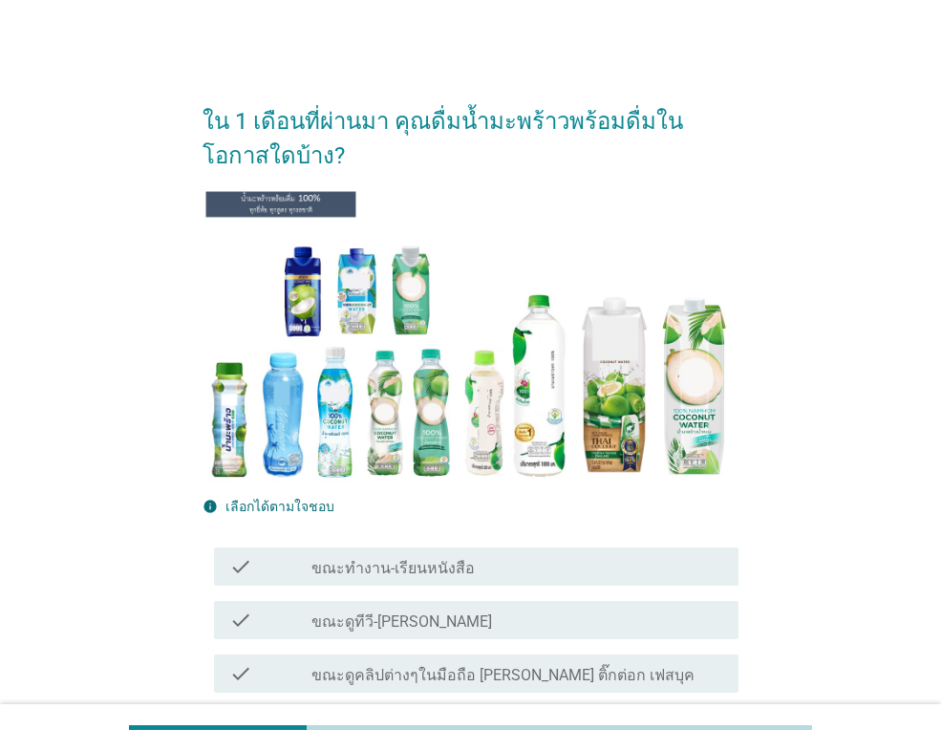
click at [332, 599] on div "check check_box_outline_blank ขณะดูทีวี-[PERSON_NAME]" at bounding box center [470, 619] width 536 height 53
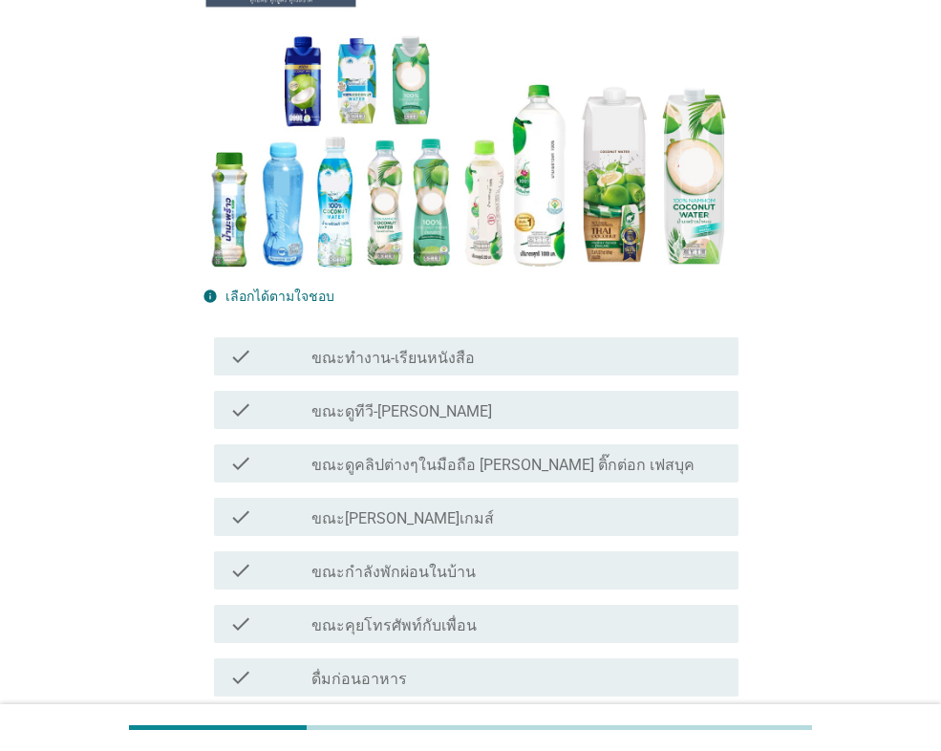
scroll to position [286, 0]
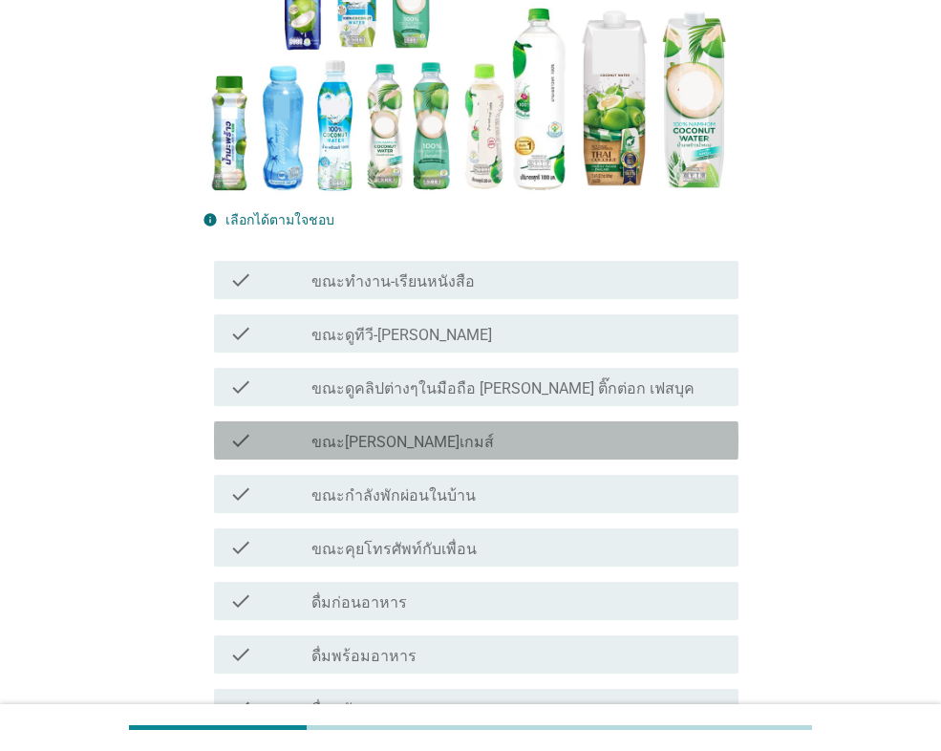
click at [284, 436] on div "check" at bounding box center [270, 440] width 82 height 23
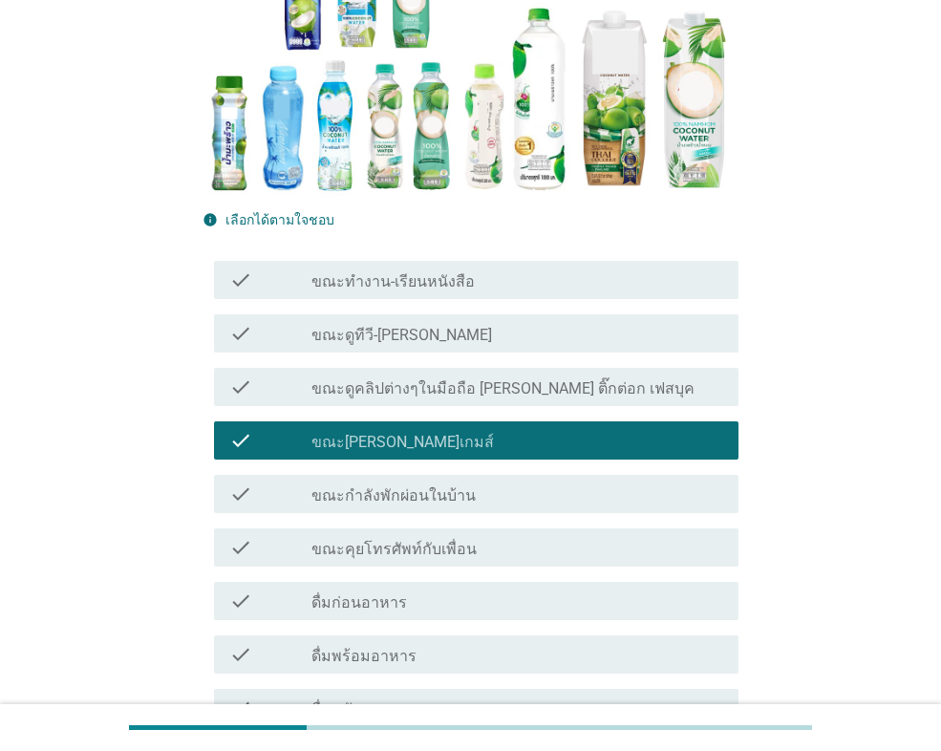
click at [261, 598] on div "check" at bounding box center [270, 600] width 82 height 23
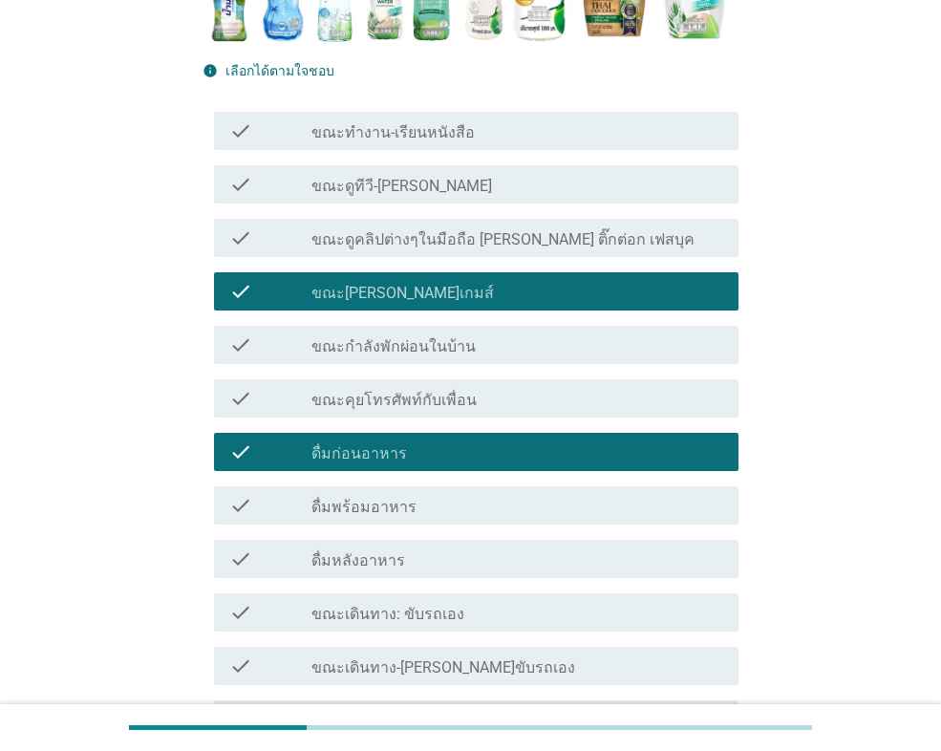
scroll to position [477, 0]
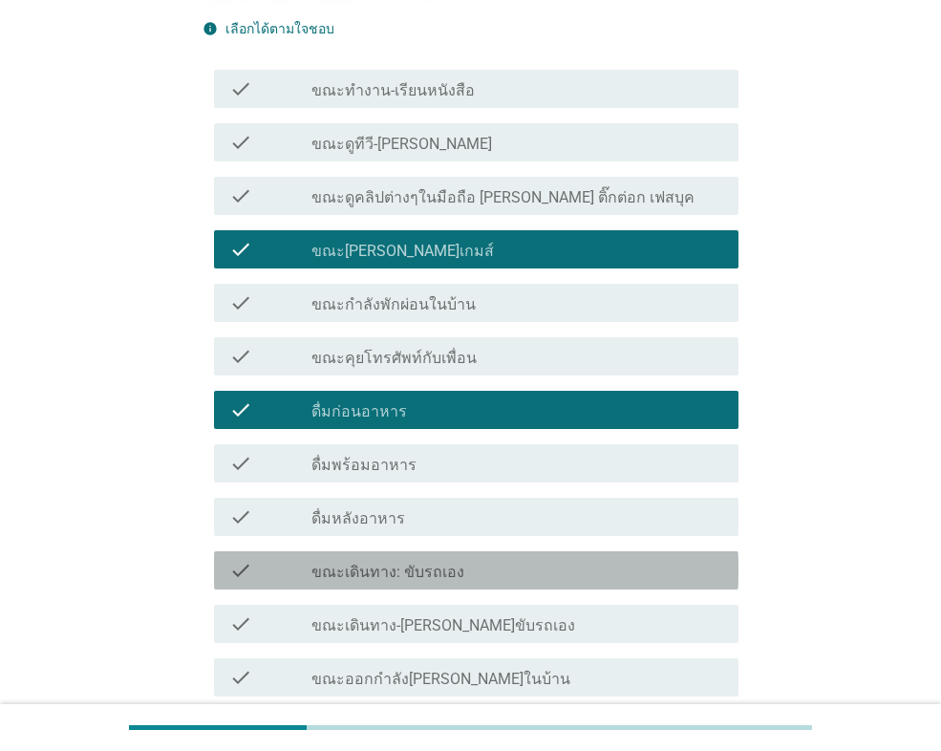
click at [256, 572] on div "check" at bounding box center [270, 570] width 82 height 23
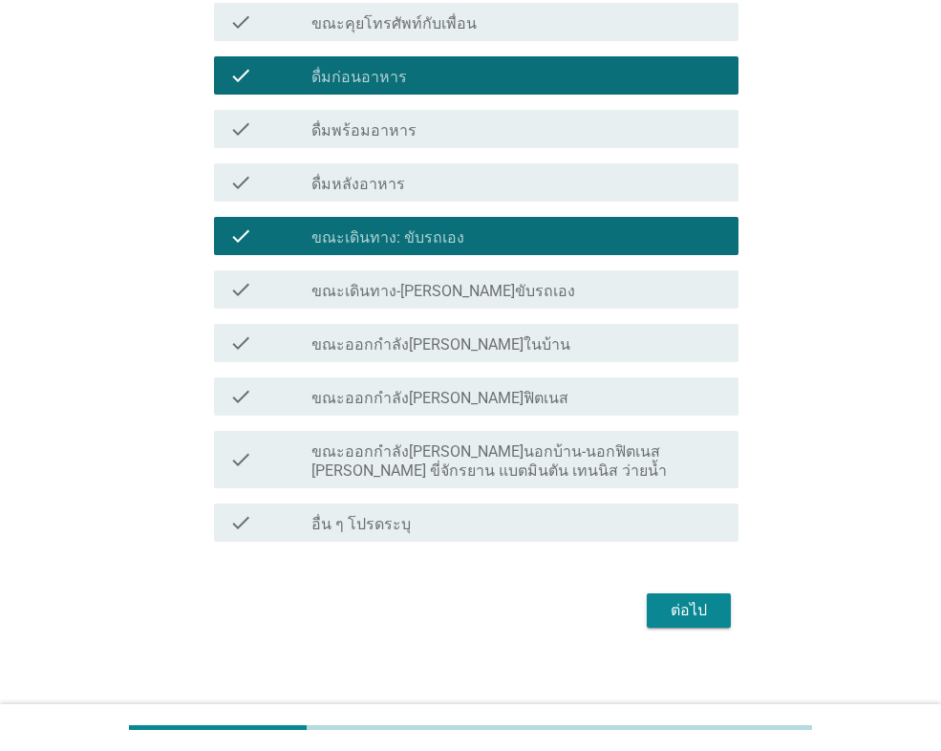
scroll to position [825, 0]
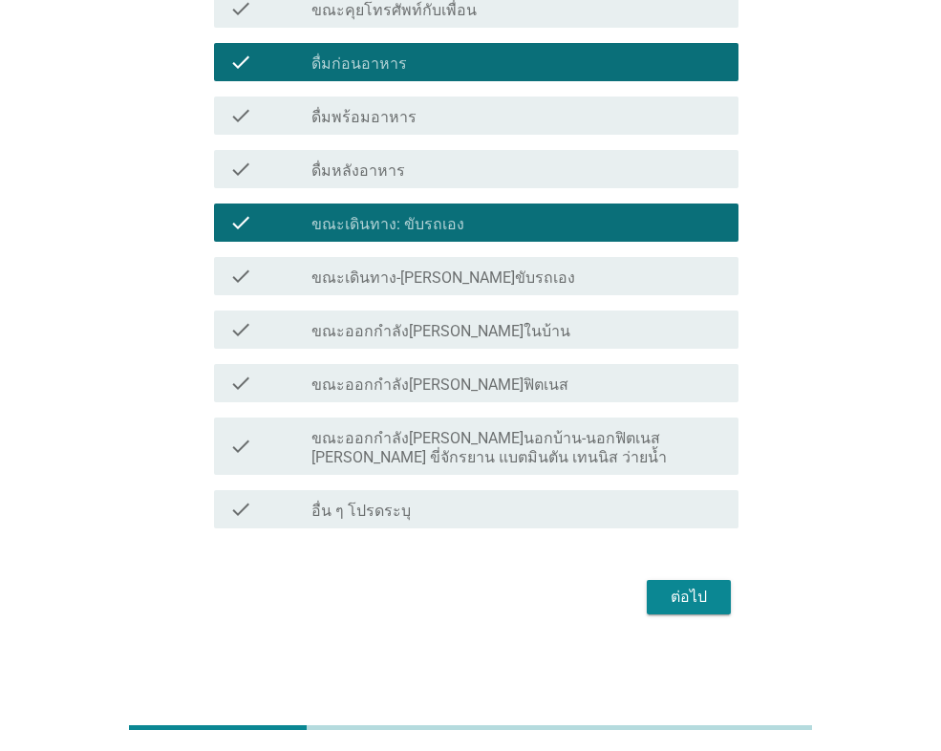
click at [668, 607] on div "ต่อไป" at bounding box center [688, 596] width 53 height 23
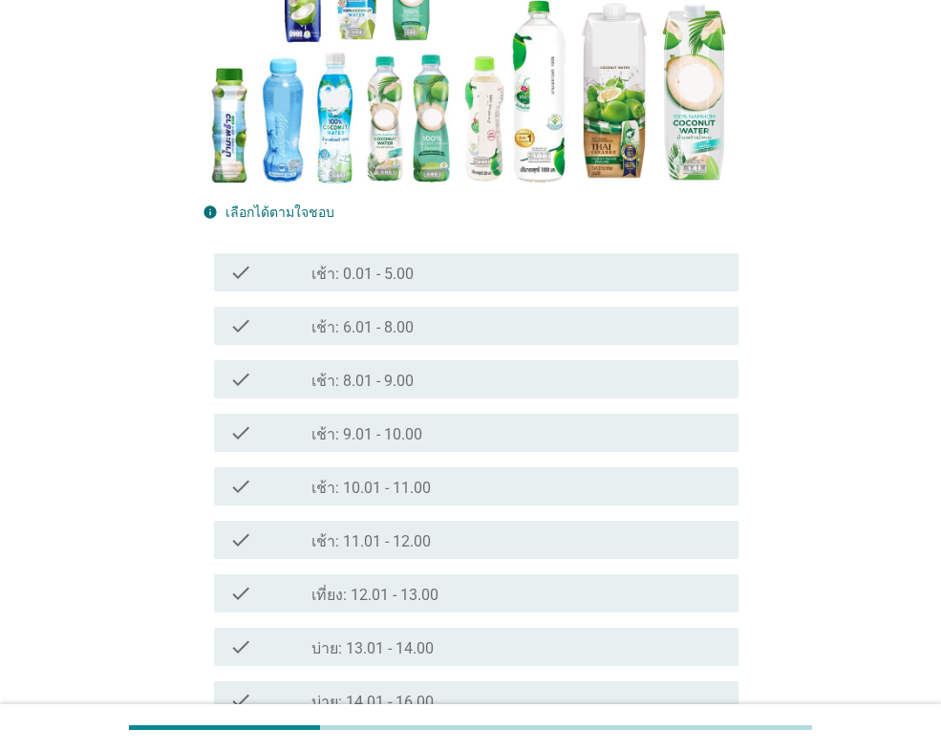
scroll to position [382, 0]
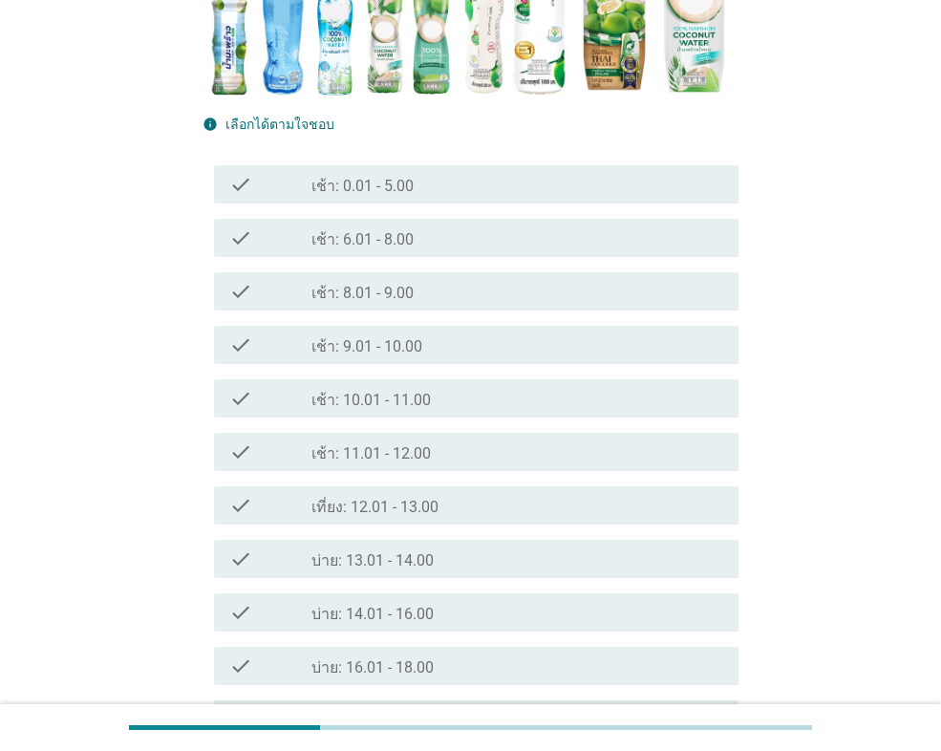
click at [257, 355] on div "check" at bounding box center [270, 344] width 82 height 23
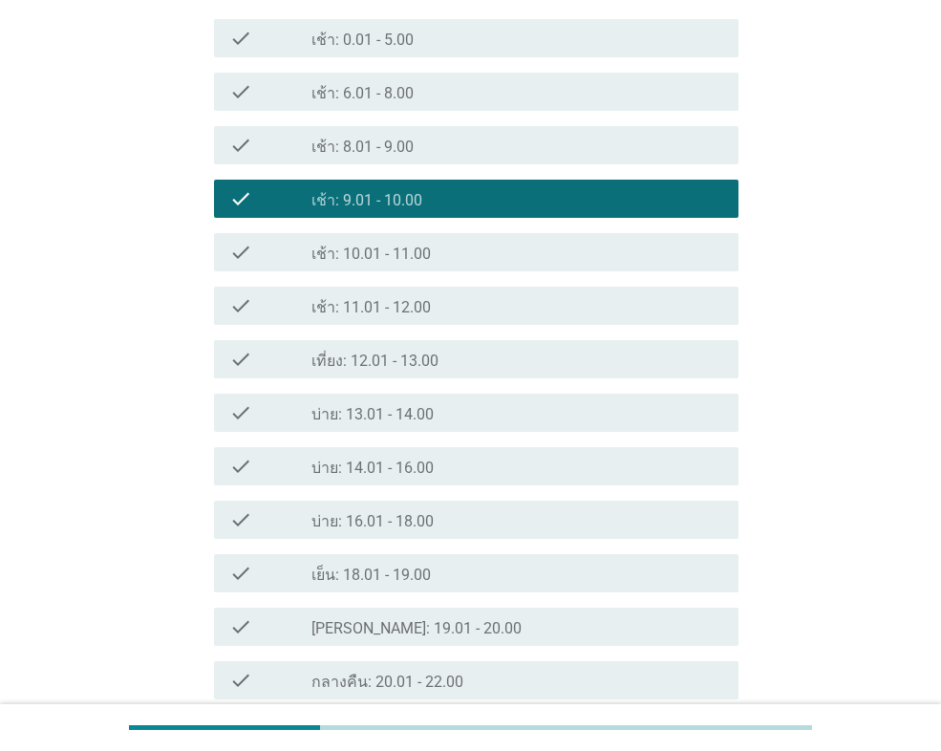
scroll to position [573, 0]
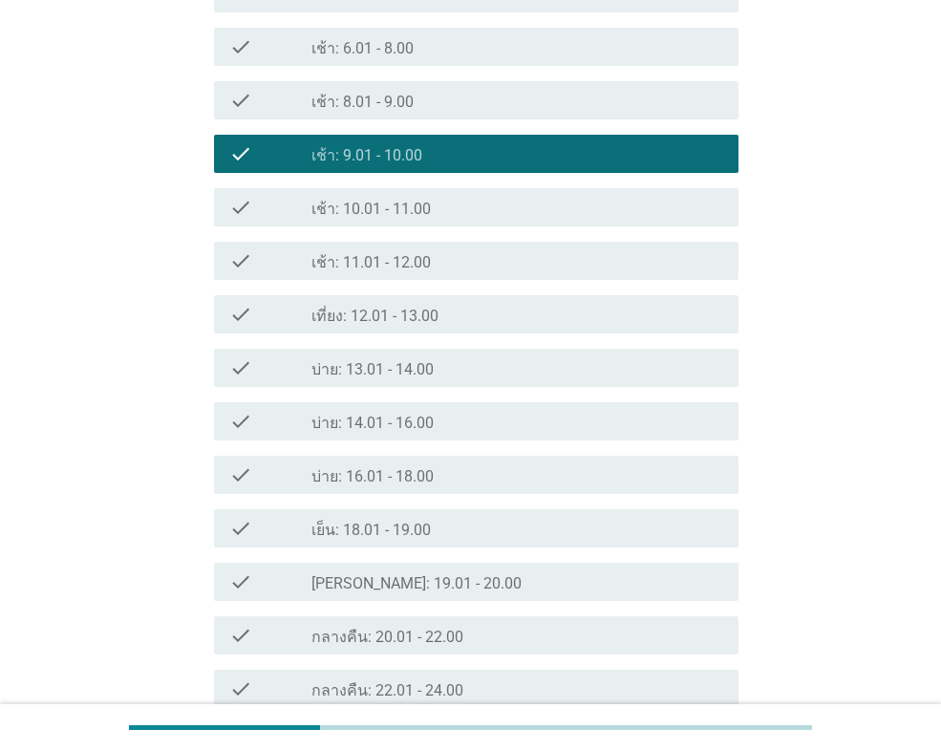
click at [248, 461] on div "check check_box_outline_blank บ่าย: 16.01 - 18.00" at bounding box center [476, 474] width 524 height 38
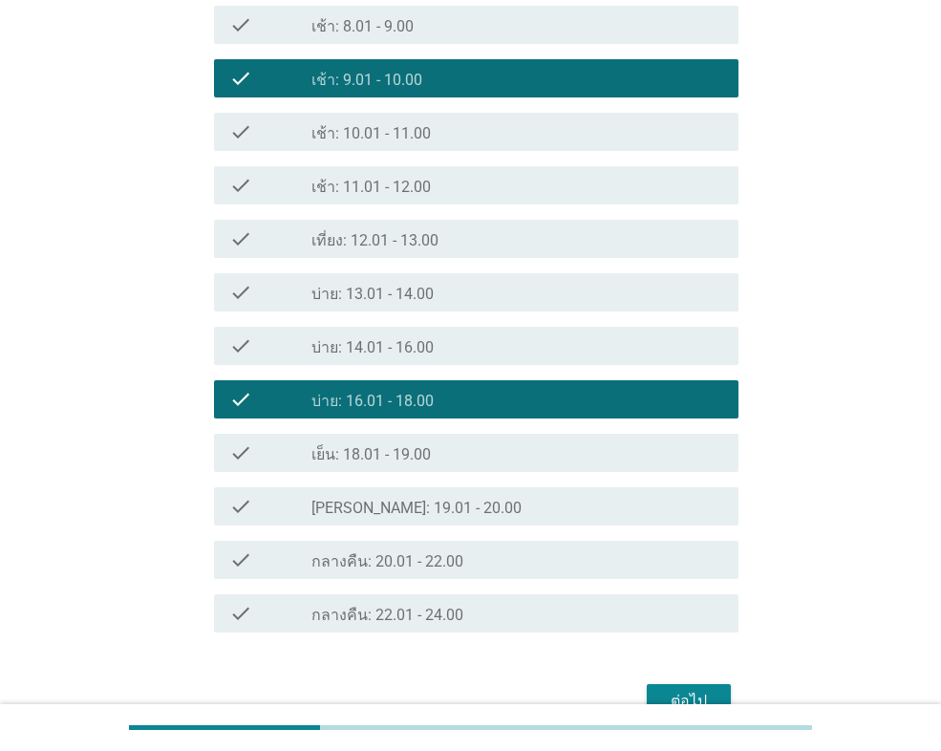
scroll to position [752, 0]
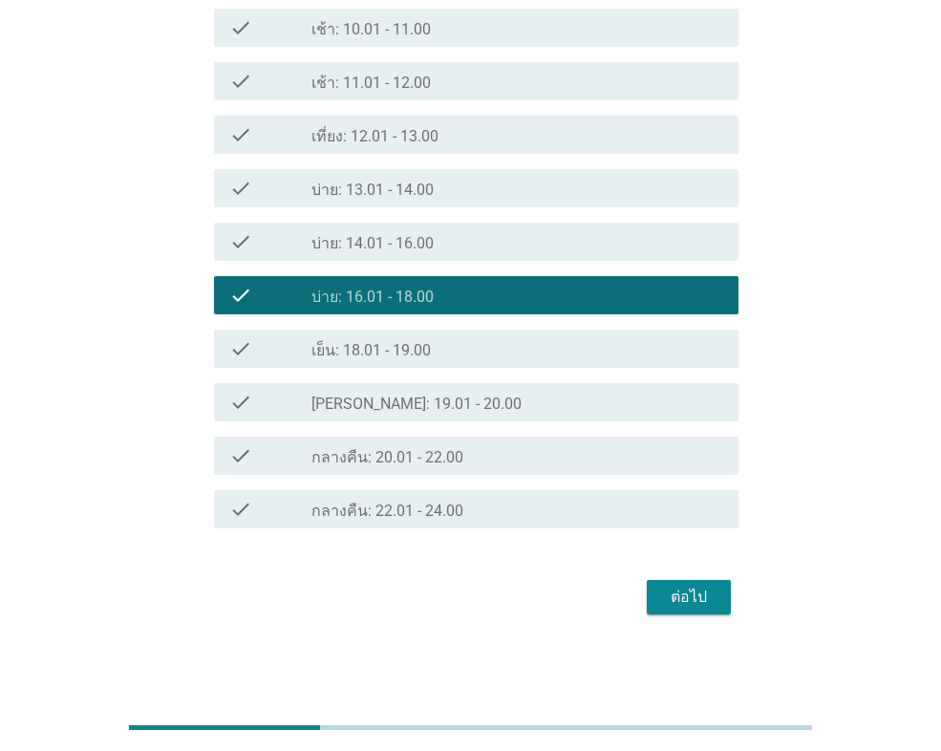
click at [683, 595] on div "ต่อไป" at bounding box center [688, 596] width 53 height 23
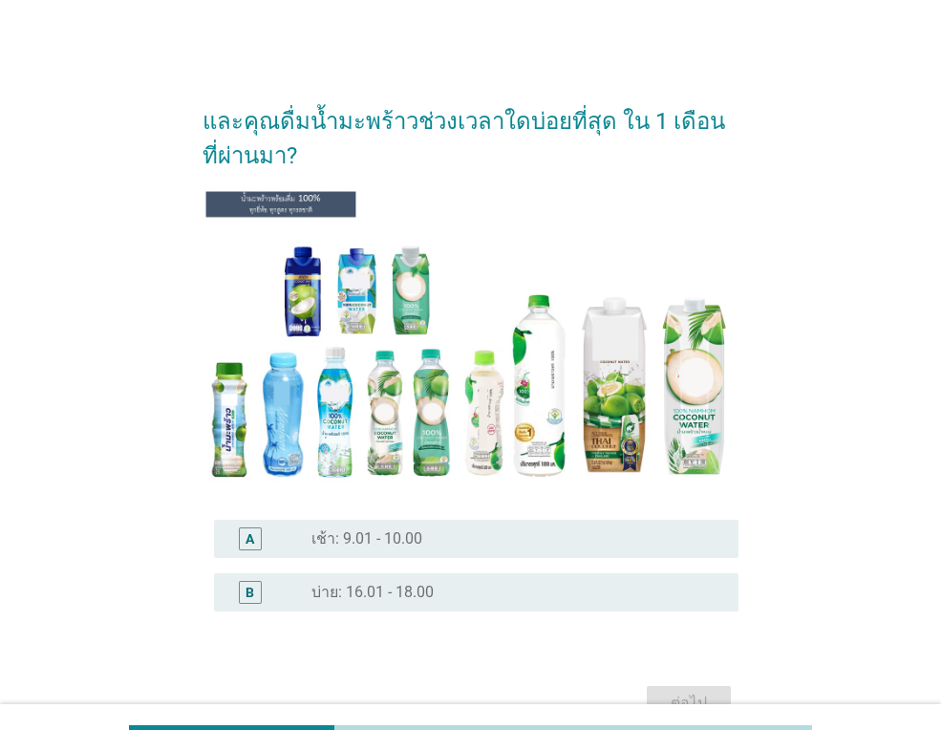
click at [297, 535] on div "A" at bounding box center [270, 538] width 82 height 23
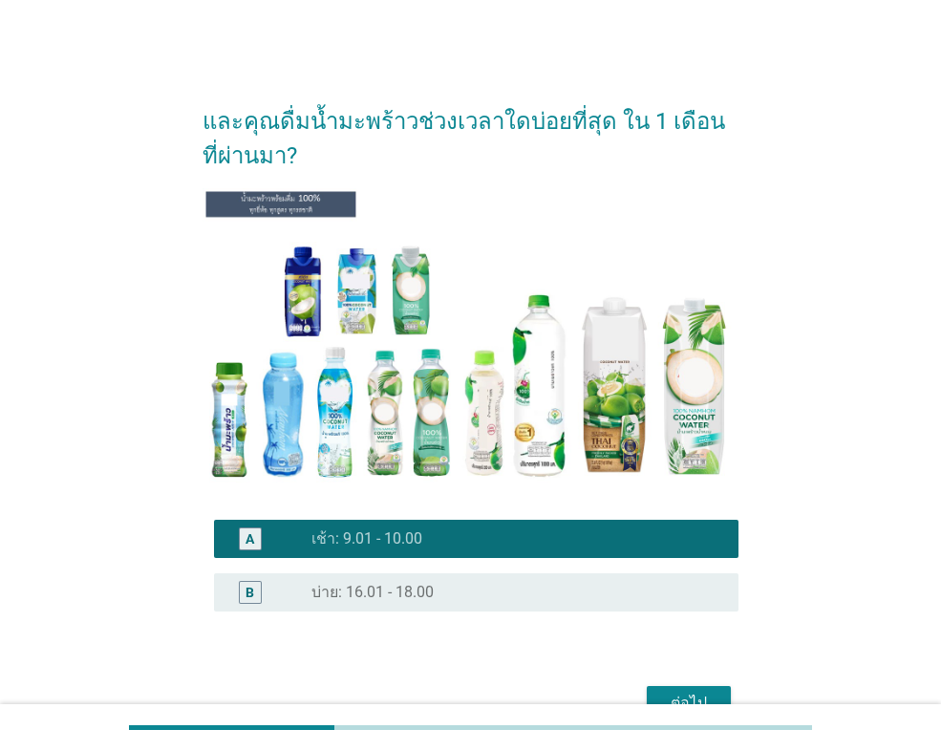
click at [658, 684] on div "ต่อไป" at bounding box center [470, 703] width 536 height 46
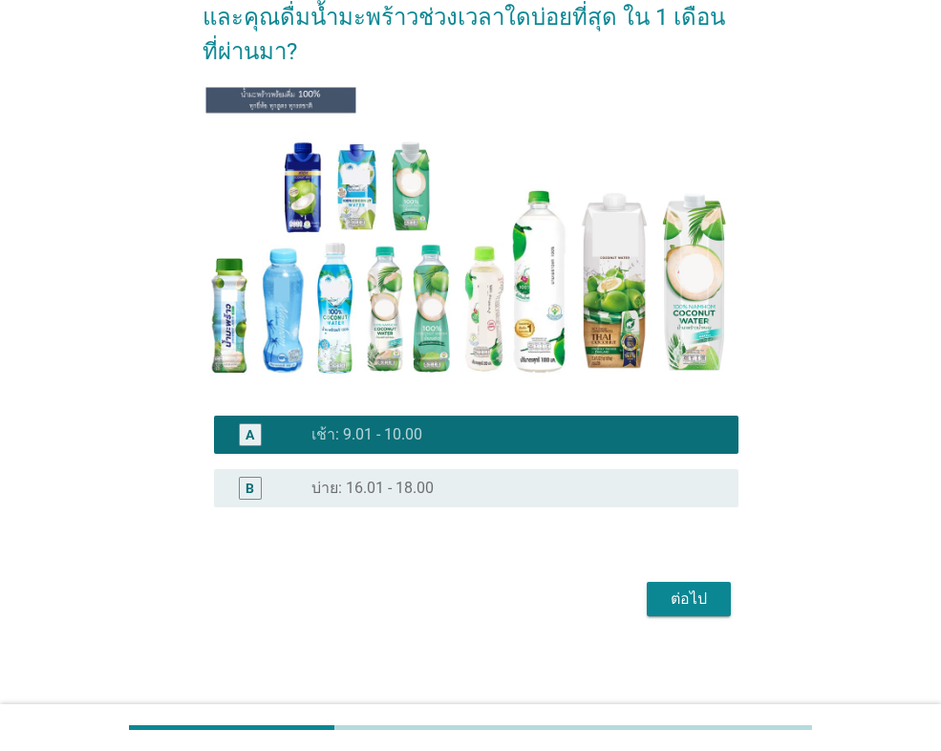
scroll to position [106, 0]
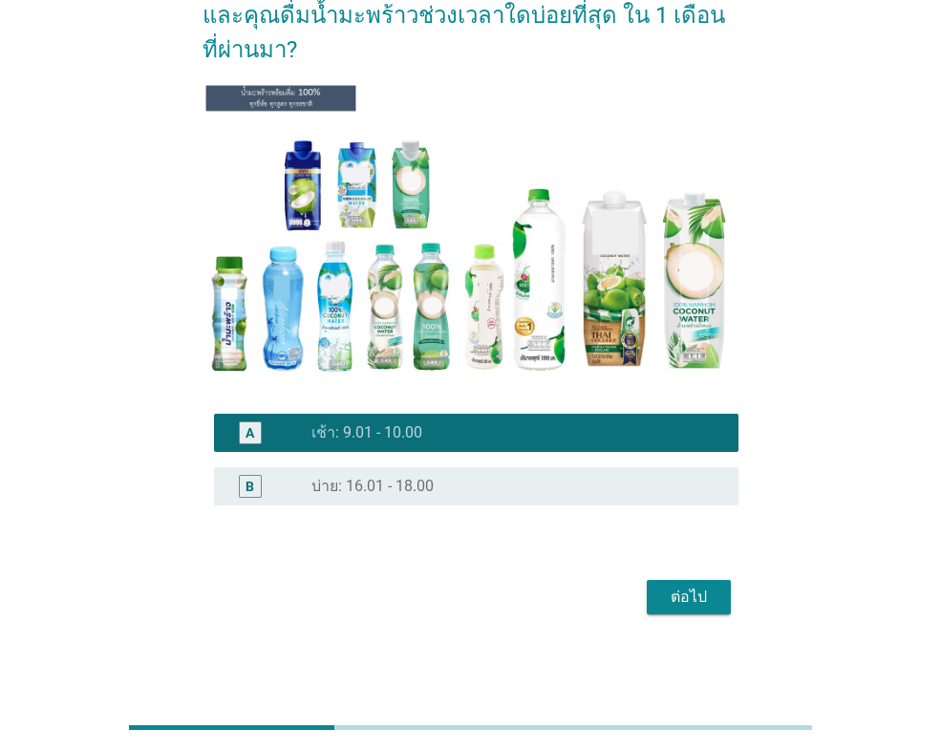
click at [449, 486] on div "radio_button_unchecked บ่าย: 16.01 - 18.00" at bounding box center [509, 485] width 396 height 19
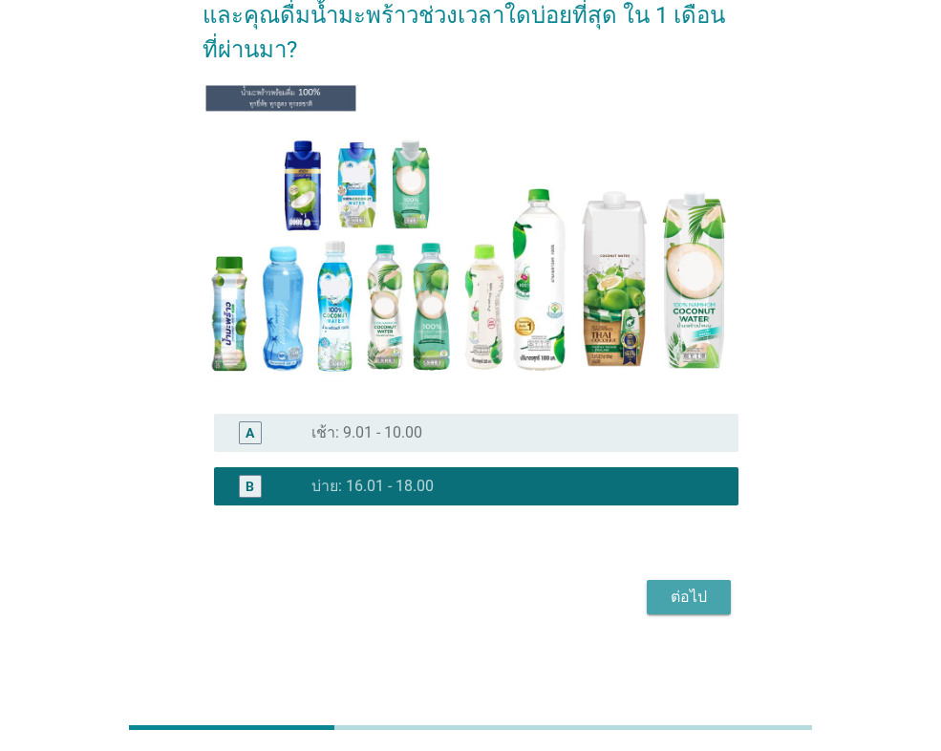
click at [697, 596] on div "ต่อไป" at bounding box center [688, 596] width 53 height 23
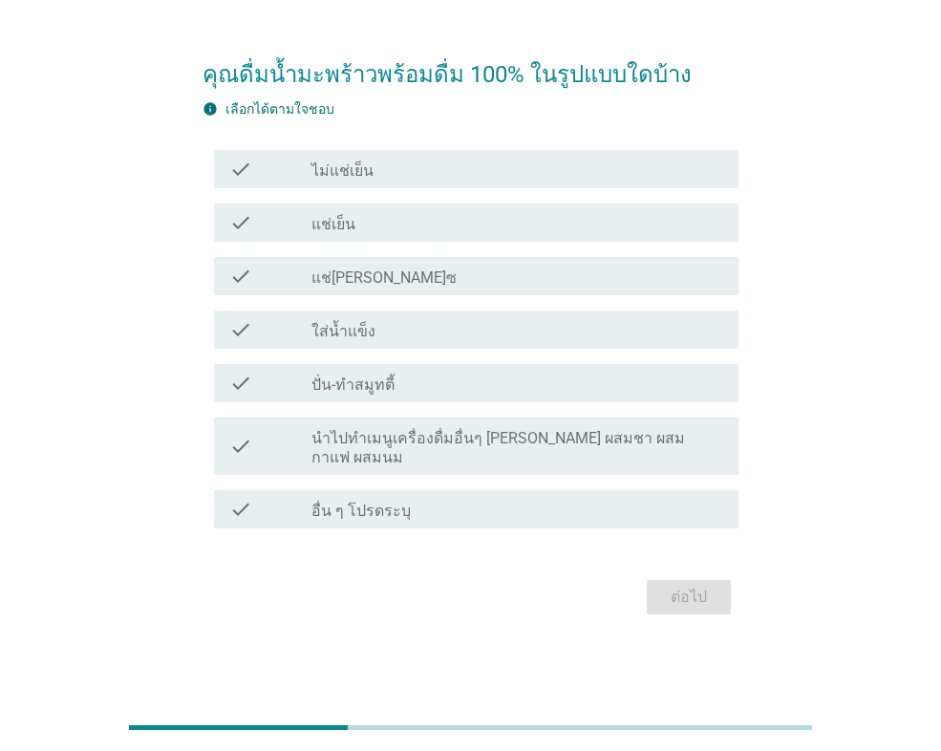
scroll to position [0, 0]
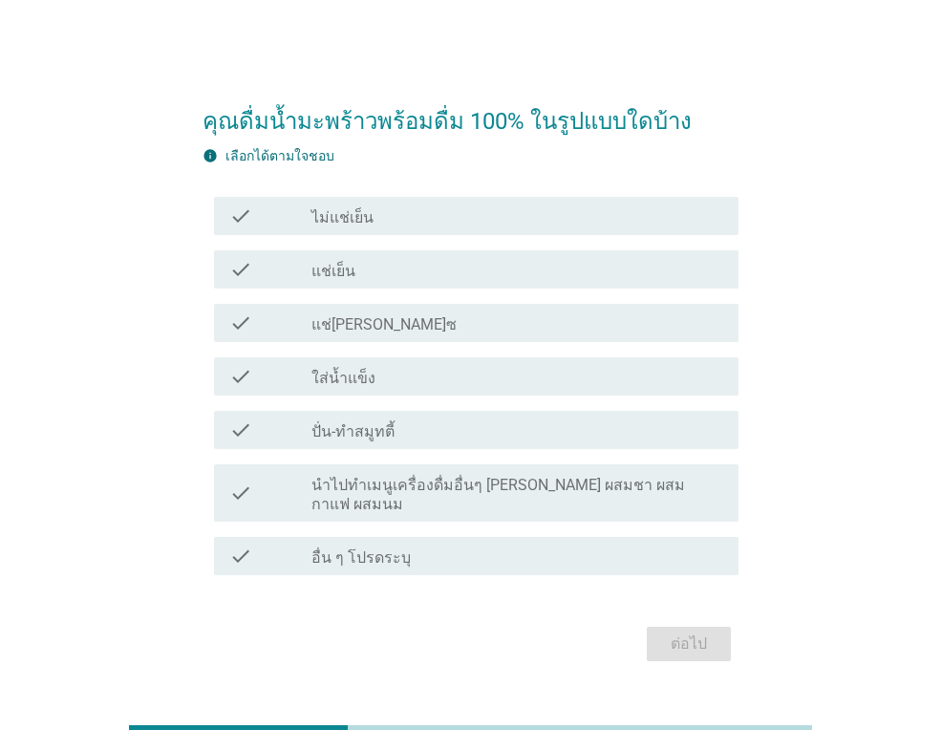
click at [292, 281] on div "check" at bounding box center [270, 269] width 82 height 23
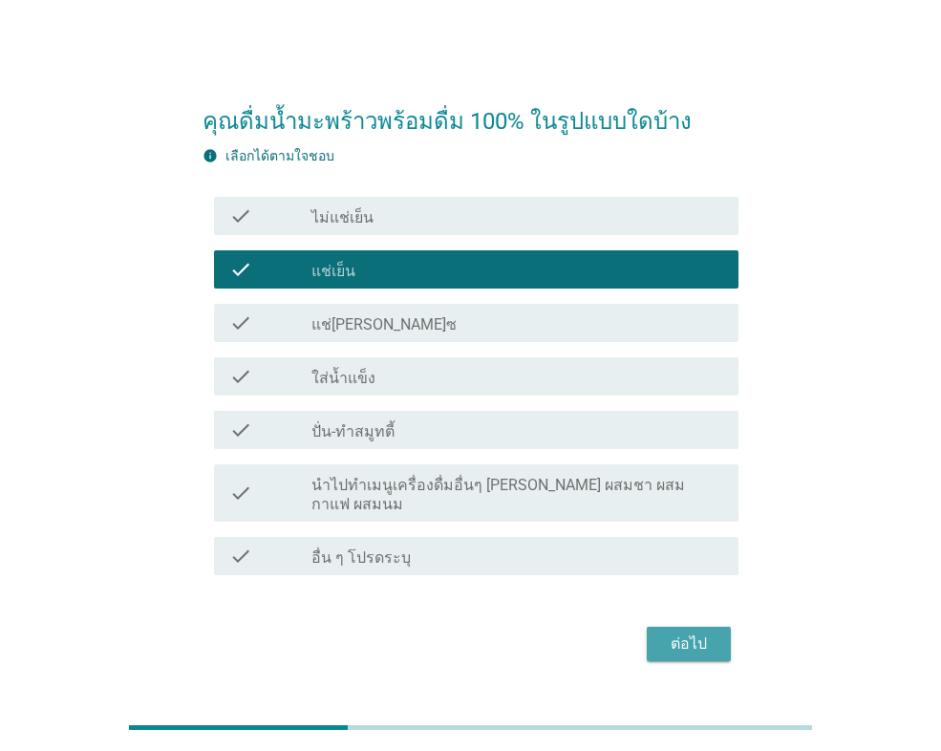
click at [686, 632] on div "ต่อไป" at bounding box center [688, 643] width 53 height 23
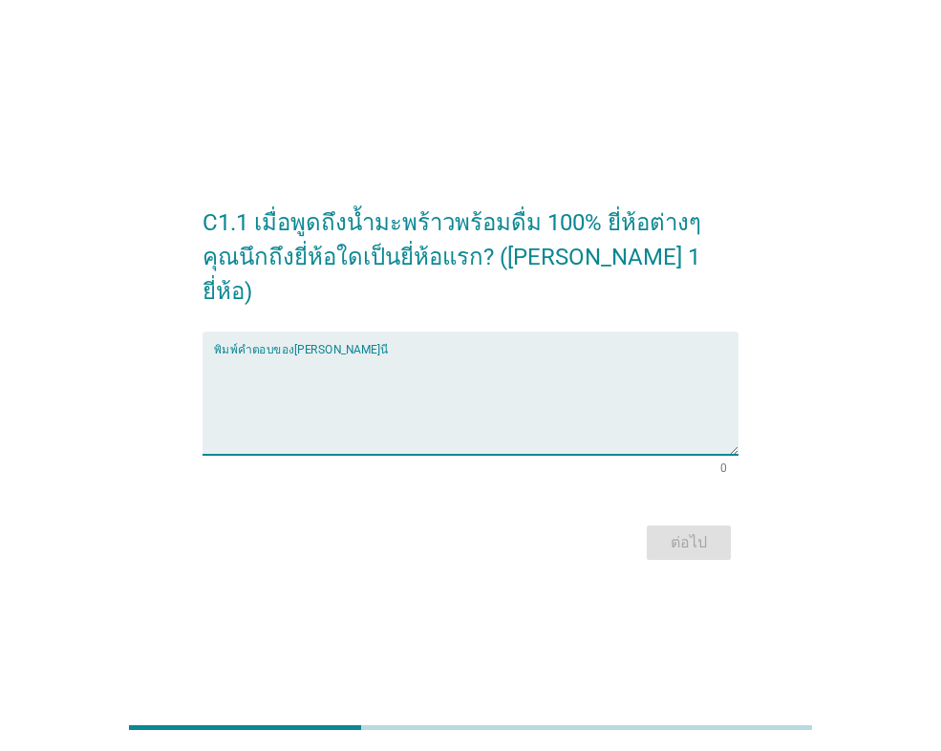
click at [259, 354] on textarea "พิมพ์คำตอบของคุณ ที่นี่" at bounding box center [476, 404] width 524 height 100
type textarea "kokomax"
click at [665, 531] on div "ต่อไป" at bounding box center [688, 542] width 53 height 23
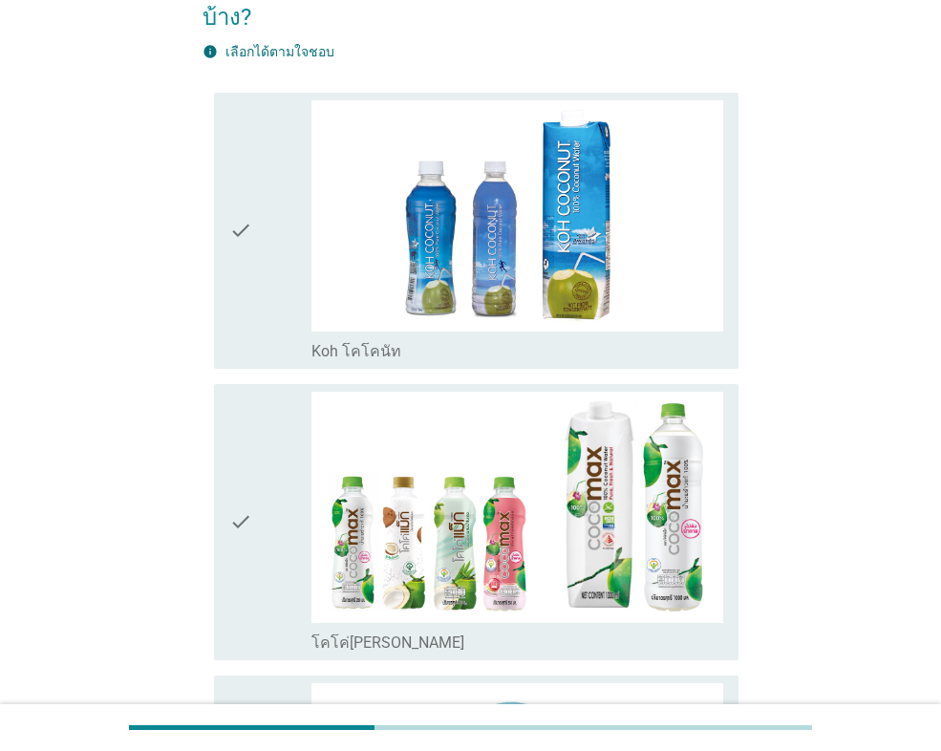
scroll to position [191, 0]
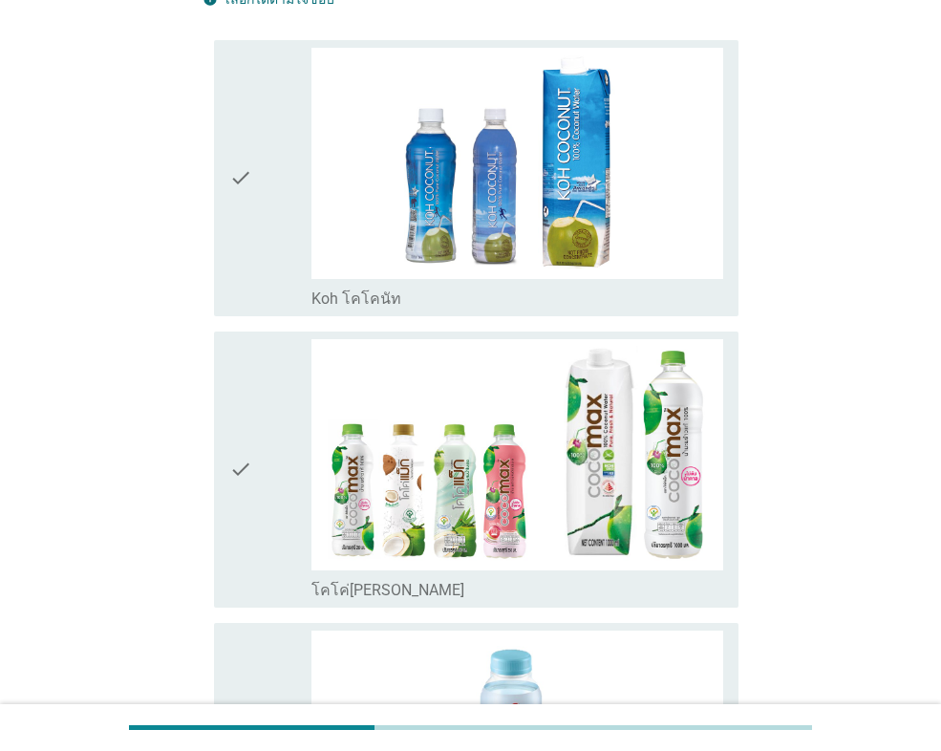
click at [243, 476] on icon "check" at bounding box center [240, 469] width 23 height 261
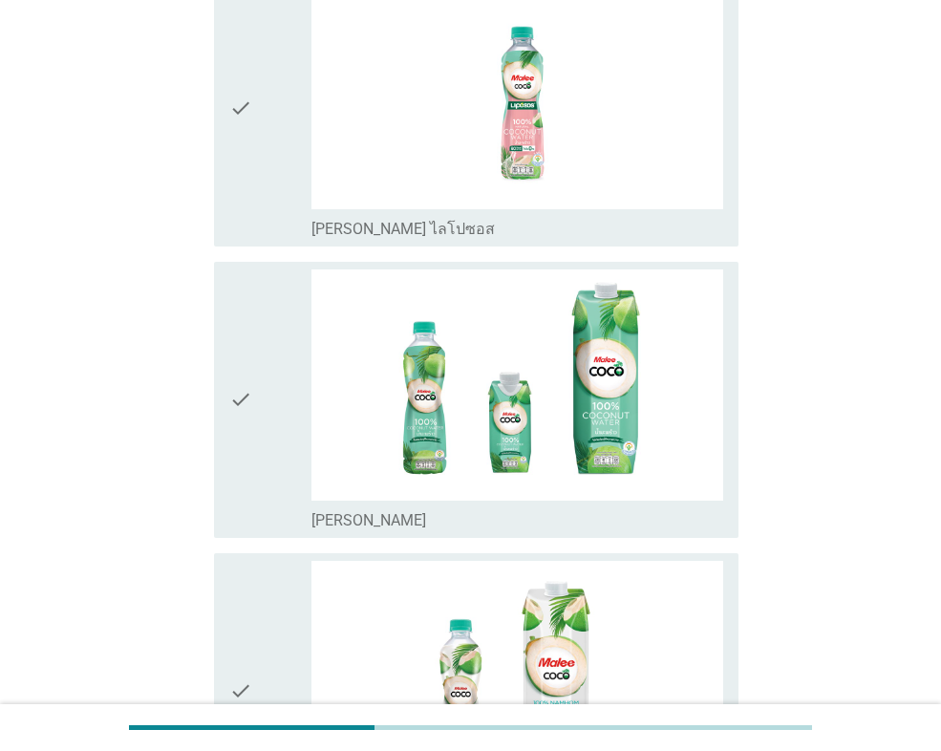
scroll to position [1719, 0]
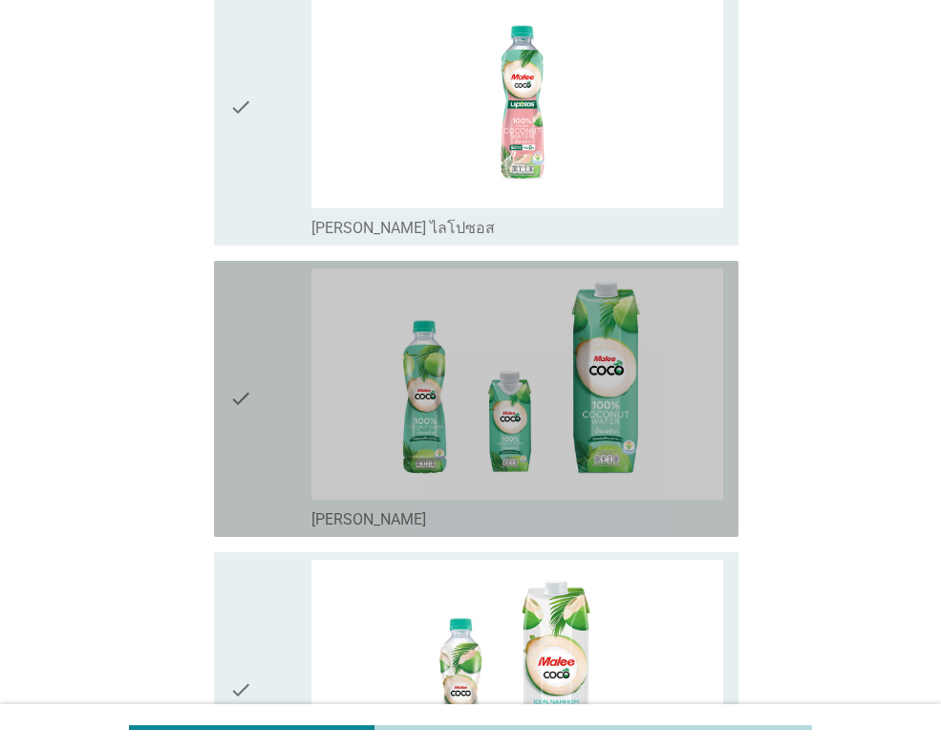
click at [268, 436] on div "check" at bounding box center [270, 398] width 82 height 261
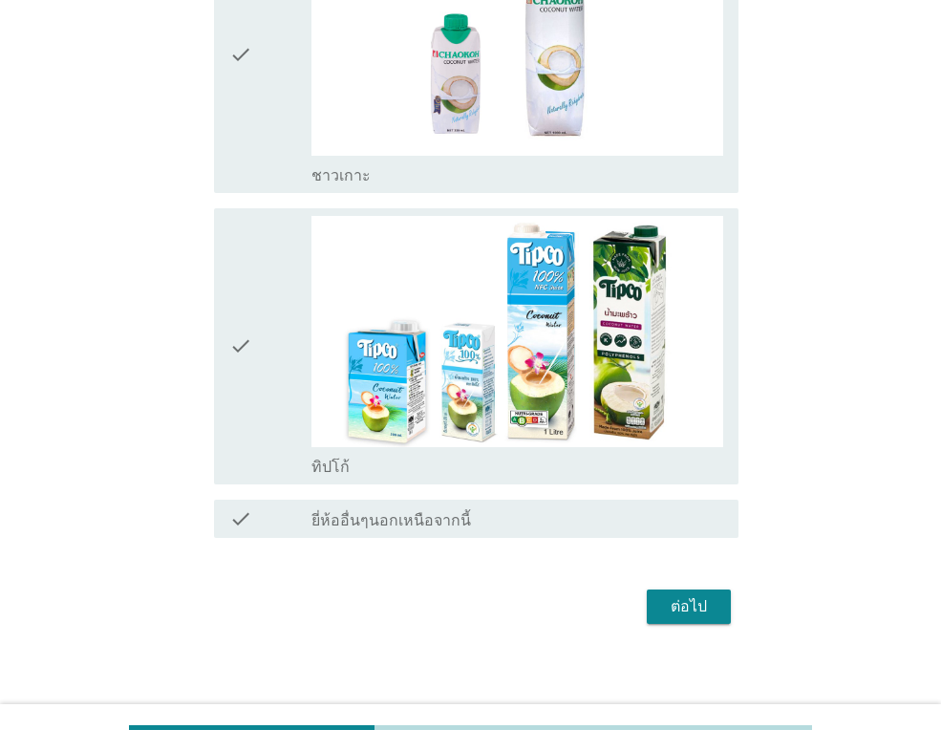
scroll to position [4106, 0]
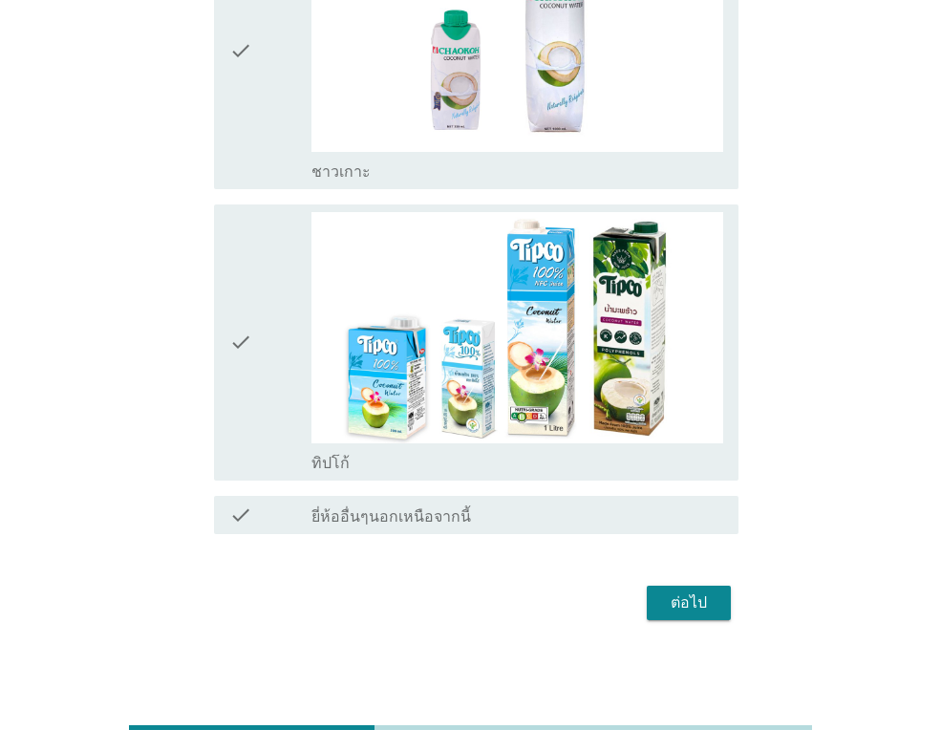
click at [683, 602] on div "ต่อไป" at bounding box center [688, 602] width 53 height 23
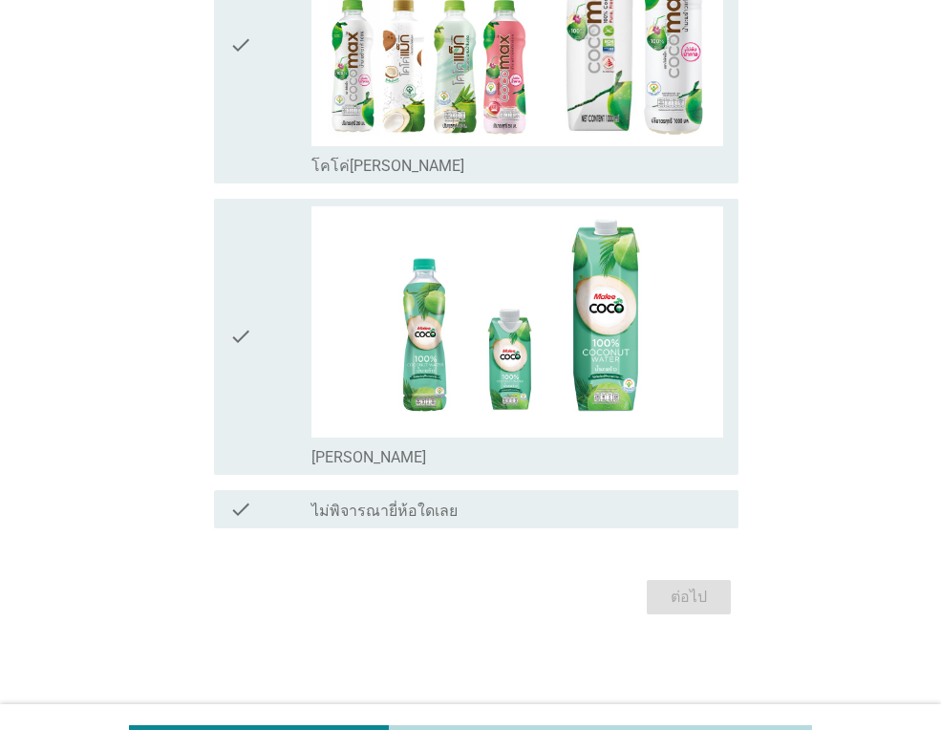
scroll to position [0, 0]
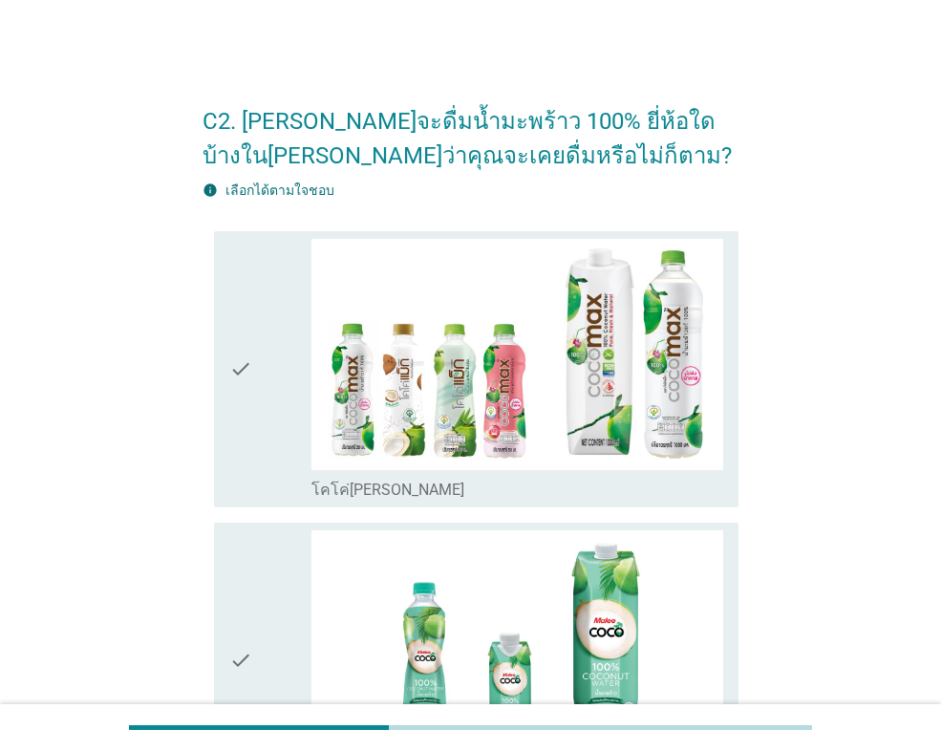
click at [213, 404] on div "check check_box_outline_blank โคโค่[PERSON_NAME]" at bounding box center [470, 368] width 536 height 291
click at [234, 409] on icon "check" at bounding box center [240, 369] width 23 height 261
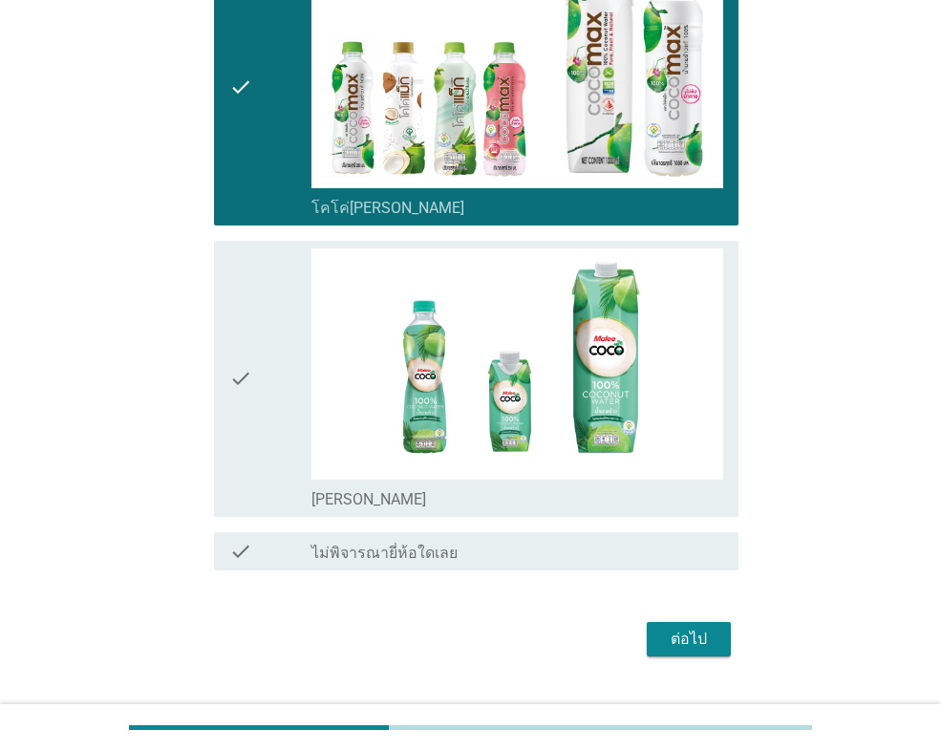
scroll to position [324, 0]
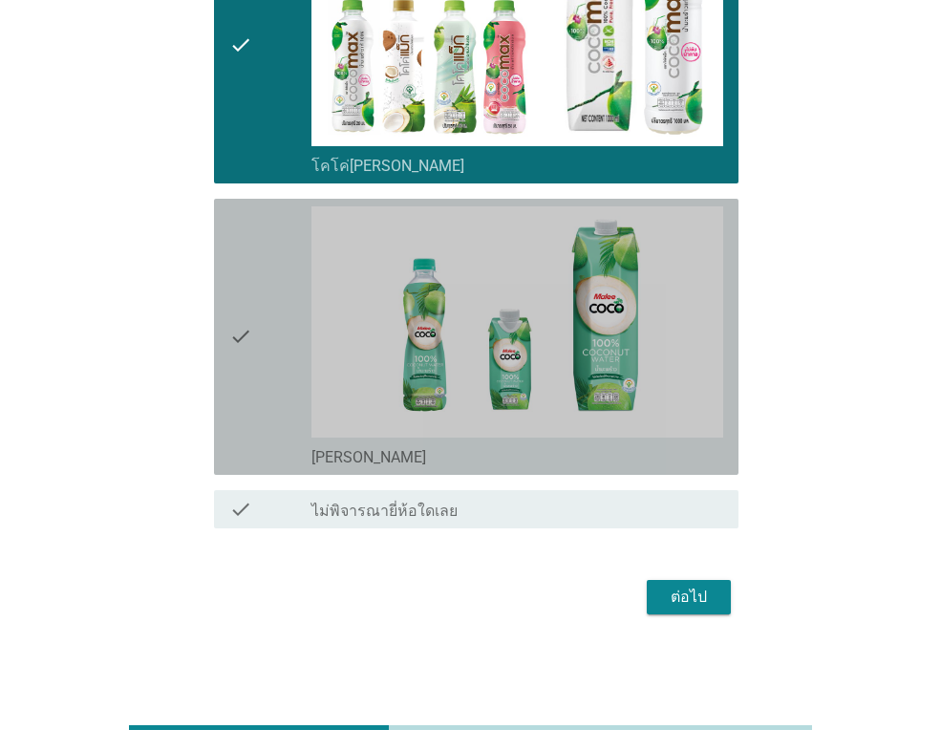
click at [250, 375] on icon "check" at bounding box center [240, 336] width 23 height 261
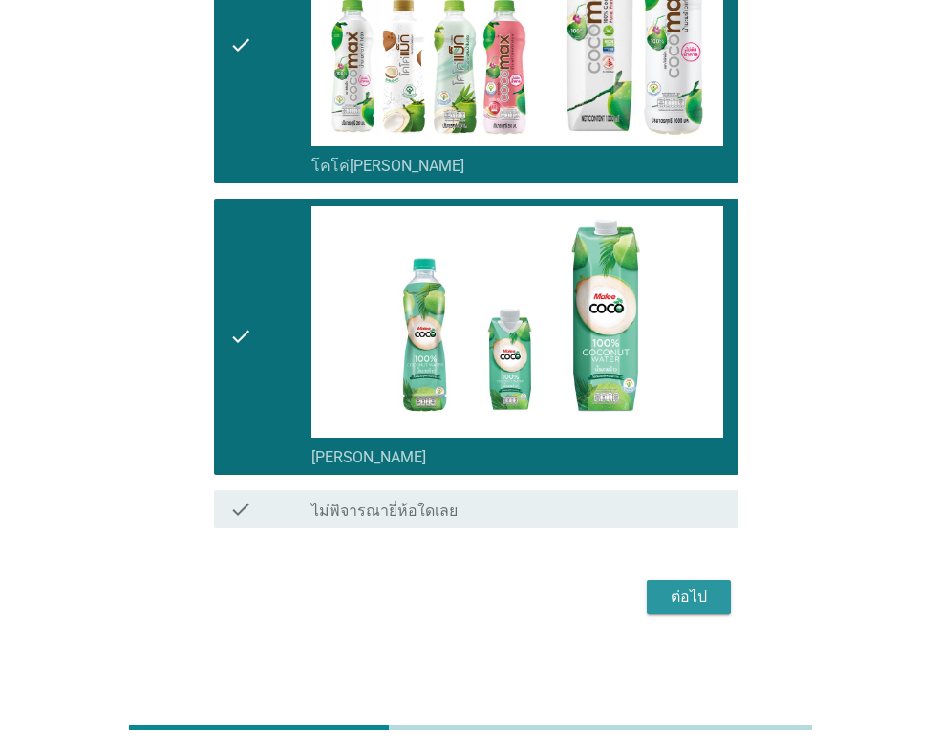
drag, startPoint x: 674, startPoint y: 591, endPoint x: 647, endPoint y: 591, distance: 26.7
click at [674, 592] on div "ต่อไป" at bounding box center [688, 596] width 53 height 23
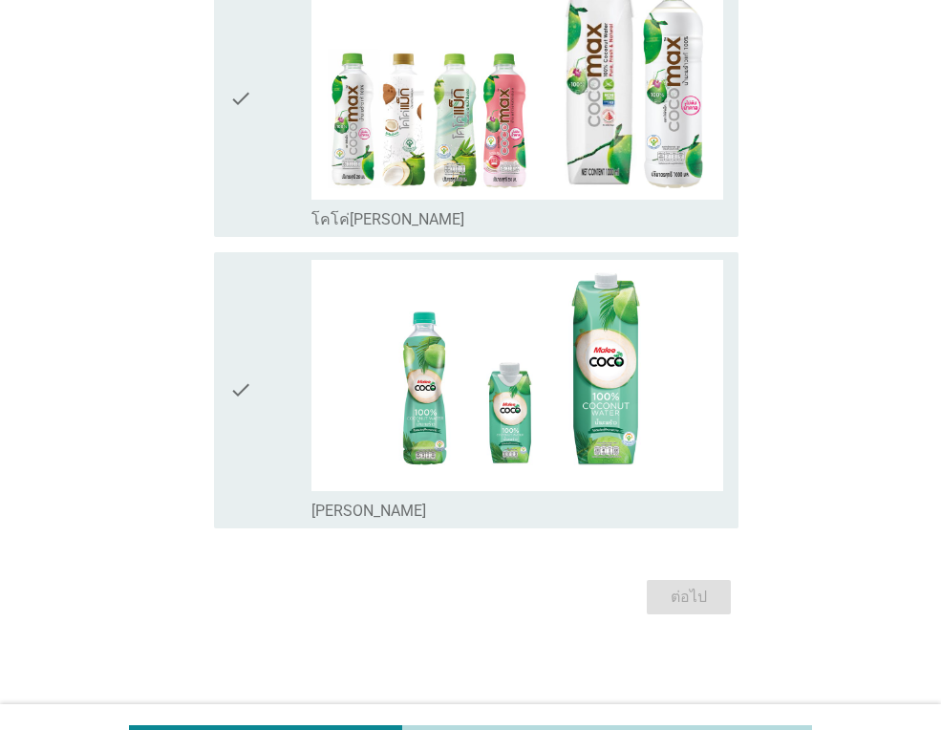
scroll to position [0, 0]
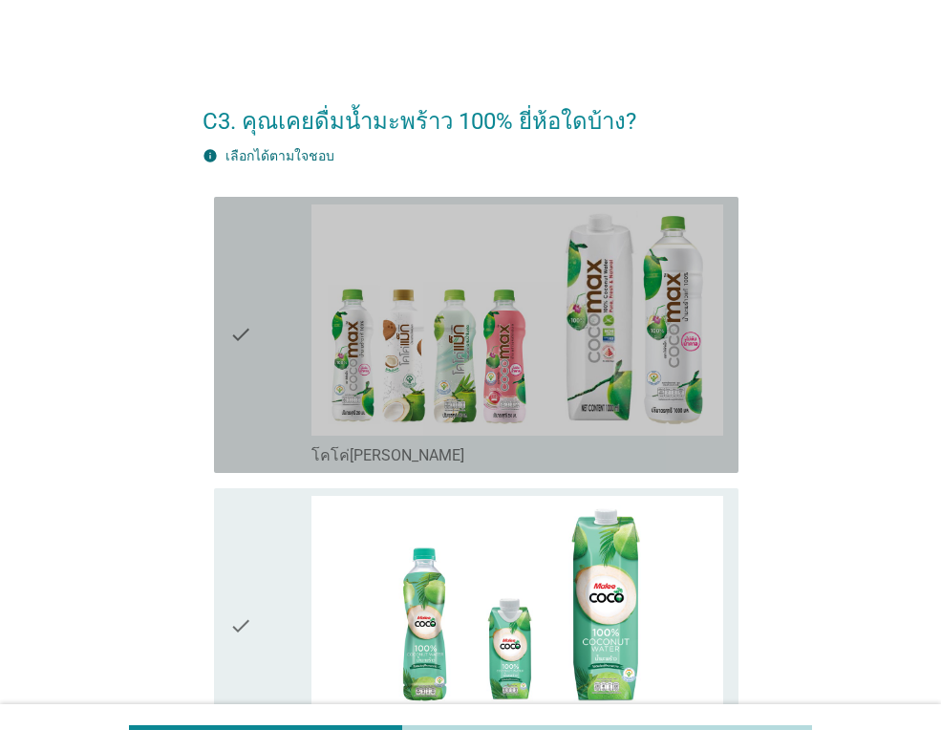
click at [243, 383] on icon "check" at bounding box center [240, 334] width 23 height 261
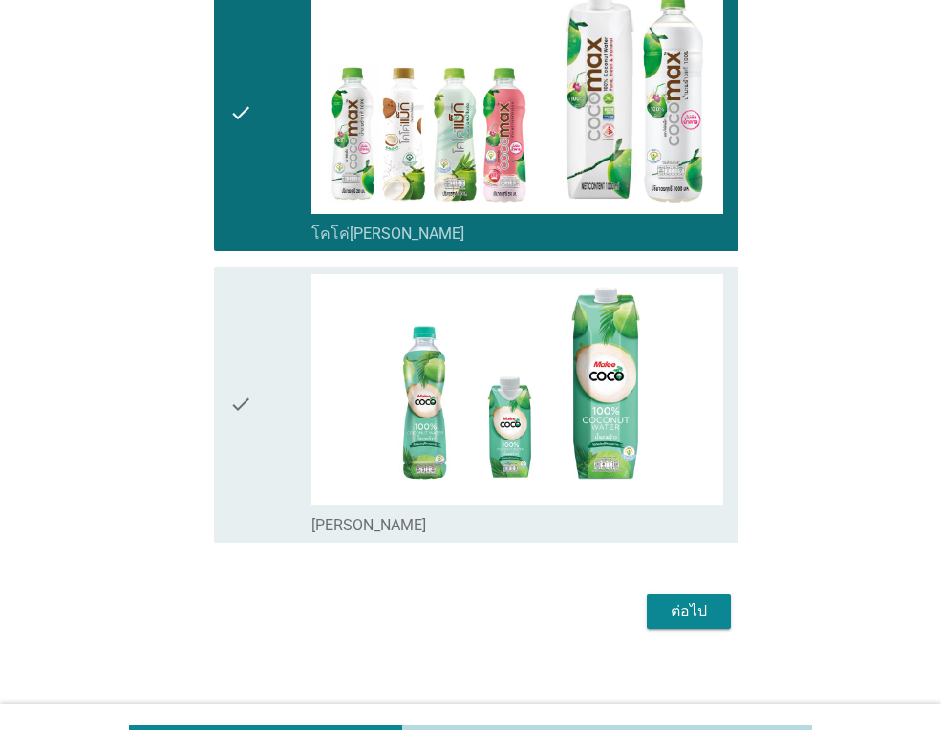
scroll to position [236, 0]
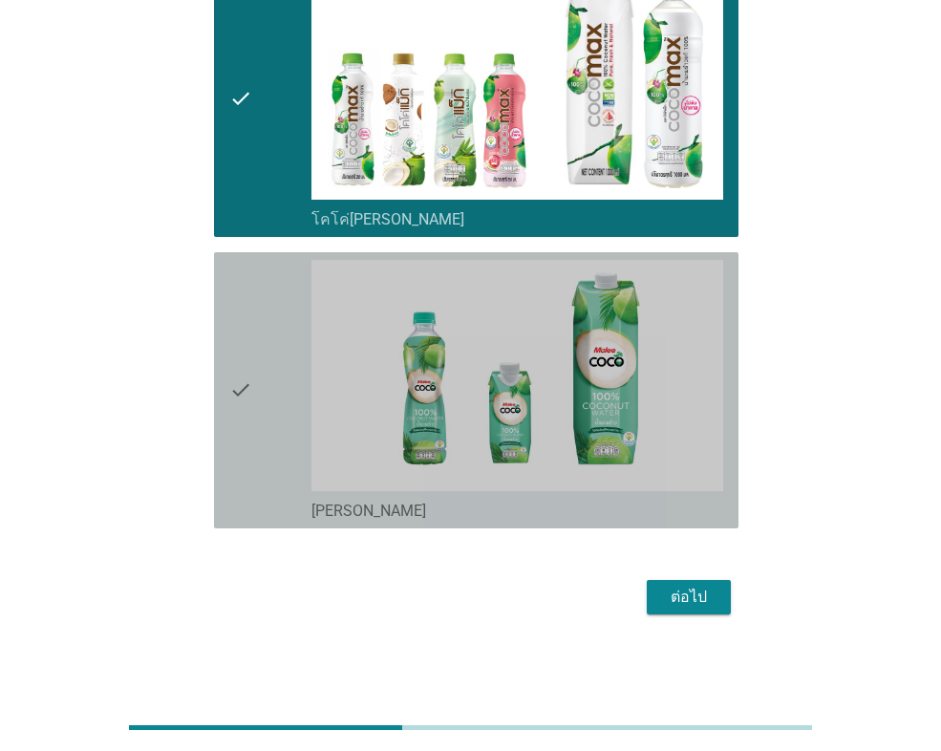
click at [229, 384] on icon "check" at bounding box center [240, 390] width 23 height 261
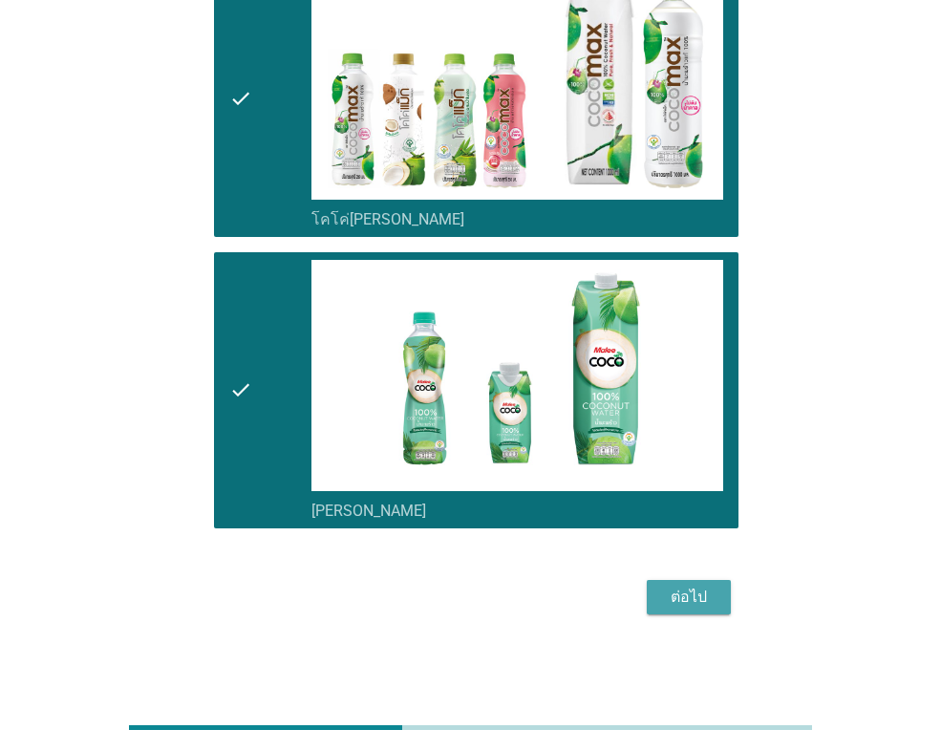
click at [688, 590] on div "ต่อไป" at bounding box center [688, 596] width 53 height 23
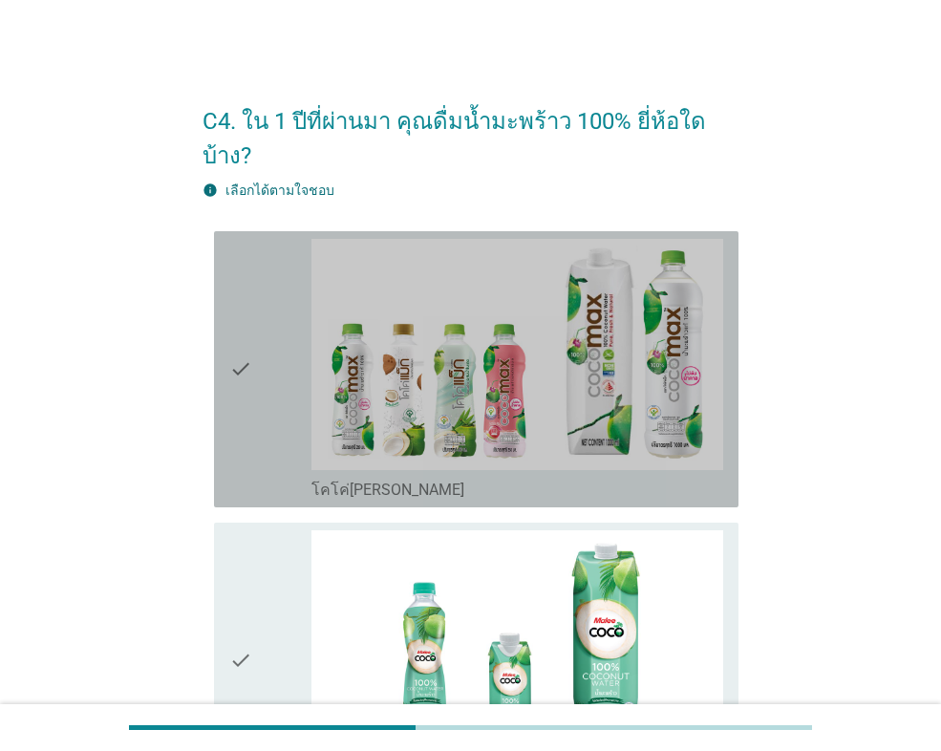
click at [296, 368] on div "check" at bounding box center [270, 369] width 82 height 261
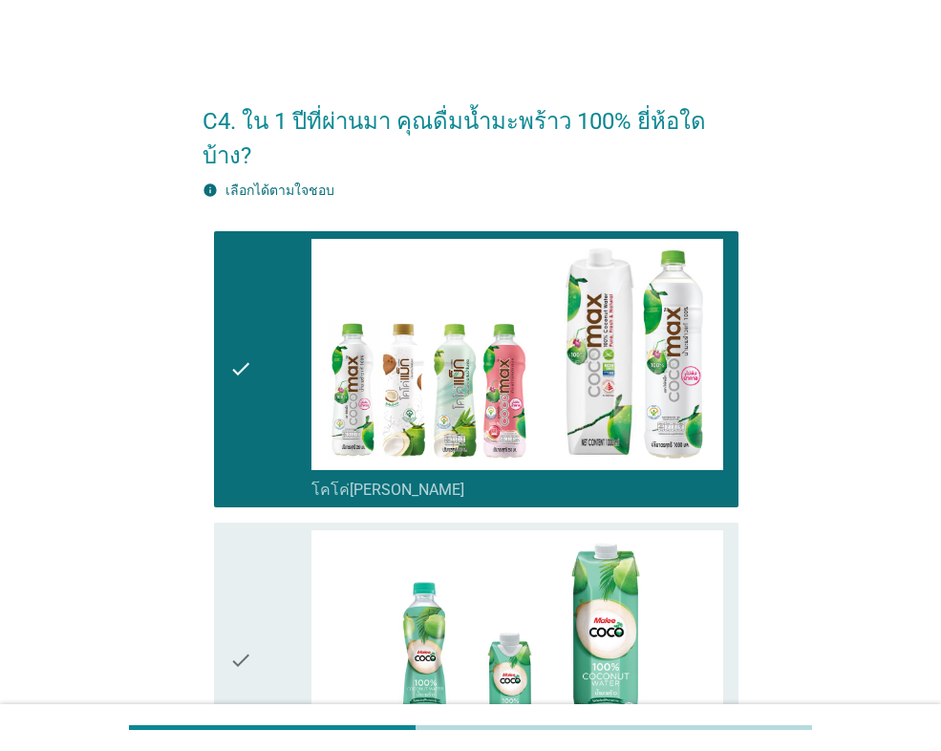
click at [254, 545] on div "check" at bounding box center [270, 660] width 82 height 261
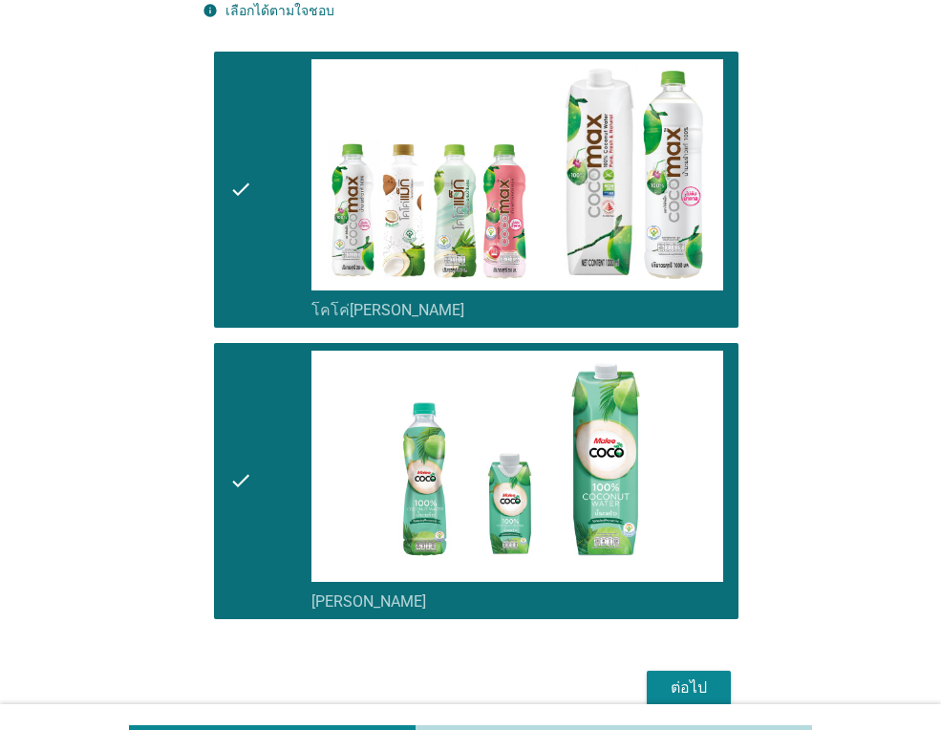
scroll to position [236, 0]
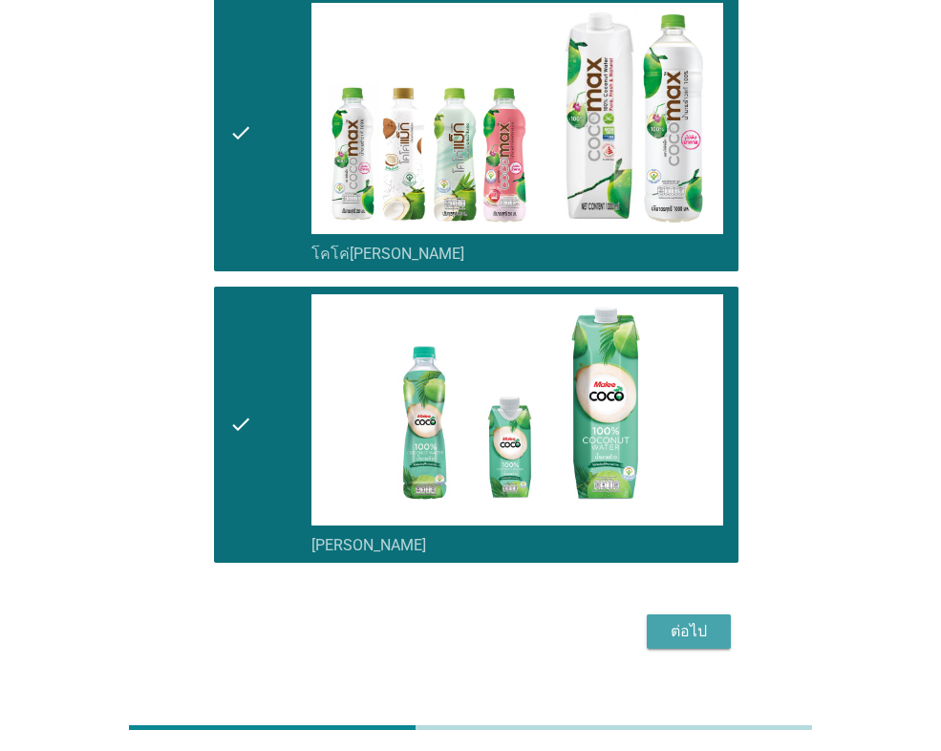
click at [664, 614] on button "ต่อไป" at bounding box center [688, 631] width 84 height 34
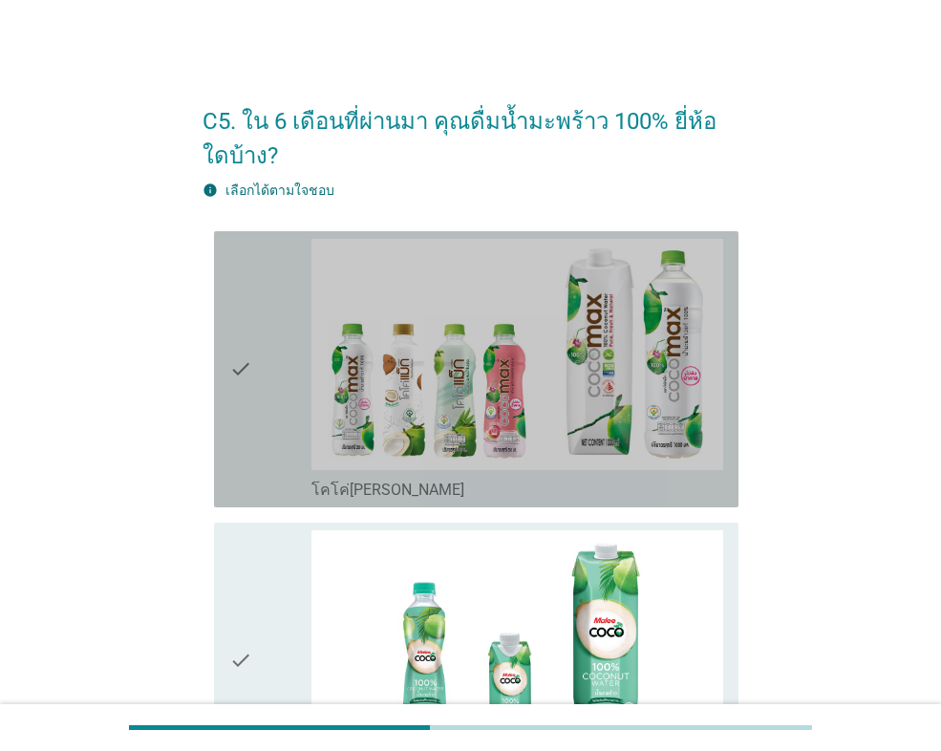
click at [259, 379] on div "check" at bounding box center [270, 369] width 82 height 261
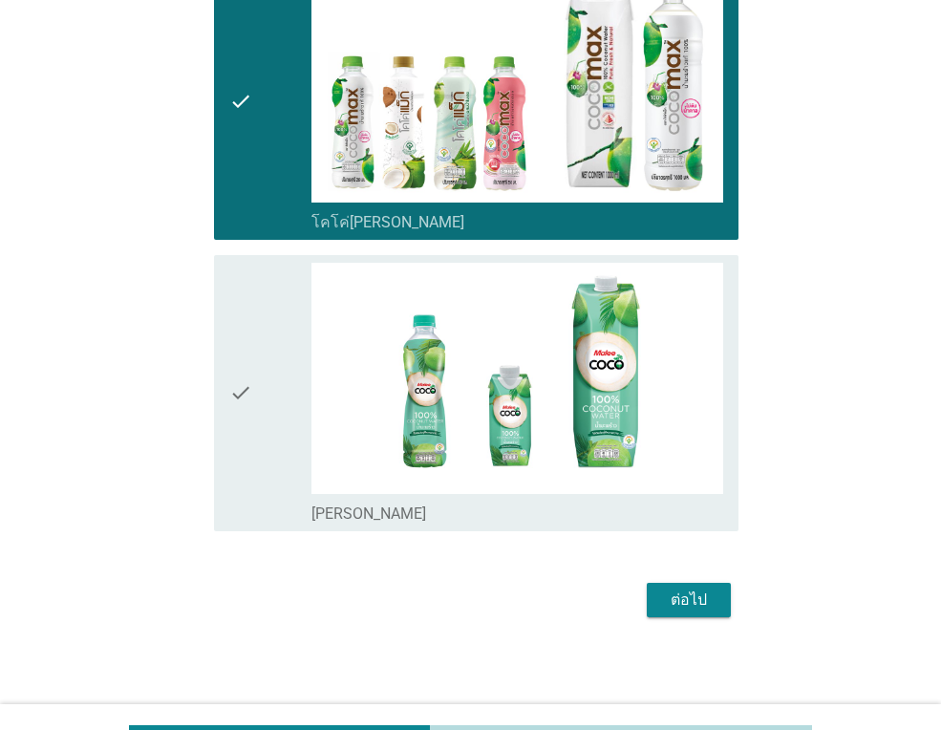
scroll to position [270, 0]
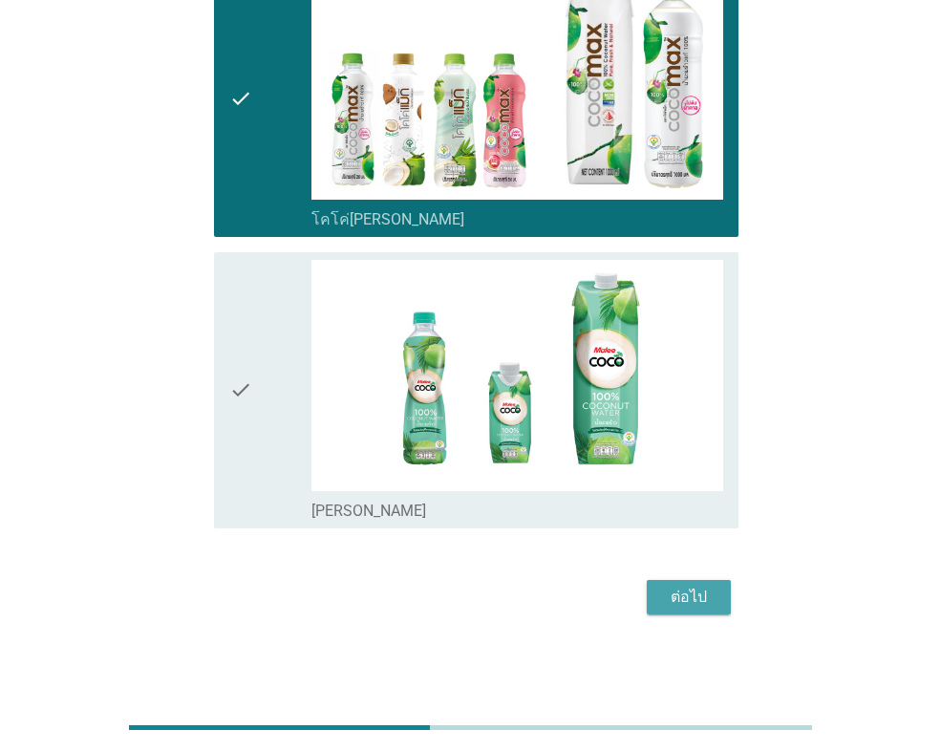
drag, startPoint x: 686, startPoint y: 594, endPoint x: 670, endPoint y: 594, distance: 15.3
click at [685, 594] on div "ต่อไป" at bounding box center [688, 596] width 53 height 23
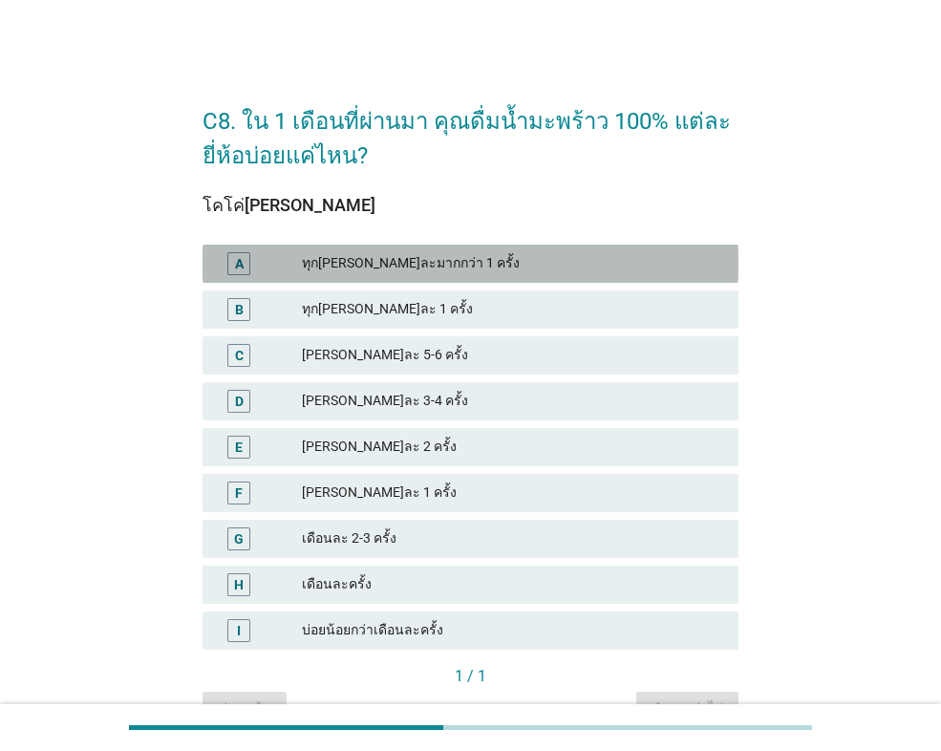
click at [286, 260] on div "A" at bounding box center [260, 263] width 84 height 23
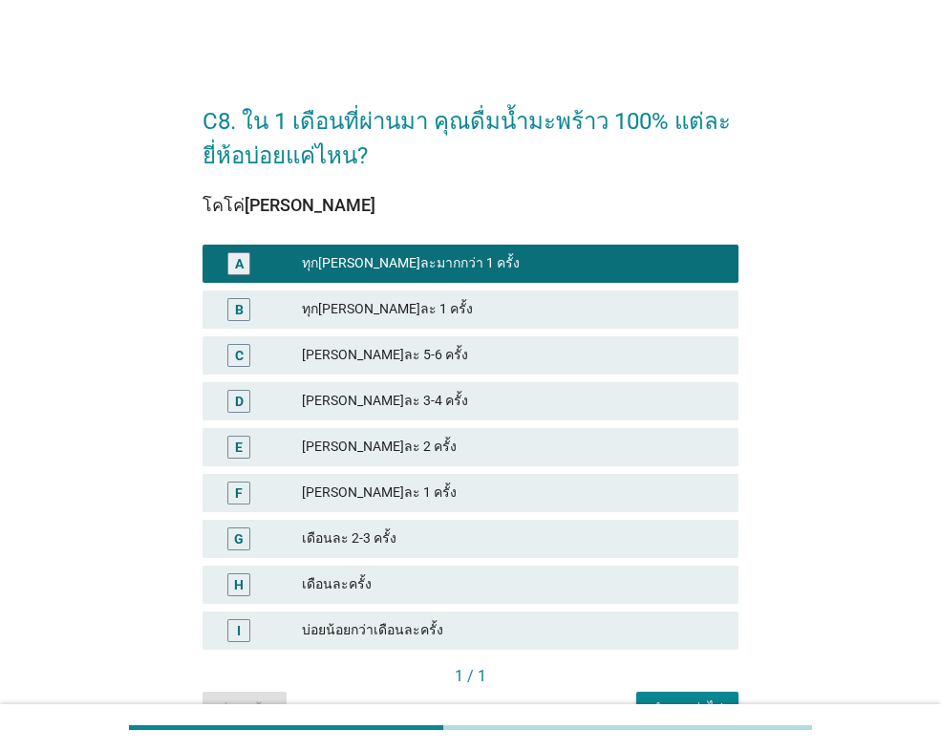
click at [294, 295] on div "B ทุก[PERSON_NAME]ละ 1 ครั้ง" at bounding box center [470, 309] width 536 height 38
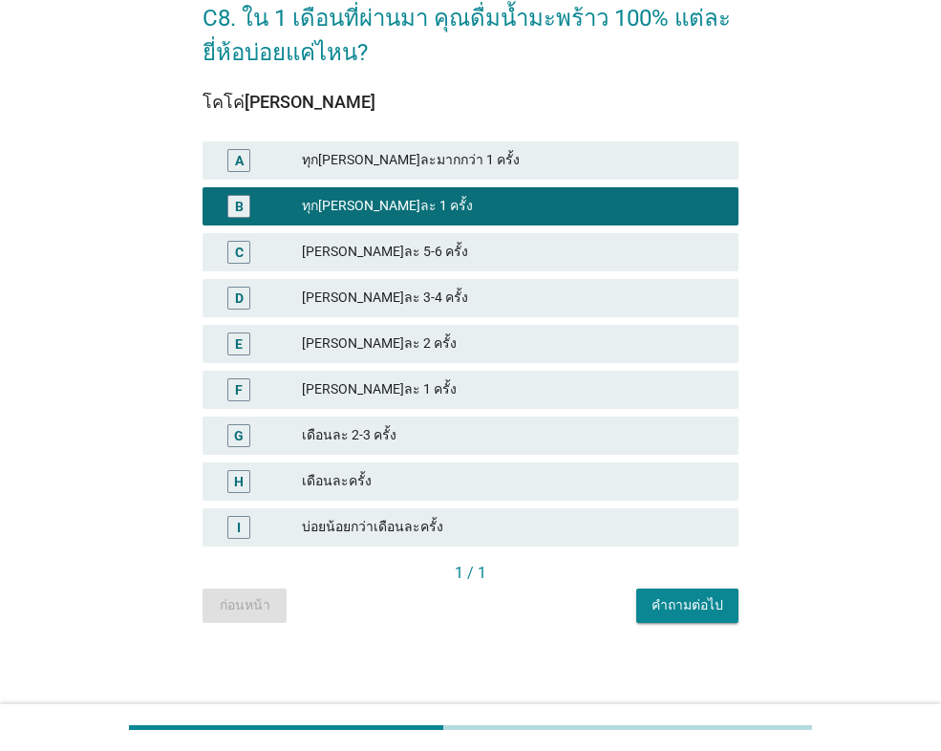
scroll to position [106, 0]
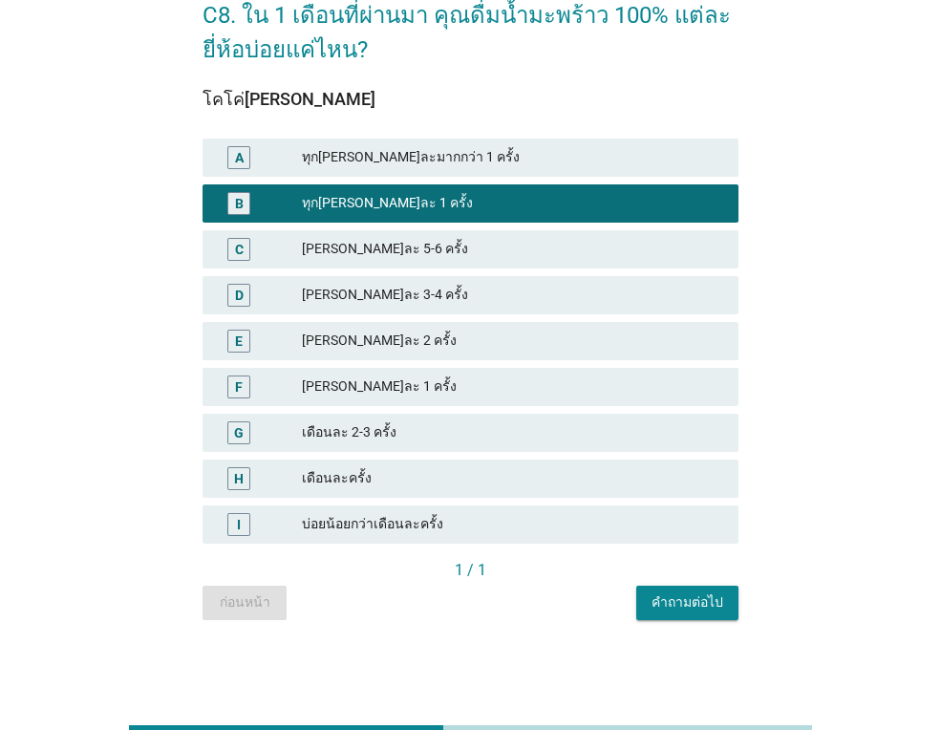
click at [693, 593] on div "คำถามต่อไป" at bounding box center [687, 602] width 72 height 20
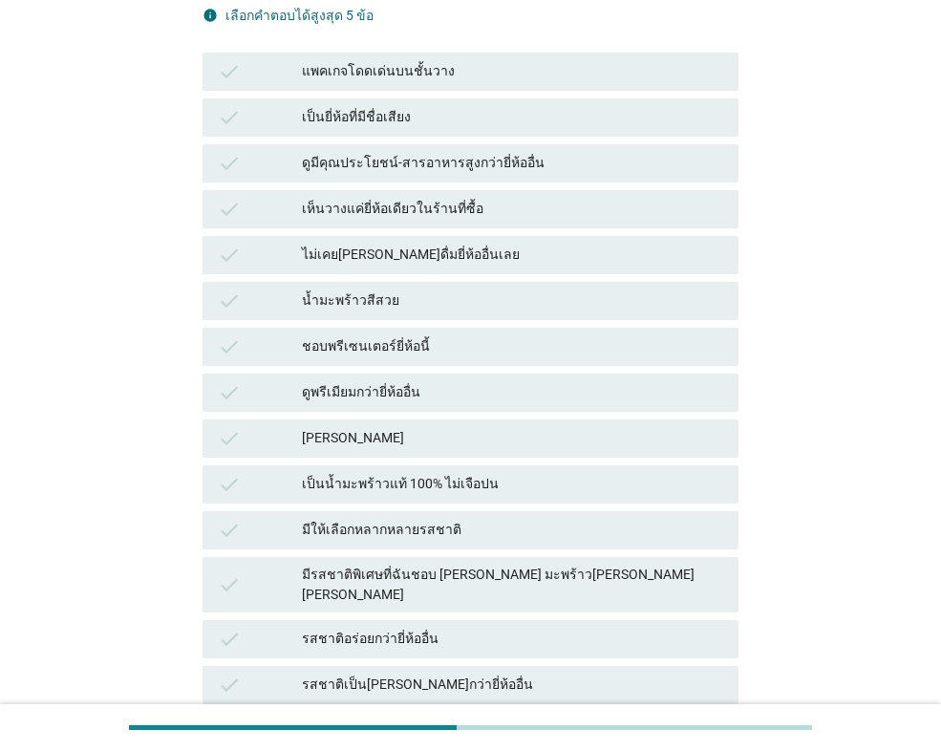
scroll to position [191, 0]
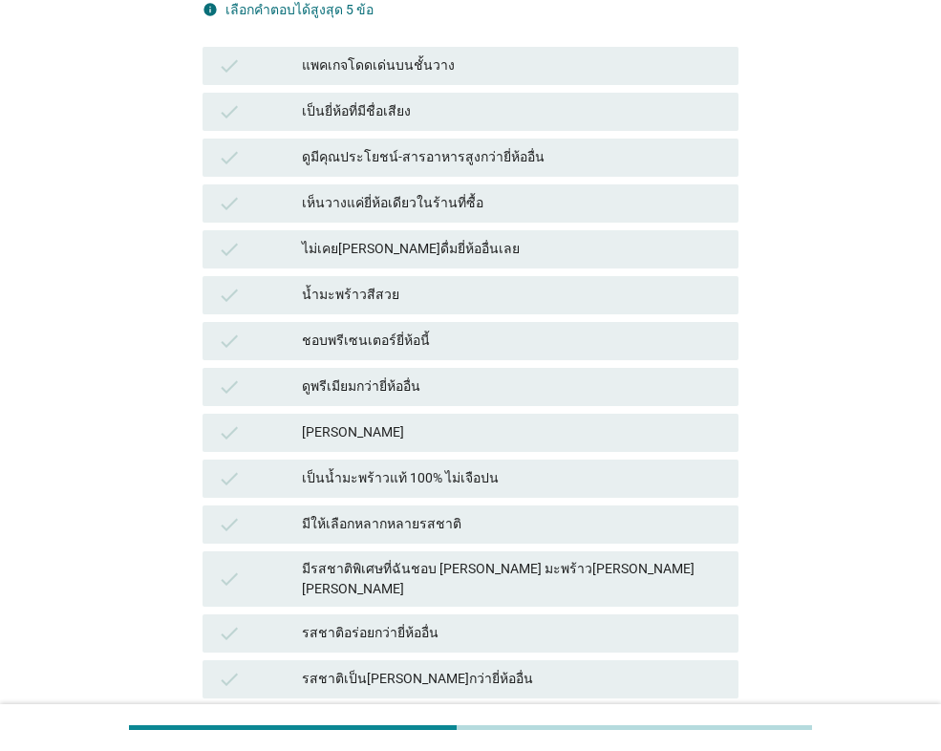
click at [389, 437] on div "[PERSON_NAME]" at bounding box center [512, 432] width 421 height 23
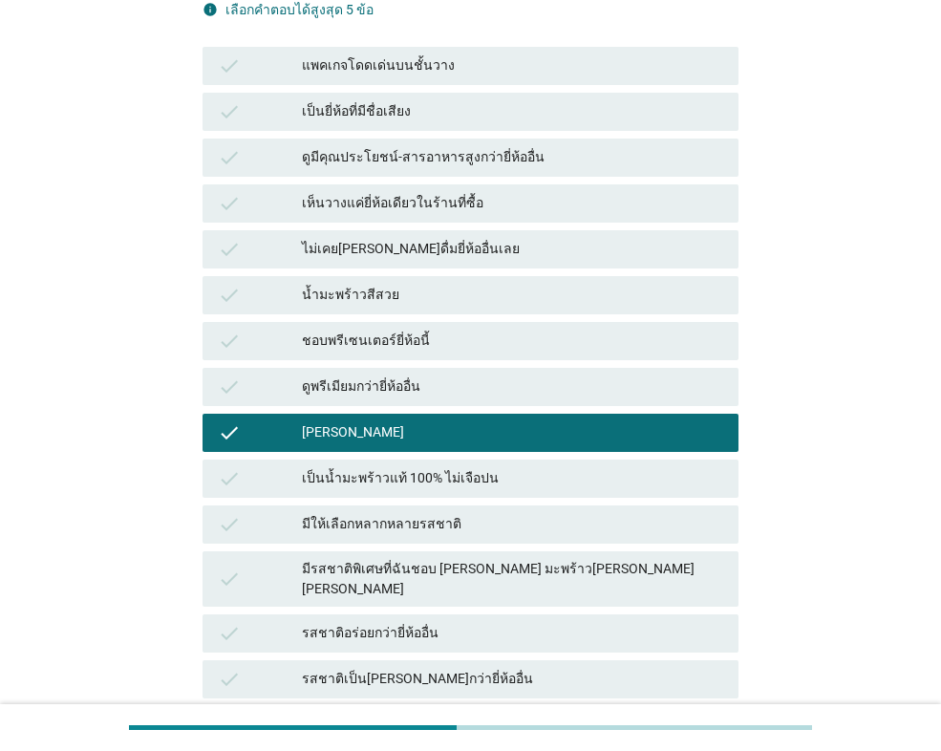
scroll to position [286, 0]
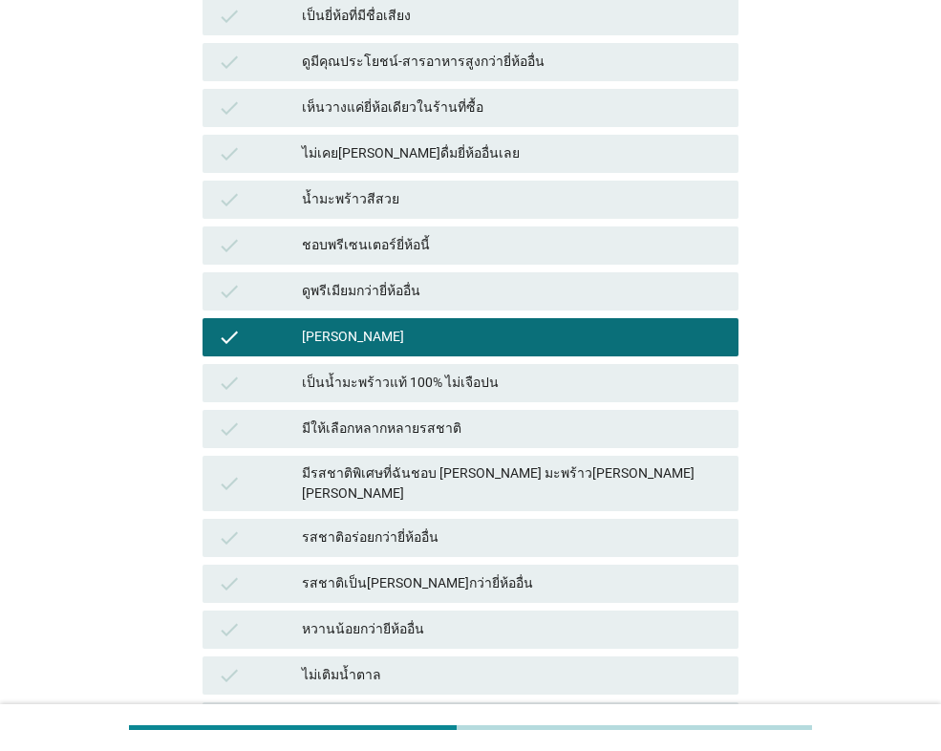
click at [380, 469] on div "มีรสชาติพิเศษที่ฉันชอบ [PERSON_NAME] มะพร้าว[PERSON_NAME] [PERSON_NAME]" at bounding box center [512, 483] width 421 height 40
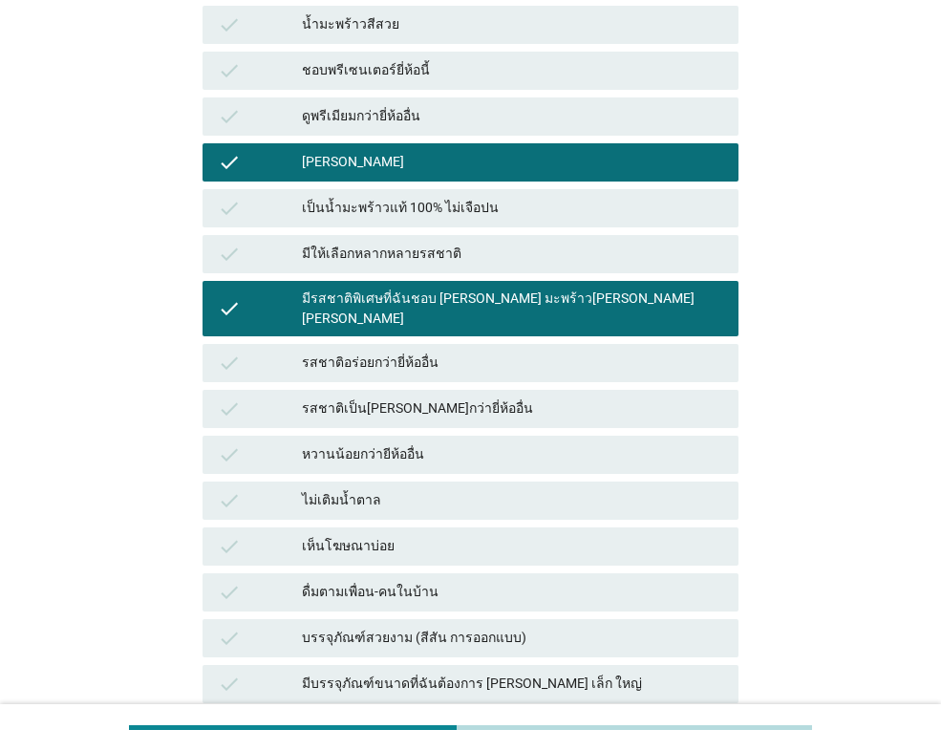
scroll to position [477, 0]
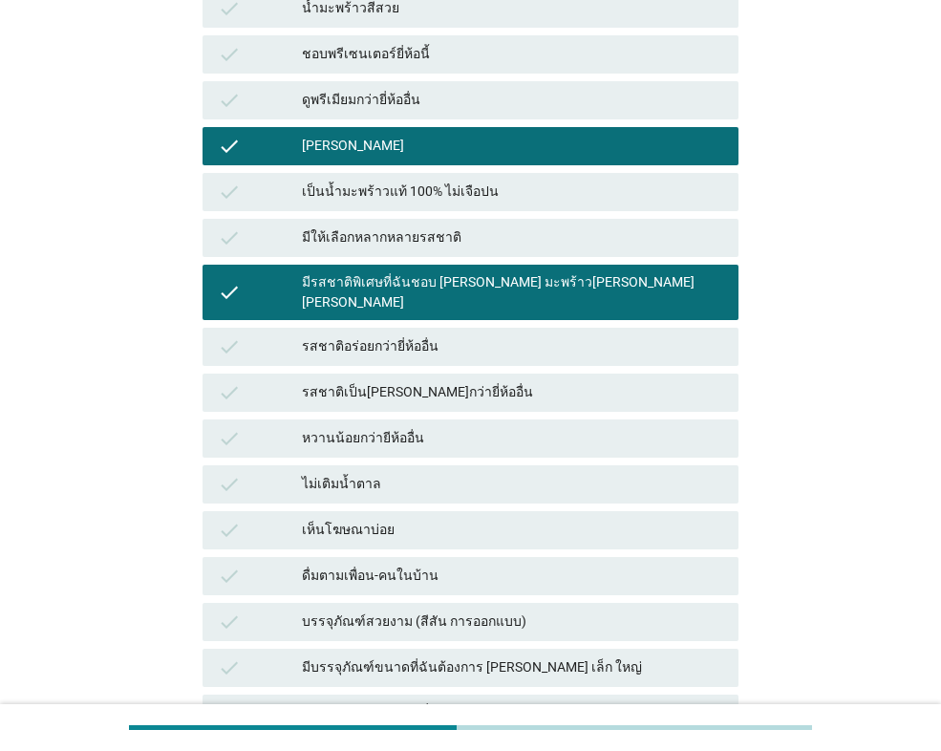
click at [343, 335] on div "รสชาติอร่อยกว่ายี่ห้ออื่น" at bounding box center [512, 346] width 421 height 23
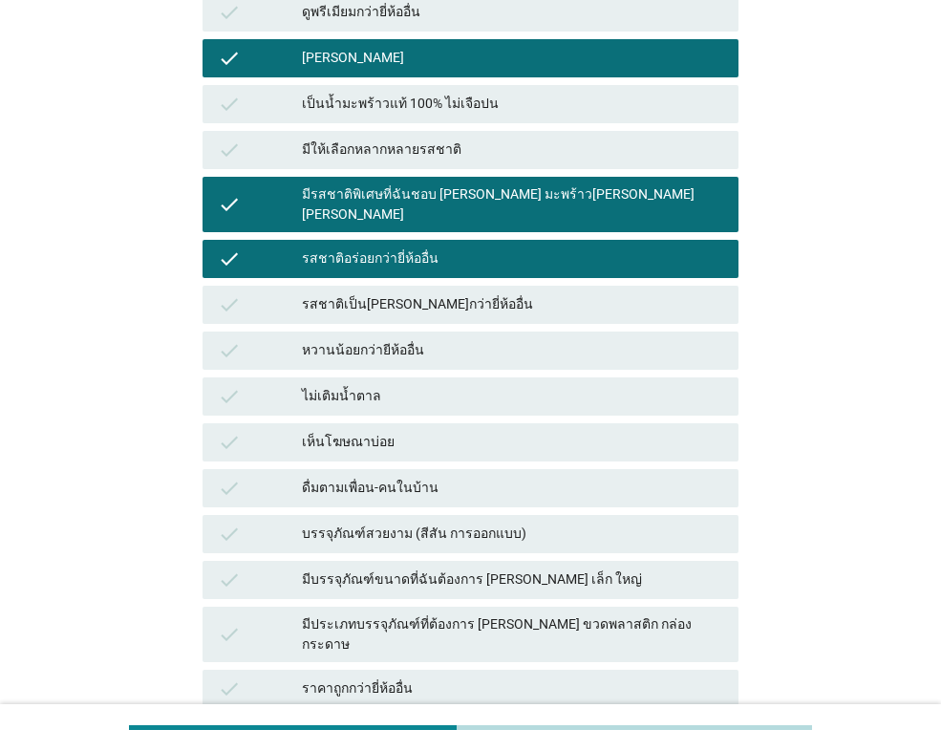
scroll to position [815, 0]
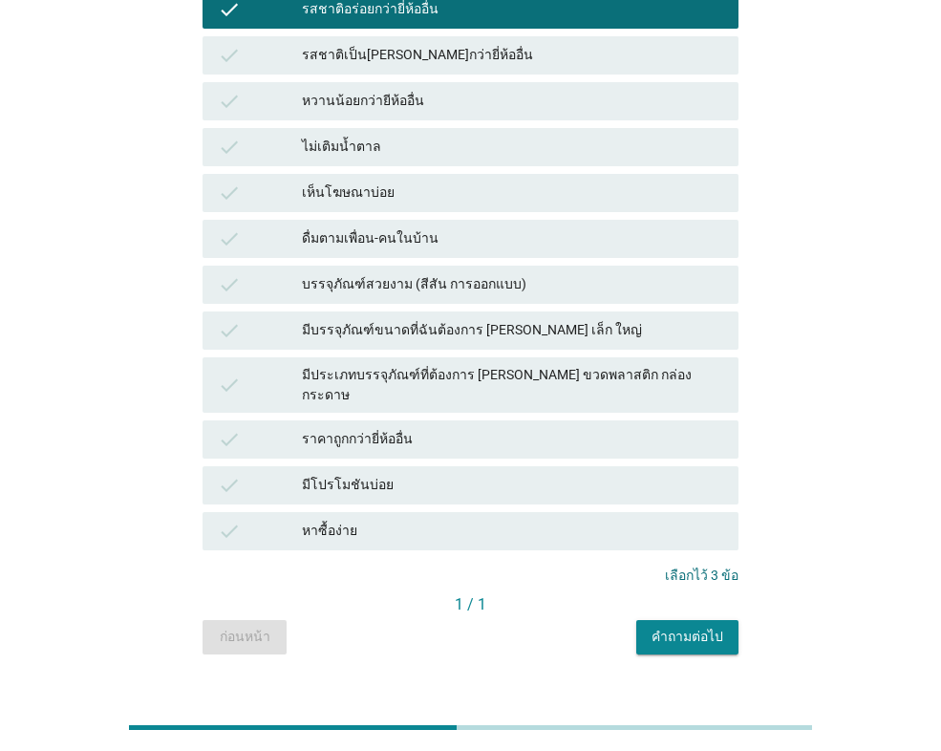
click at [678, 620] on button "คำถามต่อไป" at bounding box center [687, 637] width 102 height 34
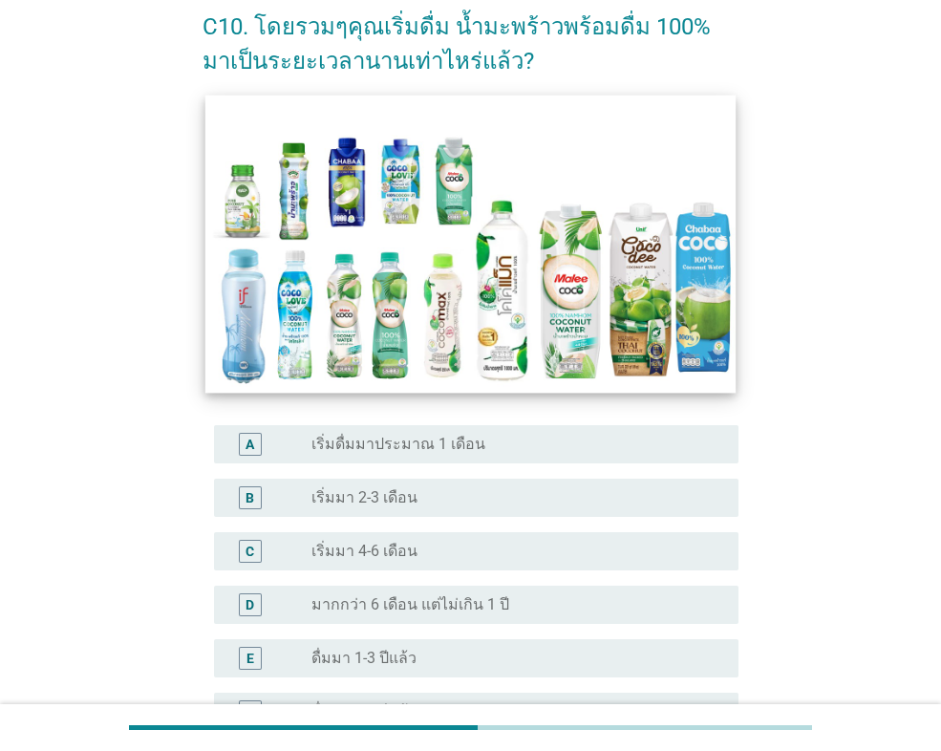
scroll to position [95, 0]
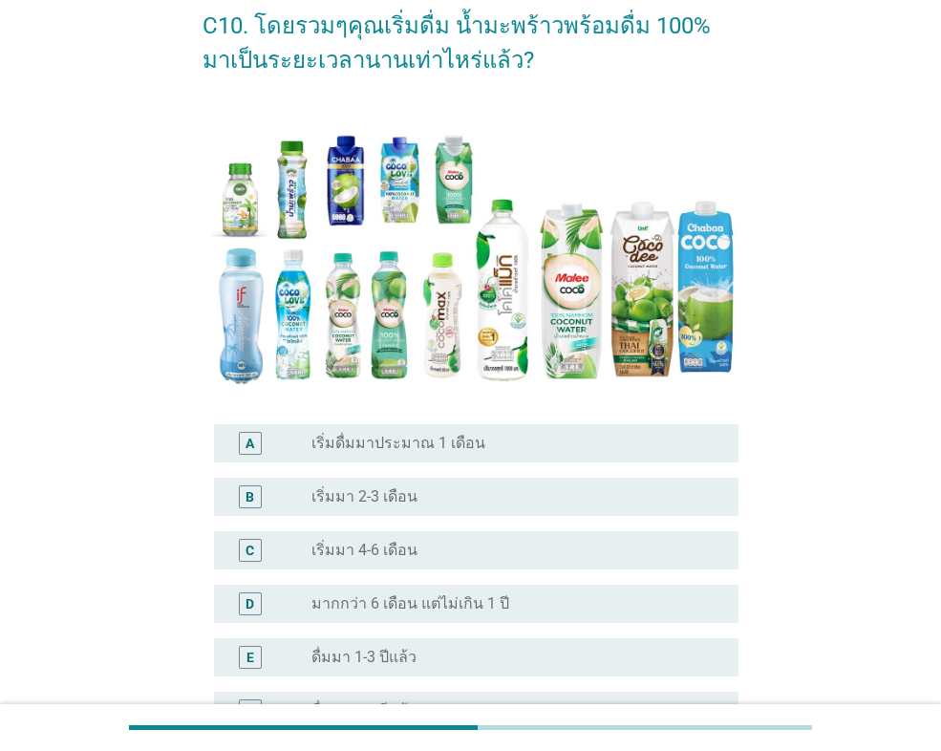
click at [308, 532] on div "C radio_button_unchecked เริ่มมา 4-6 เดือน" at bounding box center [476, 550] width 524 height 38
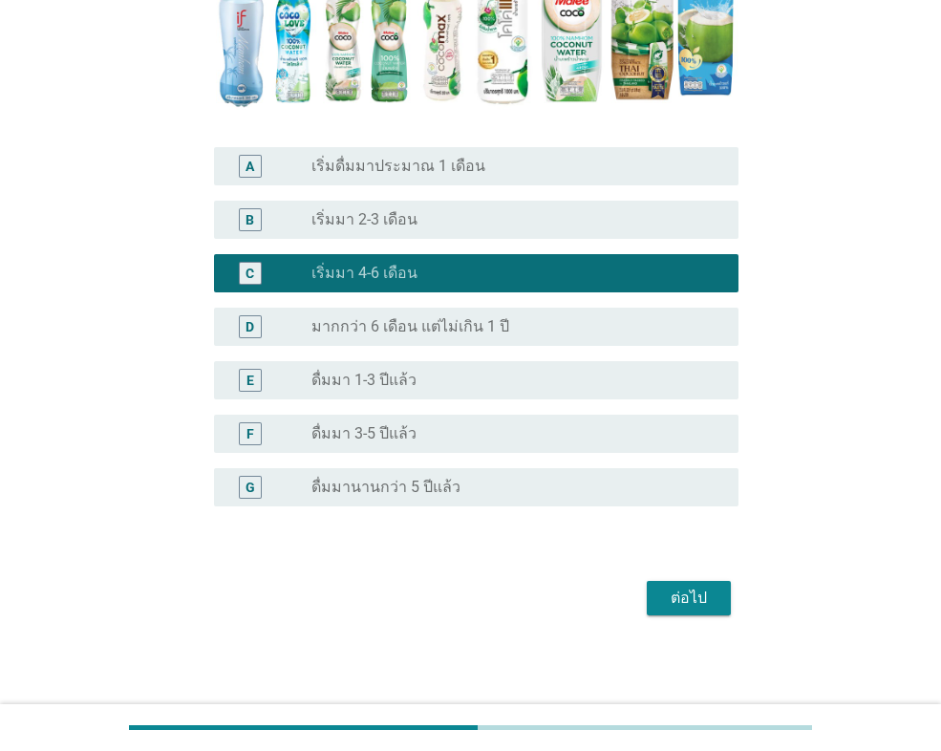
scroll to position [373, 0]
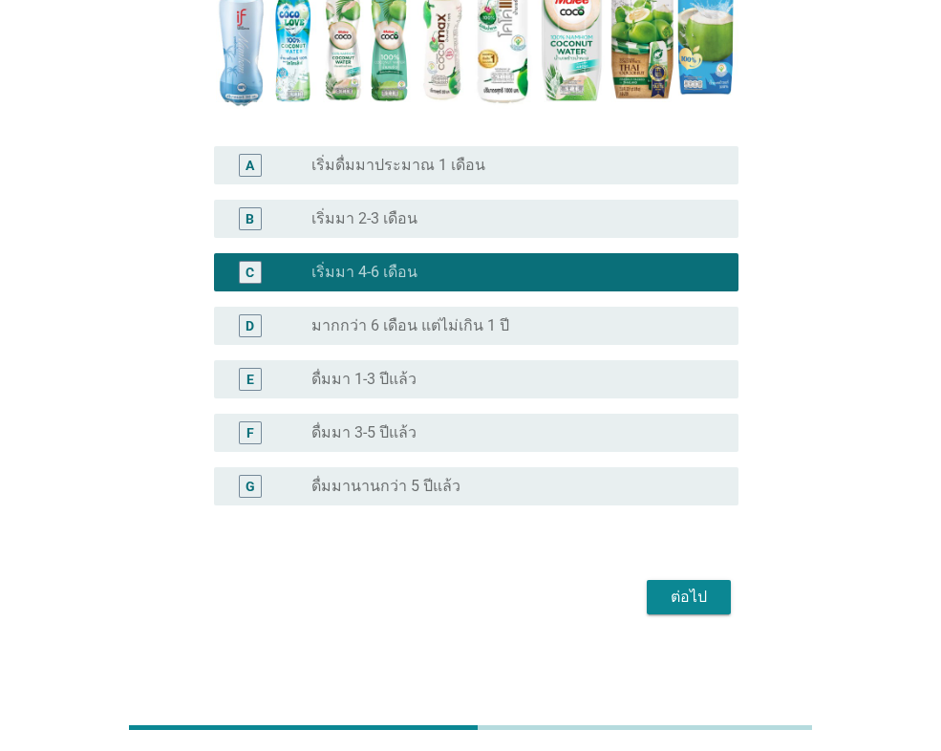
click at [696, 594] on div "ต่อไป" at bounding box center [688, 596] width 53 height 23
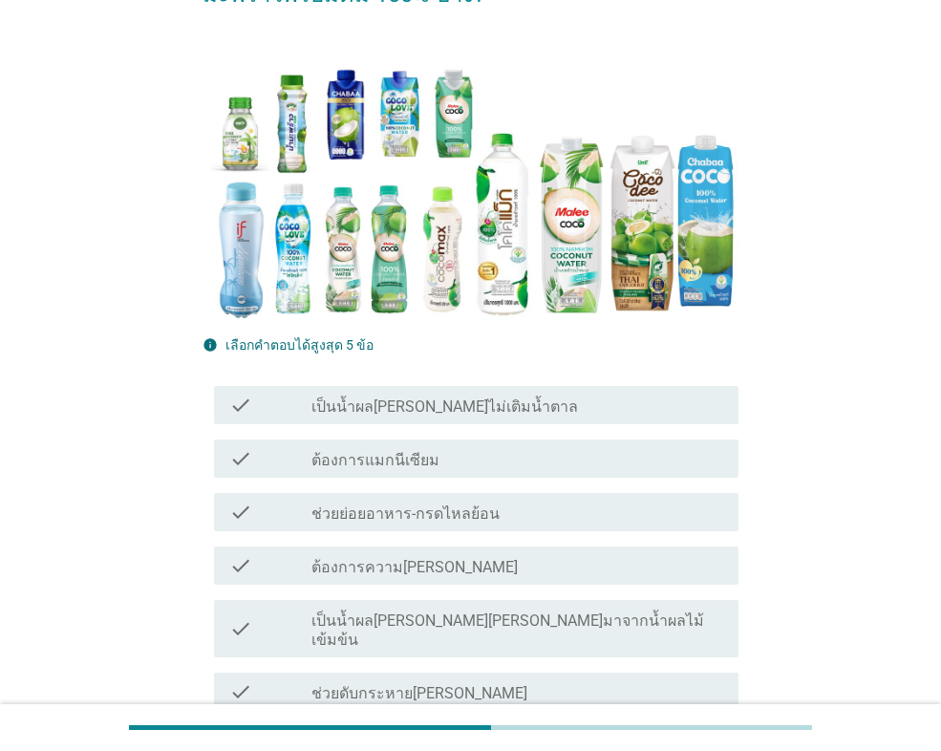
scroll to position [286, 0]
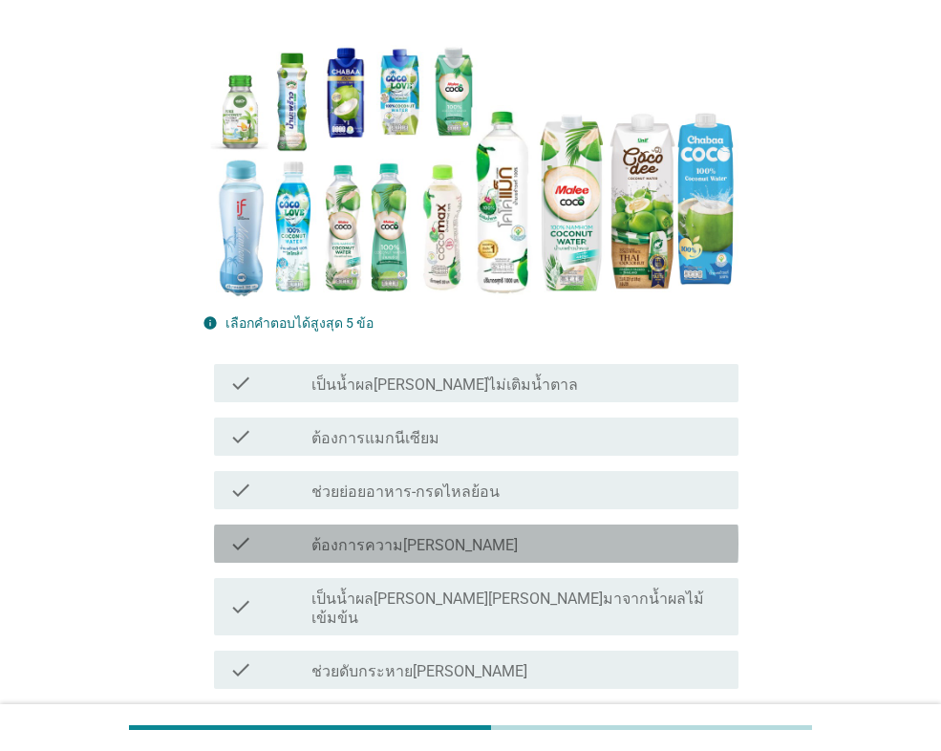
click at [341, 539] on label "ต้องการความ[PERSON_NAME]" at bounding box center [414, 545] width 206 height 19
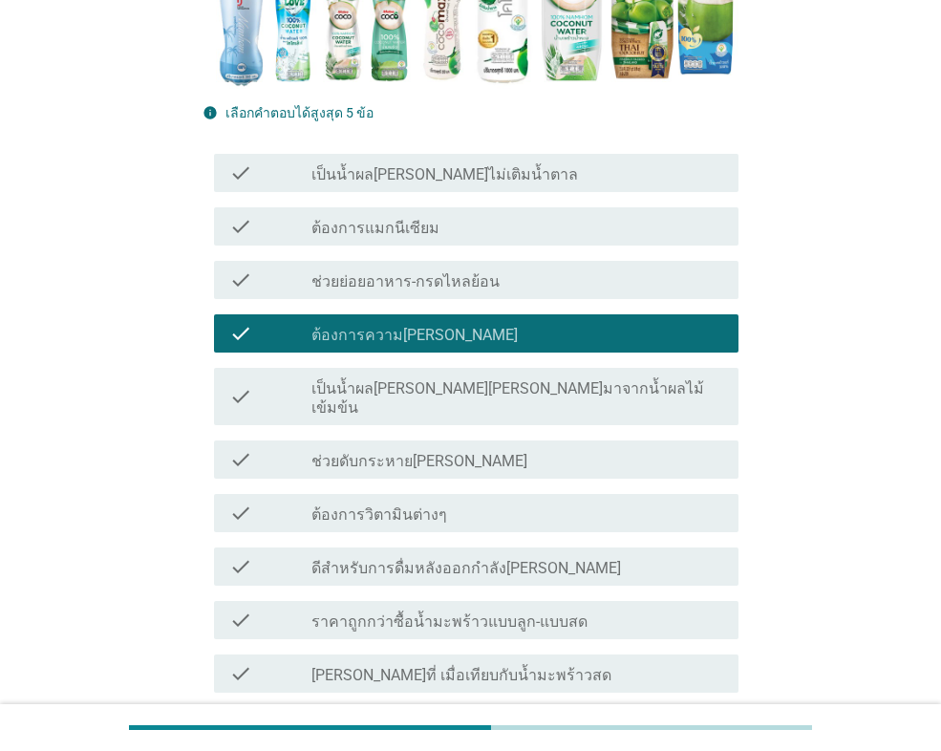
scroll to position [573, 0]
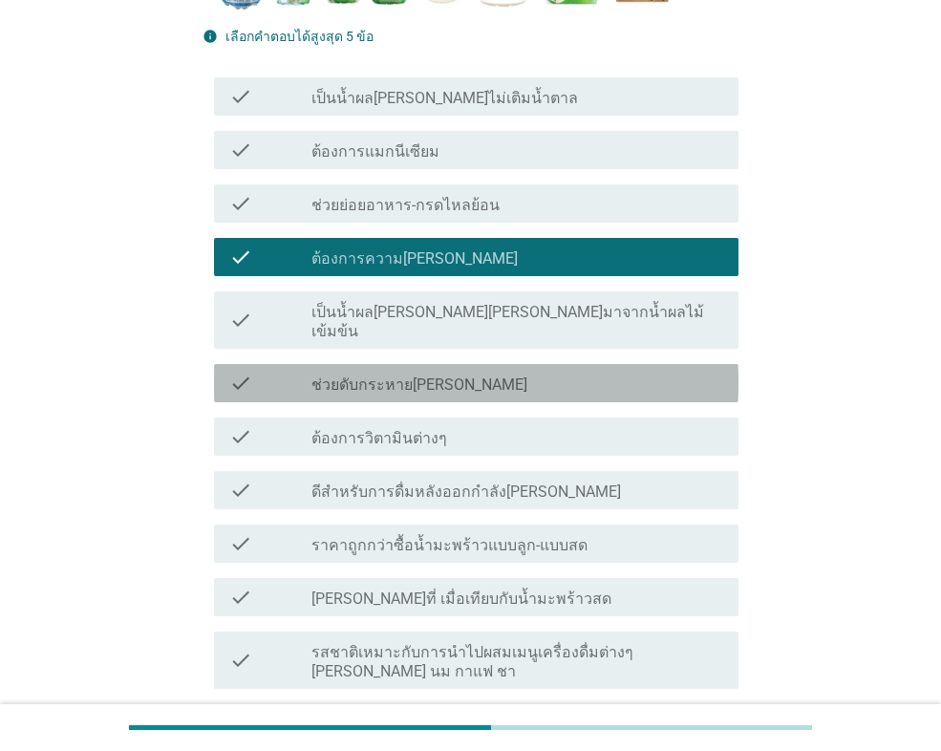
click at [336, 375] on label "ช่วยดับกระหาย[PERSON_NAME]" at bounding box center [419, 384] width 216 height 19
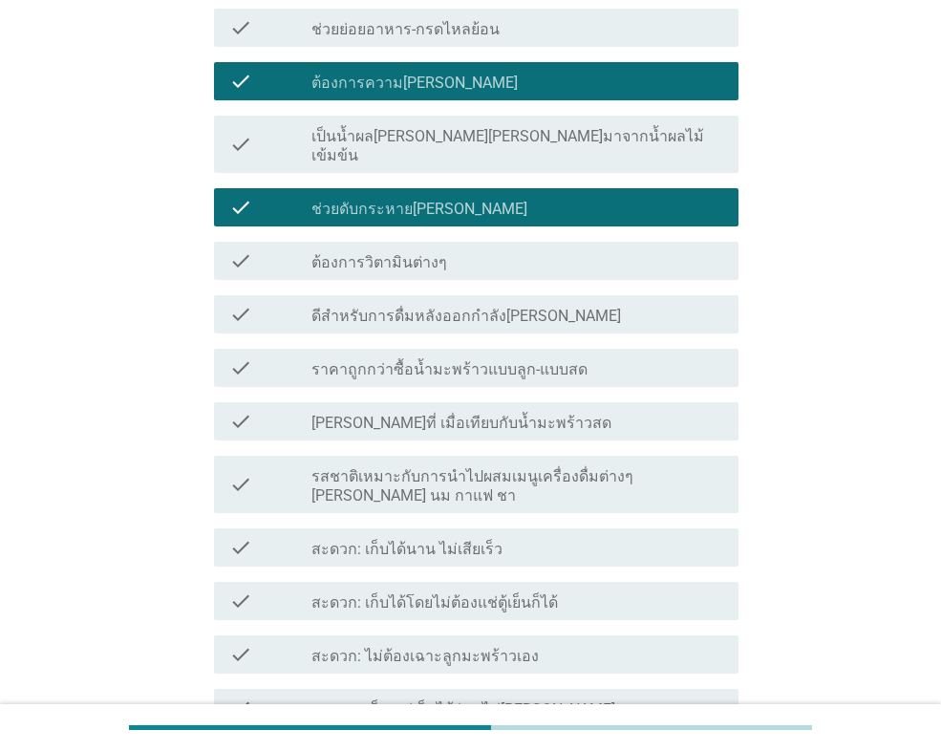
scroll to position [764, 0]
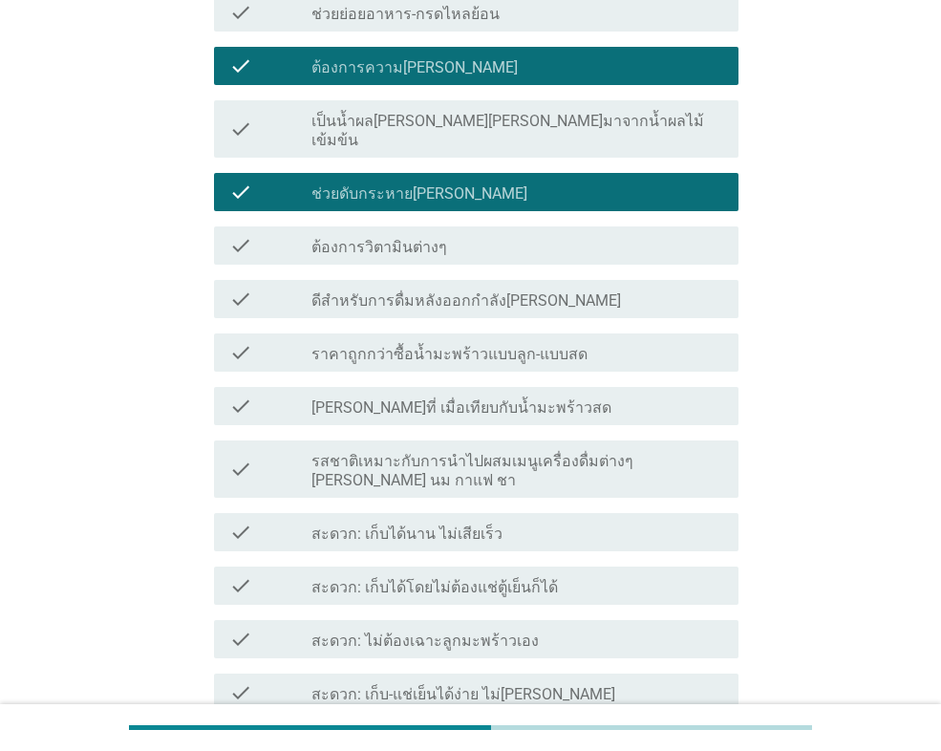
click at [336, 398] on label "[PERSON_NAME]ที่ เมื่อเทียบกับน้ำมะพร้าวสด" at bounding box center [461, 407] width 300 height 19
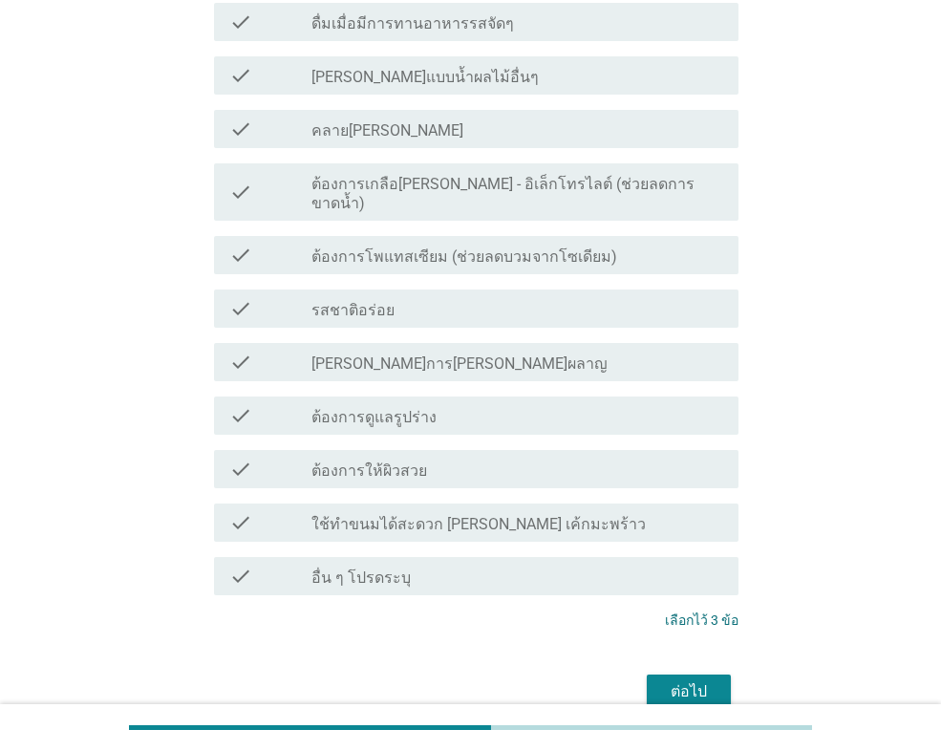
scroll to position [1578, 0]
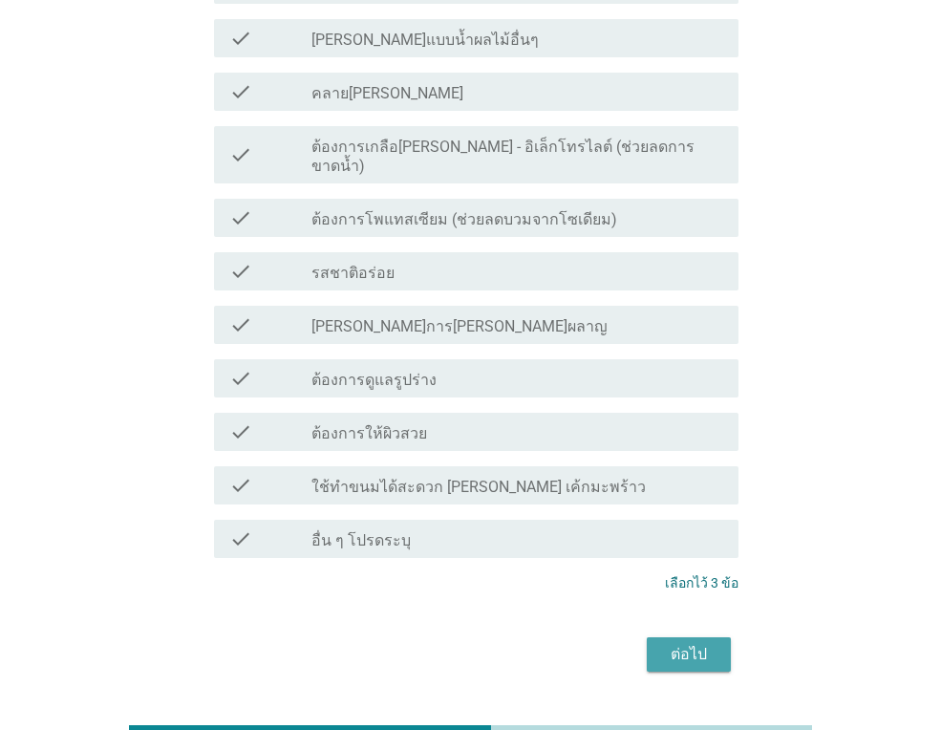
click at [711, 643] on div "ต่อไป" at bounding box center [688, 654] width 53 height 23
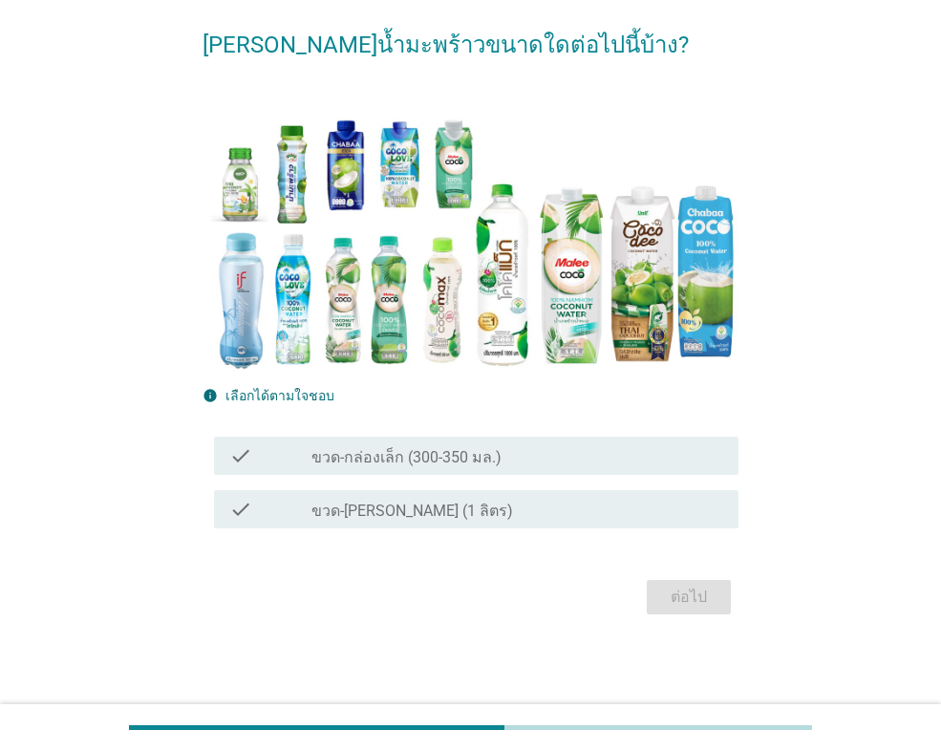
scroll to position [0, 0]
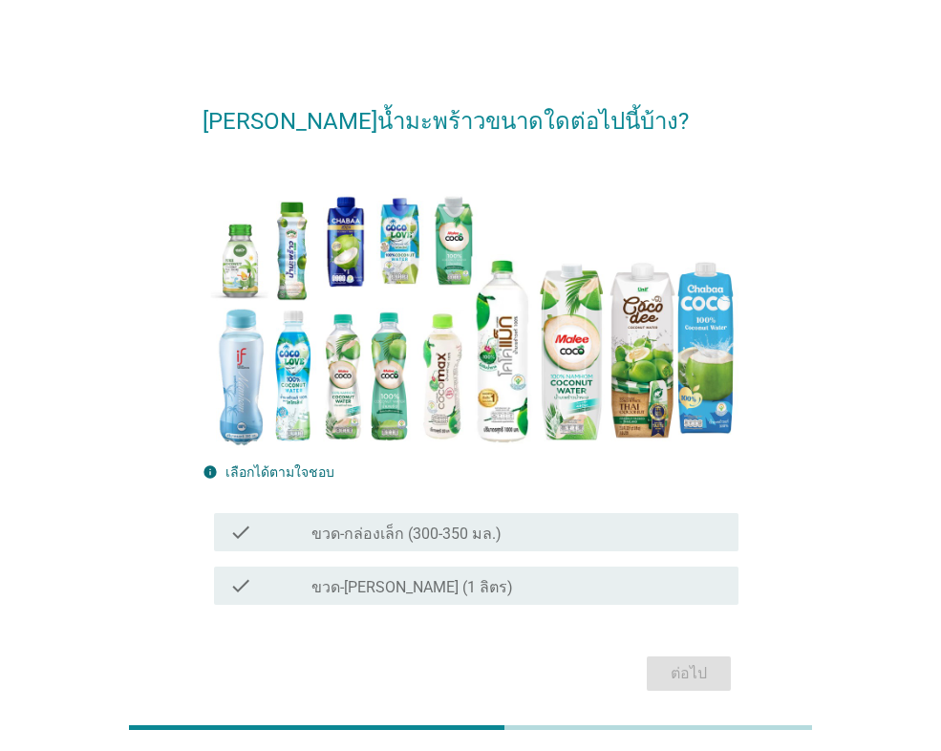
click at [251, 523] on icon "check" at bounding box center [240, 531] width 23 height 23
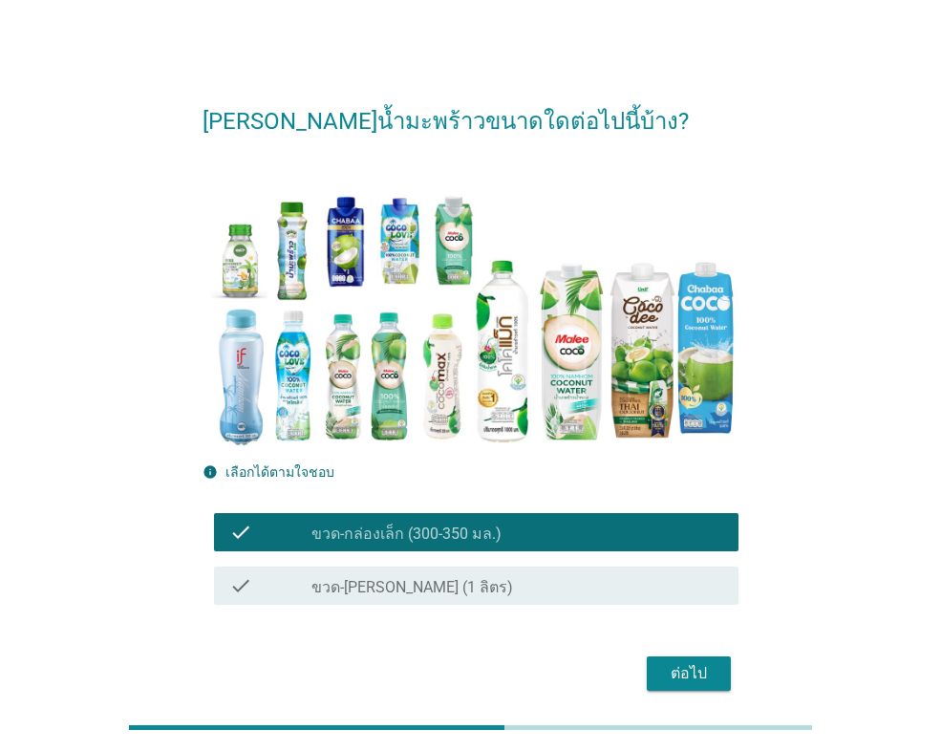
click at [702, 670] on div "ต่อไป" at bounding box center [688, 673] width 53 height 23
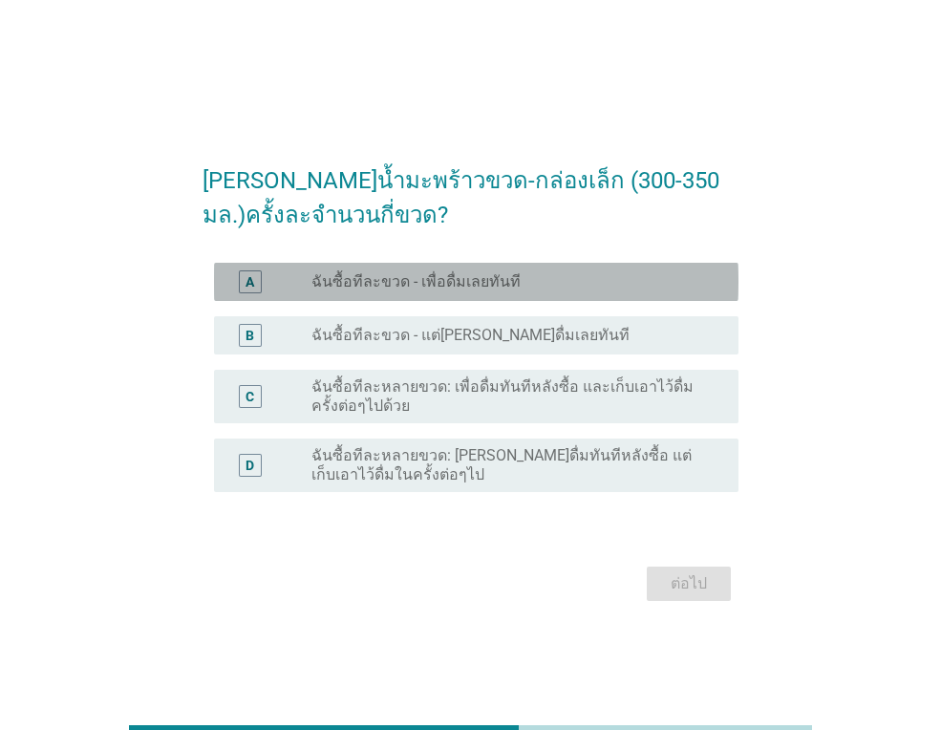
click at [375, 285] on label "ฉันซื้อทีละขวด - เพื่อดื่มเลยทันที" at bounding box center [415, 281] width 209 height 19
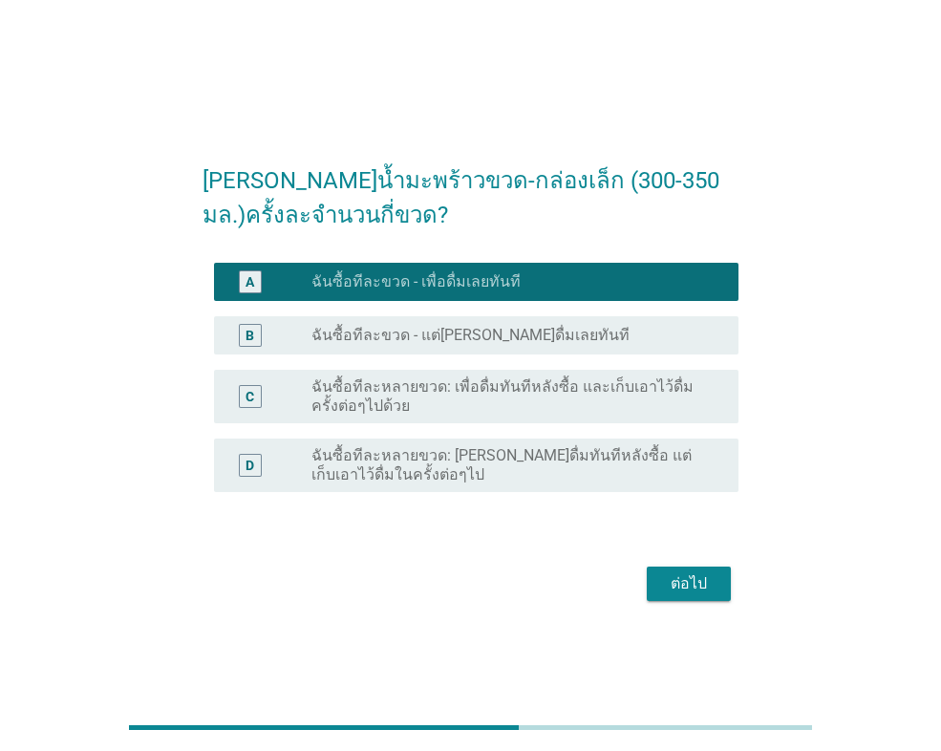
click at [702, 569] on button "ต่อไป" at bounding box center [688, 583] width 84 height 34
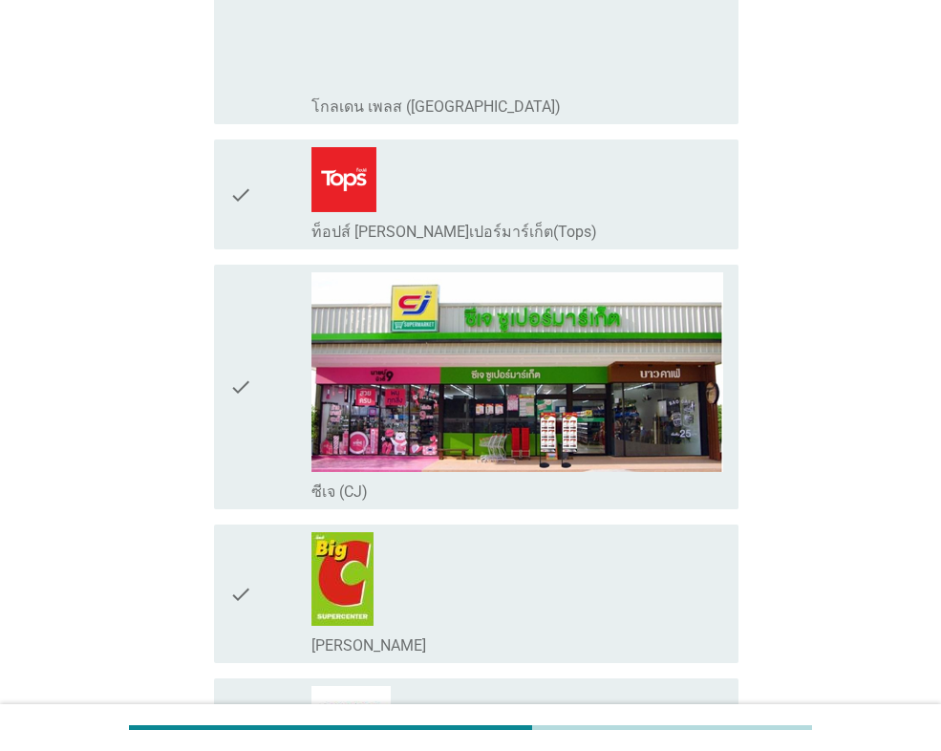
scroll to position [1337, 0]
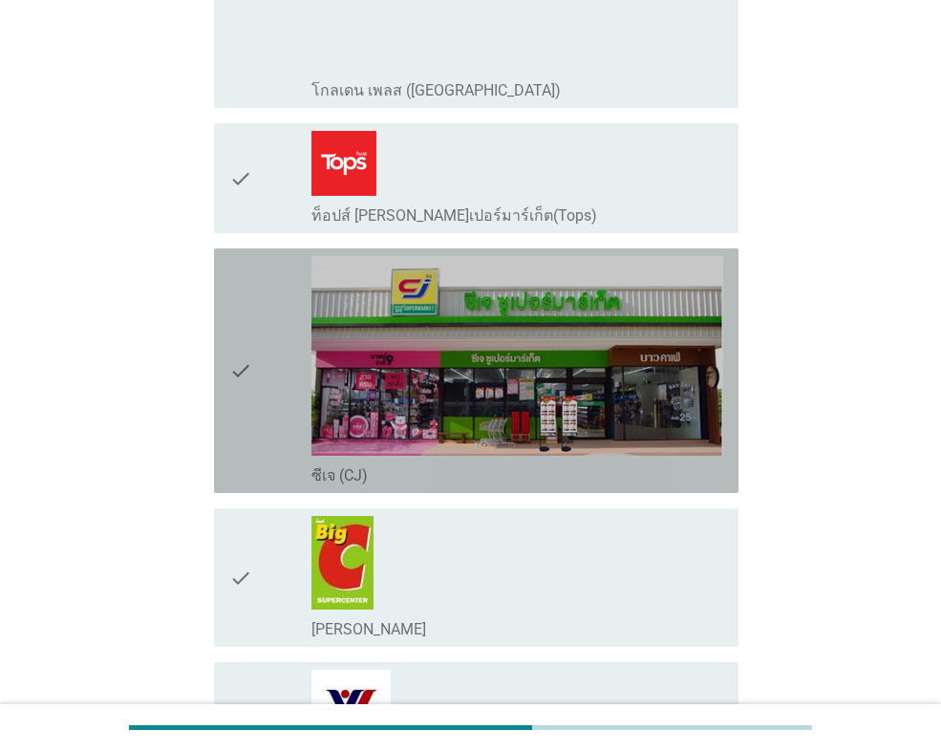
click at [246, 395] on icon "check" at bounding box center [240, 370] width 23 height 229
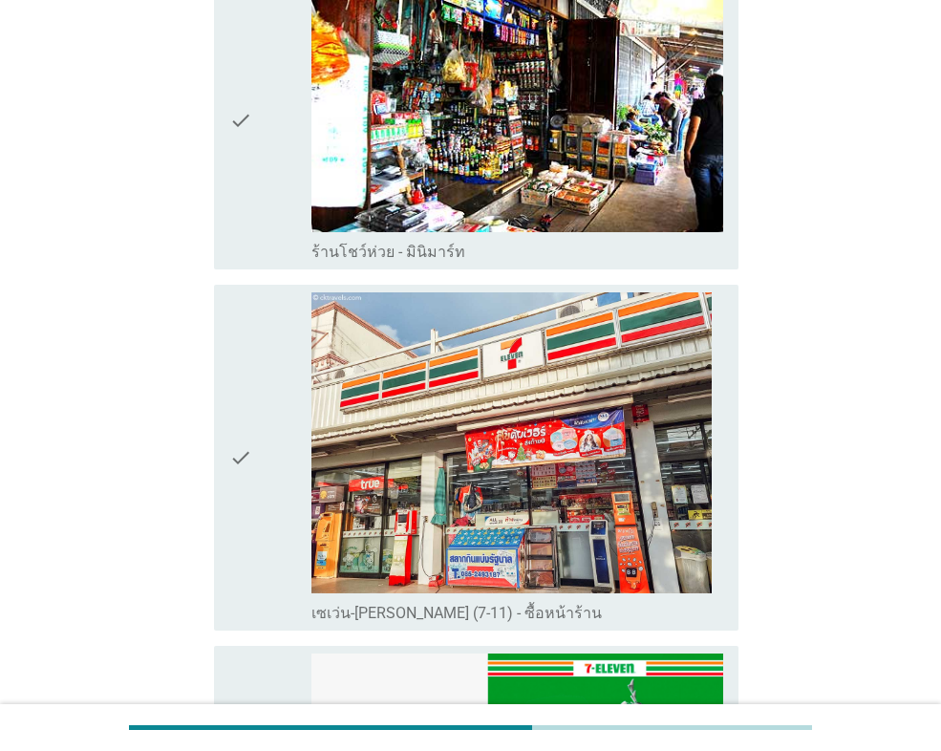
scroll to position [2292, 0]
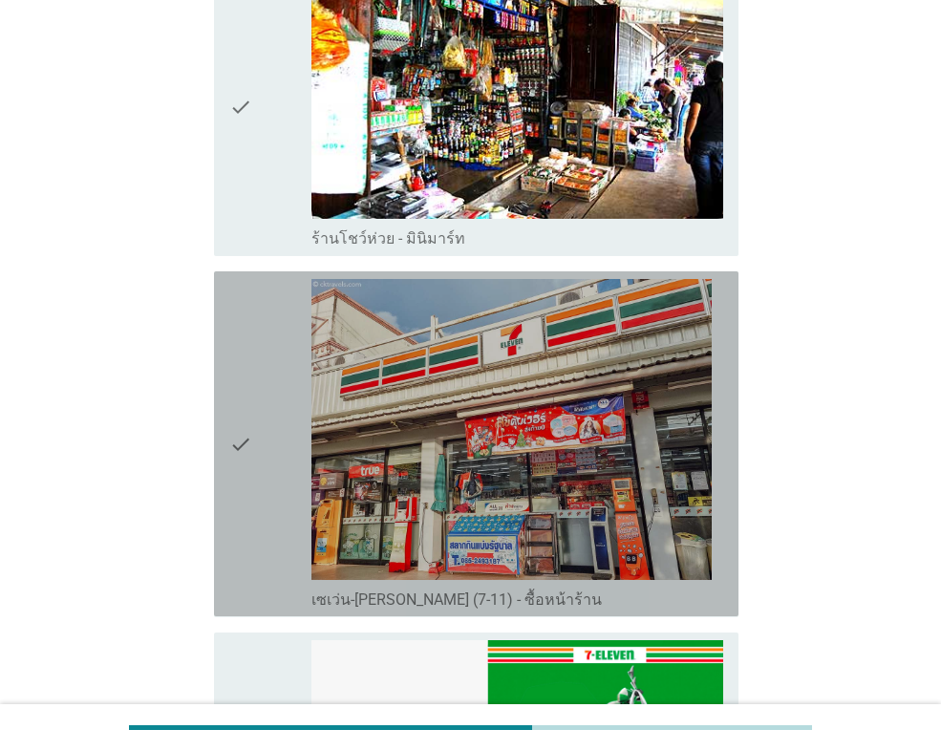
click at [223, 489] on div "check check_box_outline_blank เซเว่น-[PERSON_NAME] (7-11) - ซื้อหน้าร้าน" at bounding box center [476, 443] width 524 height 345
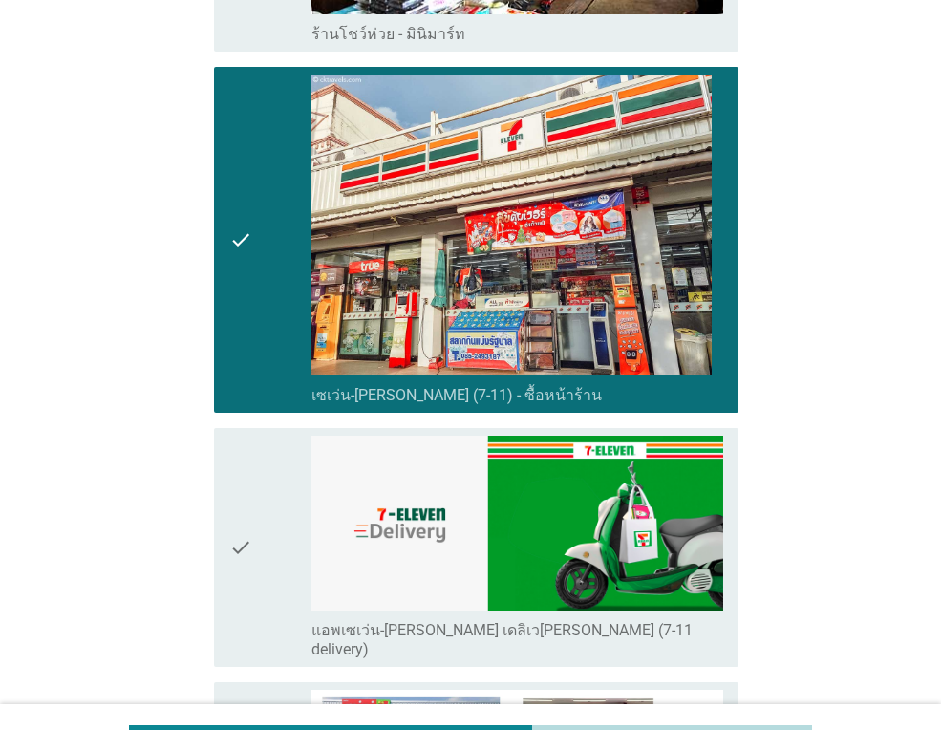
scroll to position [2578, 0]
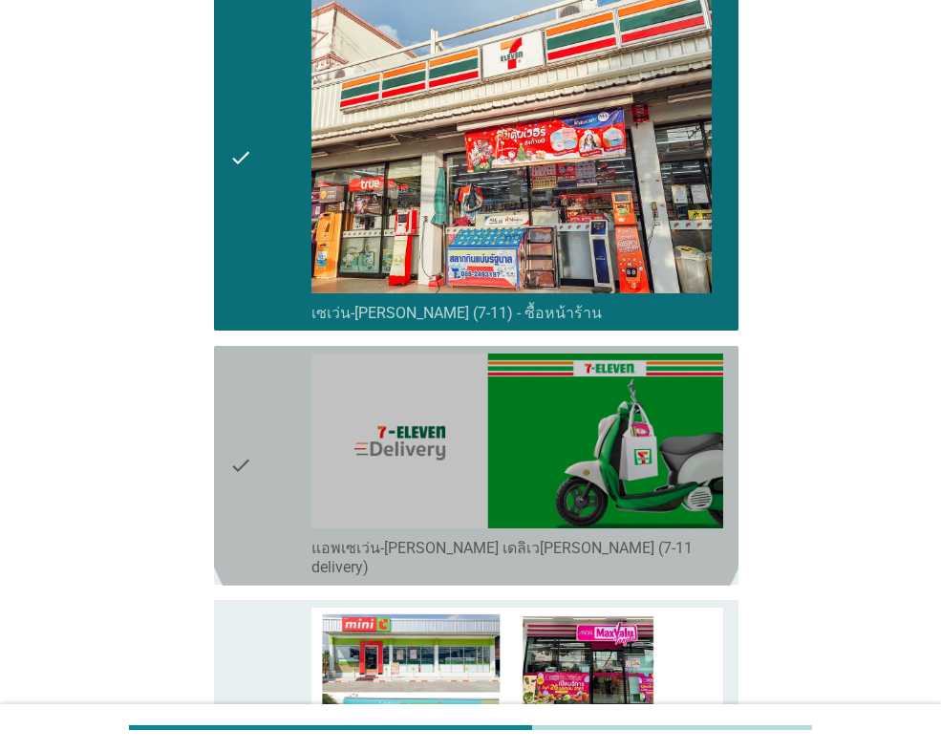
click at [261, 473] on div "check" at bounding box center [270, 465] width 82 height 224
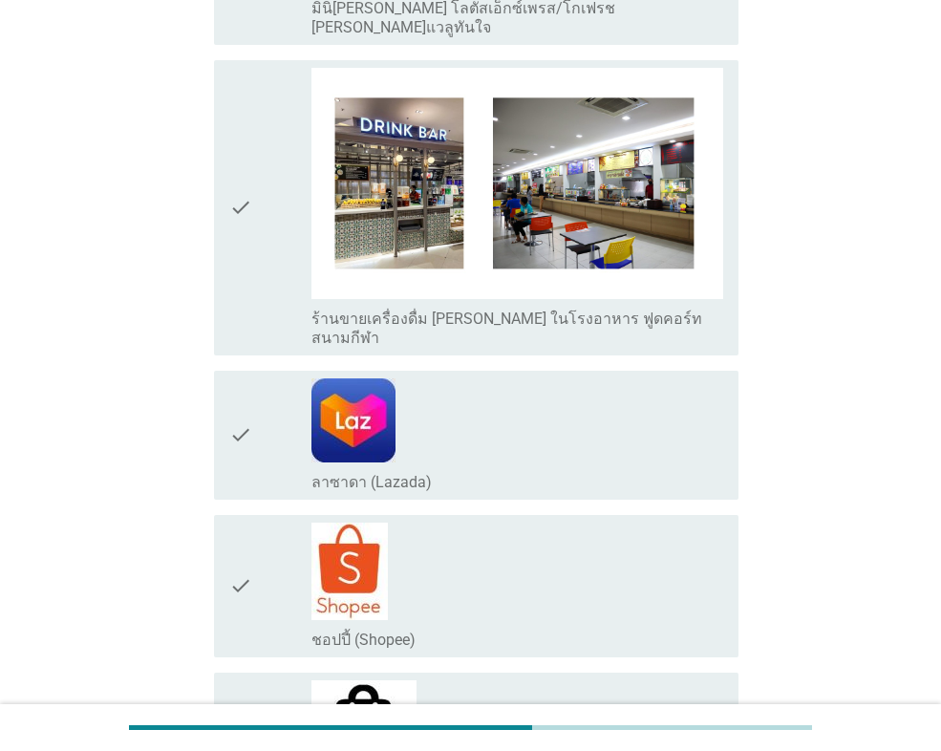
scroll to position [3720, 0]
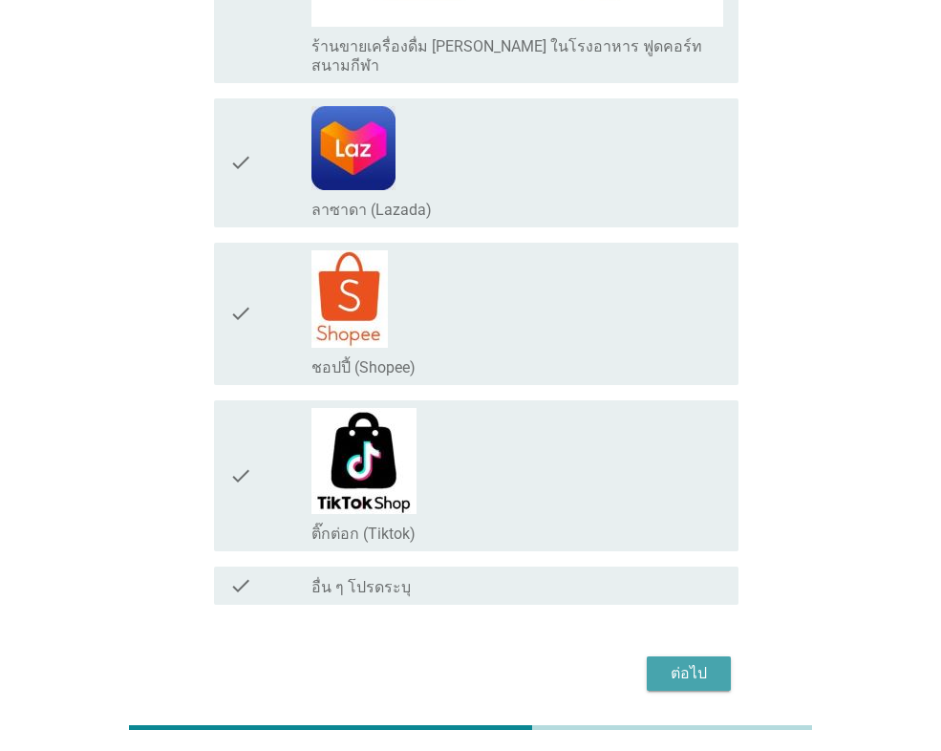
click at [674, 662] on div "ต่อไป" at bounding box center [688, 673] width 53 height 23
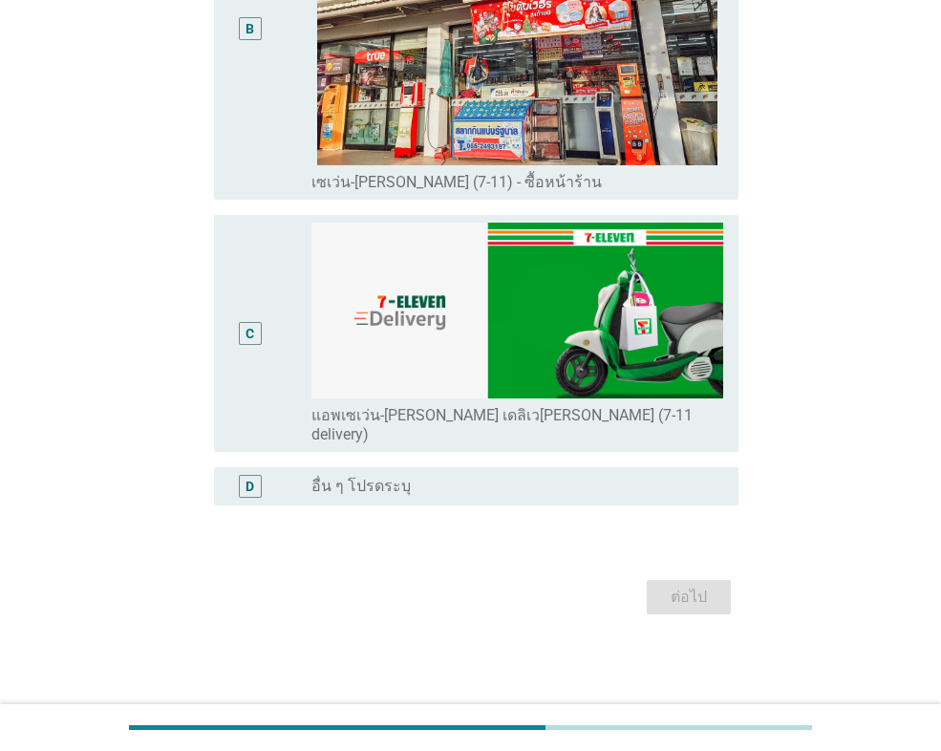
scroll to position [0, 0]
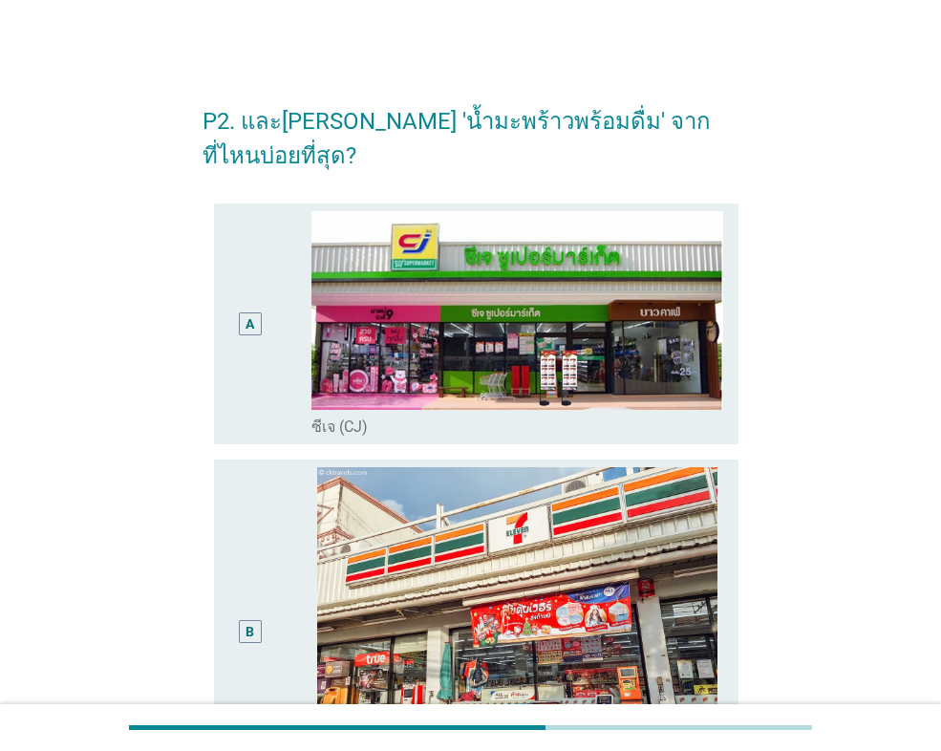
click at [284, 533] on div "B" at bounding box center [270, 630] width 82 height 327
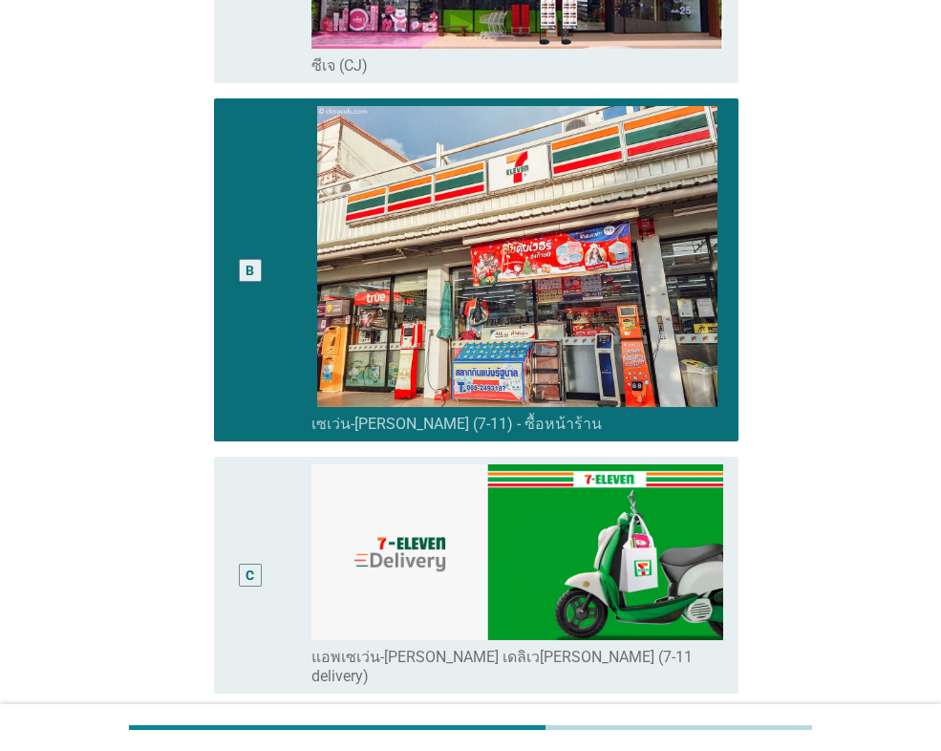
scroll to position [549, 0]
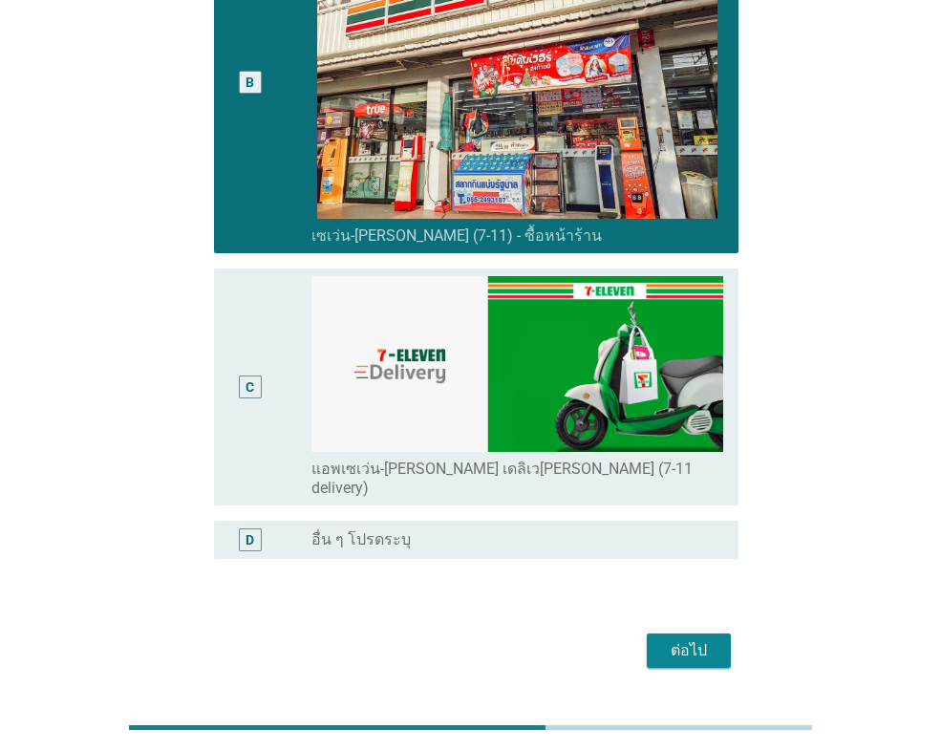
click at [656, 633] on button "ต่อไป" at bounding box center [688, 650] width 84 height 34
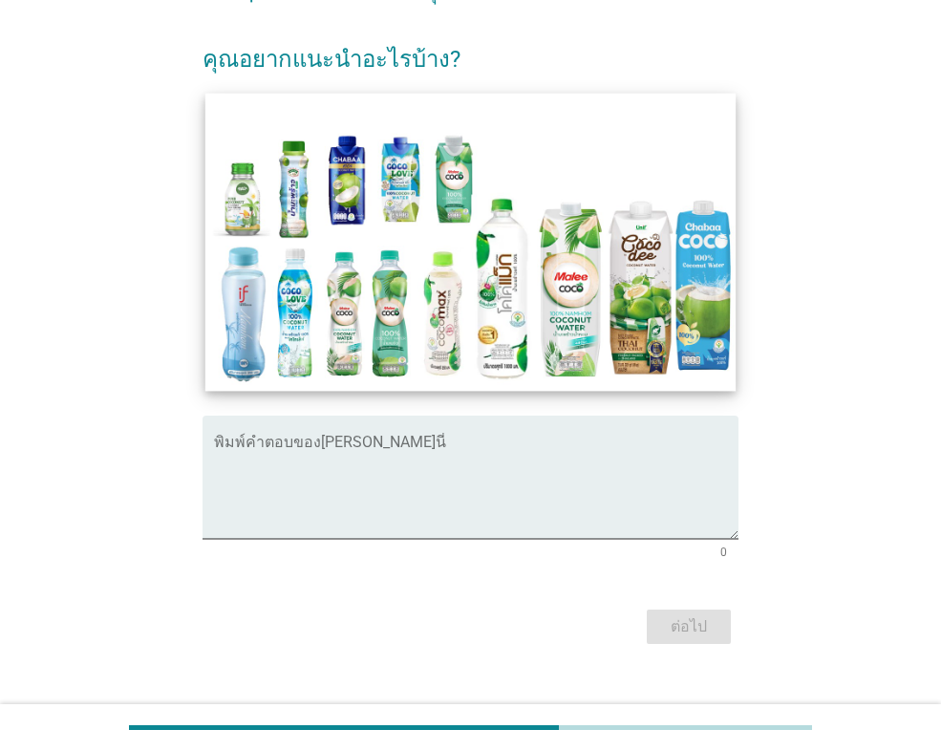
scroll to position [229, 0]
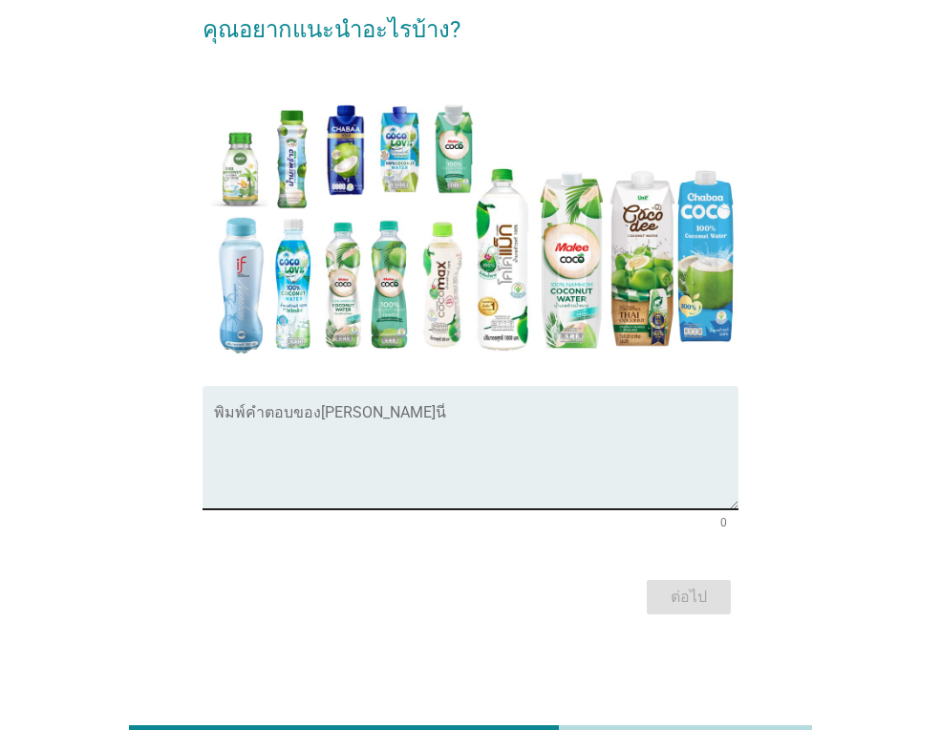
click at [272, 471] on textarea "พิมพ์คำตอบของคุณ ที่นี่" at bounding box center [476, 459] width 524 height 100
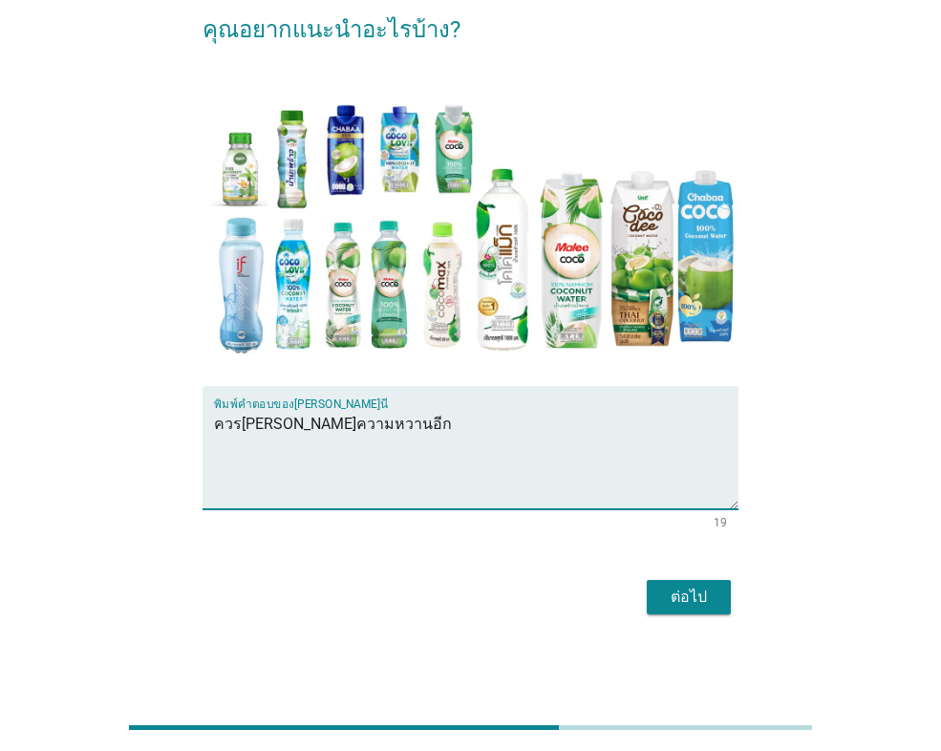
type textarea "ควร[PERSON_NAME]ความหวานอีก"
click at [668, 593] on div "ต่อไป" at bounding box center [688, 596] width 53 height 23
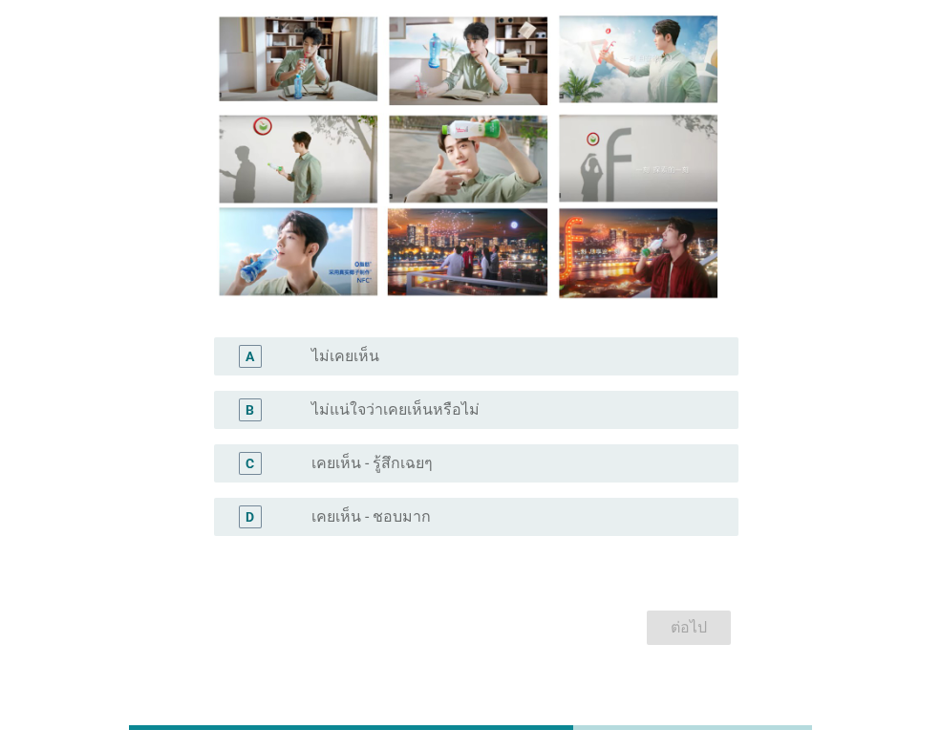
scroll to position [179, 0]
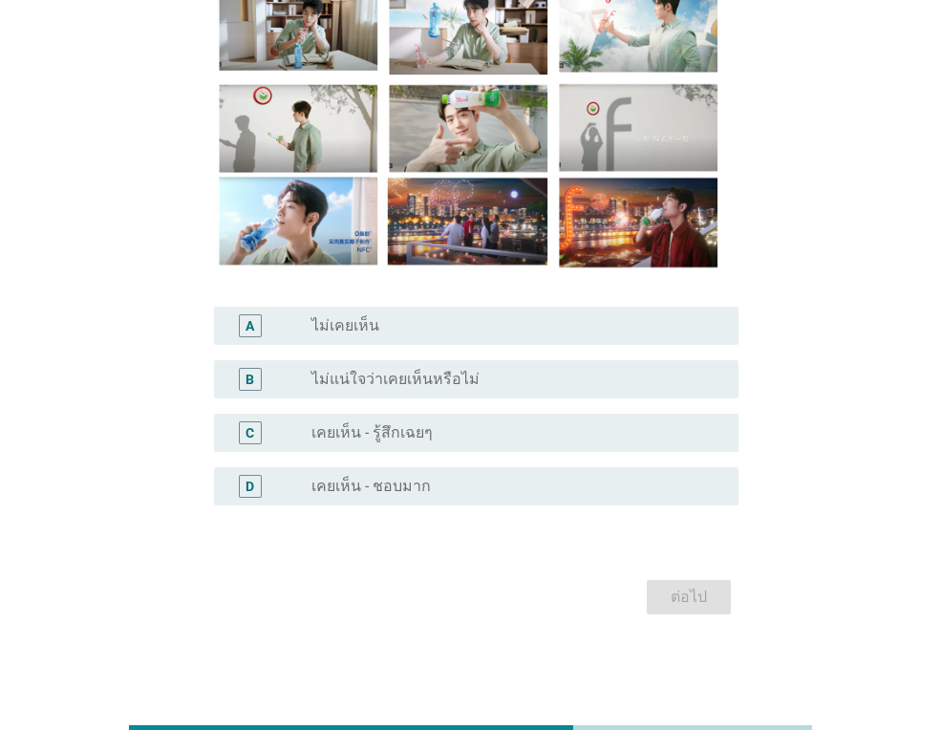
click at [424, 475] on div "radio_button_unchecked เคยเห็น - ชอบมาก" at bounding box center [517, 486] width 412 height 23
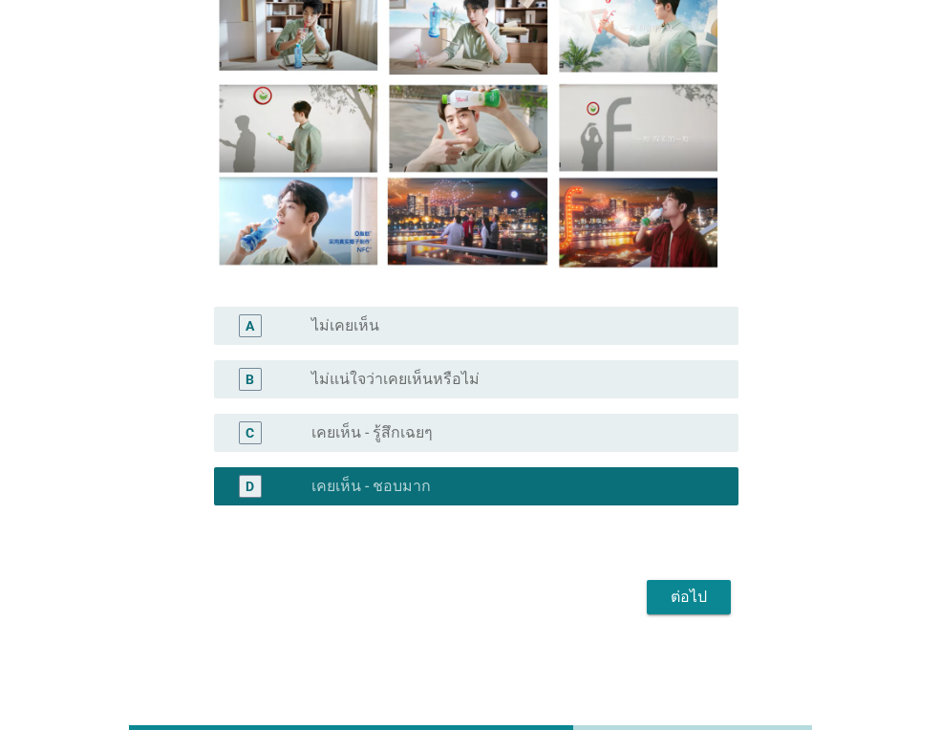
click at [711, 602] on div "ต่อไป" at bounding box center [688, 596] width 53 height 23
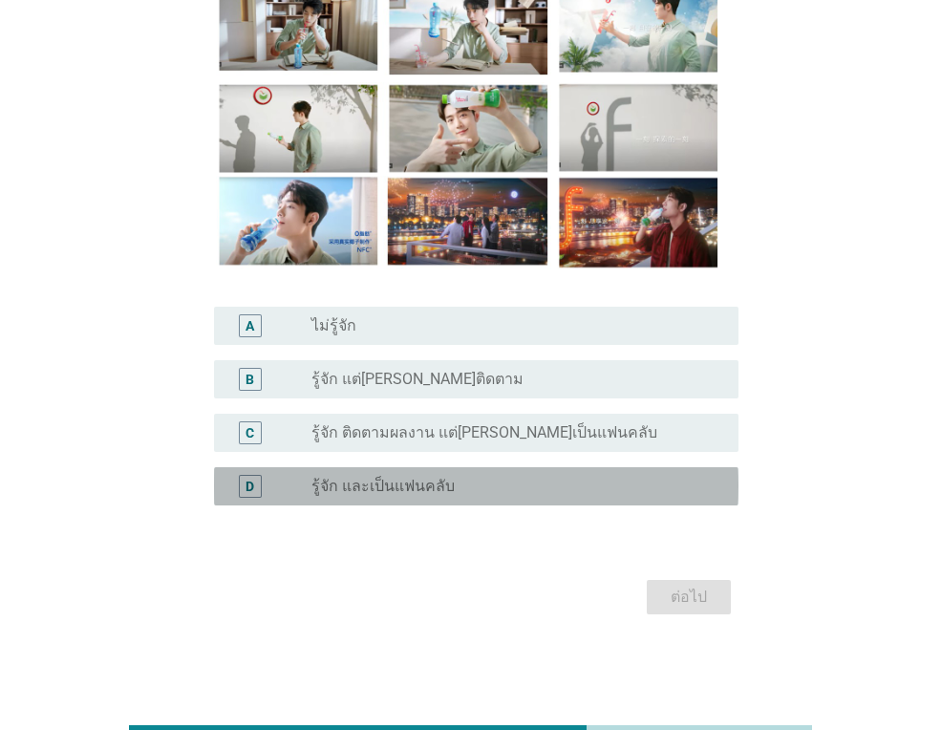
click at [510, 487] on div "radio_button_unchecked รู้จัก และเป็นแฟนคลับ" at bounding box center [509, 485] width 396 height 19
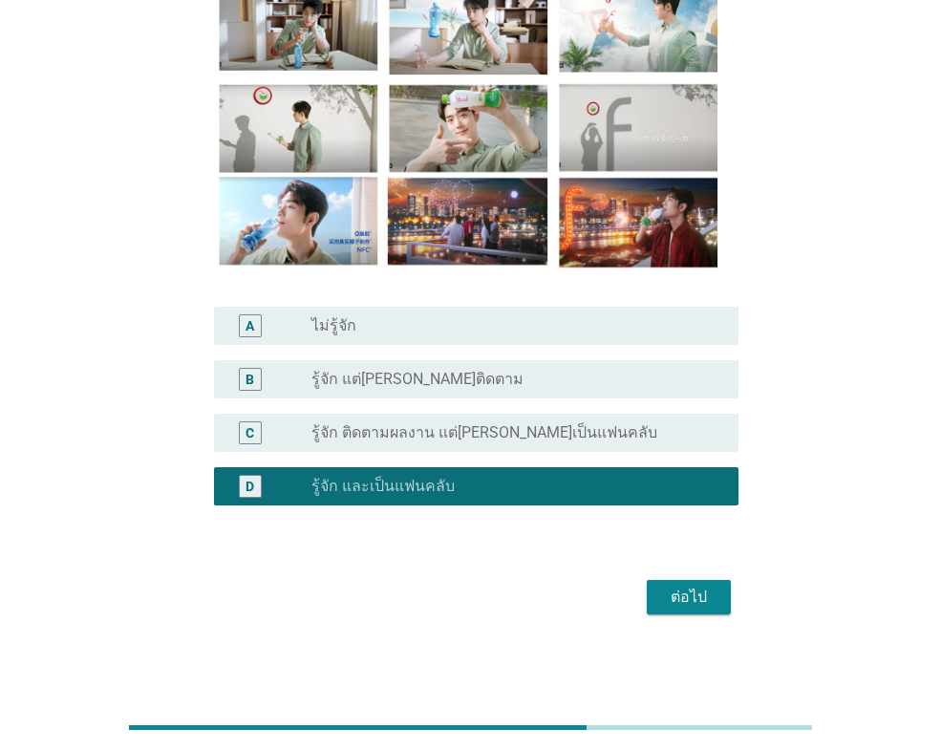
click at [709, 603] on div "ต่อไป" at bounding box center [688, 596] width 53 height 23
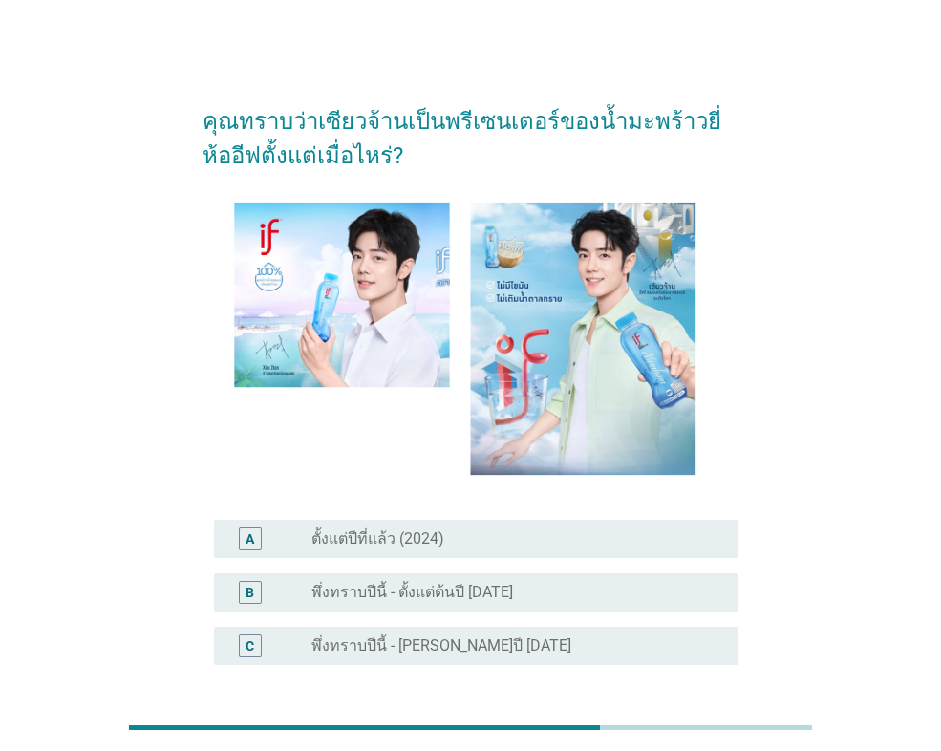
scroll to position [95, 0]
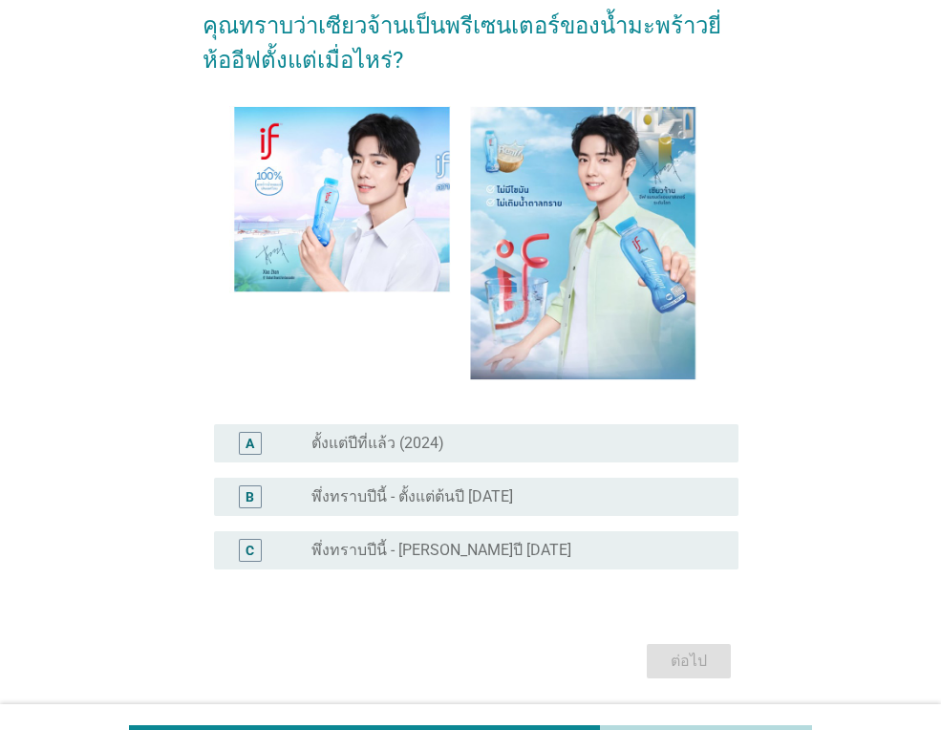
click at [457, 543] on label "พึ่งทราบปีนี้ - [PERSON_NAME]ปี [DATE]" at bounding box center [441, 549] width 260 height 19
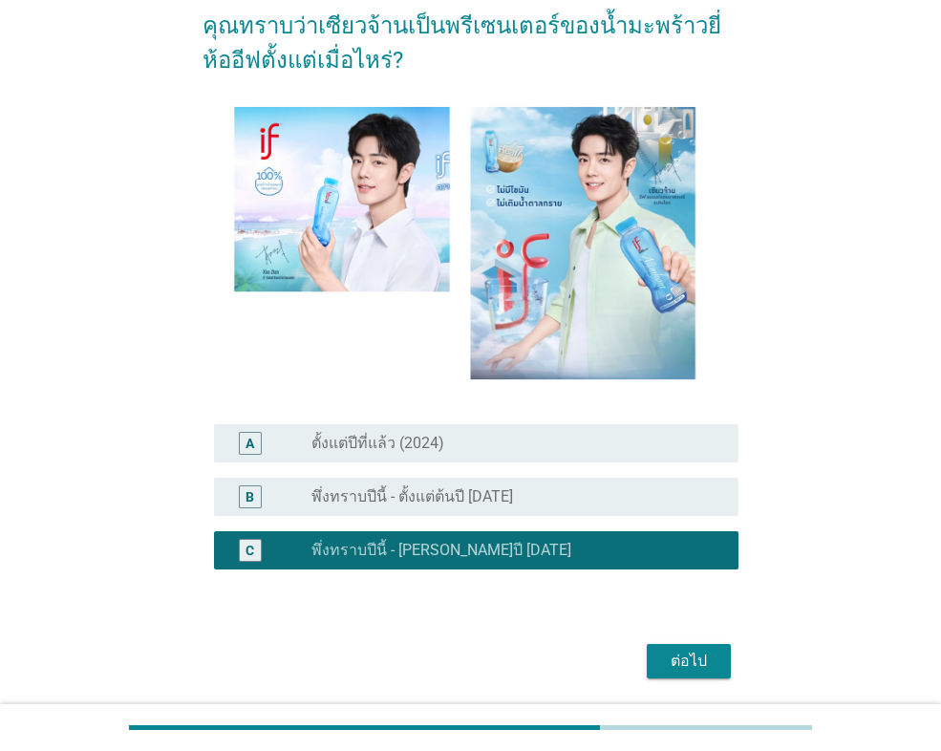
click at [664, 655] on div "ต่อไป" at bounding box center [688, 660] width 53 height 23
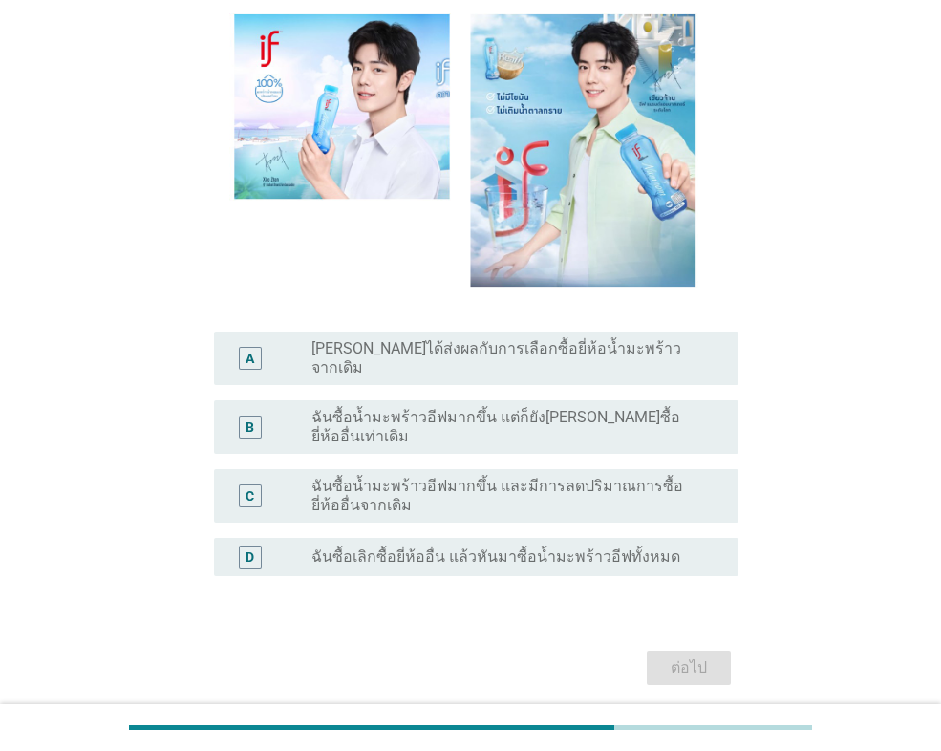
scroll to position [228, 0]
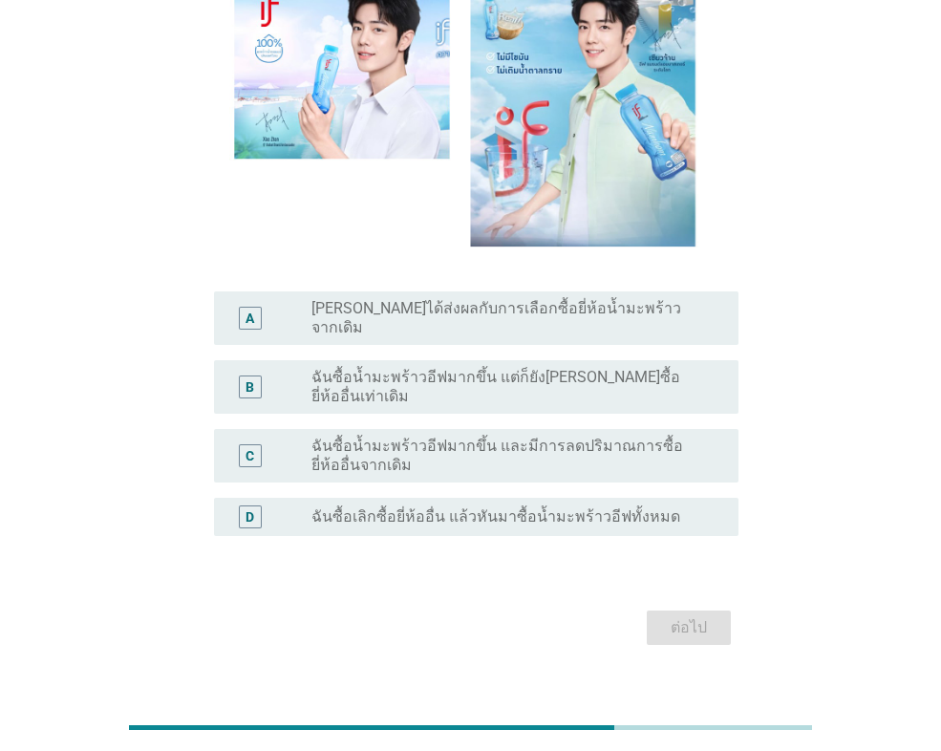
click at [423, 507] on label "ฉันซื้อเลิกซื้อยี่ห้ออื่น แล้วหันมาซื้อน้ำมะพร้าวอีฟทั้งหมด" at bounding box center [495, 516] width 369 height 19
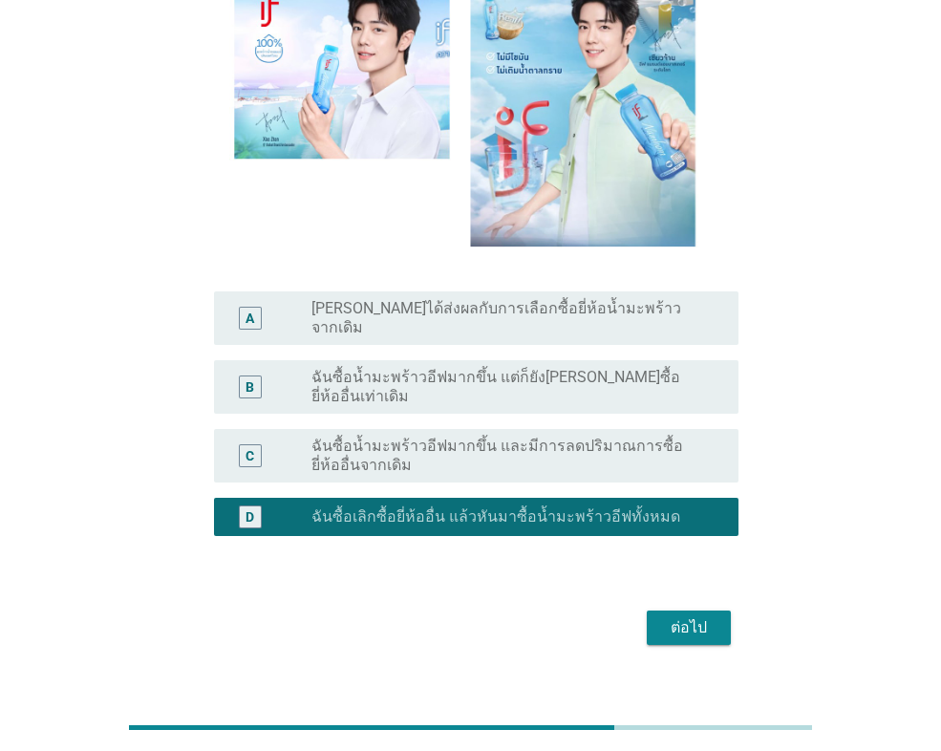
click at [686, 616] on div "ต่อไป" at bounding box center [688, 627] width 53 height 23
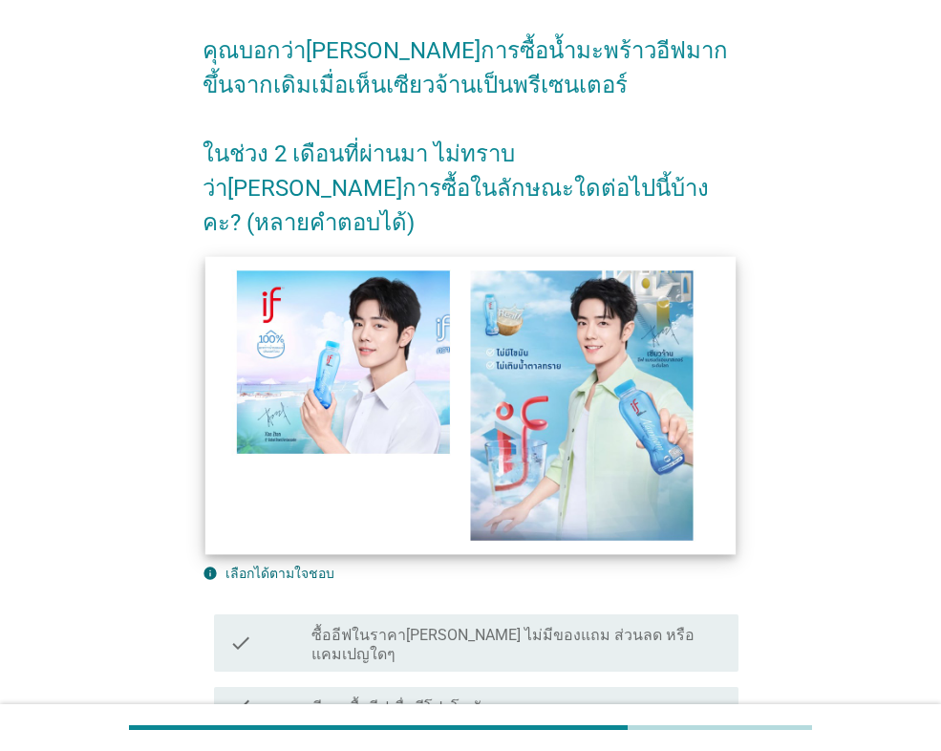
scroll to position [340, 0]
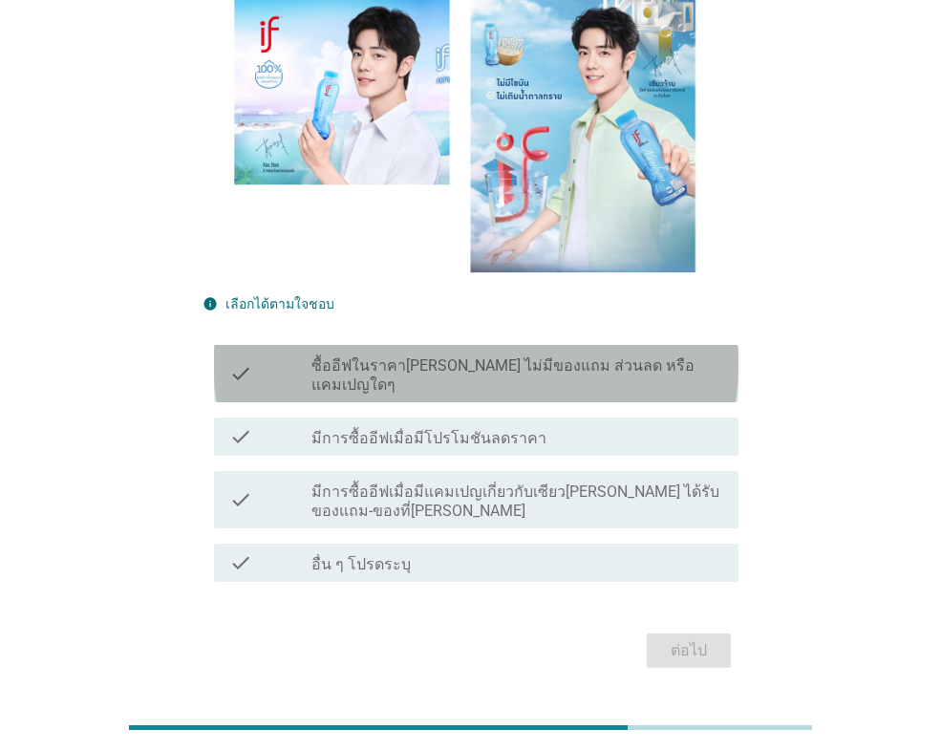
click at [455, 356] on label "ซื้ออีฟในราคา[PERSON_NAME] ไม่มีของแถม ส่วนลด หรือแคมเปญใดๆ" at bounding box center [517, 375] width 412 height 38
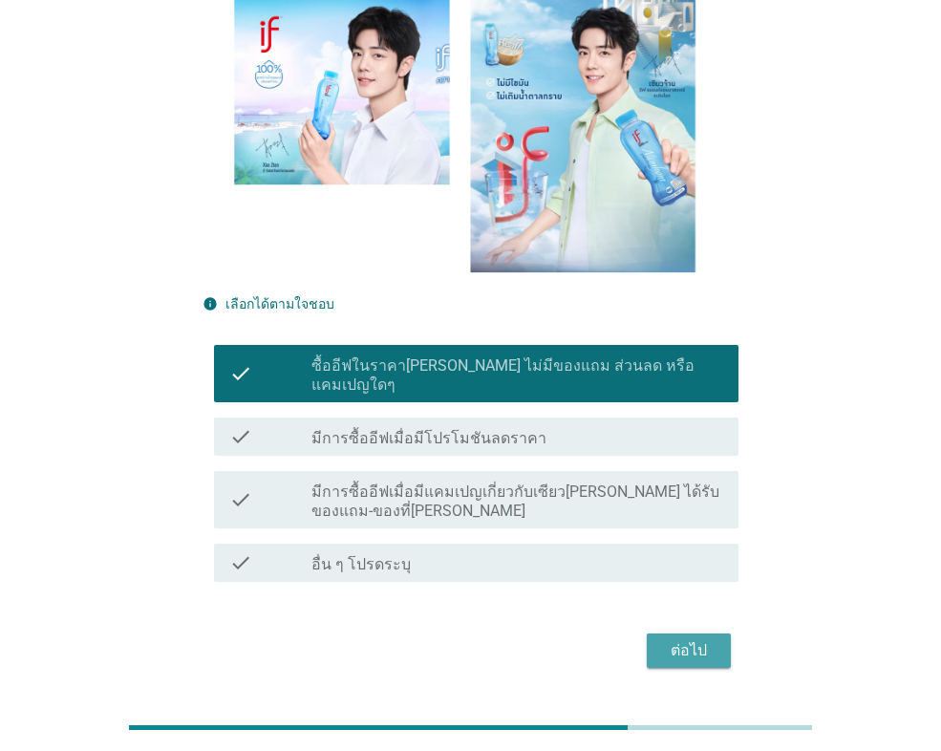
click at [685, 633] on button "ต่อไป" at bounding box center [688, 650] width 84 height 34
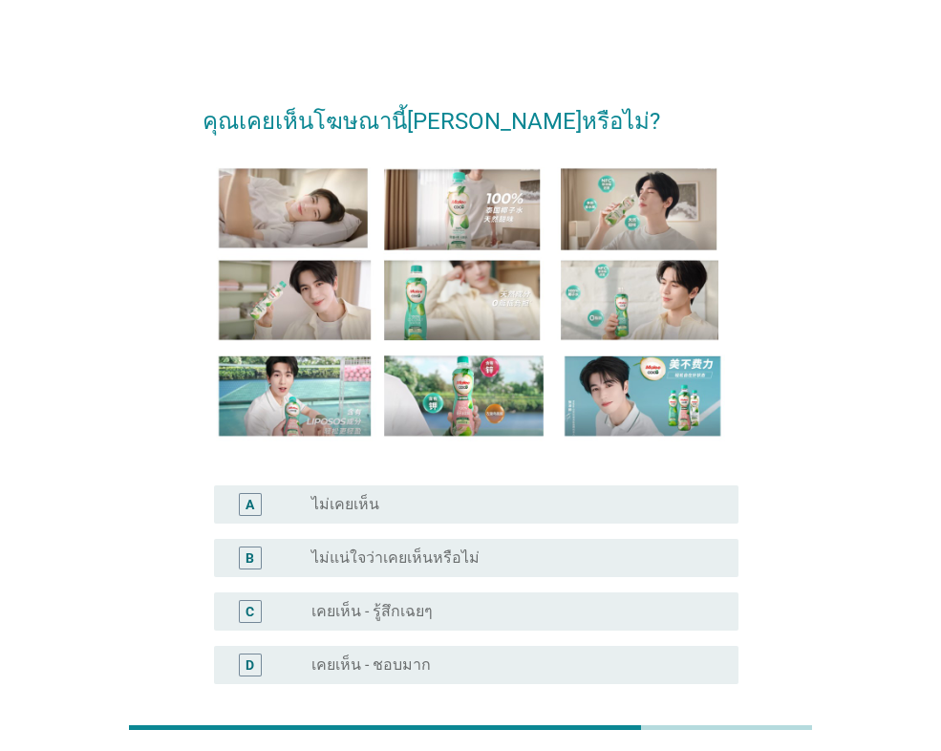
click at [359, 662] on label "เคยเห็น - ชอบมาก" at bounding box center [370, 664] width 119 height 19
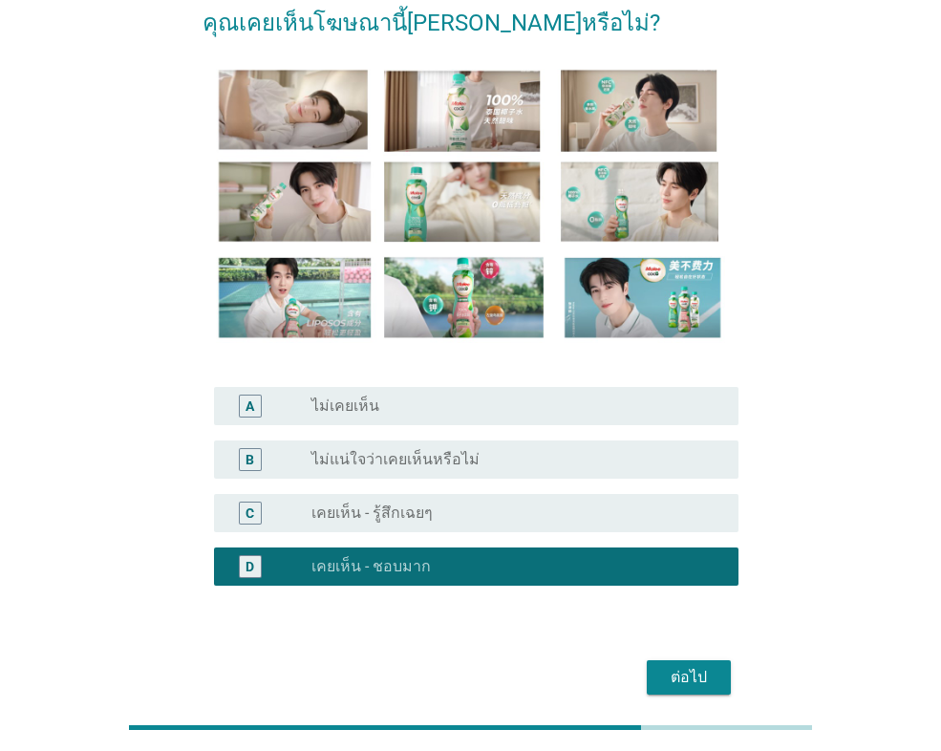
scroll to position [179, 0]
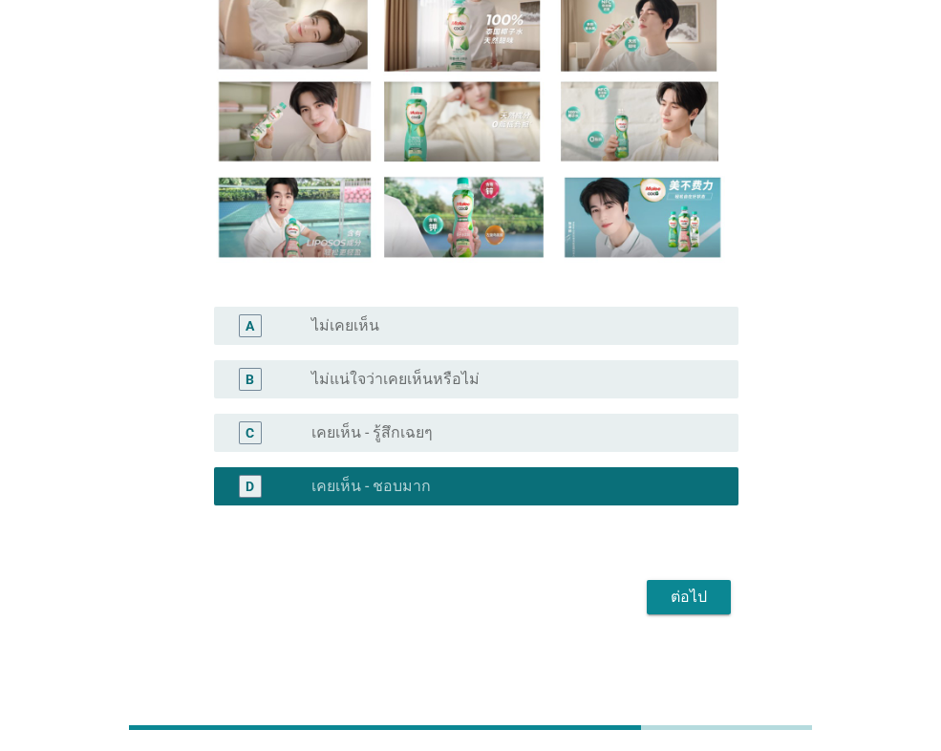
click at [671, 588] on div "ต่อไป" at bounding box center [688, 596] width 53 height 23
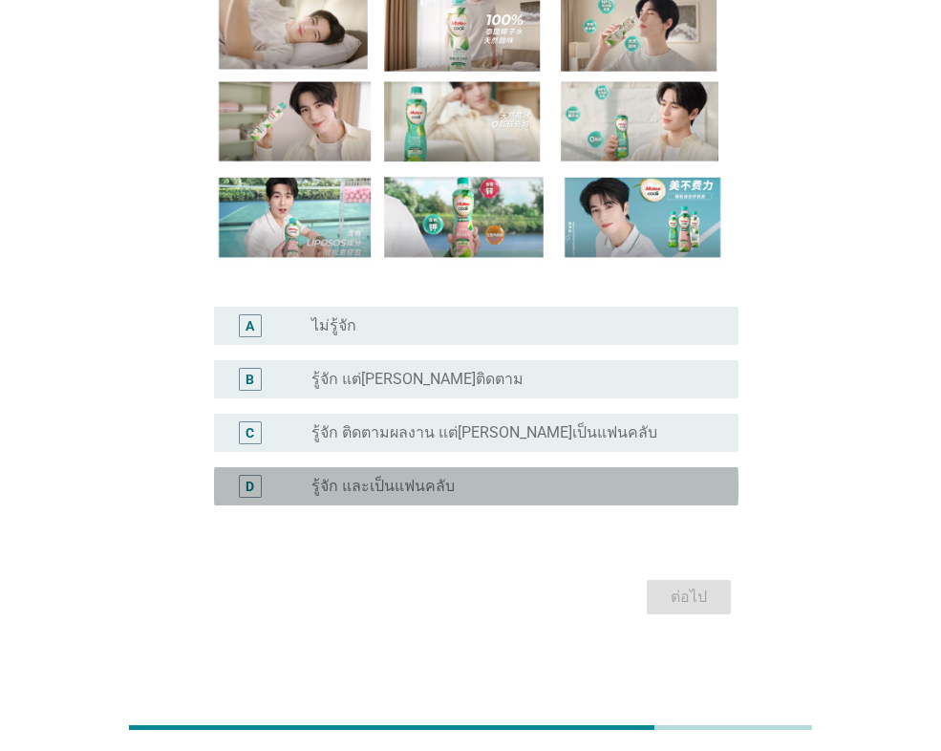
click at [343, 485] on label "รู้จัก และเป็นแฟนคลับ" at bounding box center [382, 485] width 143 height 19
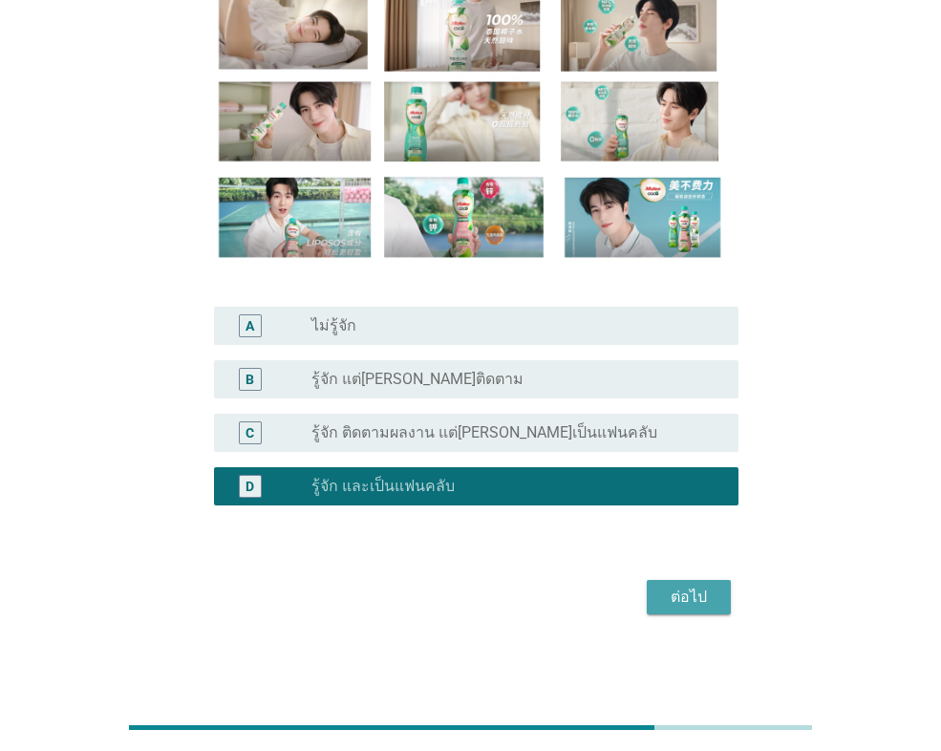
click at [679, 596] on div "ต่อไป" at bounding box center [688, 596] width 53 height 23
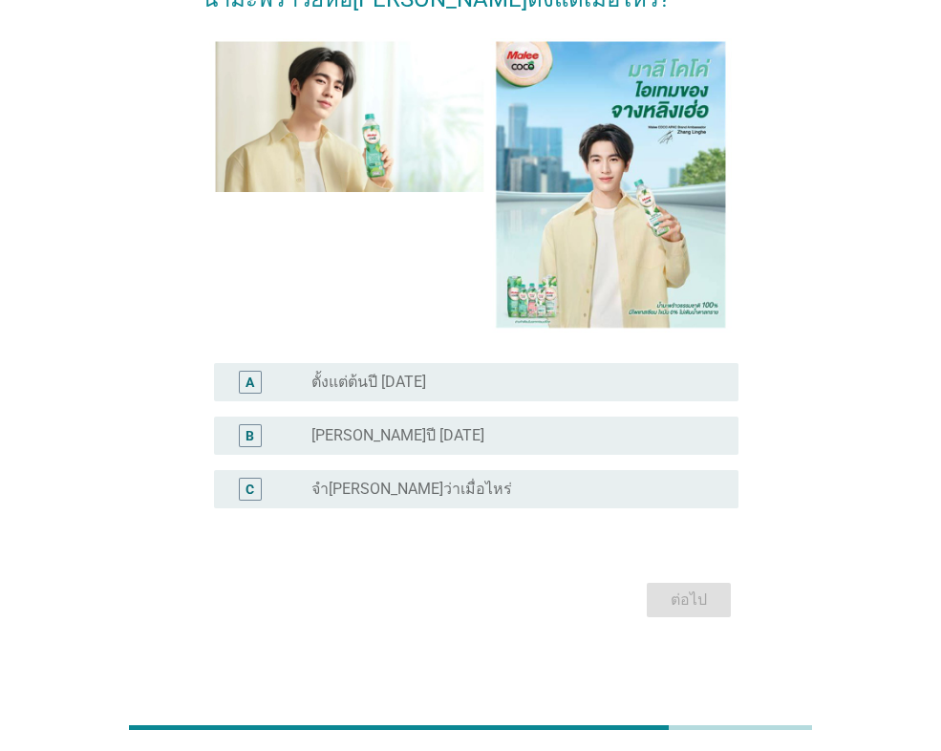
scroll to position [159, 0]
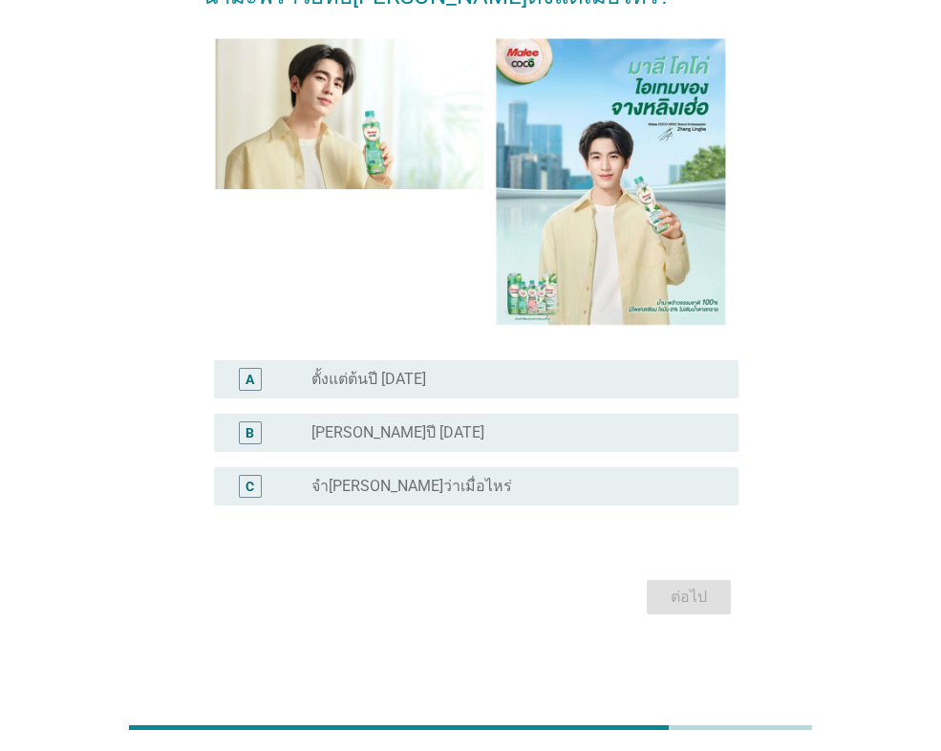
click at [410, 417] on div "B radio_button_unchecked [PERSON_NAME]ปี [DATE]" at bounding box center [476, 432] width 524 height 38
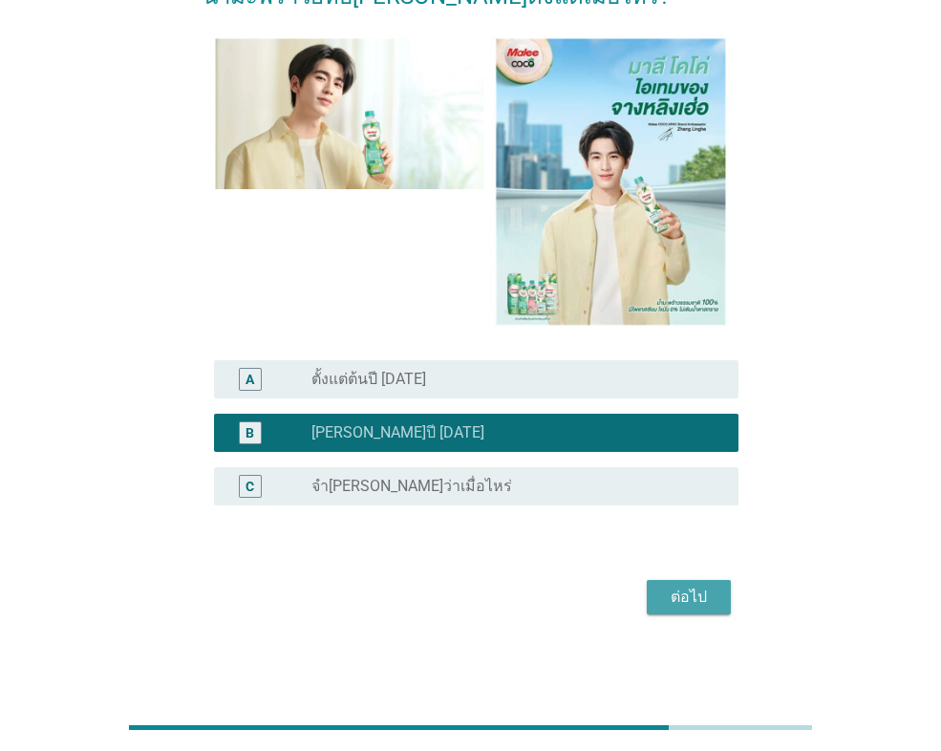
click at [691, 588] on div "ต่อไป" at bounding box center [688, 596] width 53 height 23
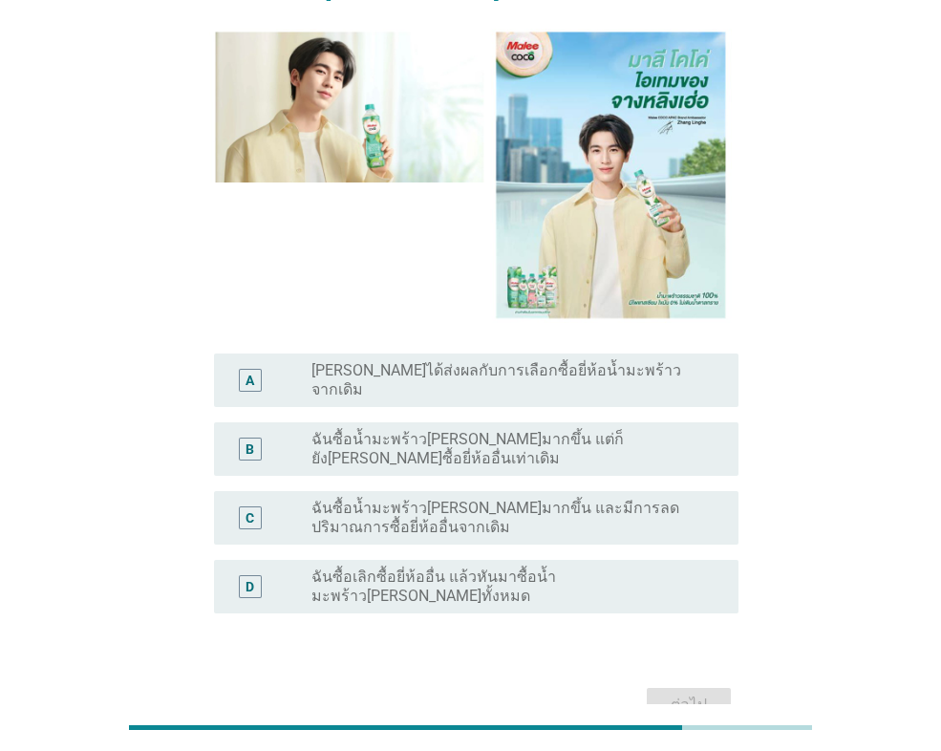
scroll to position [228, 0]
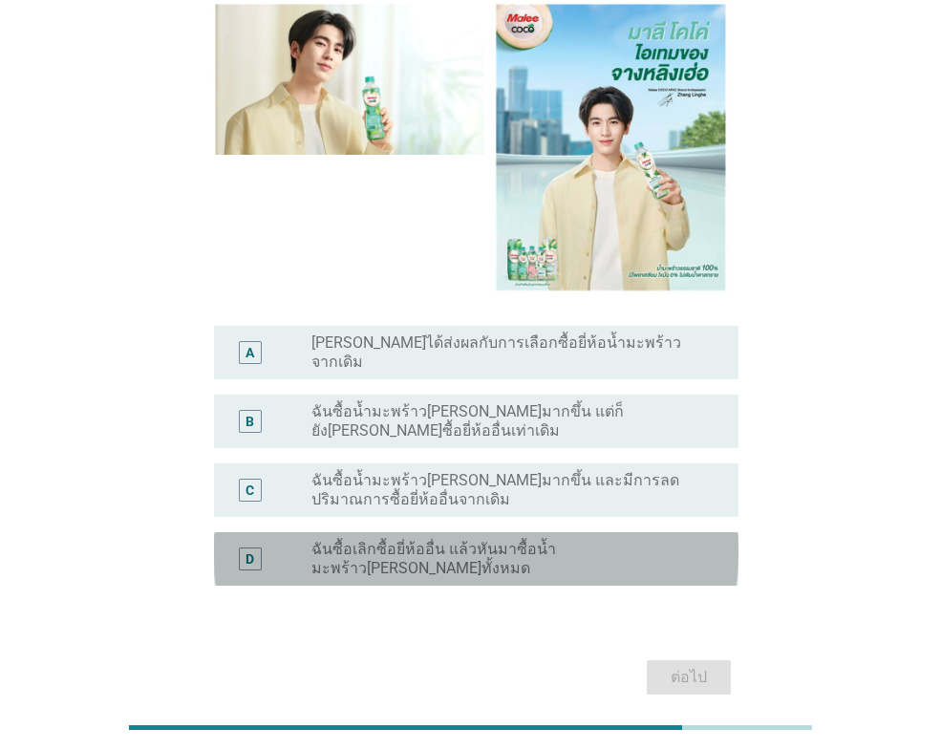
click at [417, 540] on label "ฉันซื้อเลิกซื้อยี่ห้ออื่น แล้วหันมาซื้อน้ำมะพร้าว[PERSON_NAME]ทั้งหมด" at bounding box center [509, 559] width 396 height 38
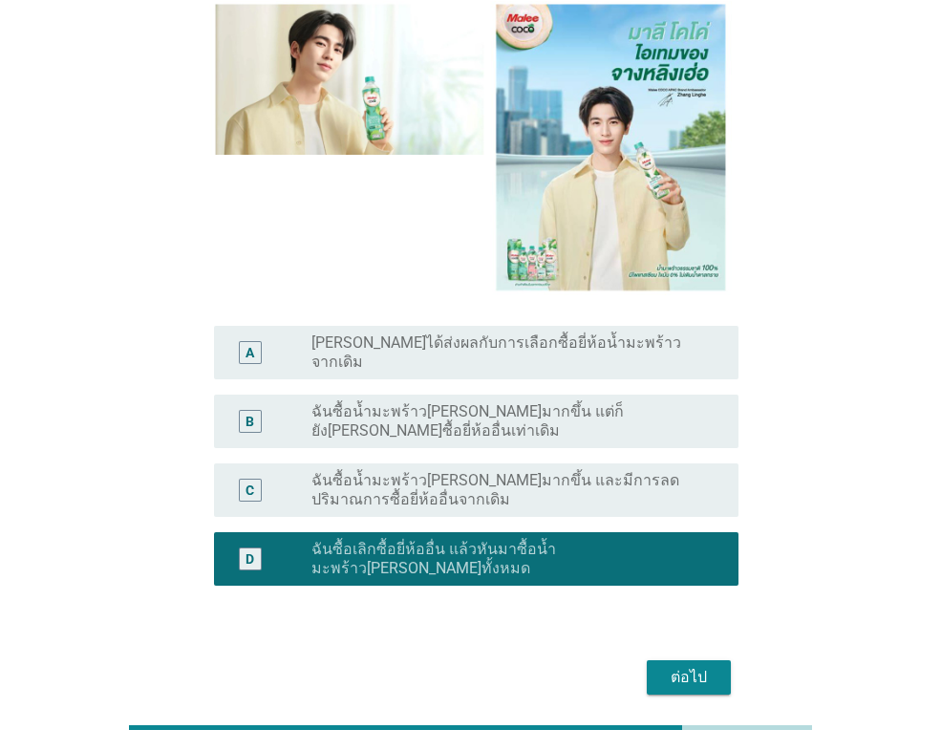
click at [388, 471] on label "ฉันซื้อน้ำมะพร้าว[PERSON_NAME]มากขึ้น และมีการลดปริมาณการซื้อยี่ห้ออื่นจากเดิม" at bounding box center [509, 490] width 396 height 38
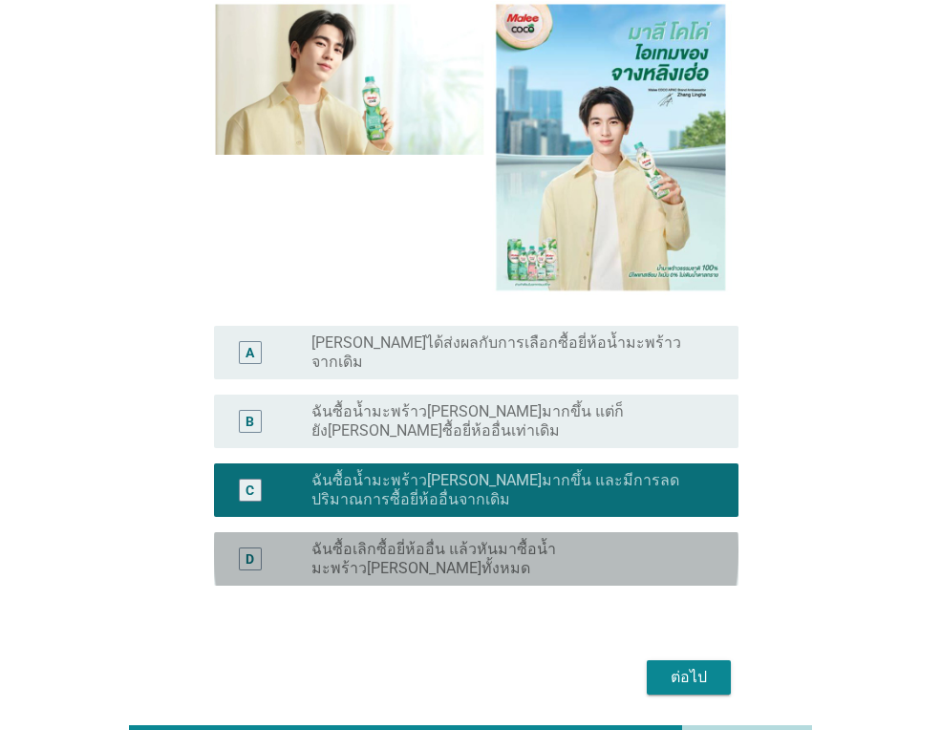
click at [401, 532] on div "D radio_button_unchecked ฉันซื้อเลิกซื้อยี่ห้ออื่น แล้วหันมาซื้อน้ำมะพร้าว[PERS…" at bounding box center [476, 558] width 524 height 53
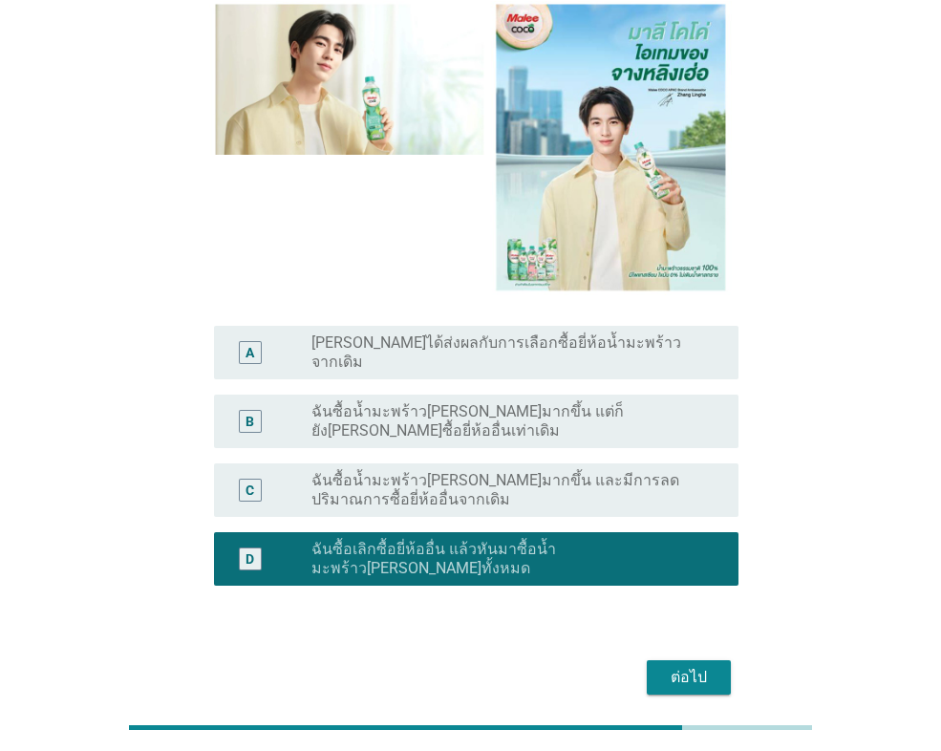
click at [408, 402] on label "ฉันซื้อน้ำมะพร้าว[PERSON_NAME]มากขึ้น แต่ก็ยัง[PERSON_NAME]ซื้อยี่ห้ออื่นเท่าเด…" at bounding box center [509, 421] width 396 height 38
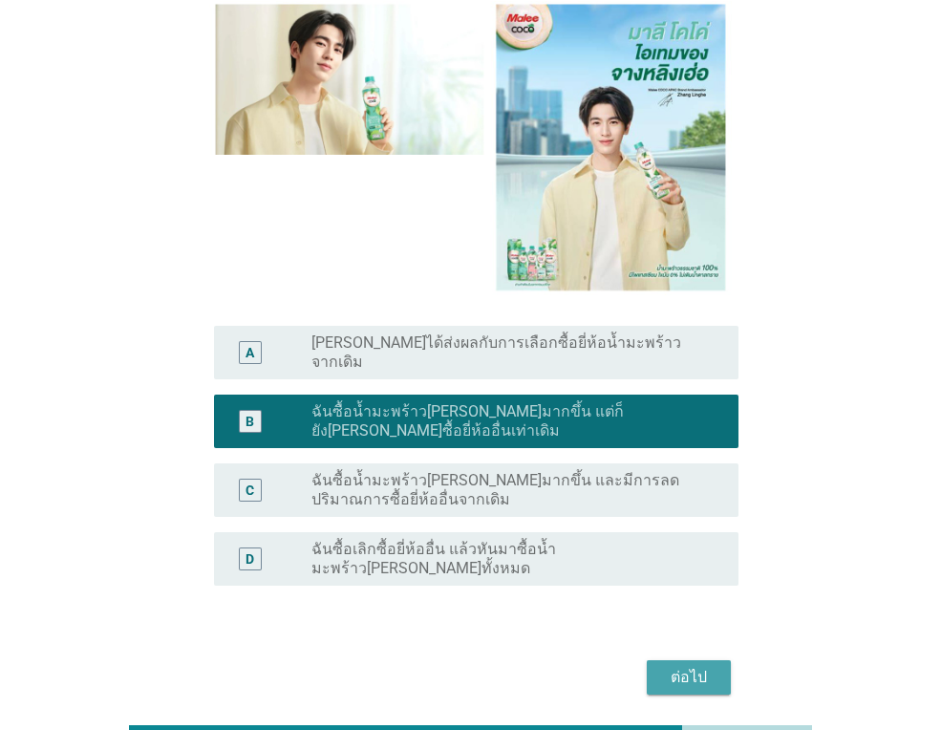
click at [684, 666] on div "ต่อไป" at bounding box center [688, 677] width 53 height 23
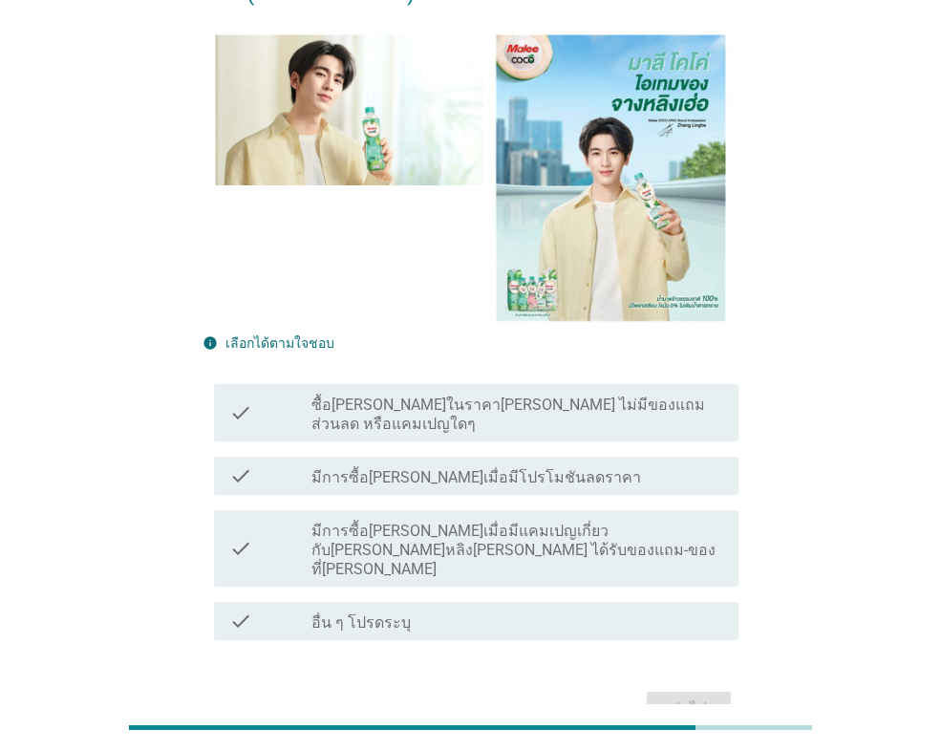
scroll to position [340, 0]
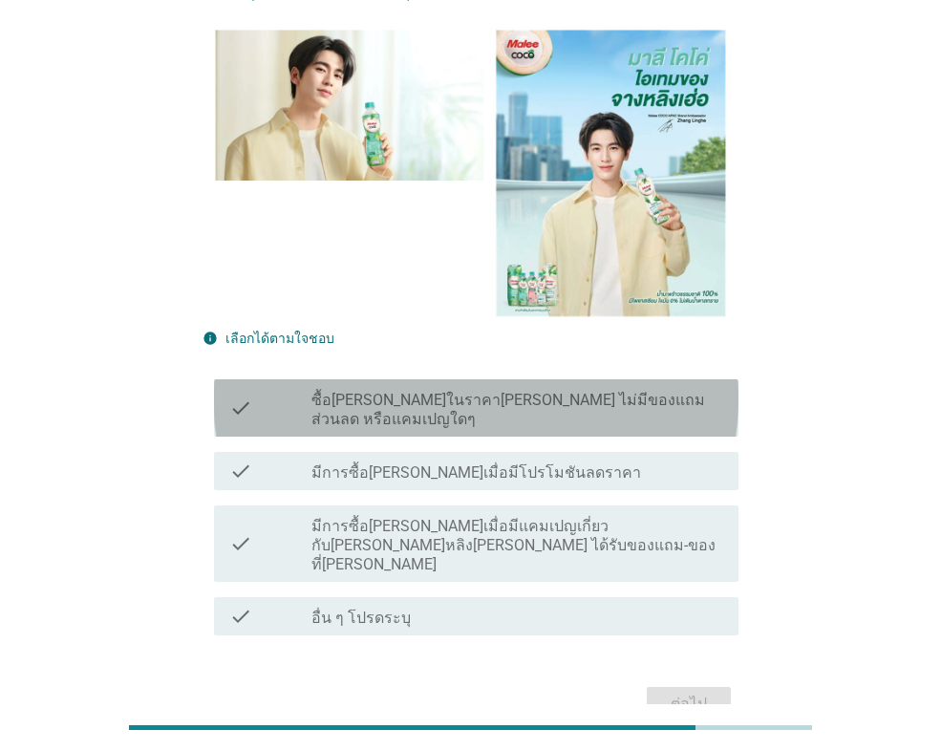
click at [360, 387] on div "check_box_outline_blank ซื้อ[PERSON_NAME]ในราคา[PERSON_NAME] ไม่มีของแถม ส่วนลด…" at bounding box center [517, 408] width 412 height 42
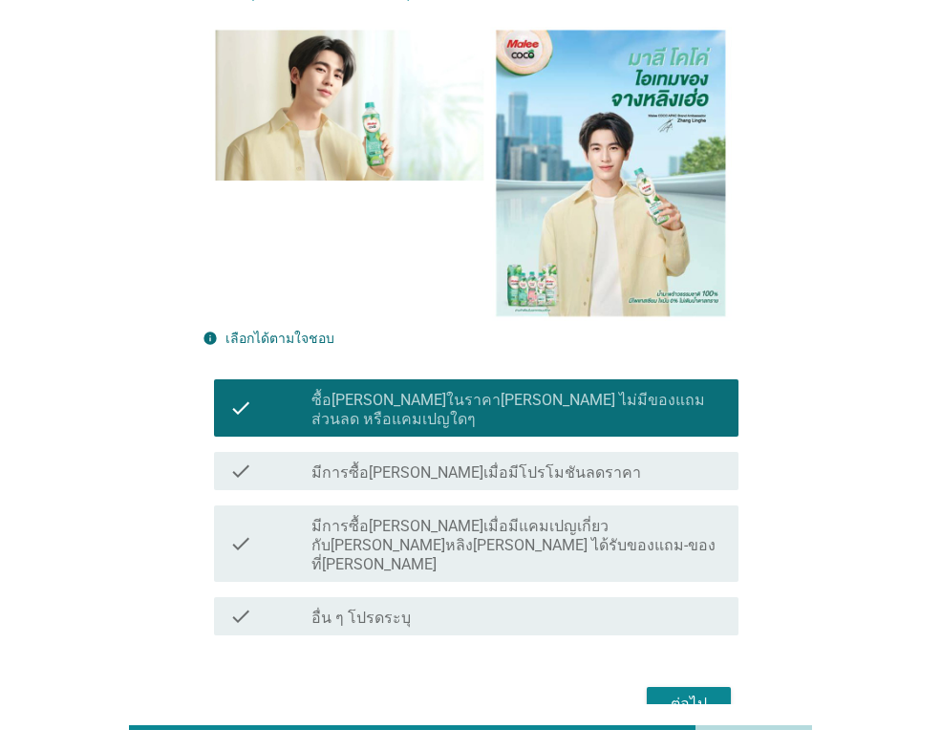
click at [667, 681] on div "ต่อไป" at bounding box center [470, 704] width 536 height 46
click at [667, 692] on div "ต่อไป" at bounding box center [688, 703] width 53 height 23
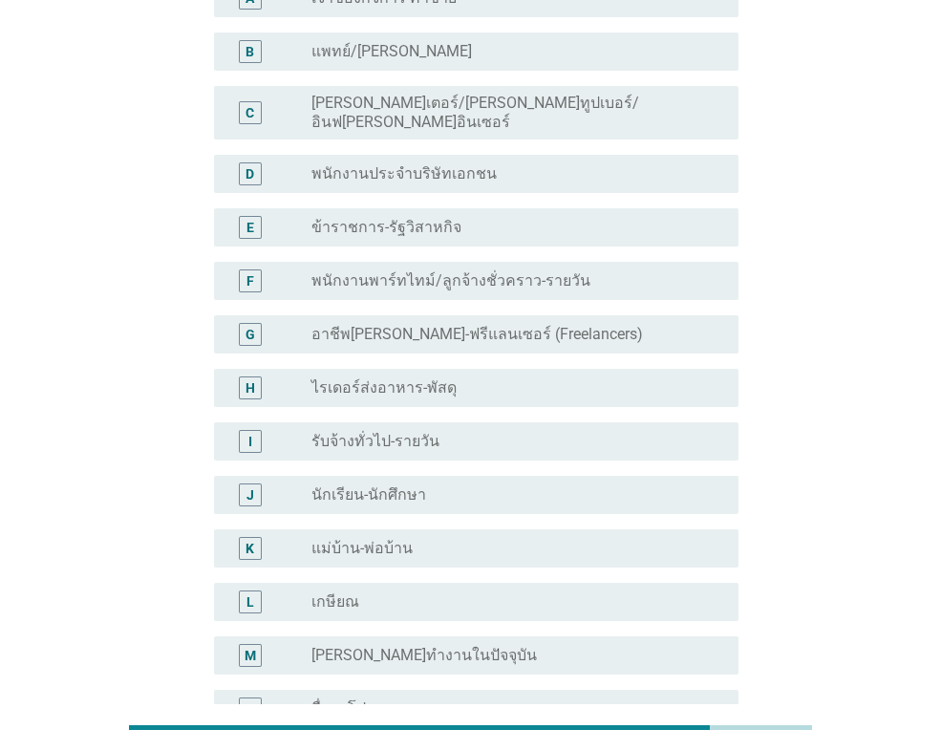
scroll to position [95, 0]
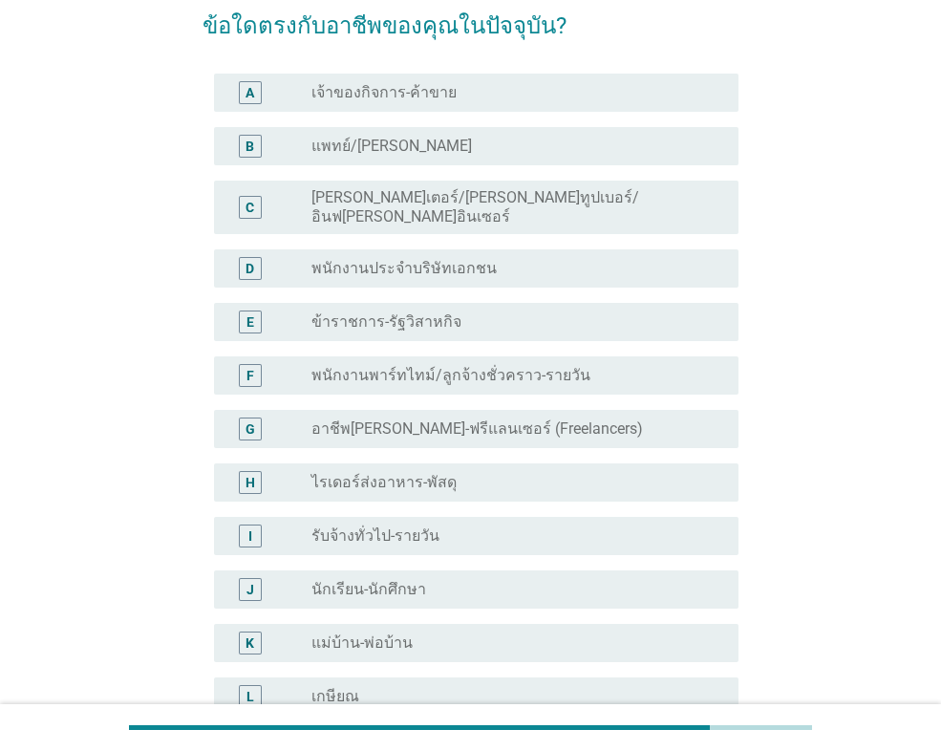
click at [397, 95] on label "เจ้าของกิจการ-ค้าขาย" at bounding box center [383, 92] width 145 height 19
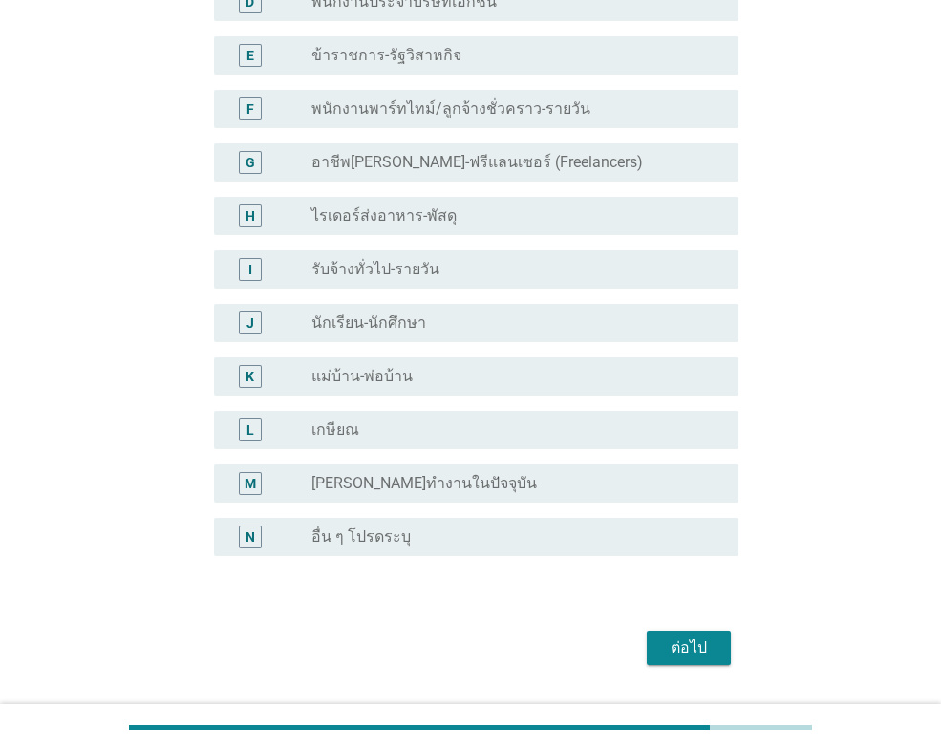
scroll to position [397, 0]
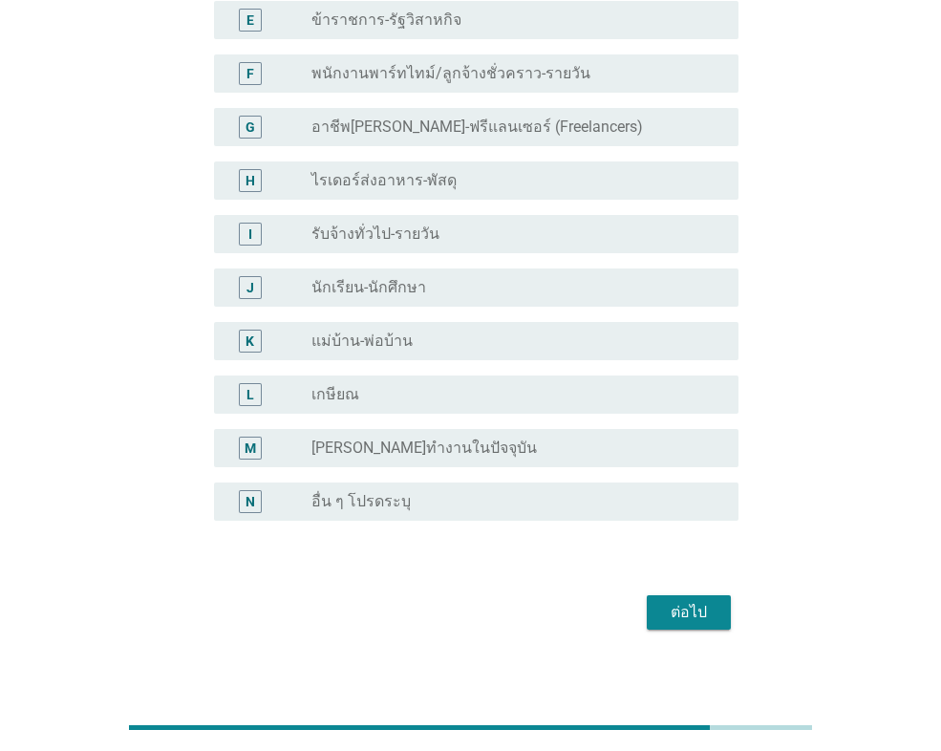
click at [690, 601] on div "ต่อไป" at bounding box center [688, 612] width 53 height 23
